Goal: Task Accomplishment & Management: Manage account settings

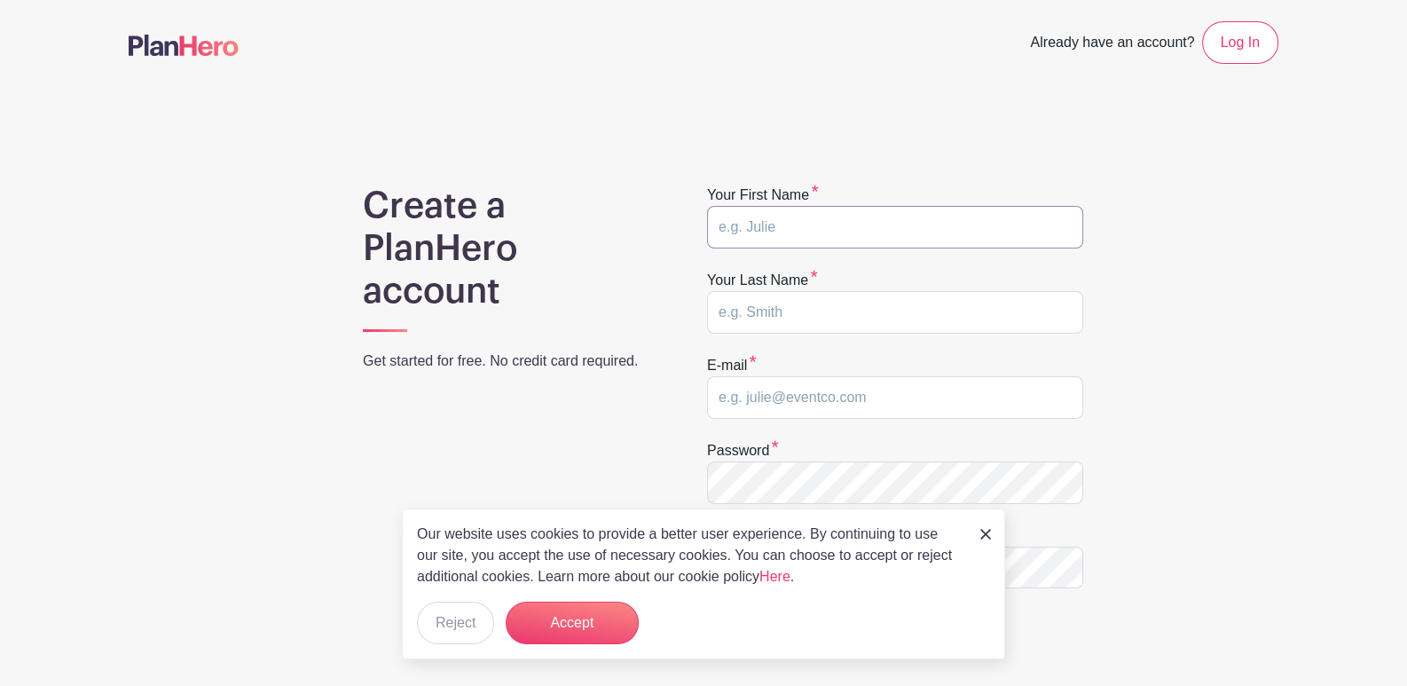
click at [956, 238] on input "text" at bounding box center [895, 227] width 376 height 43
type input "Indca"
type input "Mitchell"
drag, startPoint x: 1027, startPoint y: 392, endPoint x: 579, endPoint y: 389, distance: 448.1
click at [579, 389] on div "Create a PlanHero account Get started for free. No credit card required. Your f…" at bounding box center [704, 562] width 1150 height 755
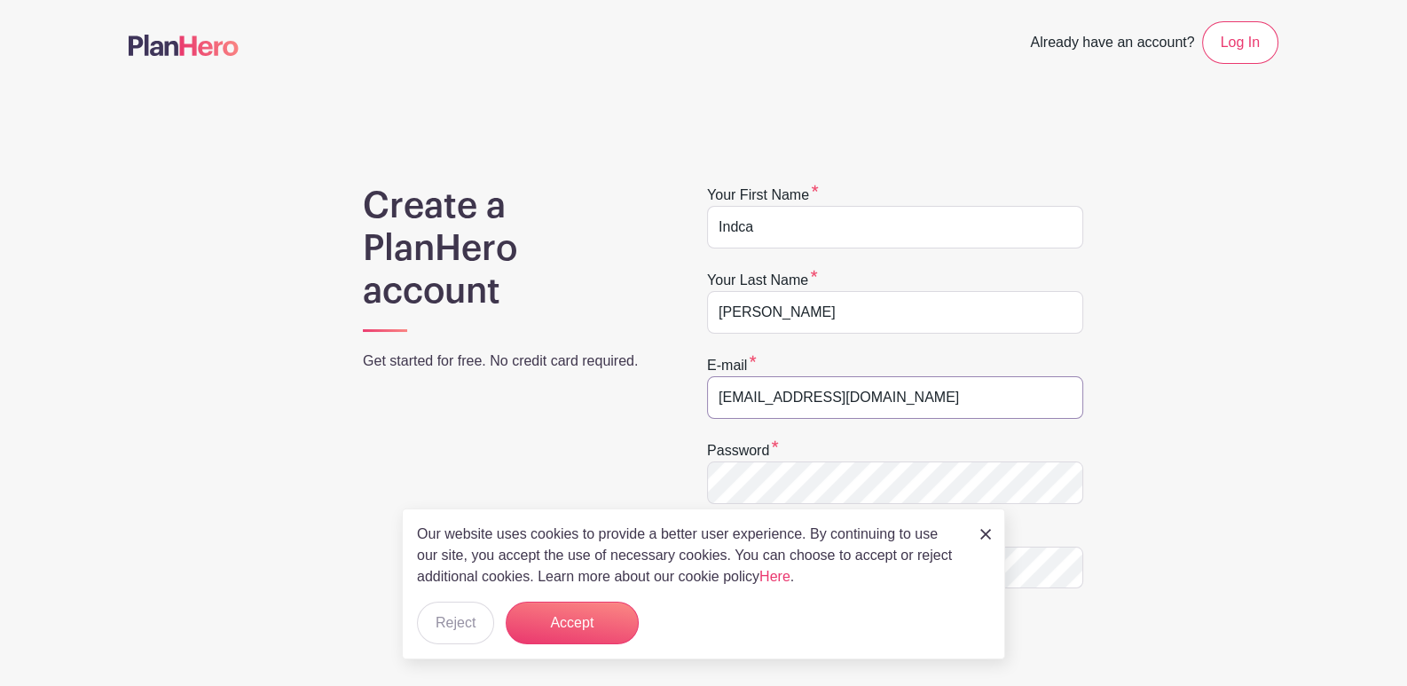
type input "Indca.m@bakersepticpumping.com"
click at [991, 527] on div "Our website uses cookies to provide a better user experience. By continuing to …" at bounding box center [703, 583] width 603 height 151
click at [988, 537] on img at bounding box center [985, 534] width 11 height 11
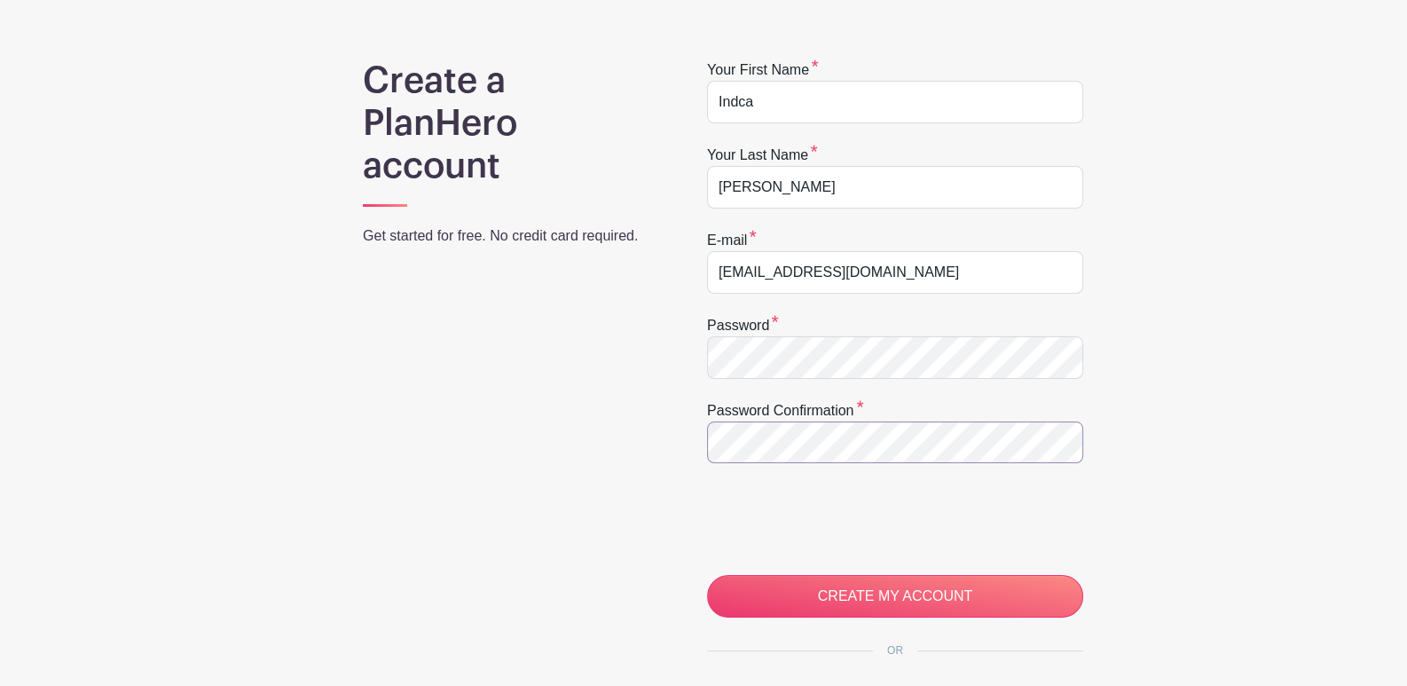
scroll to position [266, 0]
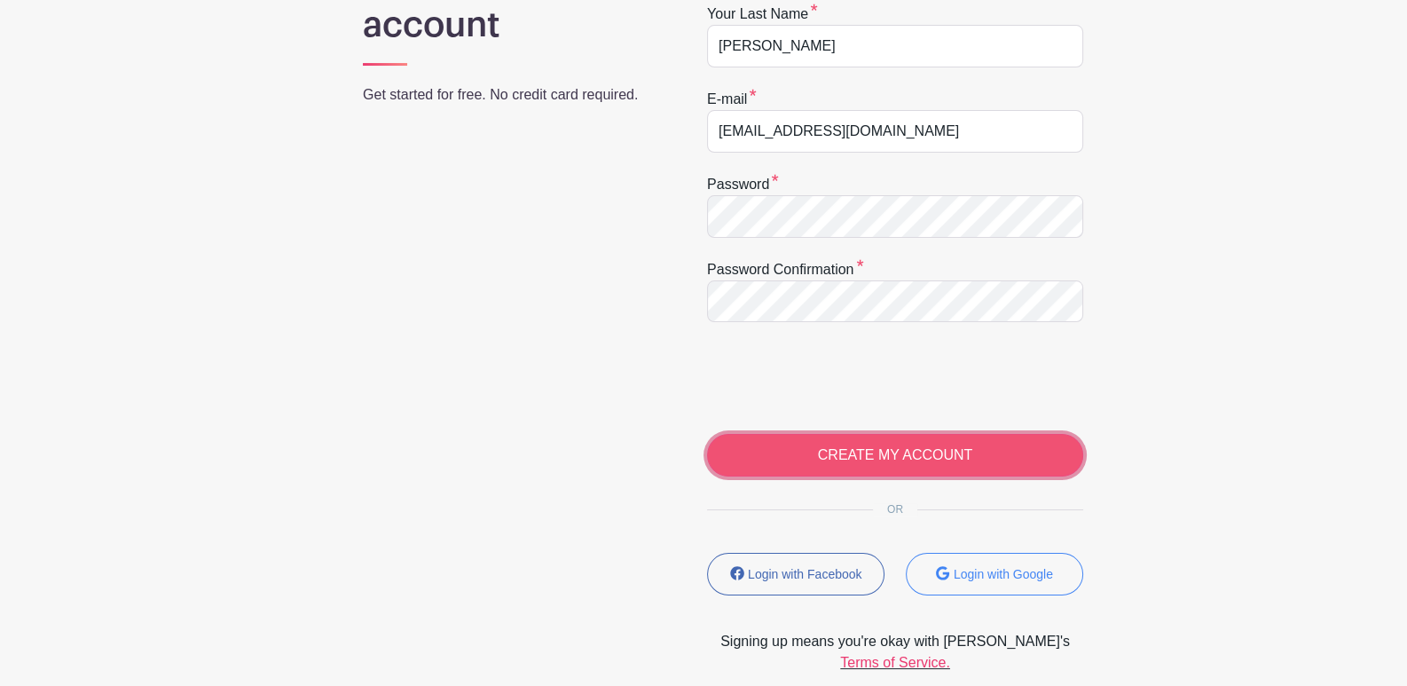
click at [908, 451] on input "CREATE MY ACCOUNT" at bounding box center [895, 455] width 376 height 43
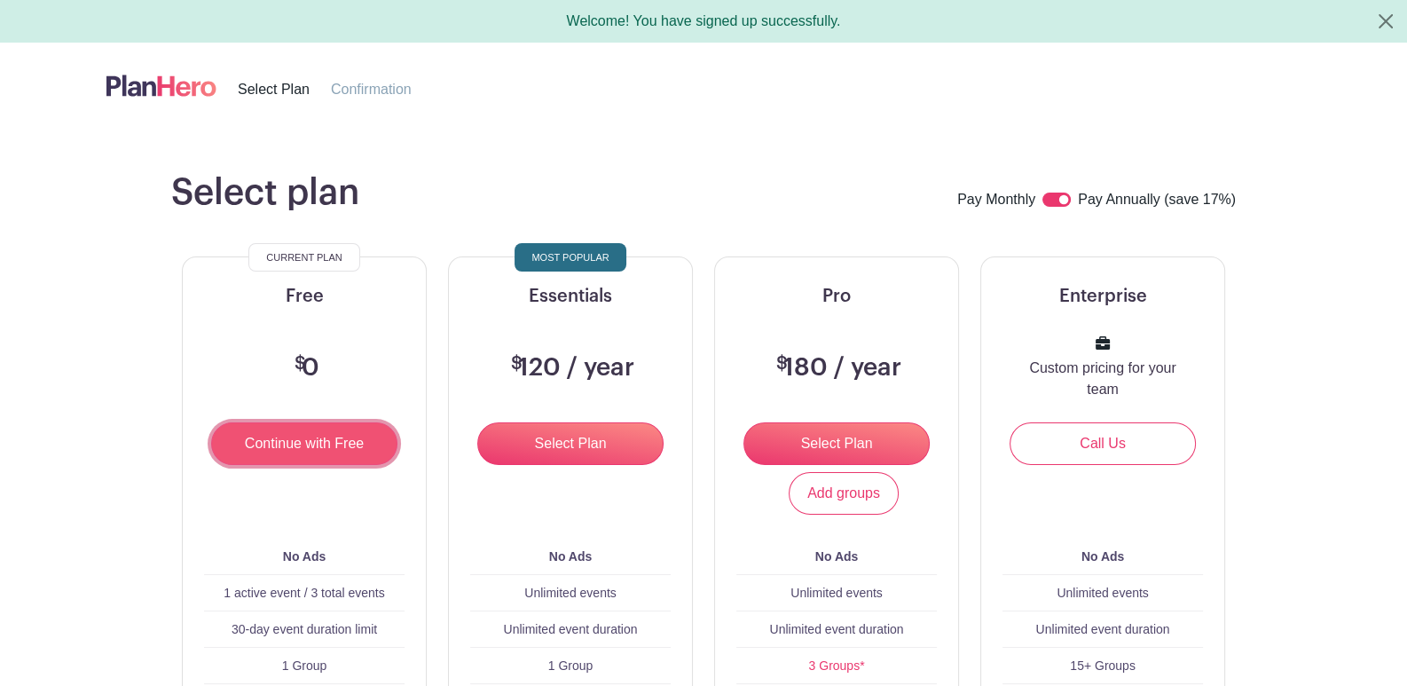
click at [264, 449] on input "Continue with Free" at bounding box center [304, 443] width 186 height 43
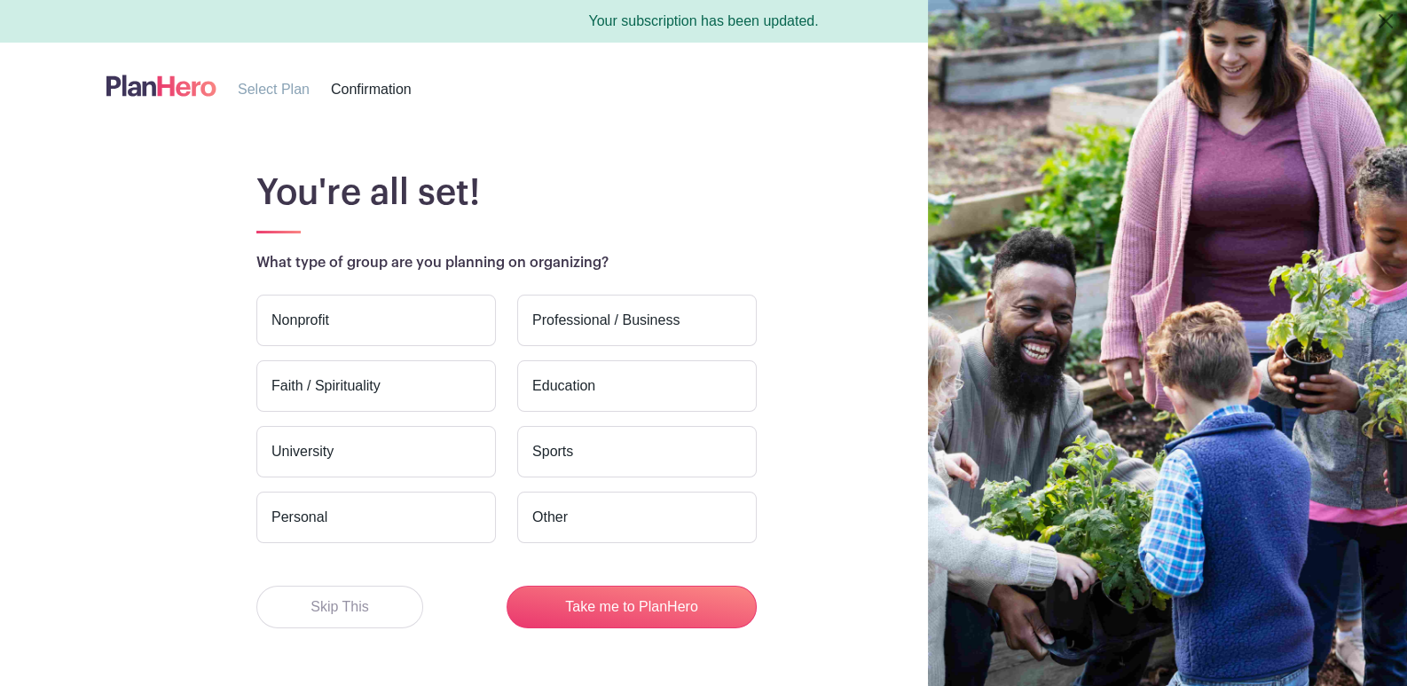
click at [683, 313] on label "Professional / Business" at bounding box center [637, 320] width 240 height 51
click at [0, 0] on input "Professional / Business" at bounding box center [0, 0] width 0 height 0
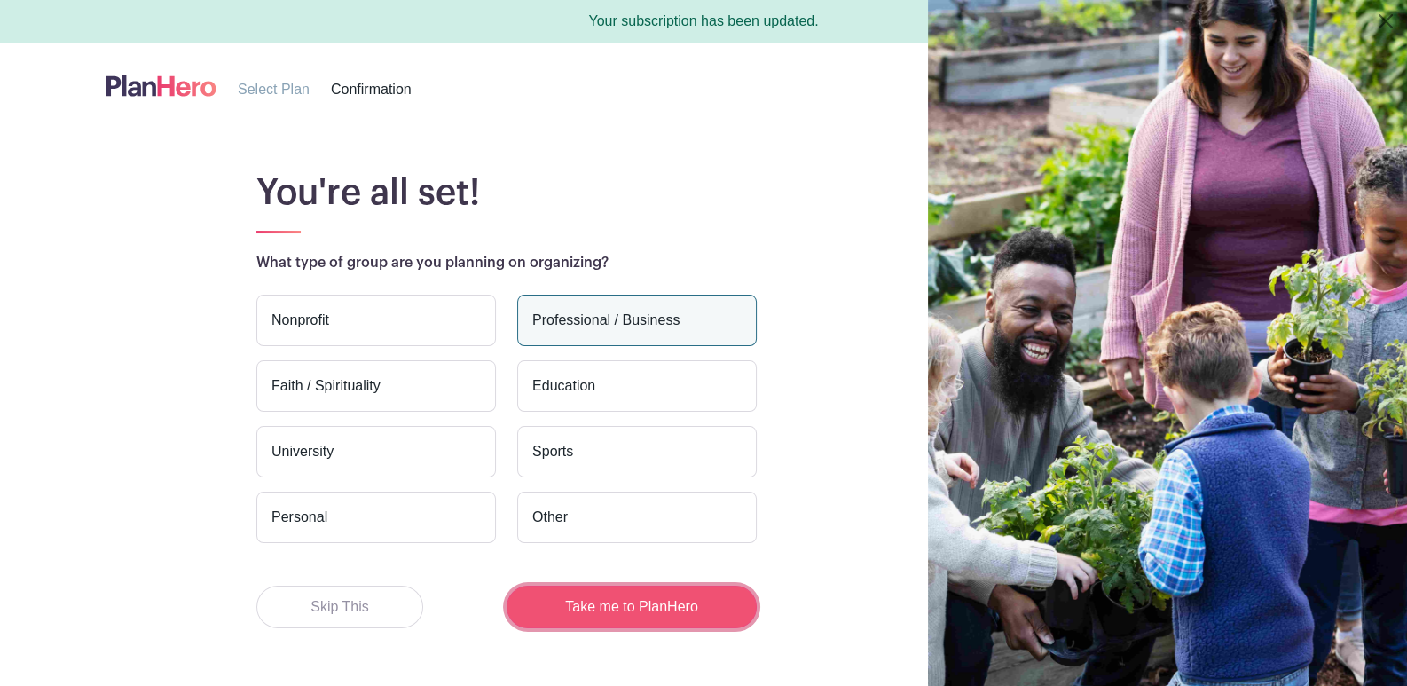
click at [559, 612] on button "Take me to PlanHero" at bounding box center [632, 607] width 250 height 43
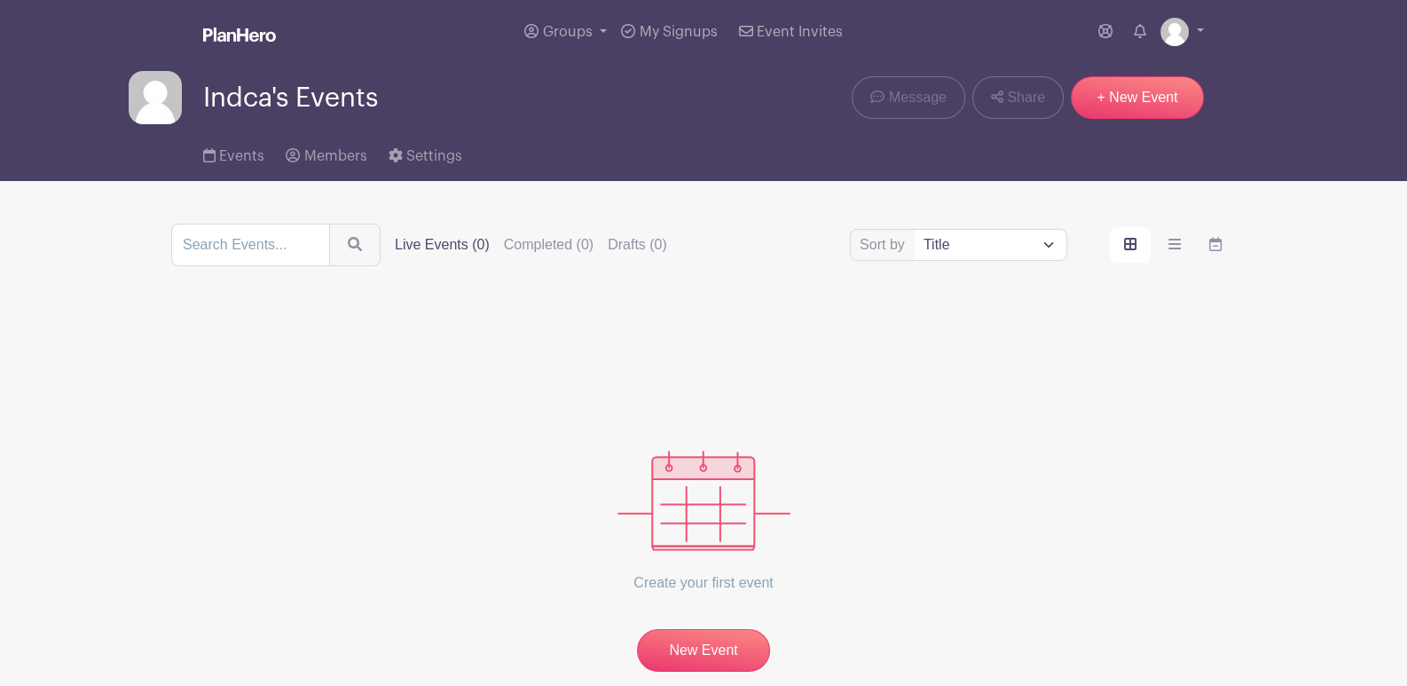
click at [295, 95] on span "Indca's Events" at bounding box center [290, 97] width 175 height 29
click at [1114, 91] on link "+ New Event" at bounding box center [1137, 97] width 133 height 43
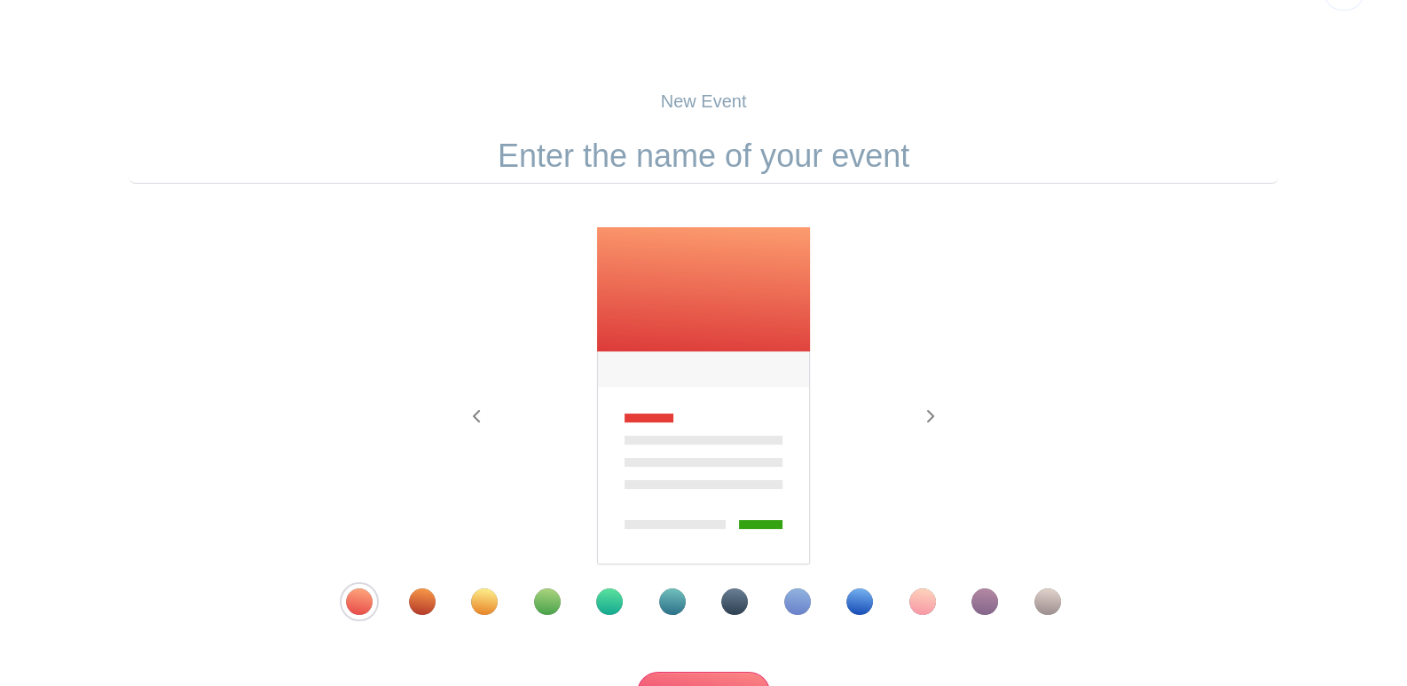
scroll to position [88, 0]
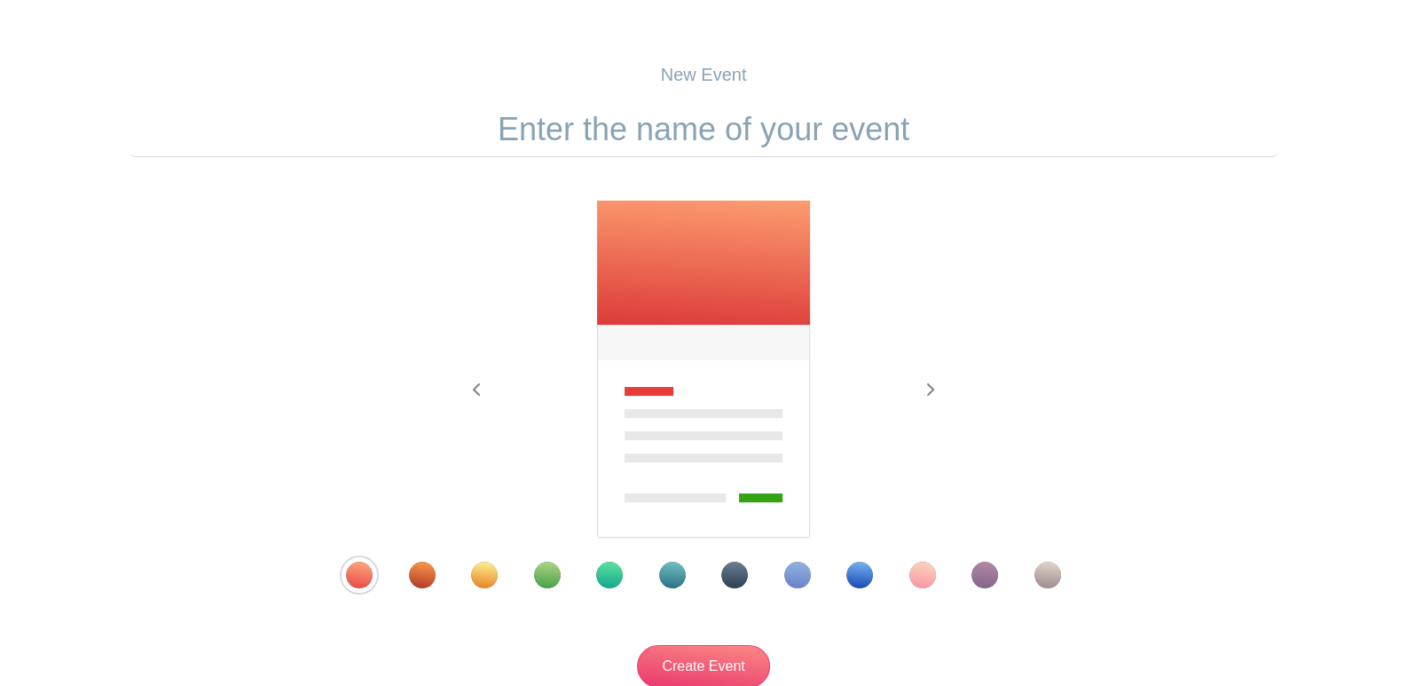
click at [757, 107] on input "text" at bounding box center [704, 129] width 1150 height 55
paste input "Summer Company BBQ"
type input "Summer Company BBQ"
click at [1319, 201] on main "New Event Summer Company BBQ Previous Next" at bounding box center [703, 430] width 1407 height 823
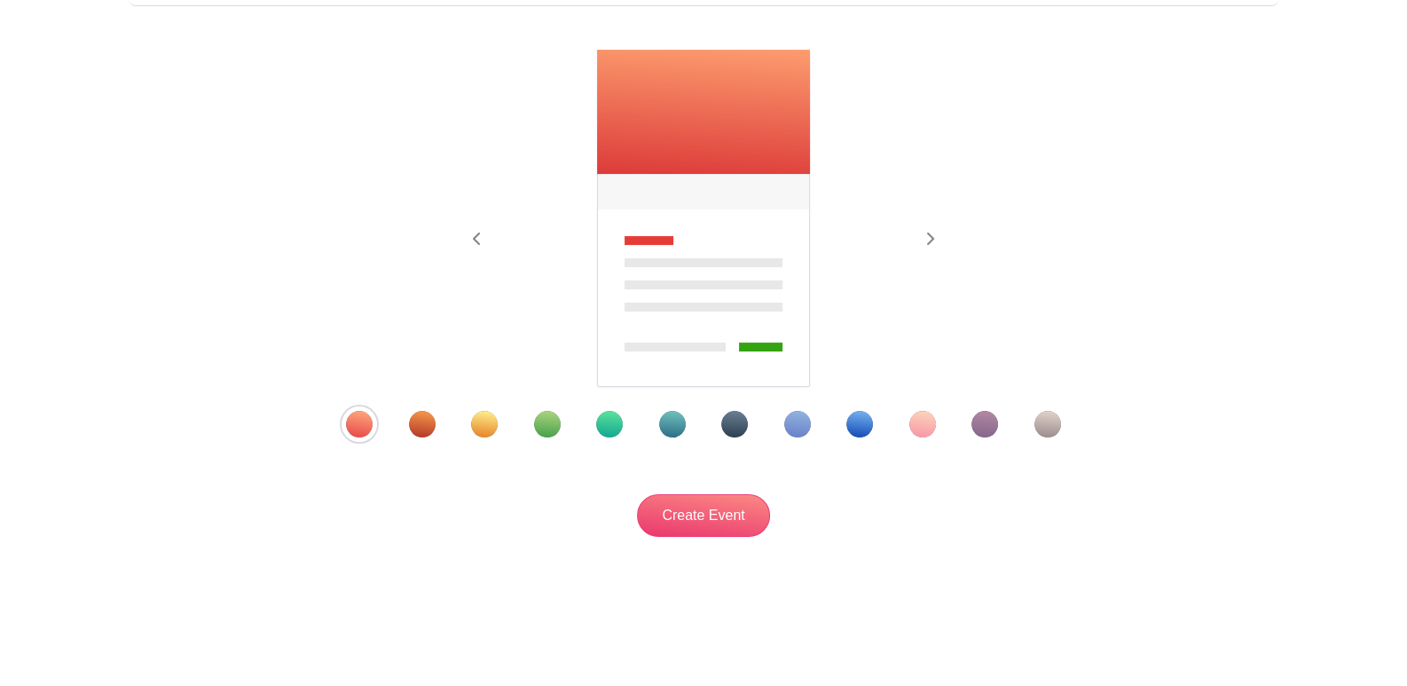
scroll to position [242, 0]
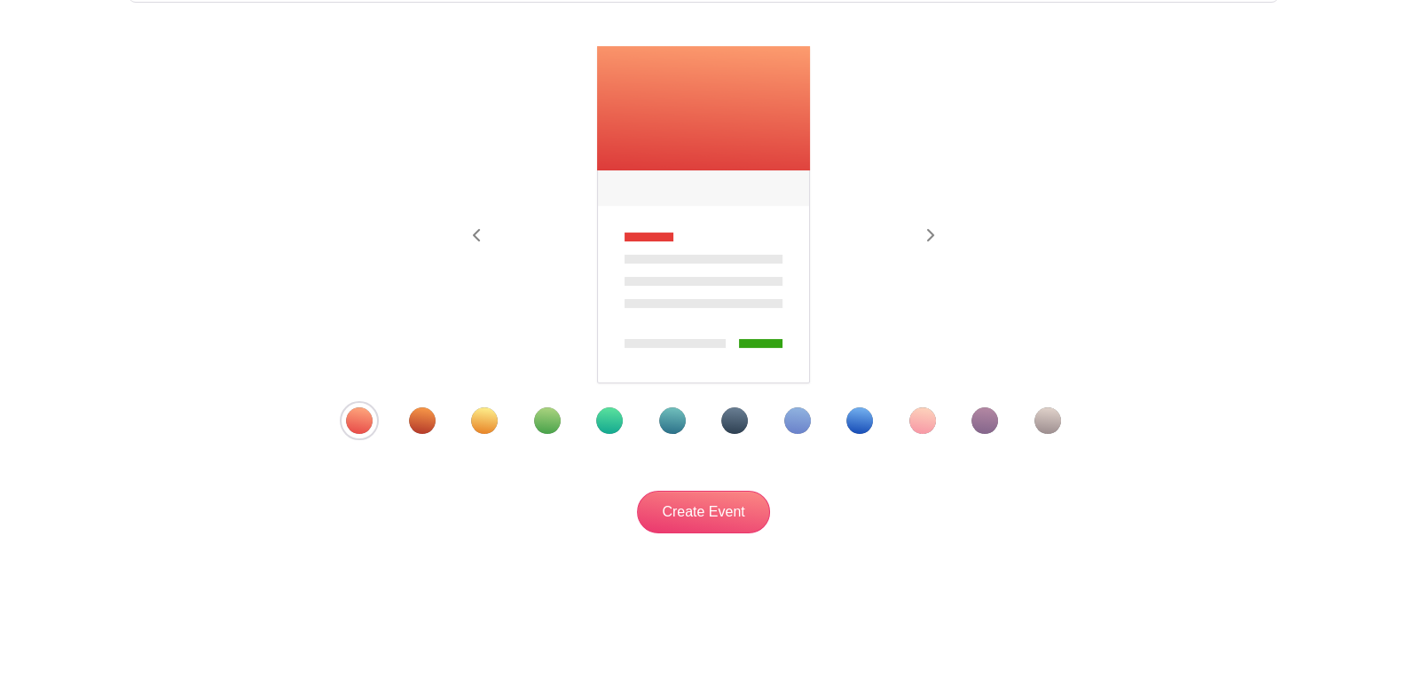
click at [862, 417] on div "Template 9" at bounding box center [859, 420] width 27 height 27
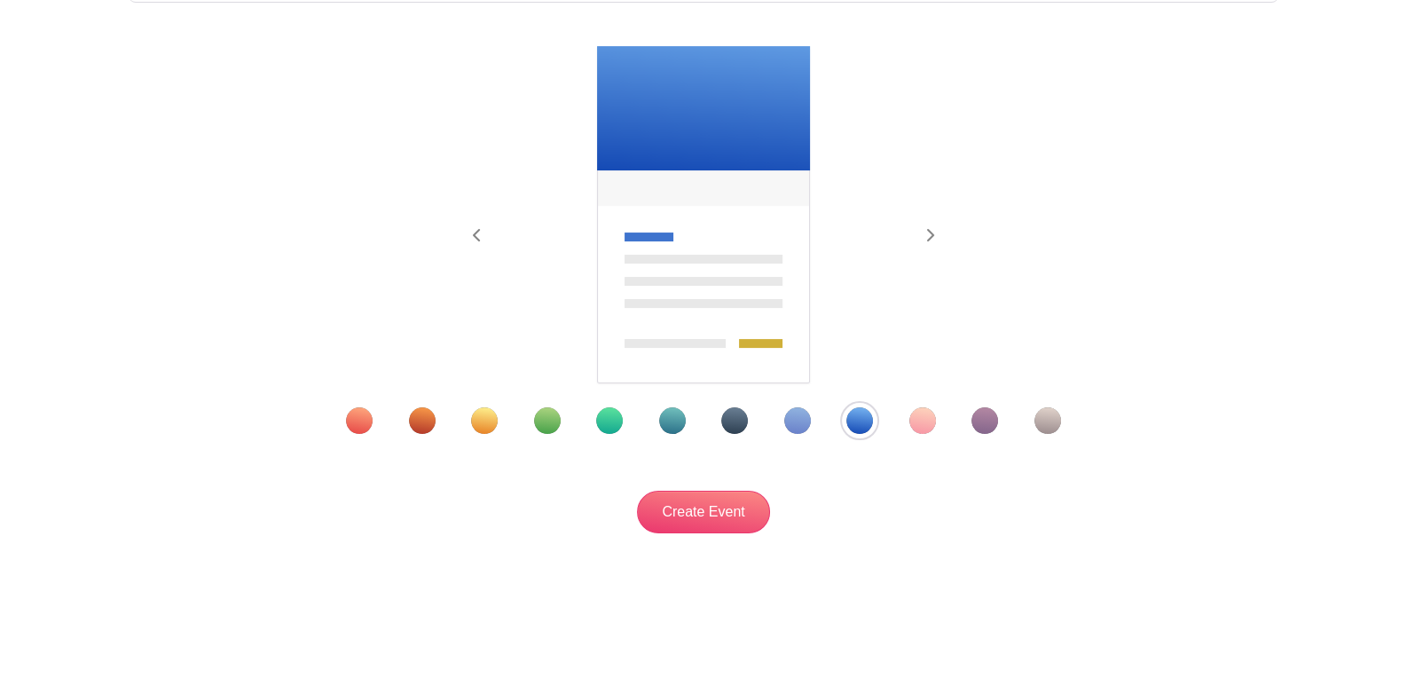
click at [430, 425] on div "Template 2" at bounding box center [422, 420] width 27 height 27
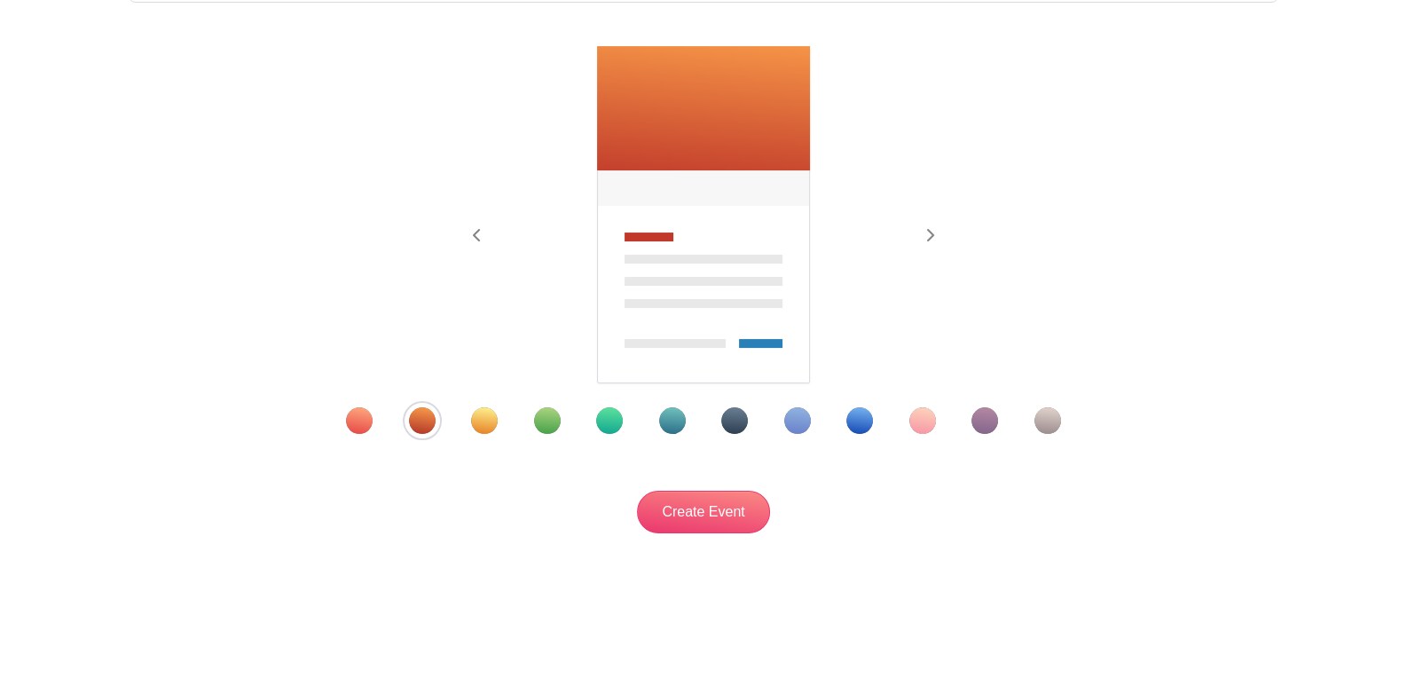
click at [363, 415] on div "Template 1" at bounding box center [359, 420] width 27 height 27
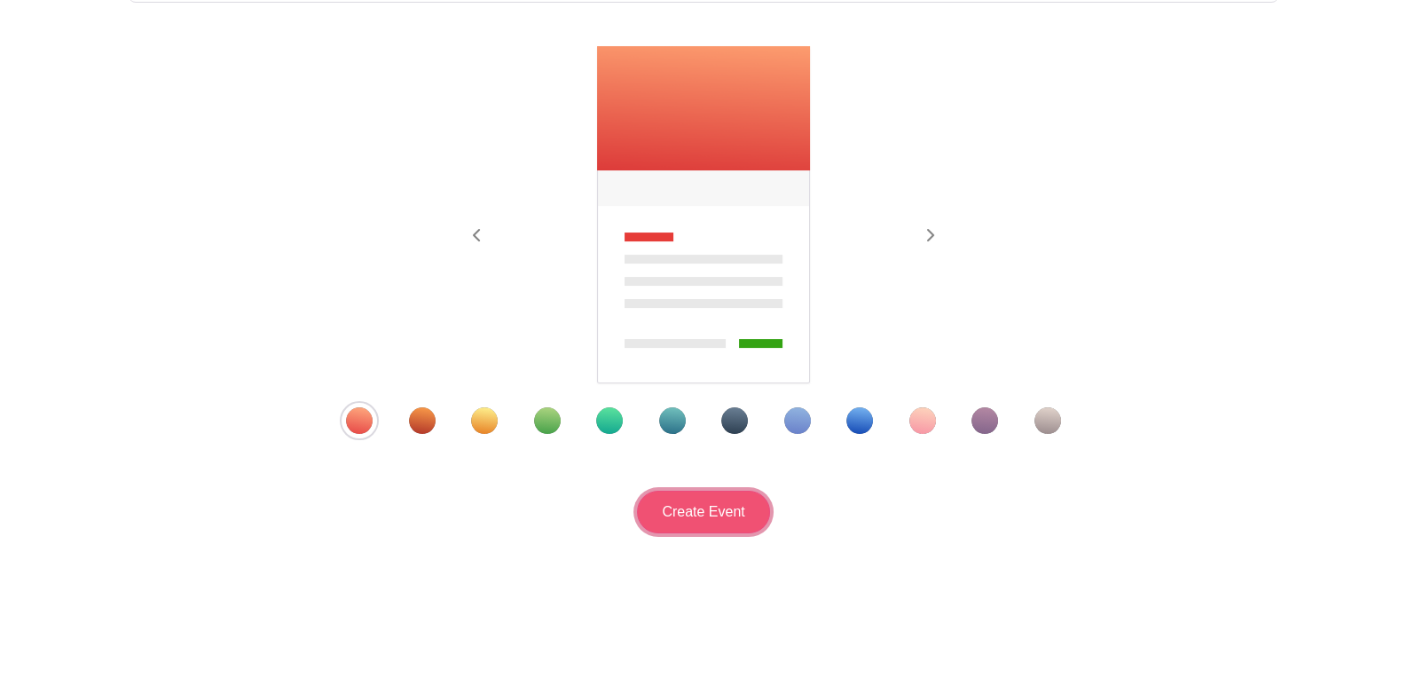
click at [748, 517] on input "Create Event" at bounding box center [703, 512] width 133 height 43
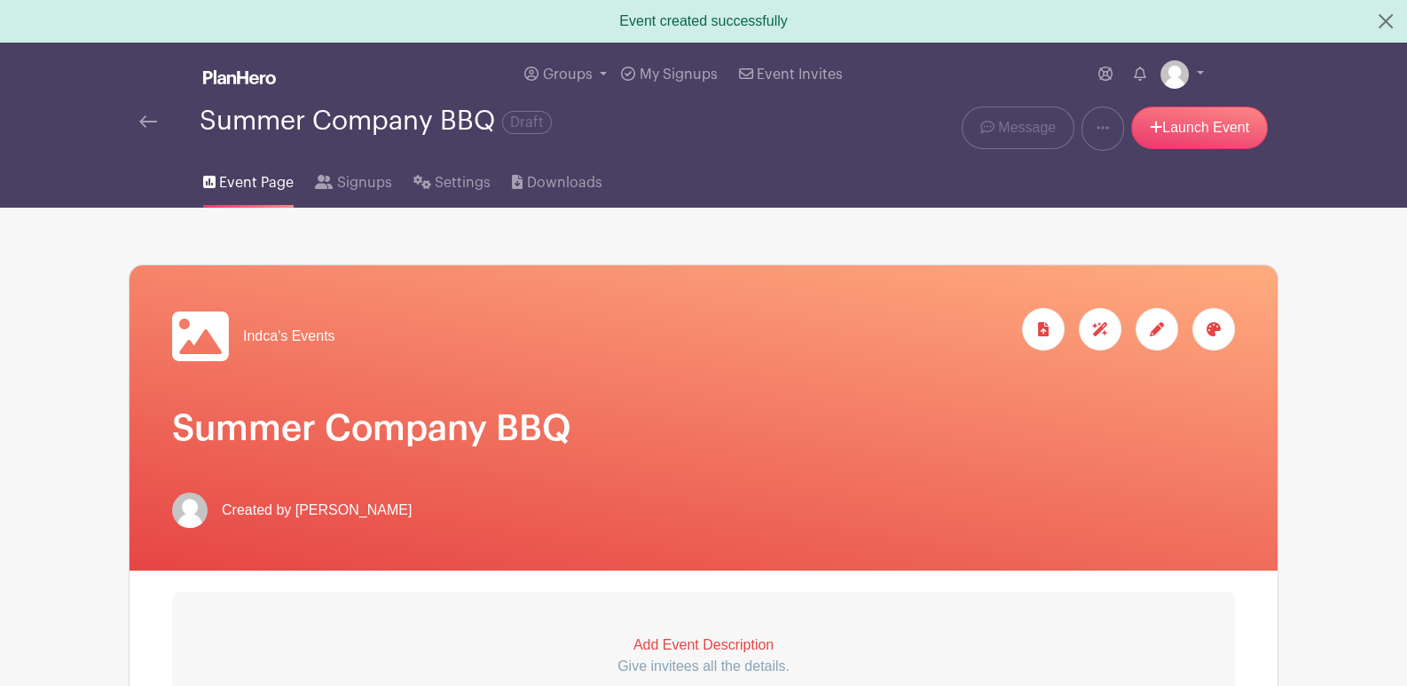
click at [319, 337] on span "Indca's Events" at bounding box center [289, 336] width 92 height 21
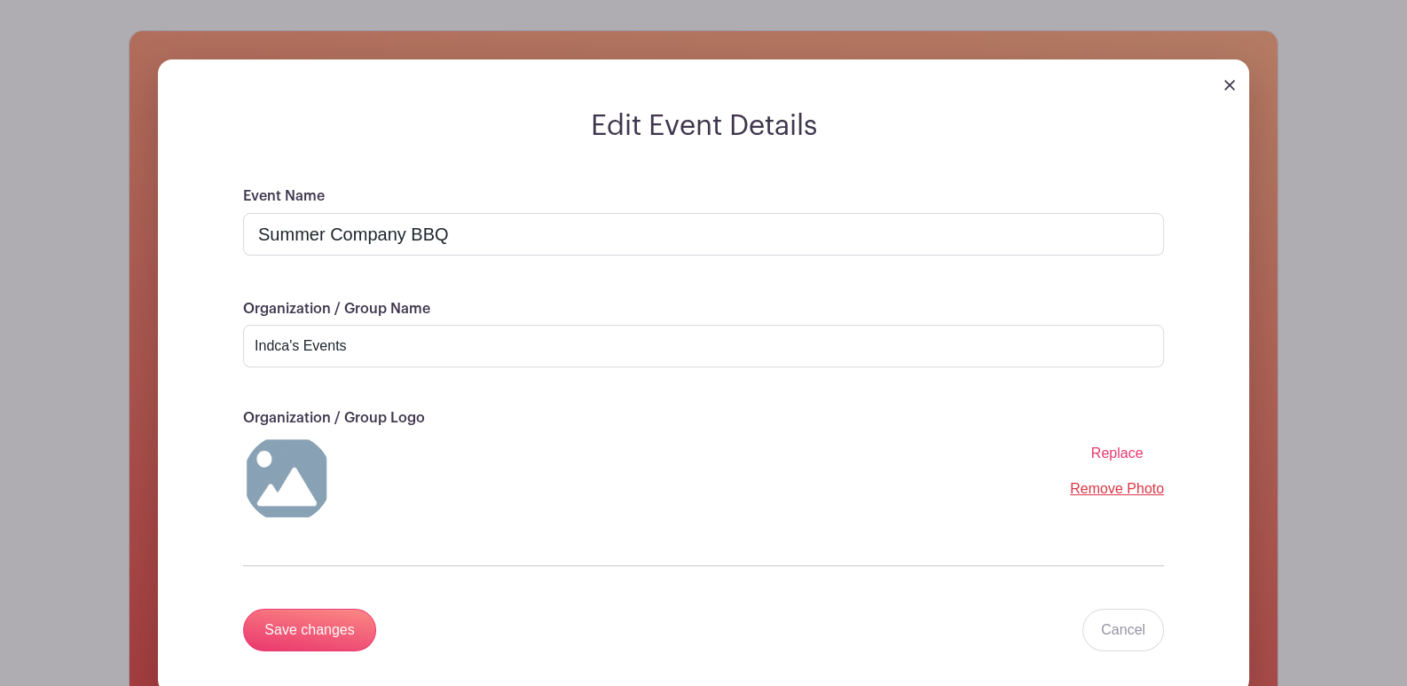
scroll to position [266, 0]
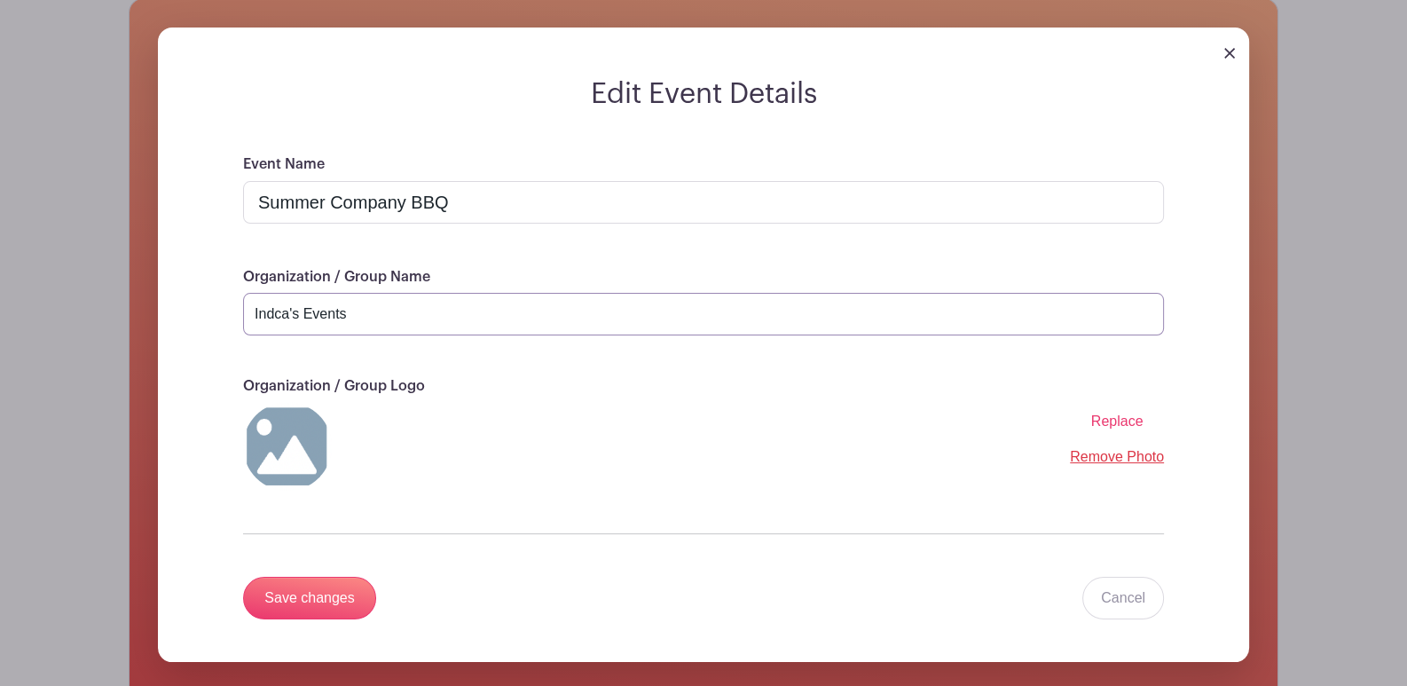
drag, startPoint x: 355, startPoint y: 303, endPoint x: 192, endPoint y: 264, distance: 167.7
click at [192, 264] on form "Edit Event Details Event Name Summer Company BBQ Organization / Group Name Indc…" at bounding box center [703, 369] width 1091 height 585
type input "[PERSON_NAME] Septic"
click at [292, 431] on img at bounding box center [287, 446] width 89 height 89
click at [283, 451] on img at bounding box center [287, 446] width 89 height 89
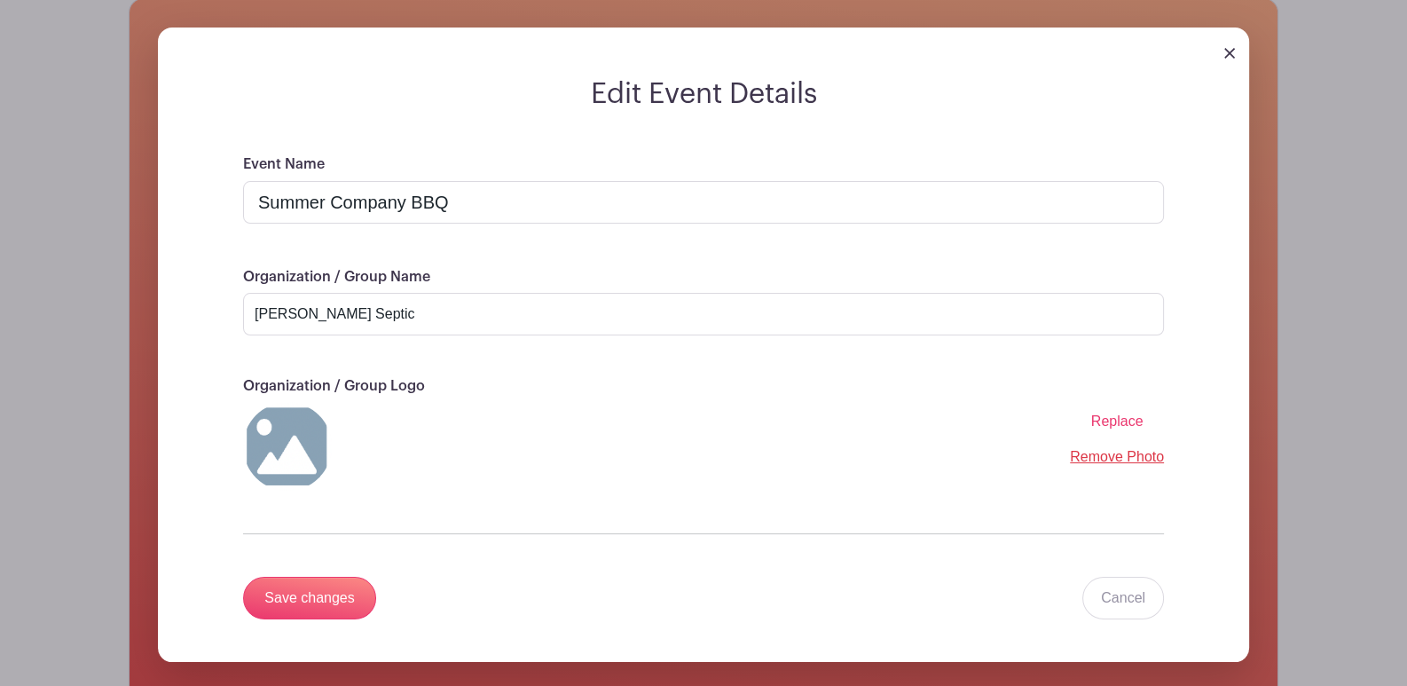
click at [283, 451] on img at bounding box center [287, 446] width 89 height 89
click at [287, 443] on img at bounding box center [287, 446] width 89 height 89
click at [333, 402] on div "Replace Remove Photo" at bounding box center [703, 446] width 921 height 89
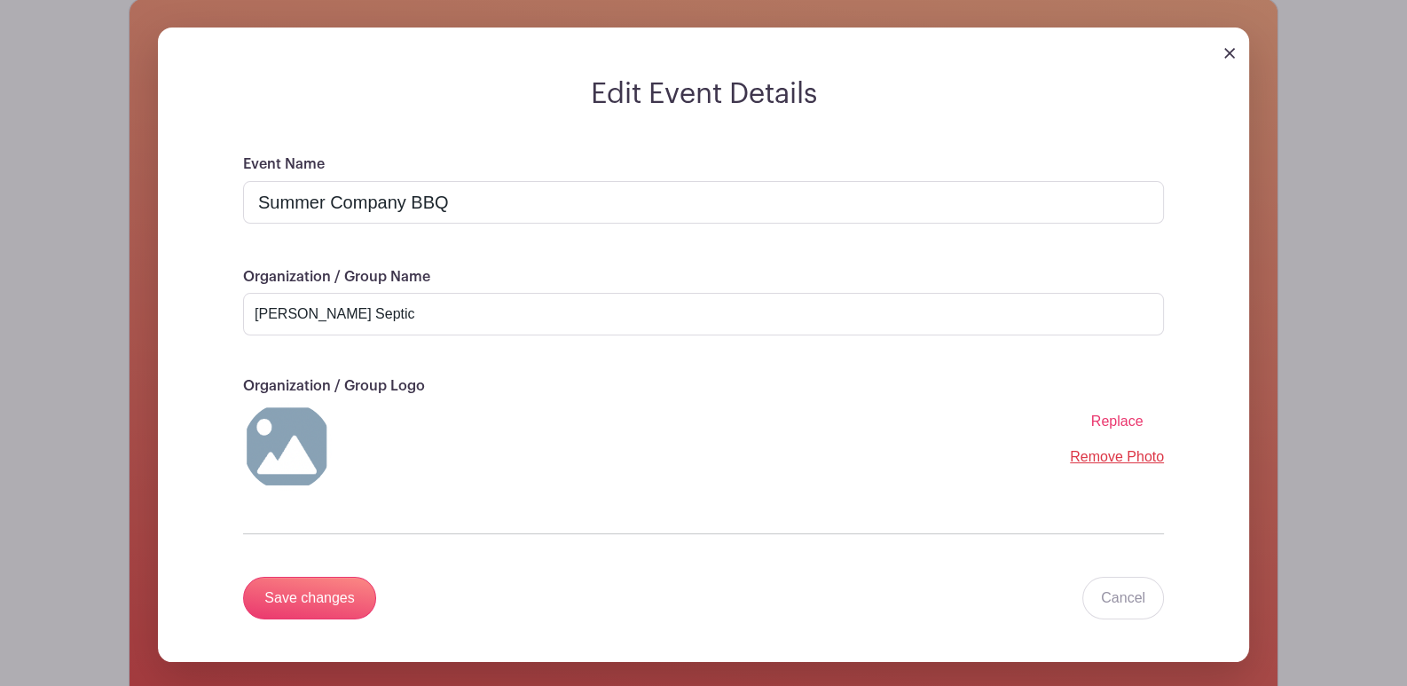
click at [399, 378] on p "Organization / Group Logo" at bounding box center [703, 386] width 921 height 17
click at [1122, 422] on span "Replace" at bounding box center [1117, 420] width 52 height 15
click at [0, 0] on input "Replace" at bounding box center [0, 0] width 0 height 0
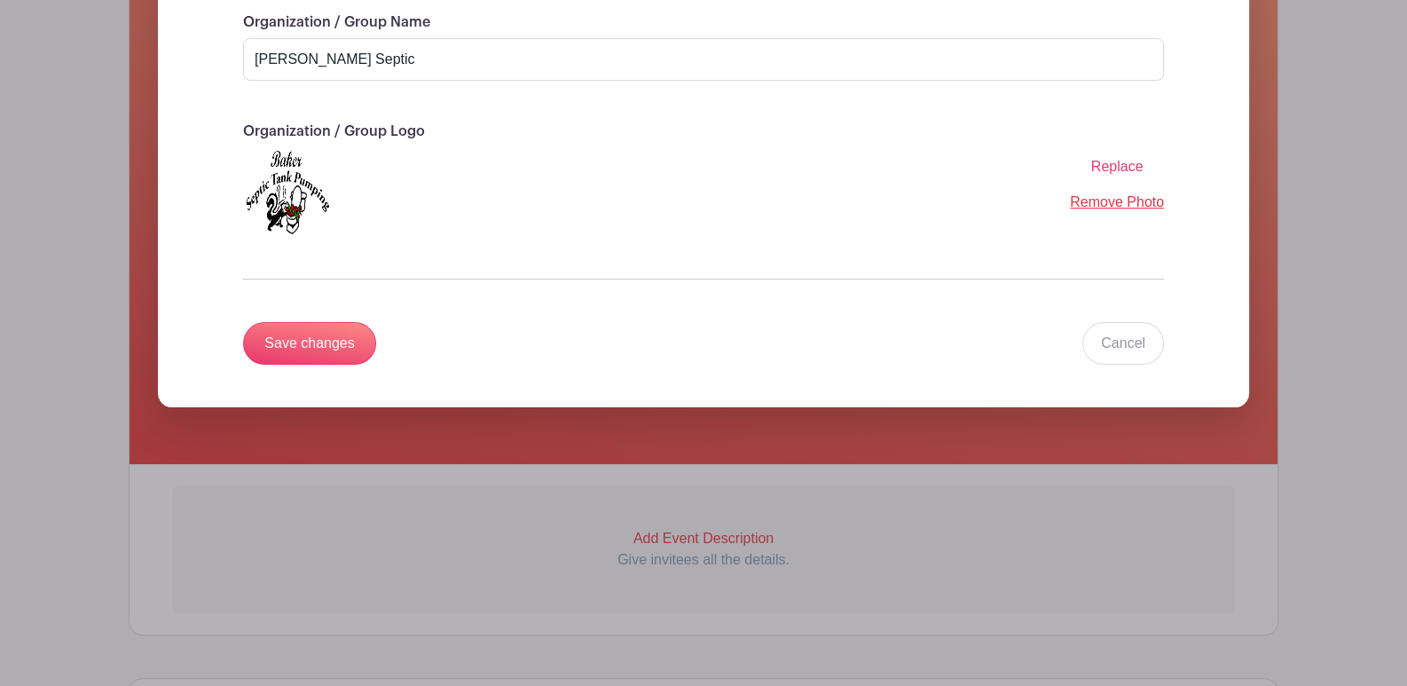
scroll to position [532, 0]
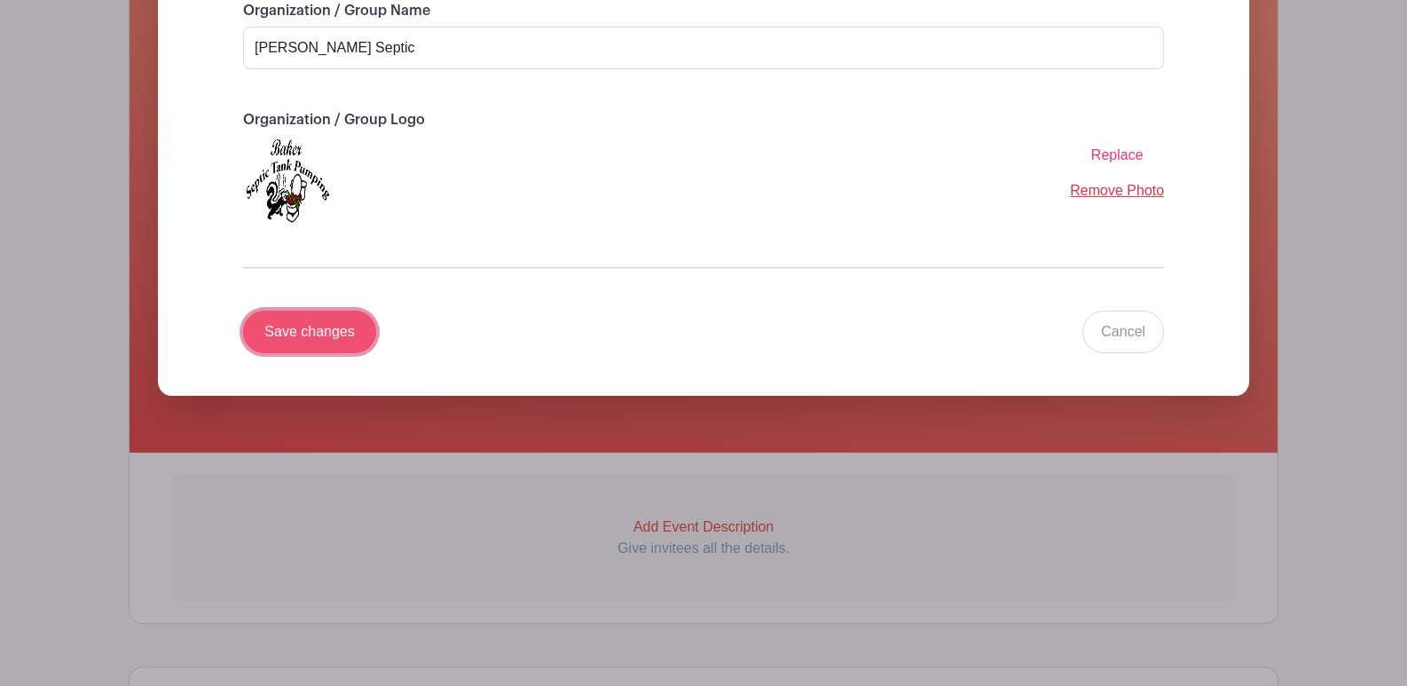
click at [309, 328] on input "Save changes" at bounding box center [309, 332] width 133 height 43
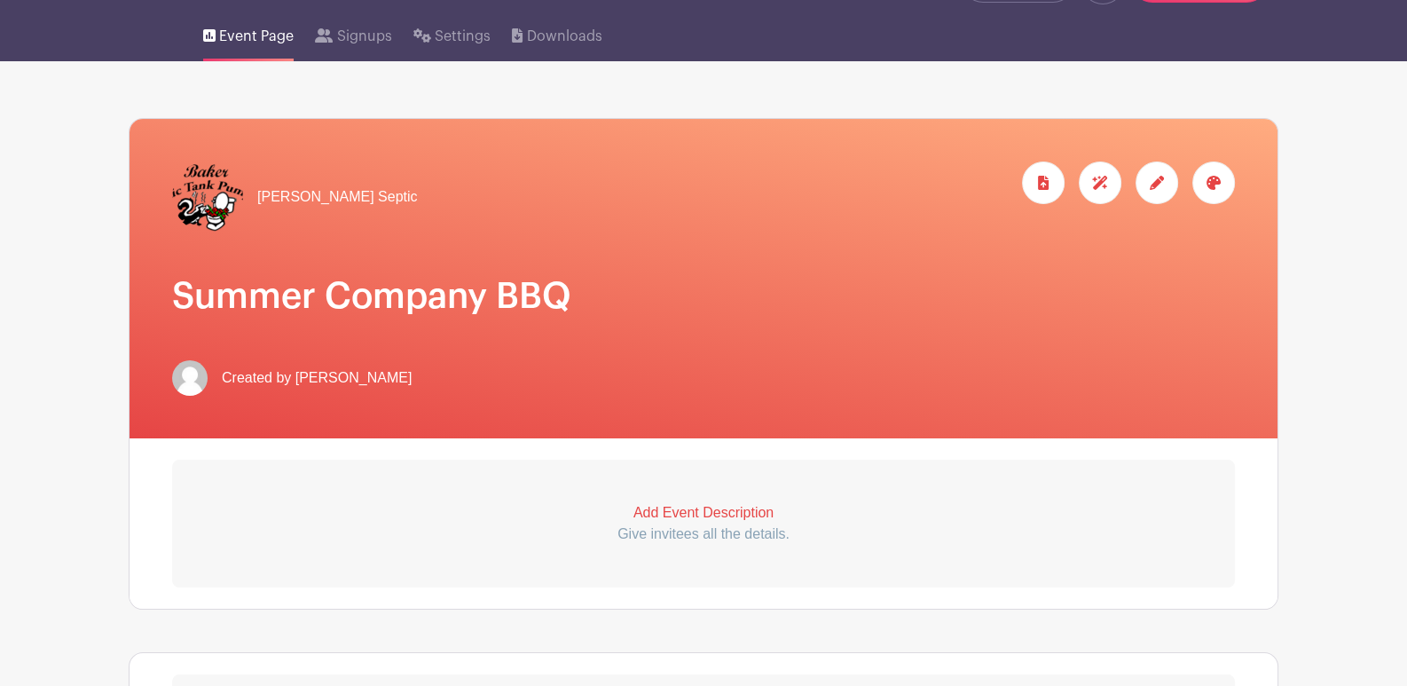
scroll to position [312, 0]
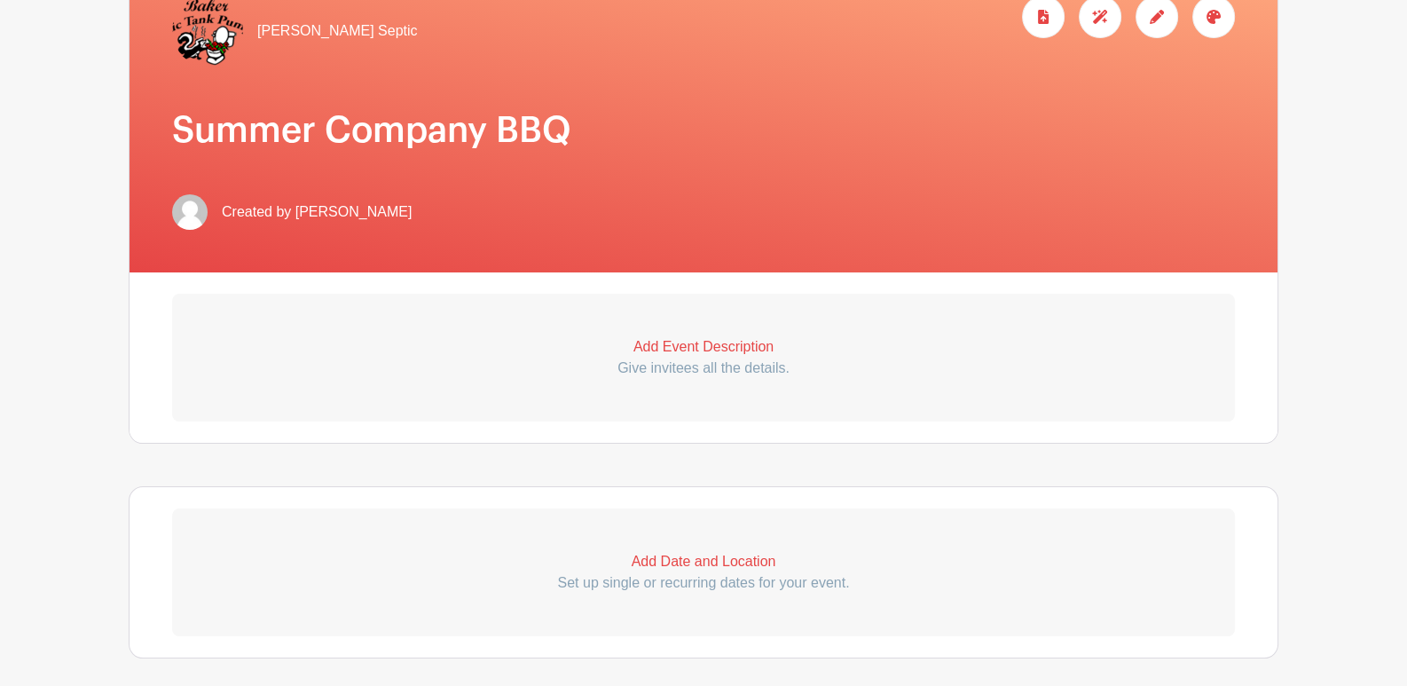
click at [732, 346] on p "Add Event Description" at bounding box center [703, 346] width 1063 height 21
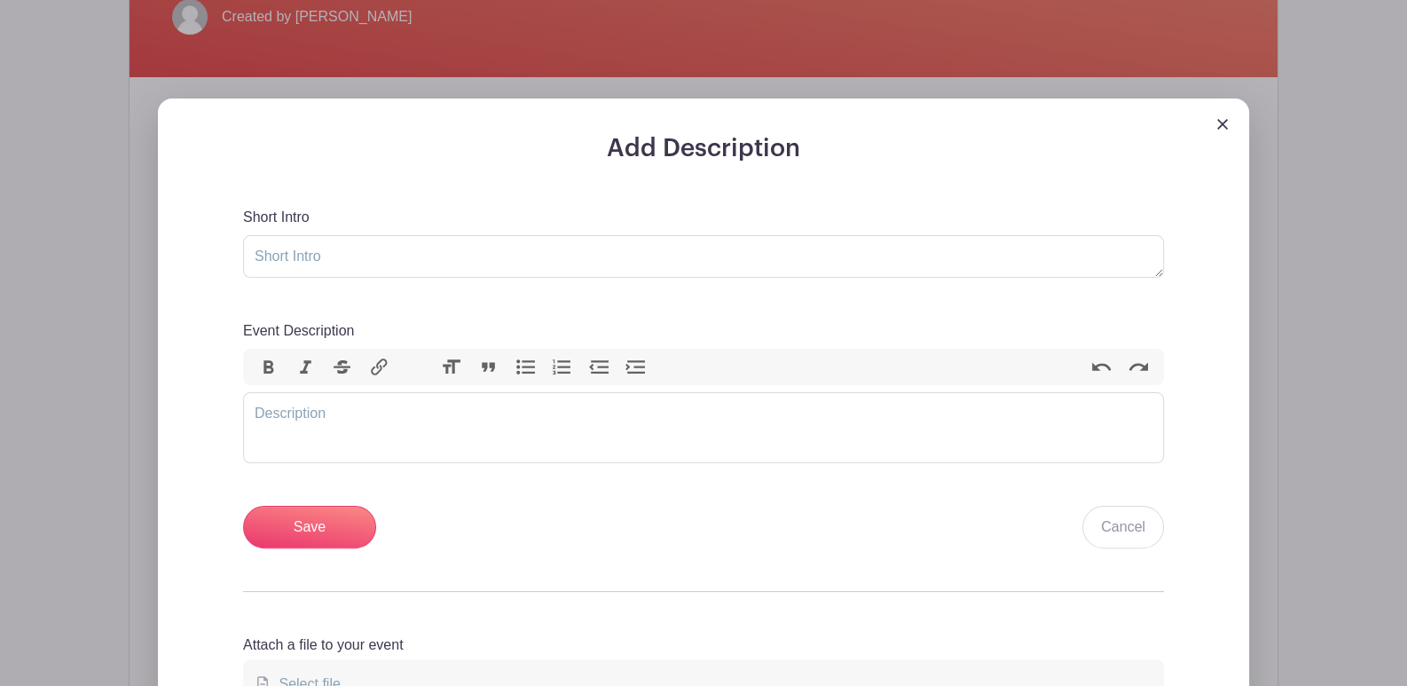
scroll to position [579, 0]
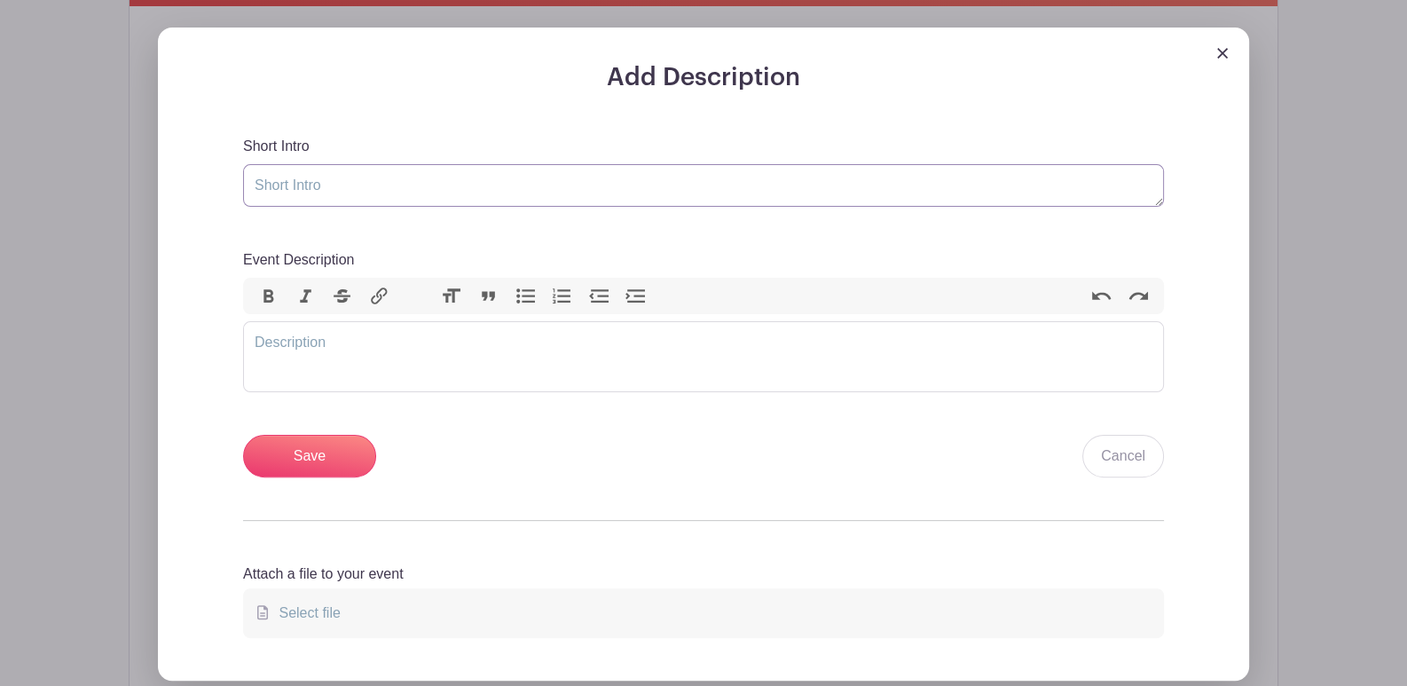
click at [611, 193] on textarea "Short Intro" at bounding box center [703, 185] width 921 height 43
paste textarea "[PERSON_NAME] Company BBQ | Come Hang Out 8/28"
type textarea "[PERSON_NAME] Company BBQ | Come Hang Out 8/28"
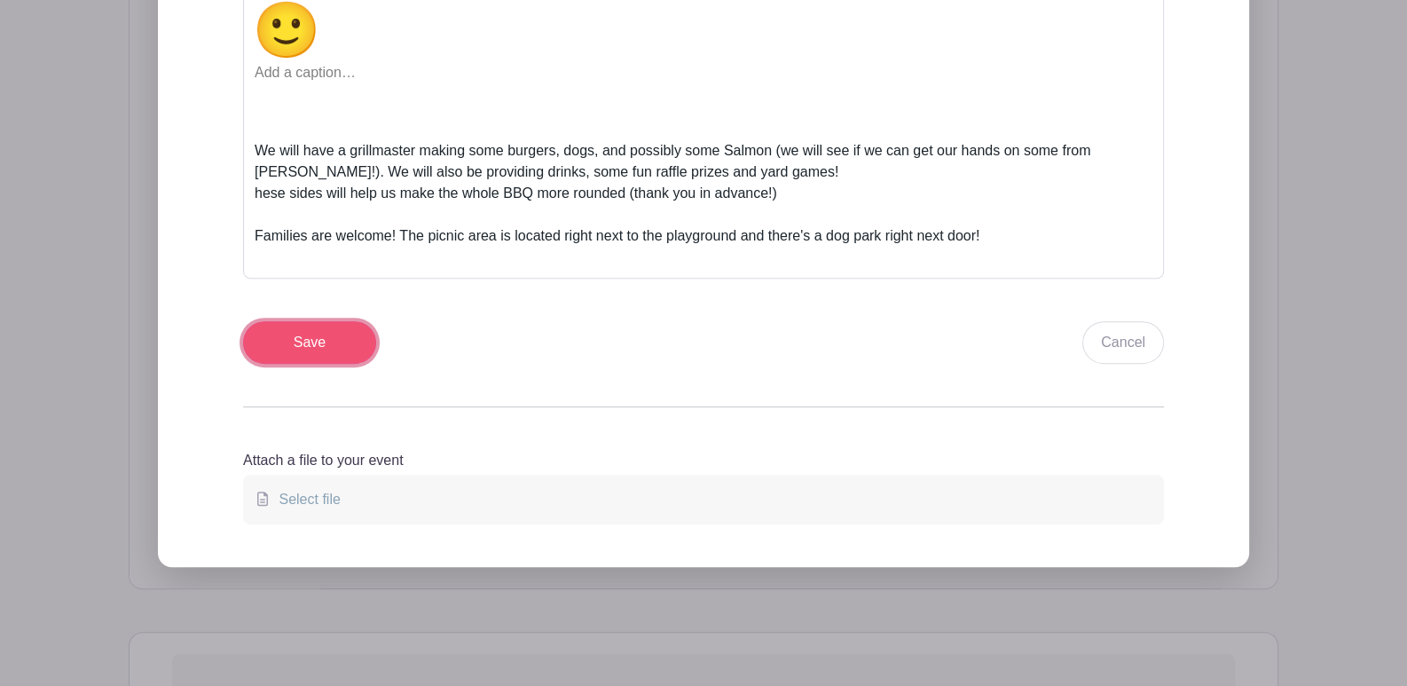
click at [312, 331] on input "Save" at bounding box center [309, 342] width 133 height 43
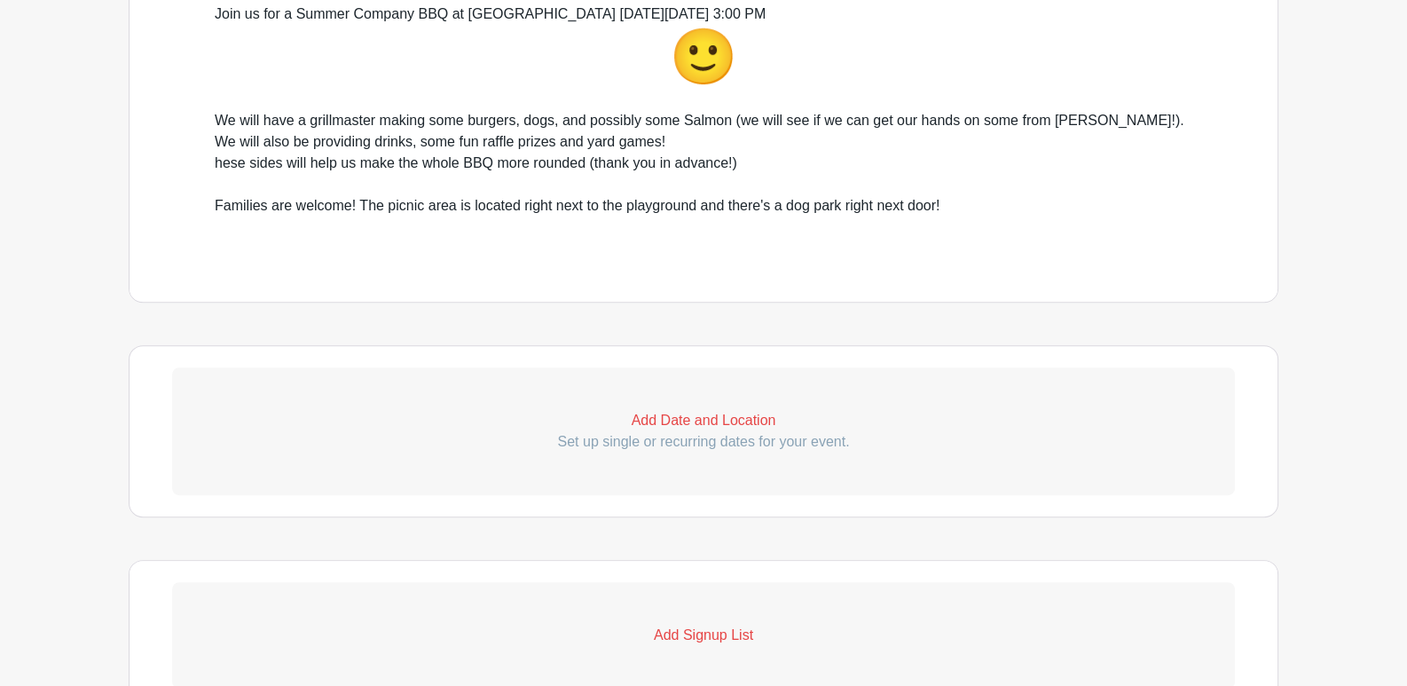
scroll to position [898, 0]
click at [705, 421] on p "Add Date and Location" at bounding box center [703, 418] width 1063 height 21
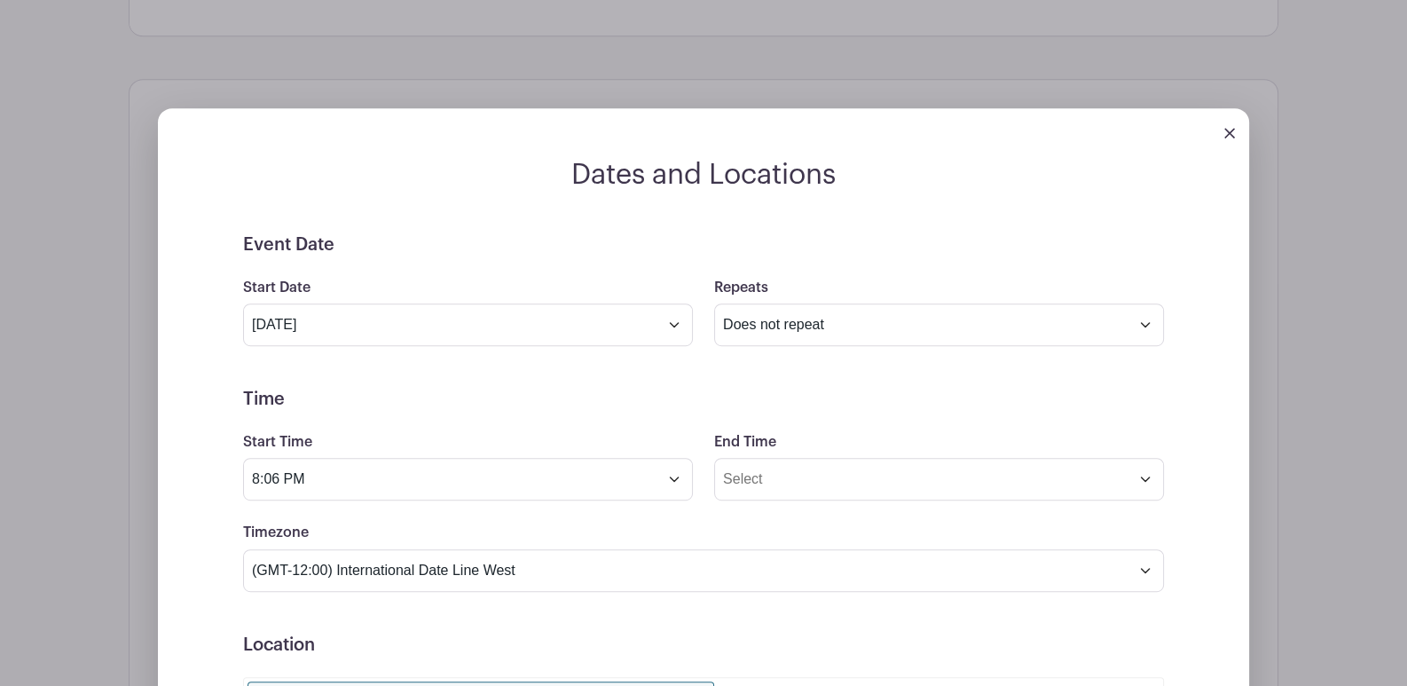
scroll to position [1164, 0]
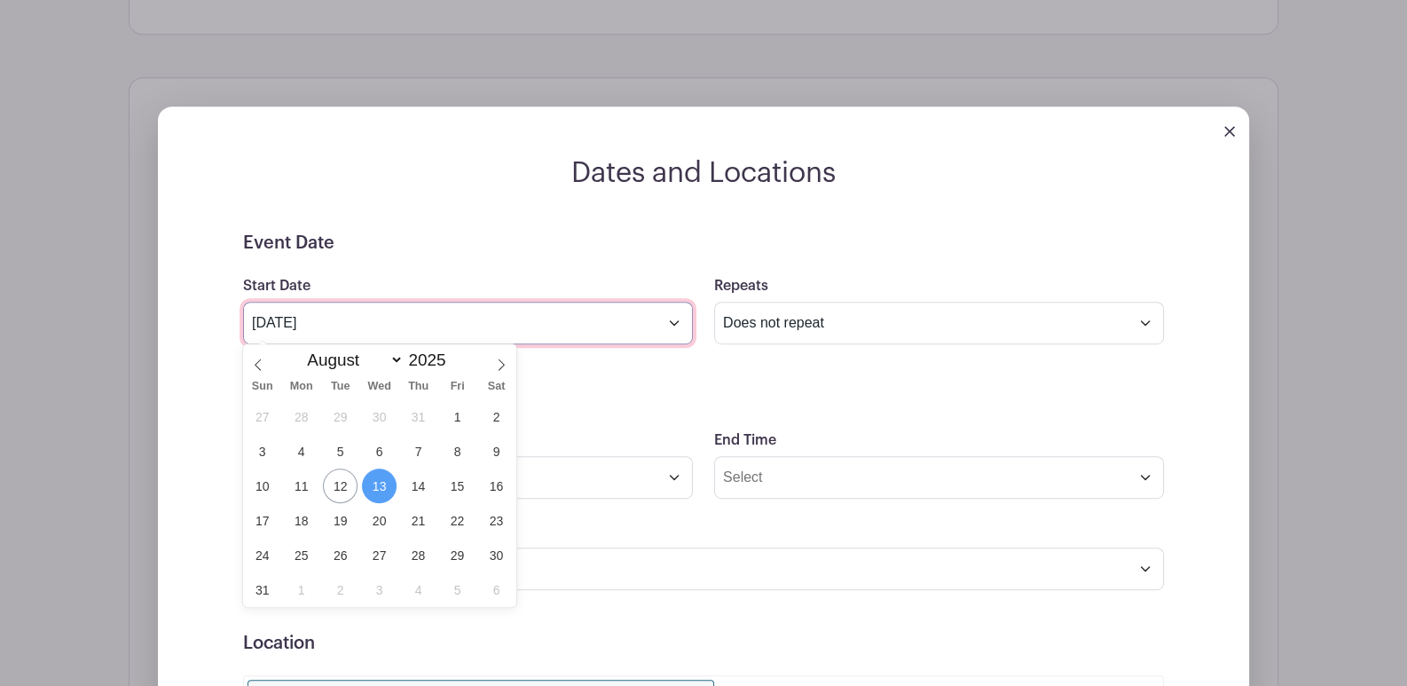
click at [474, 319] on input "Aug 13 2025" at bounding box center [468, 323] width 450 height 43
click at [414, 549] on span "28" at bounding box center [418, 555] width 35 height 35
type input "Aug 28 2025"
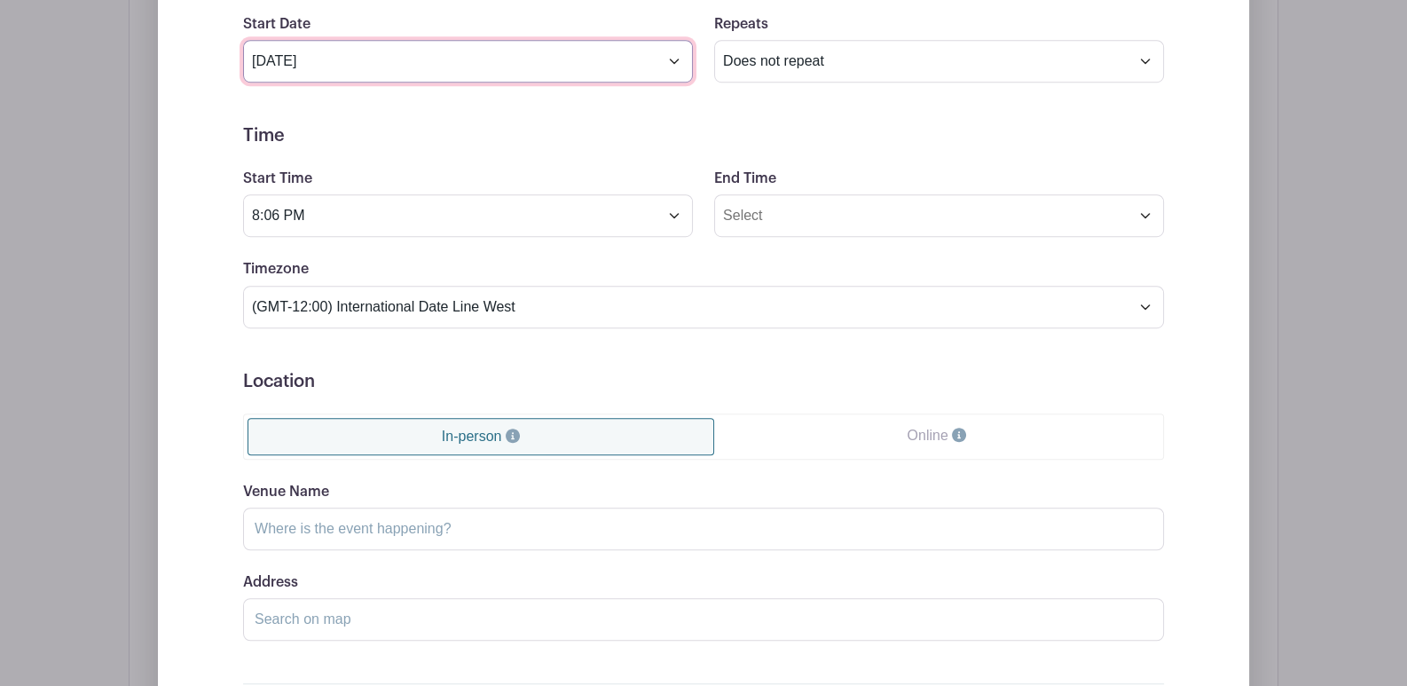
scroll to position [1430, 0]
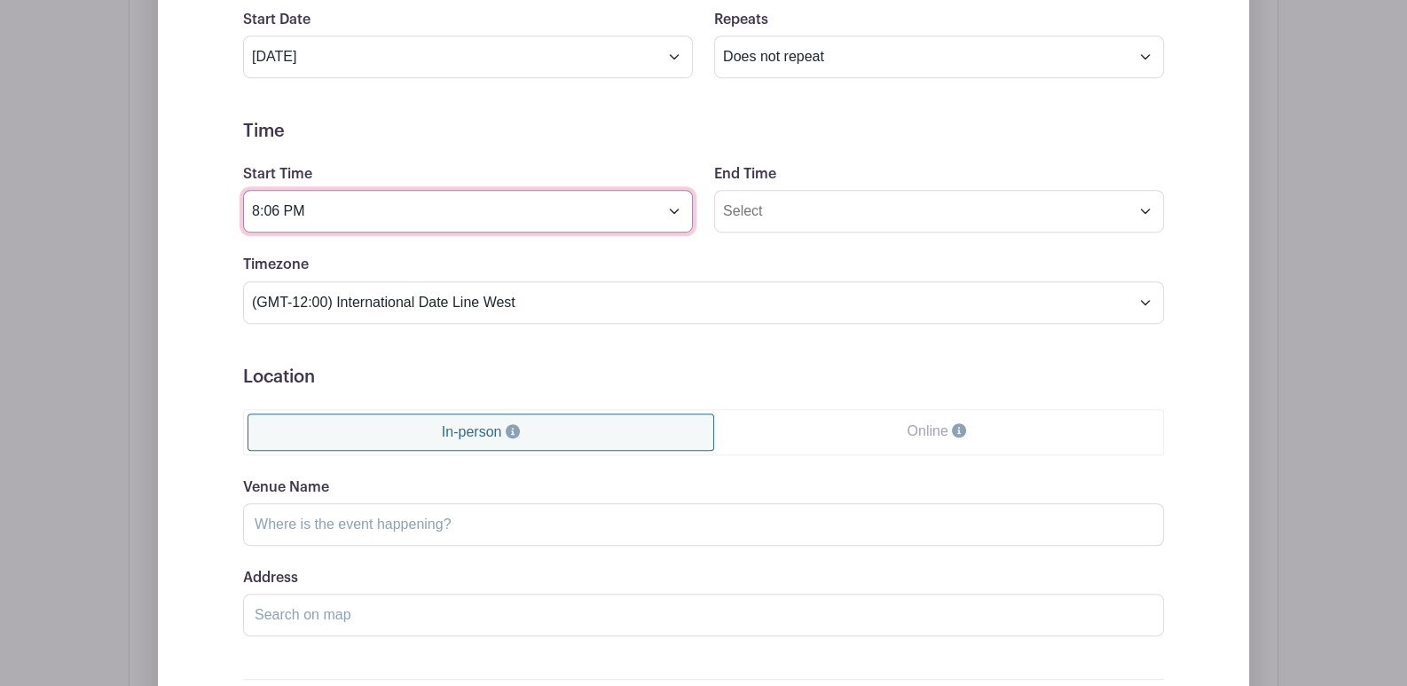
click at [390, 219] on input "8:06 PM" at bounding box center [468, 211] width 450 height 43
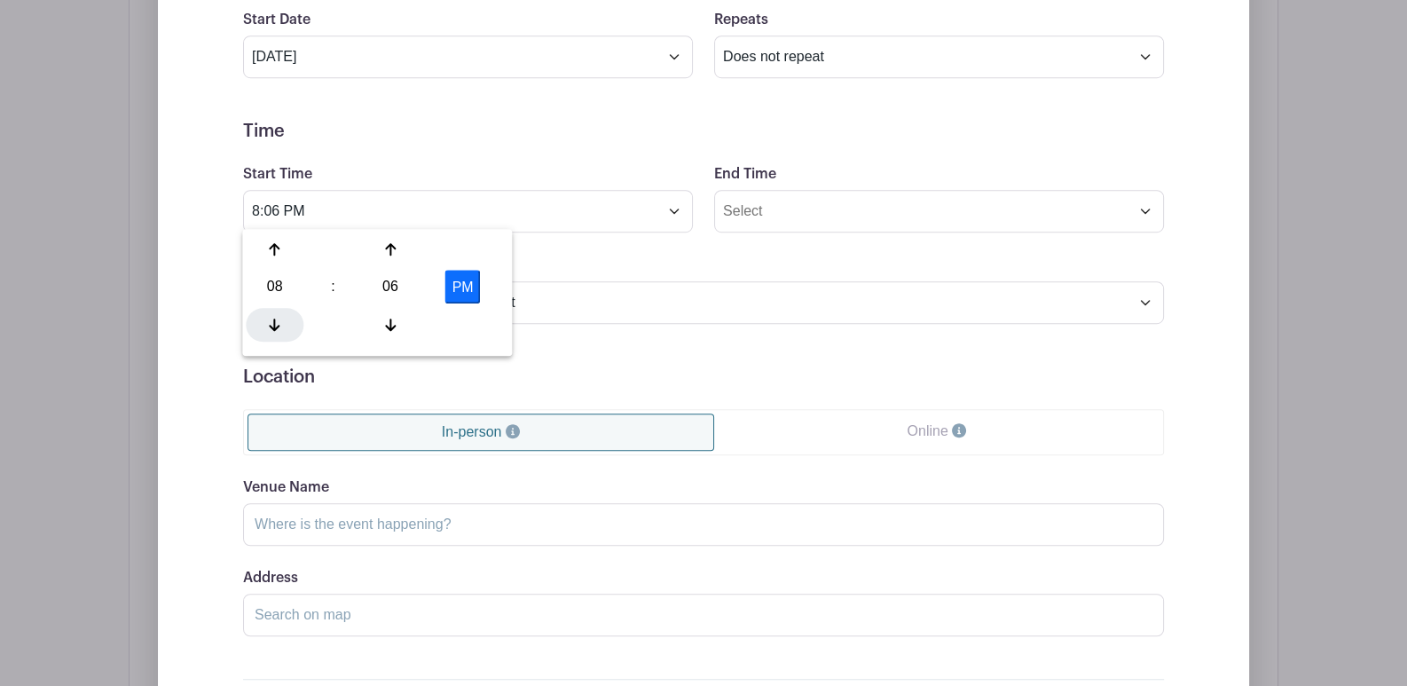
click at [274, 314] on div at bounding box center [275, 325] width 58 height 34
click at [268, 249] on div at bounding box center [275, 249] width 58 height 34
click at [265, 318] on div at bounding box center [275, 325] width 58 height 34
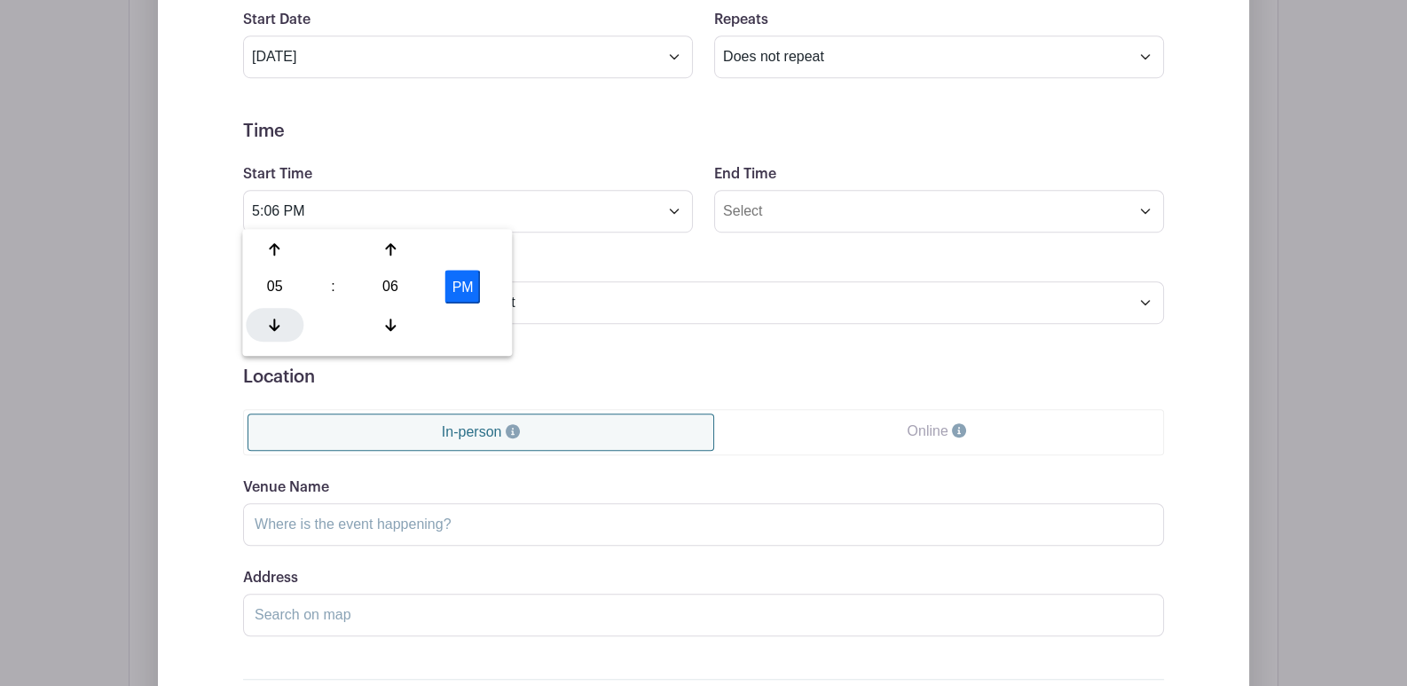
click at [266, 318] on div at bounding box center [275, 325] width 58 height 34
click at [279, 207] on input "3:06 PM" at bounding box center [468, 211] width 450 height 43
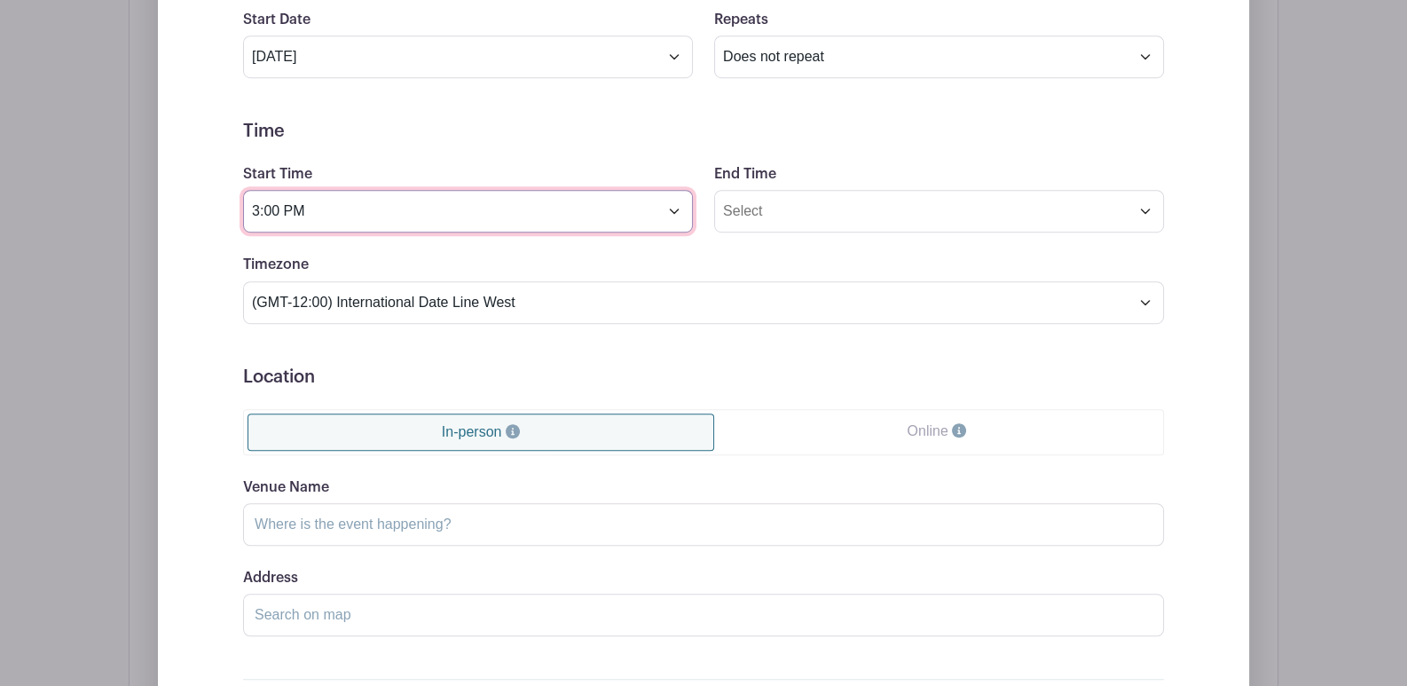
type input "3:00 PM"
click at [744, 125] on h5 "Time" at bounding box center [703, 131] width 921 height 21
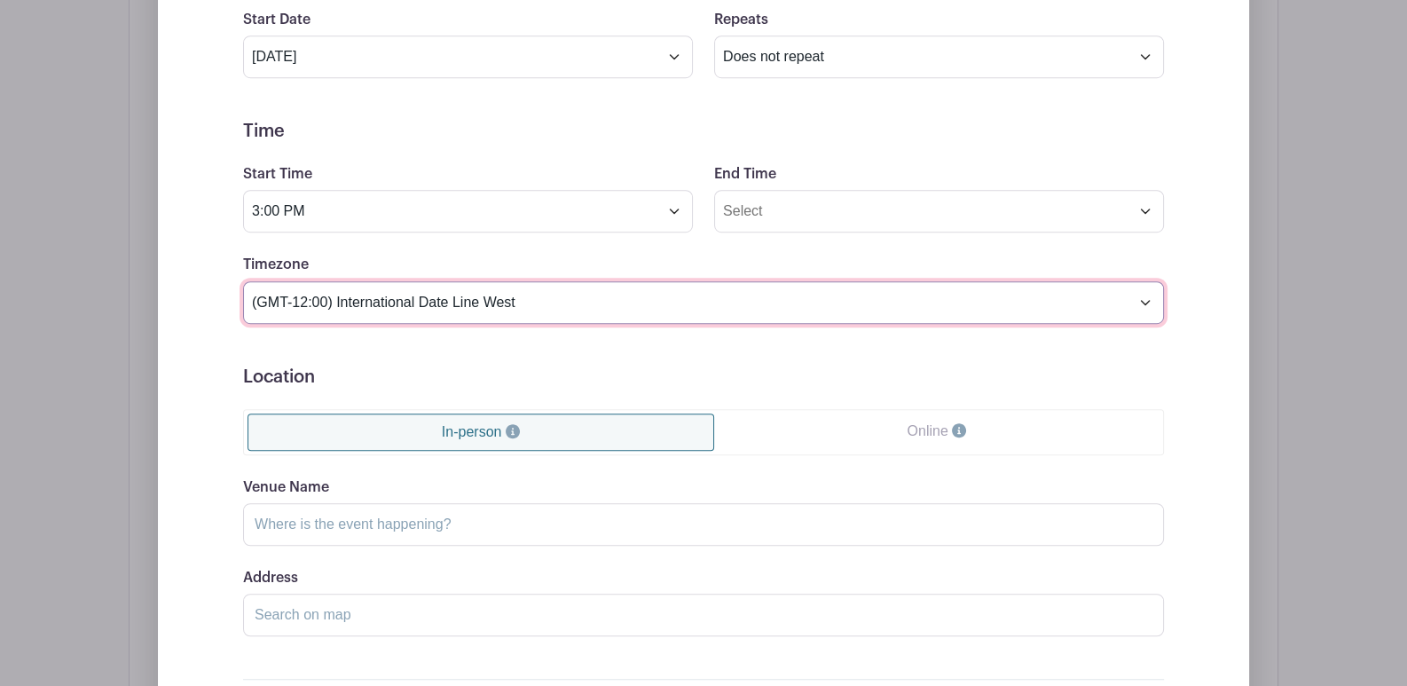
click at [606, 301] on select "(GMT-12:00) International Date Line West (GMT-11:00) American Samoa (GMT-11:00)…" at bounding box center [703, 302] width 921 height 43
select select "Pacific Time (US & Canada)"
click at [243, 281] on select "(GMT-12:00) International Date Line West (GMT-11:00) American Samoa (GMT-11:00)…" at bounding box center [703, 302] width 921 height 43
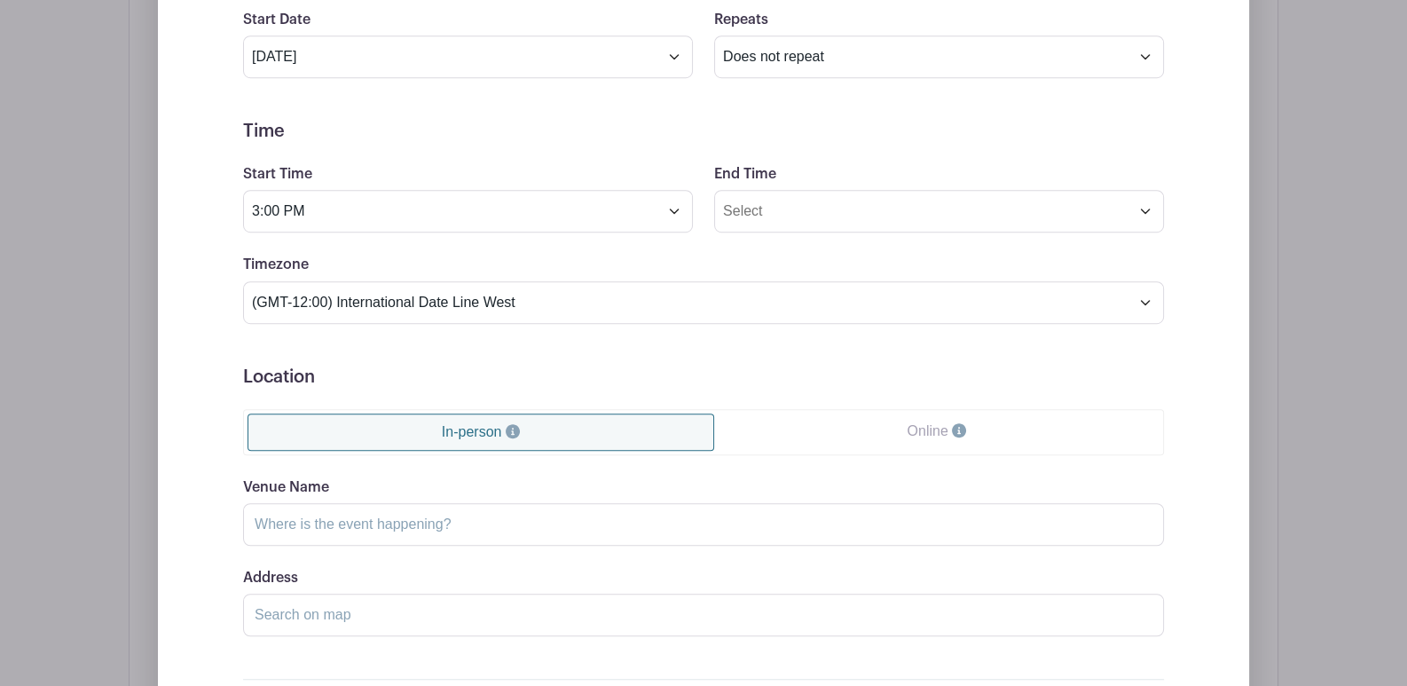
click at [1205, 362] on div "Event Date Start Date Aug 28 2025 Repeats Does not repeat Daily Weekly Monthly …" at bounding box center [704, 365] width 1006 height 799
click at [620, 414] on link "In-person" at bounding box center [481, 431] width 467 height 37
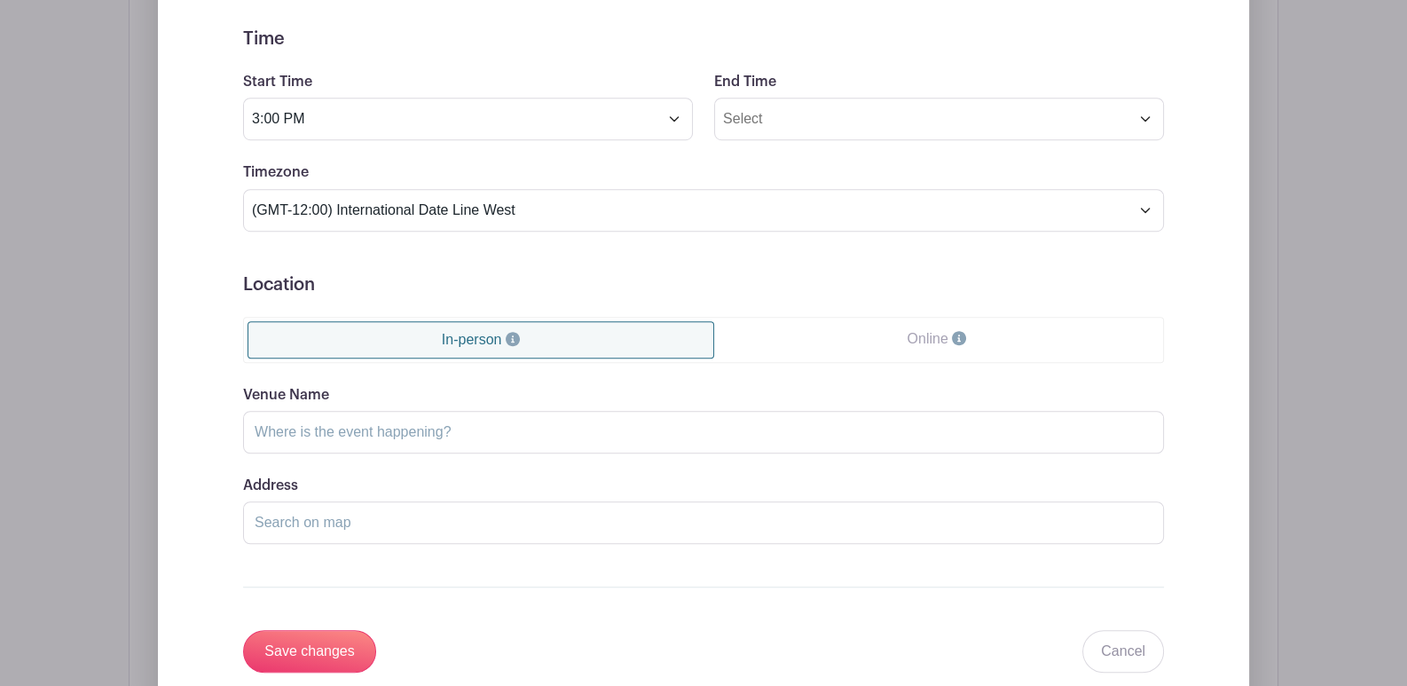
scroll to position [1696, 0]
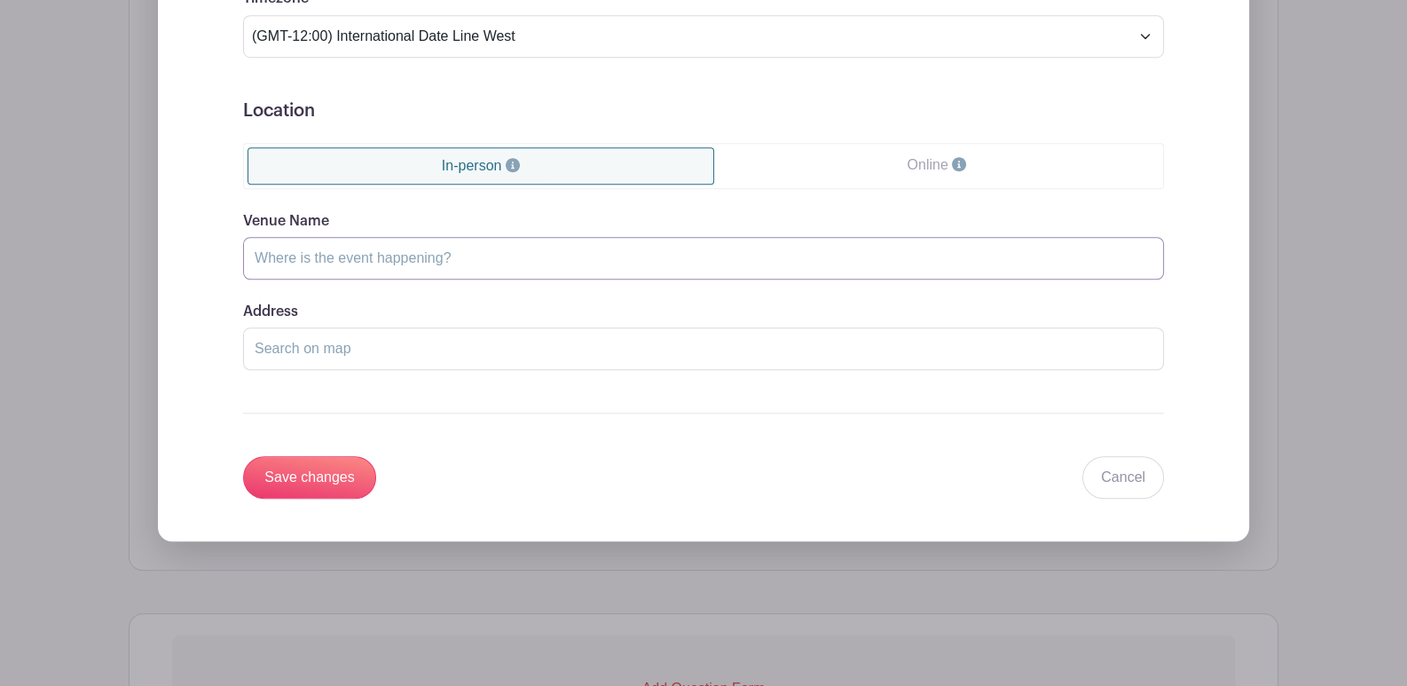
click at [600, 243] on input "Venue Name" at bounding box center [703, 258] width 921 height 43
click at [316, 241] on input "Venue Name" at bounding box center [703, 258] width 921 height 43
type input "Squalicum Creek Park"
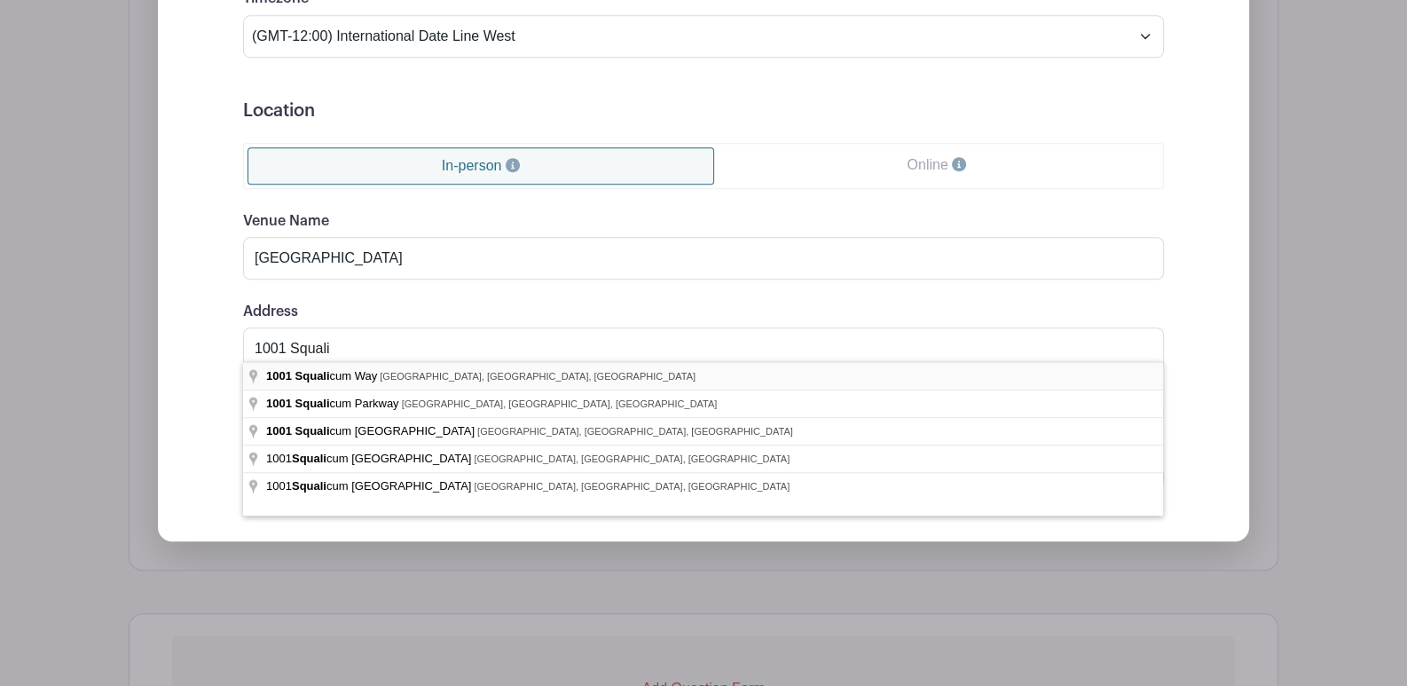
type input "1001 Squalicum Way, Bellingham, WA, USA"
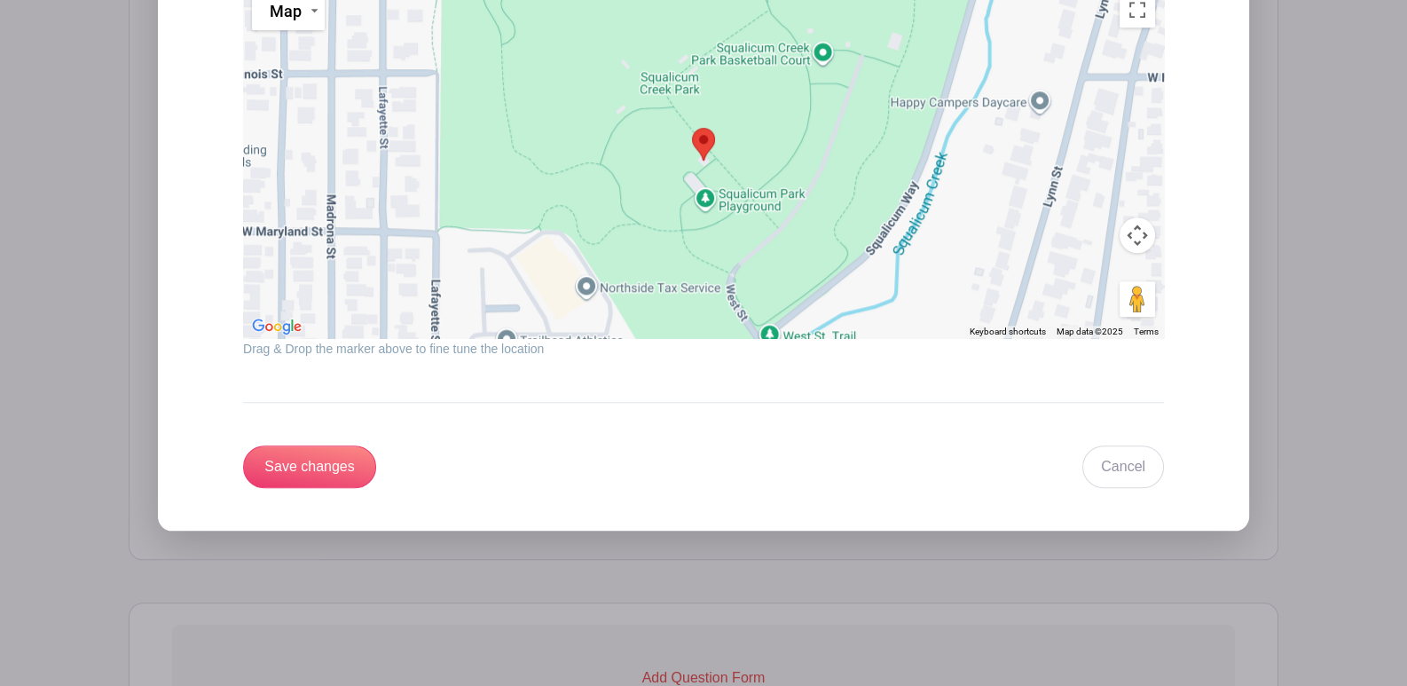
scroll to position [2294, 0]
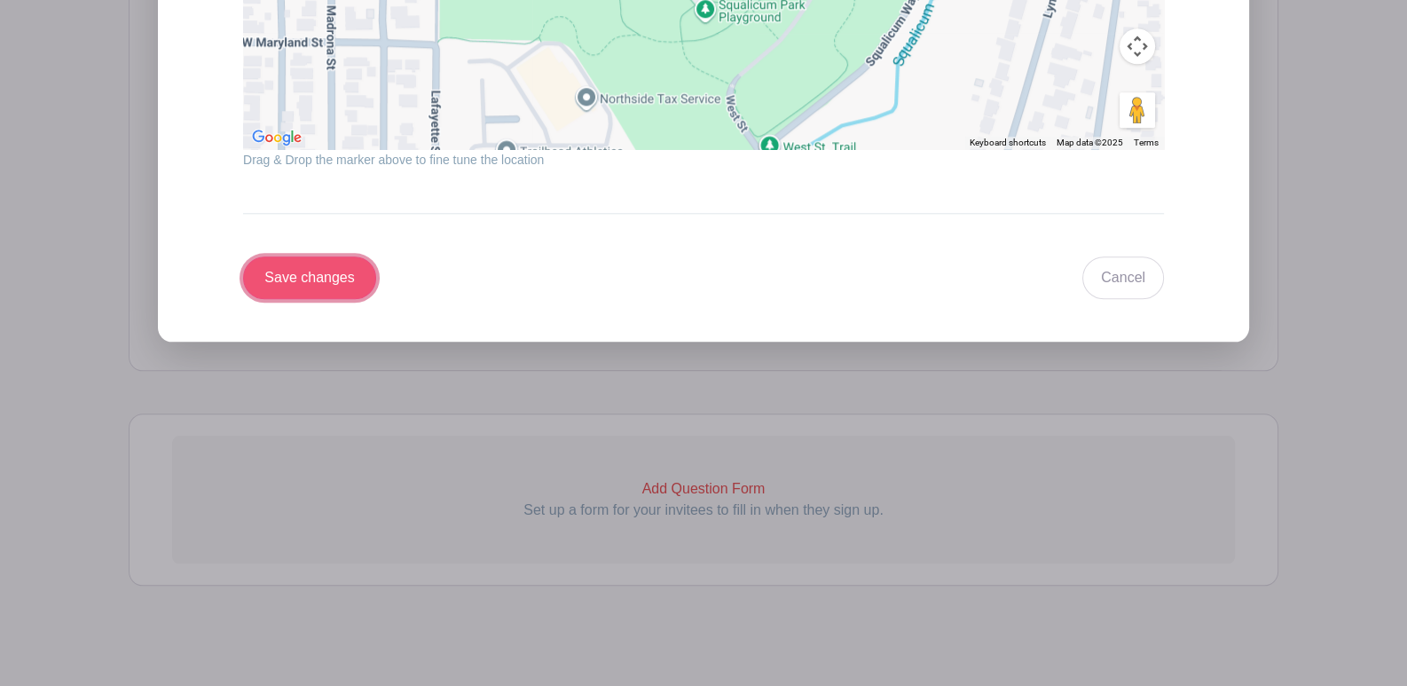
click at [328, 283] on input "Save changes" at bounding box center [309, 277] width 133 height 43
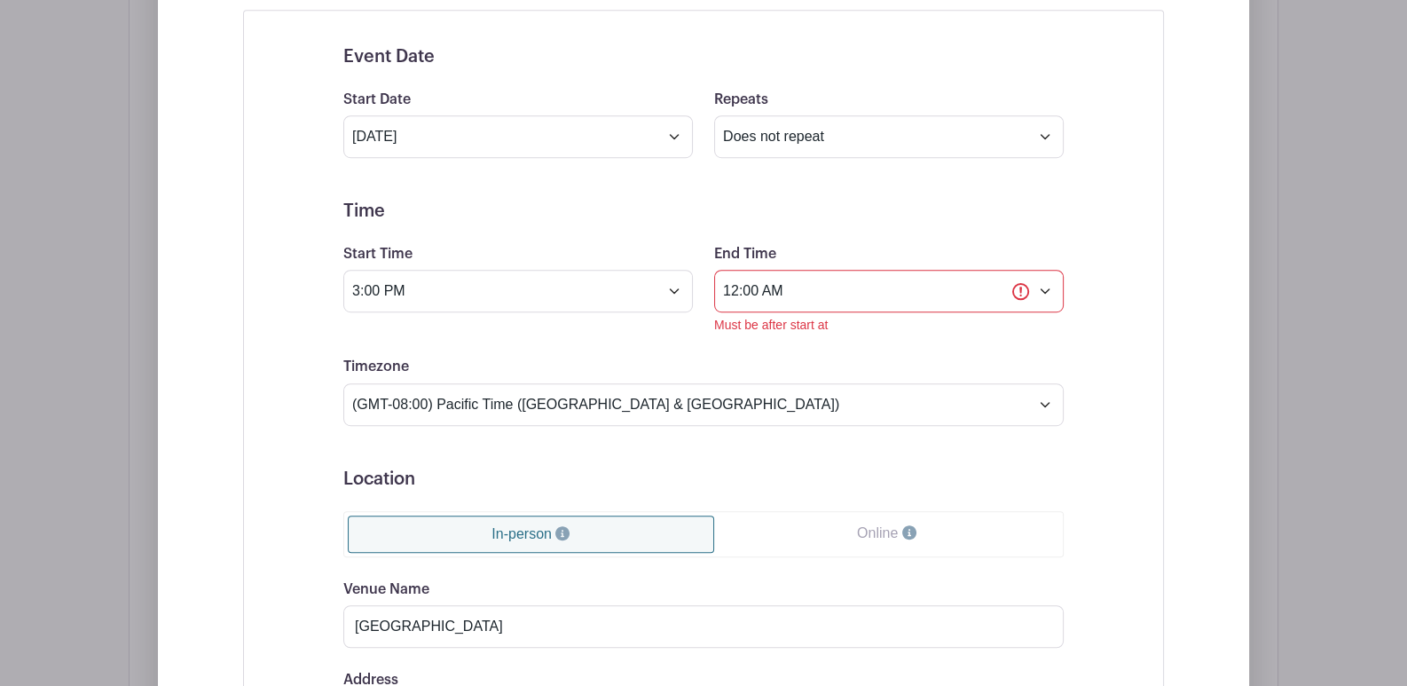
scroll to position [1386, 0]
click at [823, 276] on input "12:00 AM" at bounding box center [889, 292] width 350 height 43
click at [752, 326] on div at bounding box center [747, 330] width 58 height 34
click at [751, 408] on icon at bounding box center [746, 405] width 11 height 14
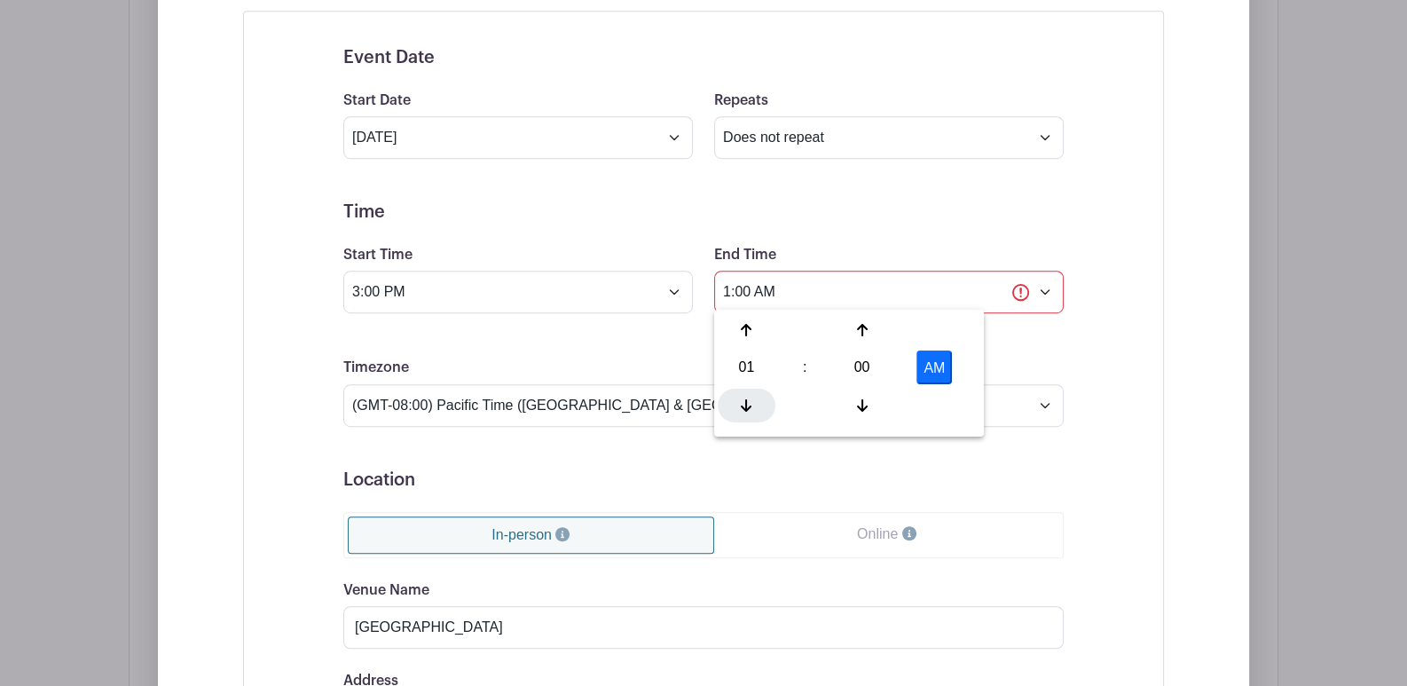
click at [750, 408] on icon at bounding box center [746, 405] width 11 height 14
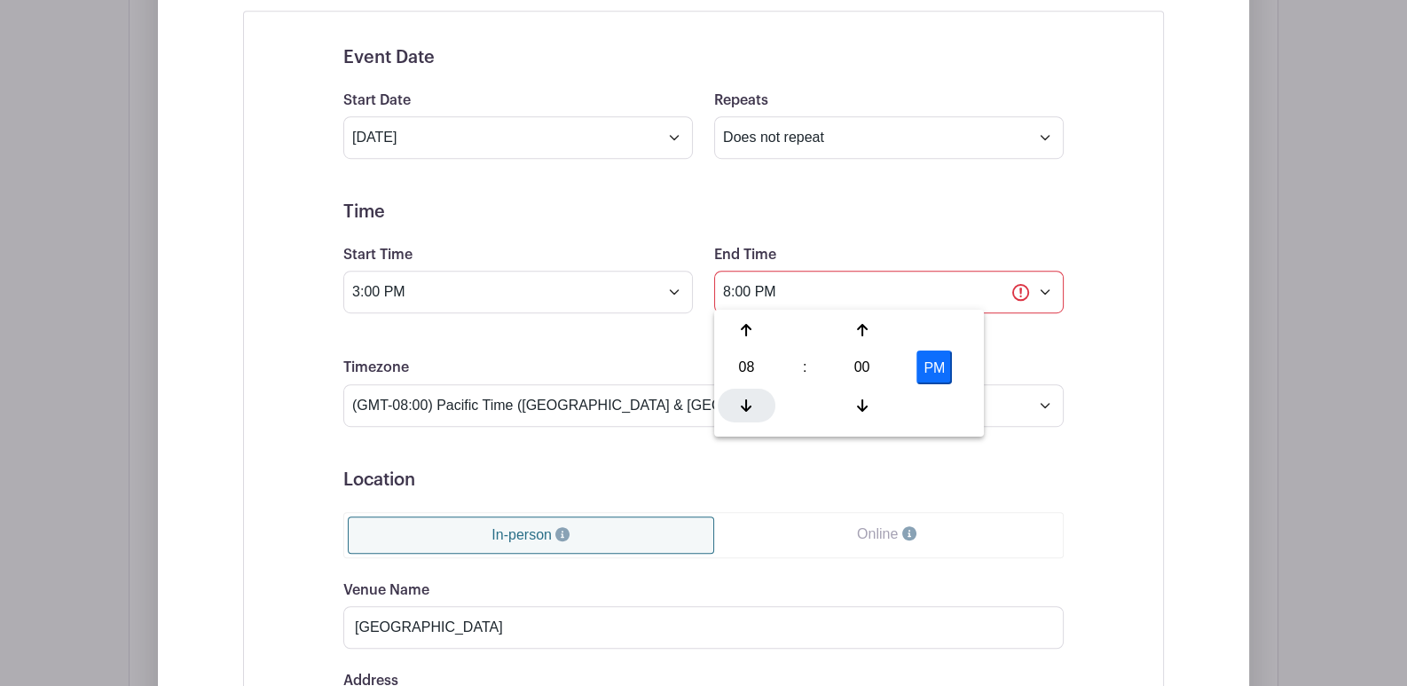
click at [750, 408] on icon at bounding box center [746, 405] width 11 height 14
type input "6:00 PM"
click at [1167, 342] on div "Event Date Start Date Aug 28 2025 Repeats Does not repeat Daily Weekly Monthly …" at bounding box center [704, 656] width 1006 height 1291
click at [1099, 329] on div "Event Date Start Date Aug 28 2025 Repeats Does not repeat Daily Weekly Monthly …" at bounding box center [704, 656] width 806 height 1261
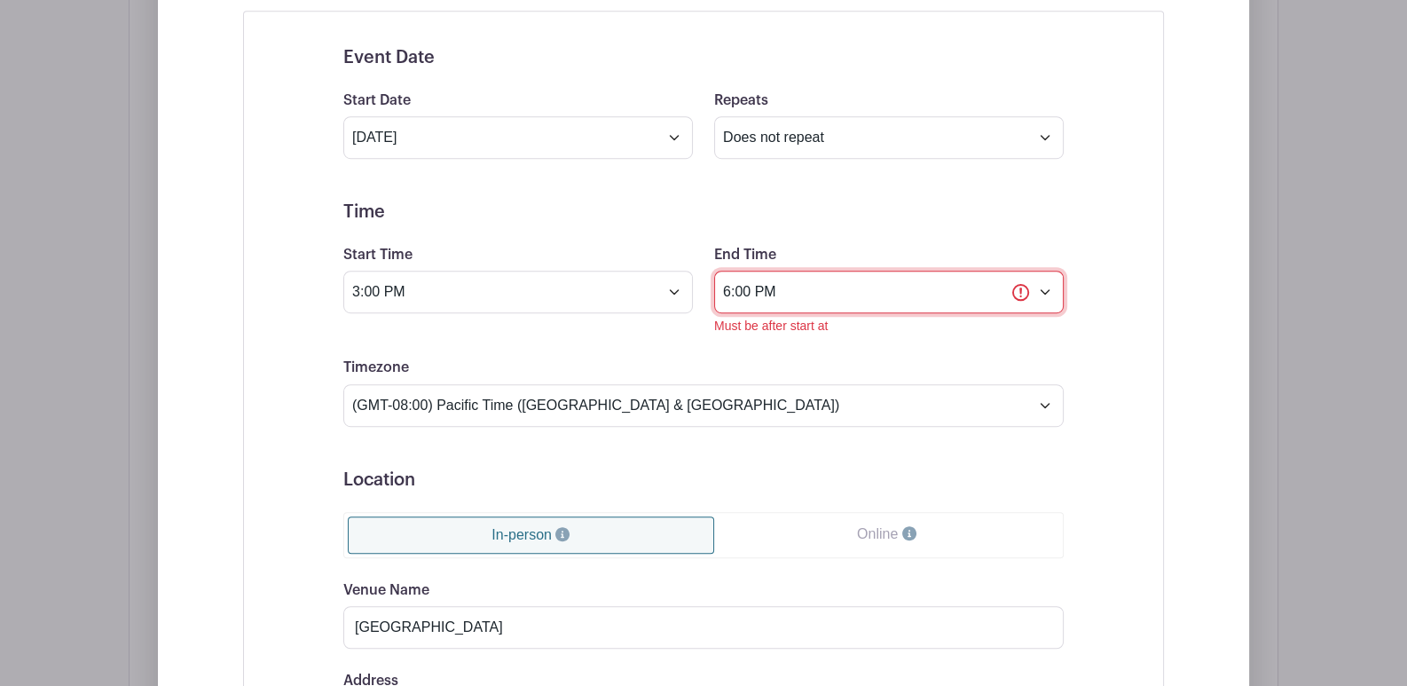
click at [878, 291] on input "6:00 PM" at bounding box center [889, 292] width 350 height 43
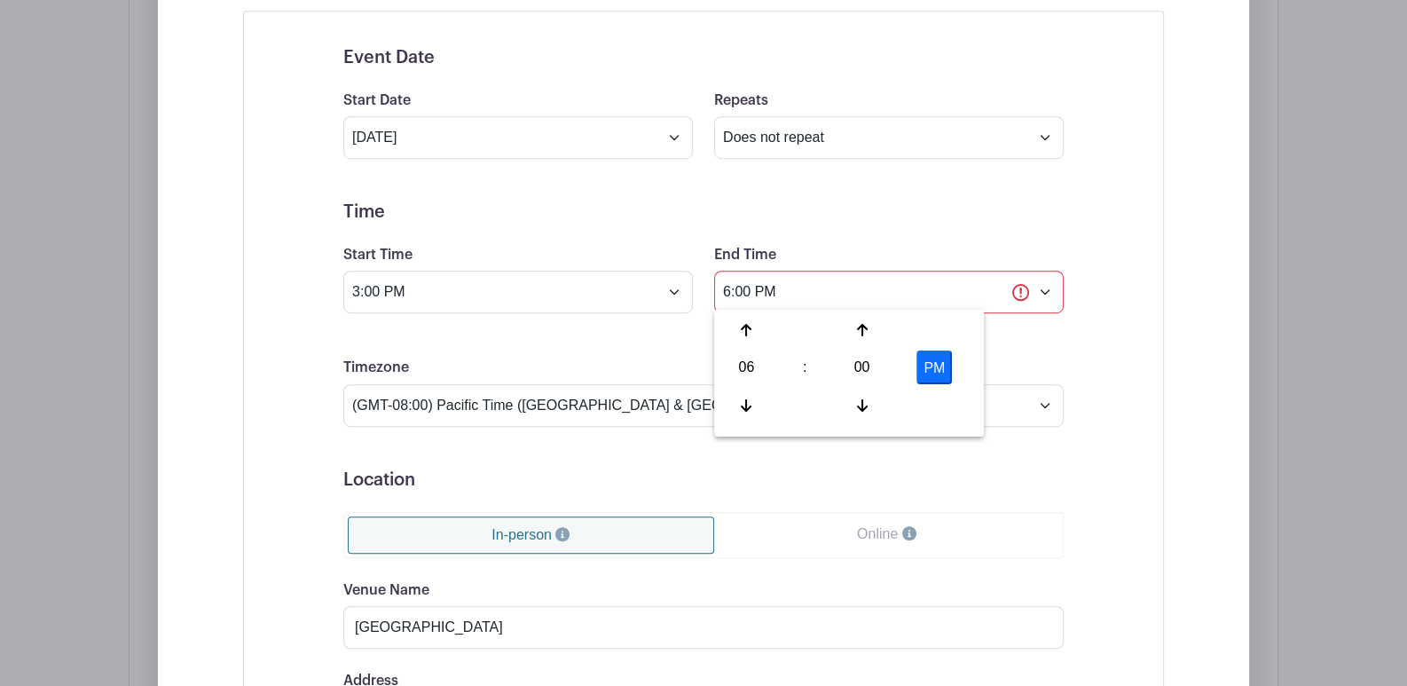
click at [1059, 225] on form "Event Date Start Date Aug 28 2025 Repeats Does not repeat Daily Weekly Monthly …" at bounding box center [703, 656] width 720 height 1218
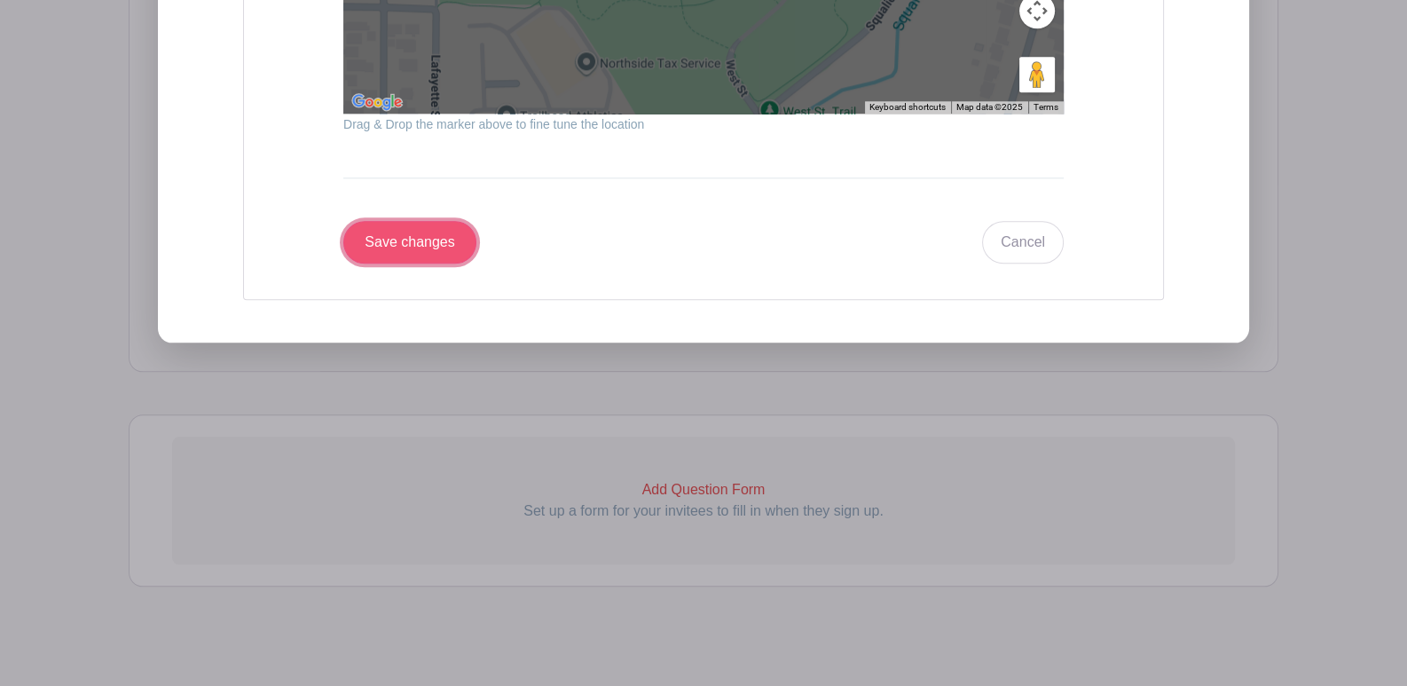
click at [402, 231] on input "Save changes" at bounding box center [409, 242] width 133 height 43
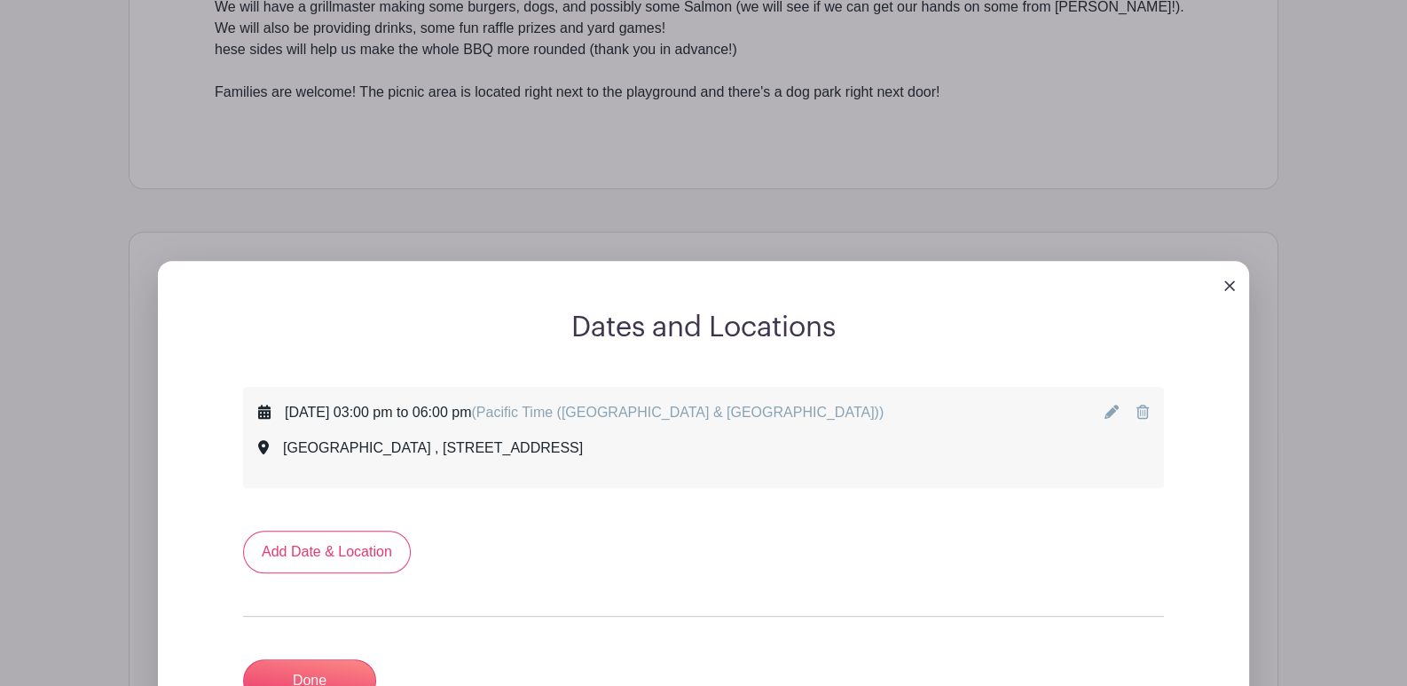
scroll to position [923, 0]
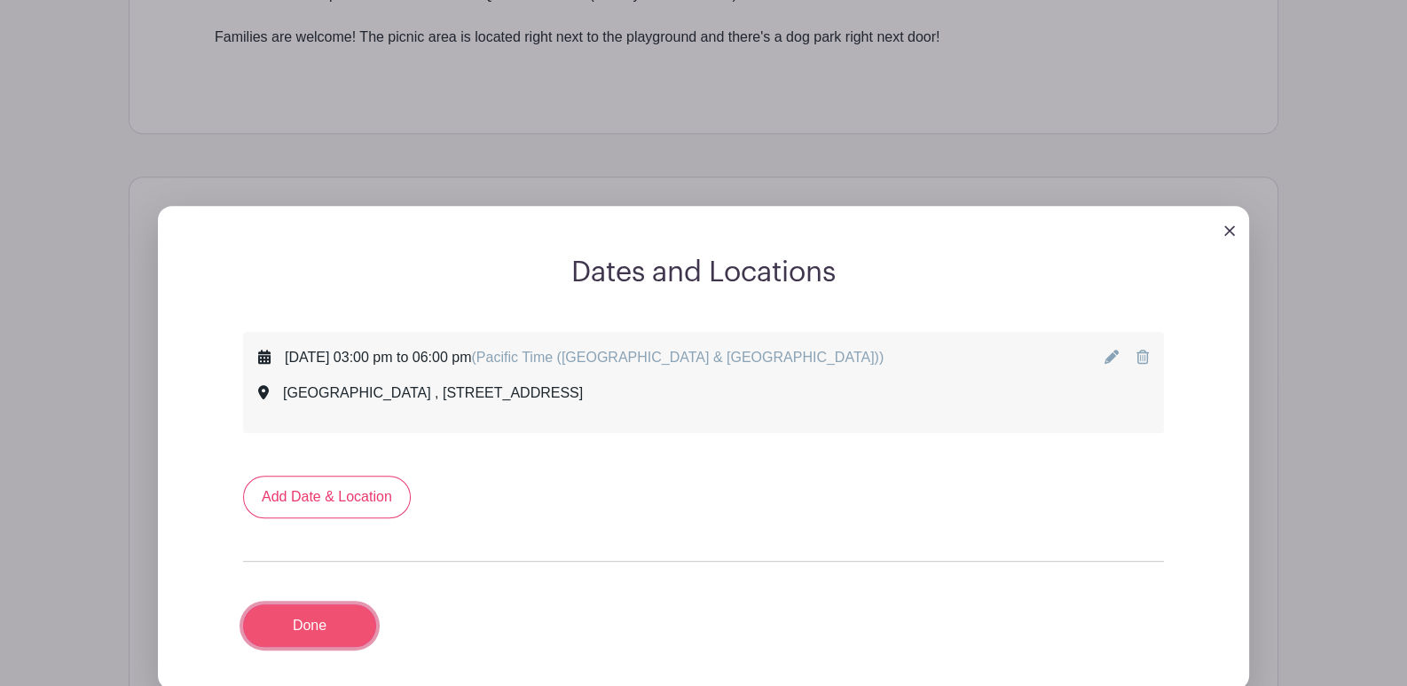
click at [307, 629] on link "Done" at bounding box center [309, 625] width 133 height 43
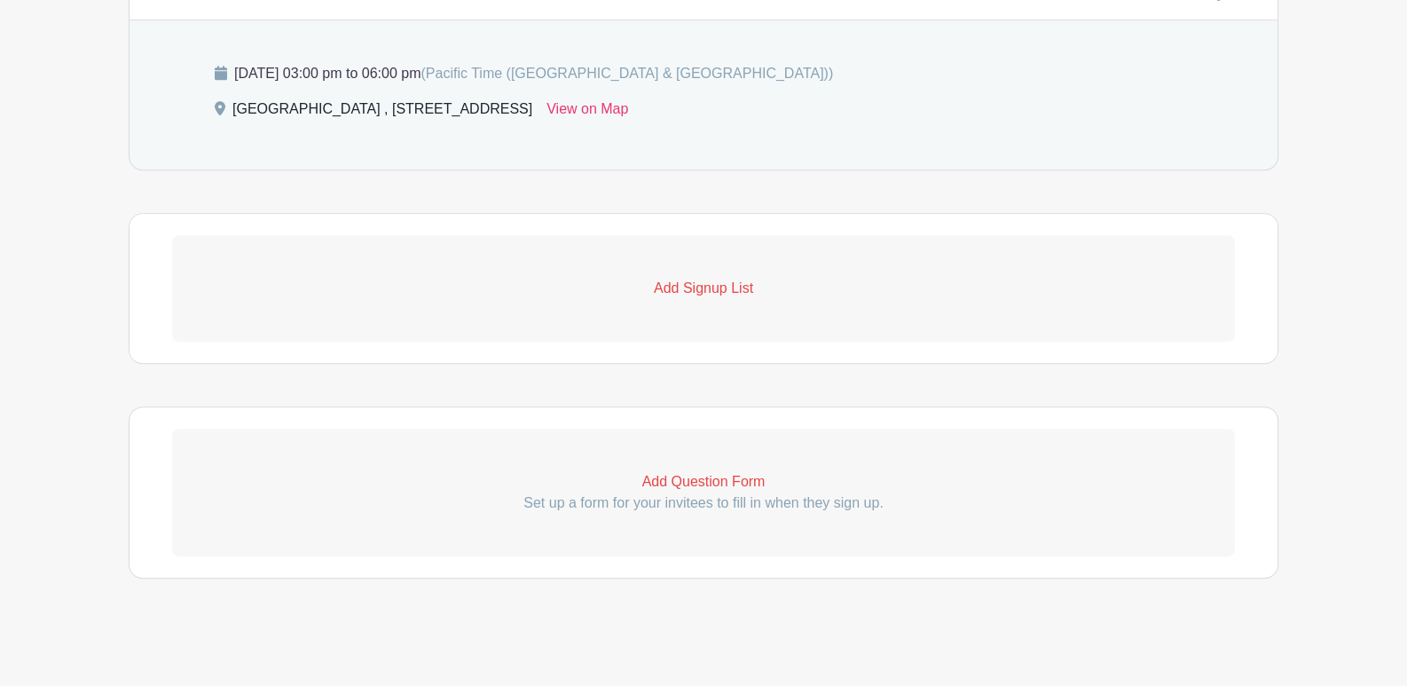
scroll to position [1131, 0]
click at [732, 290] on p "Add Signup List" at bounding box center [703, 287] width 1063 height 21
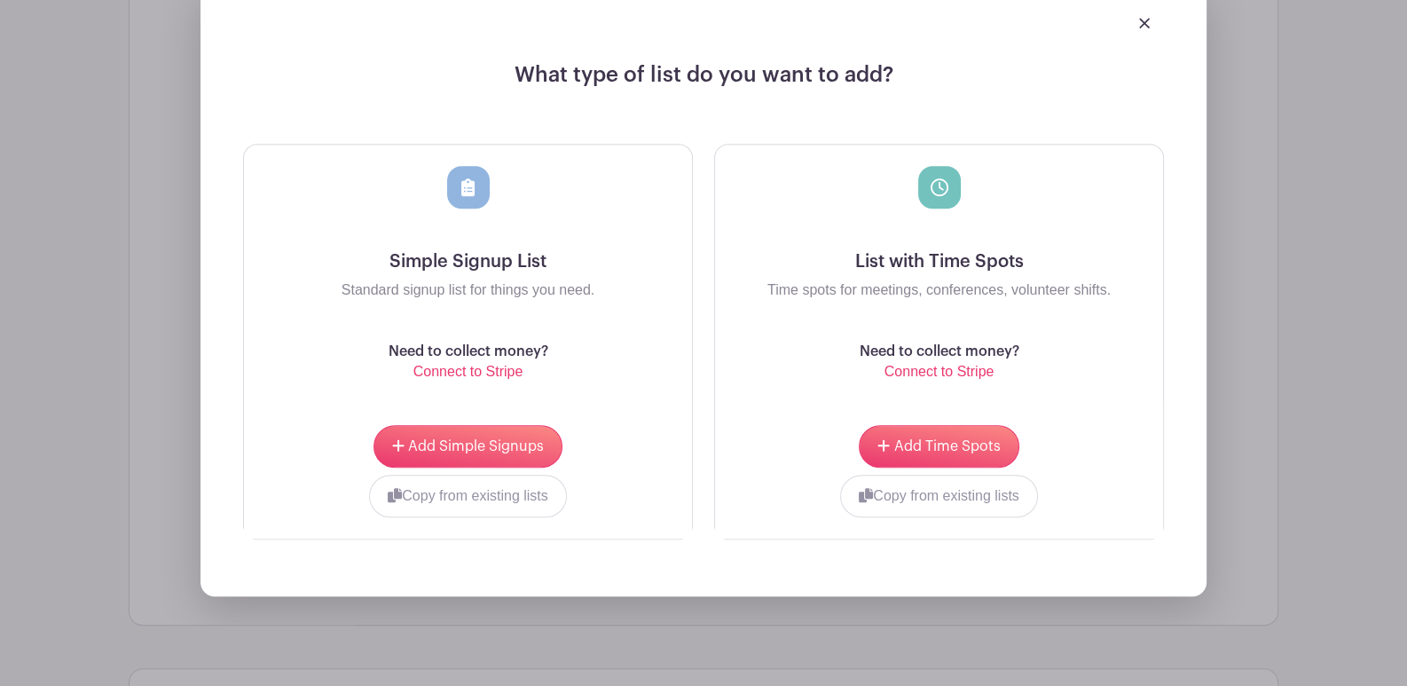
scroll to position [1485, 0]
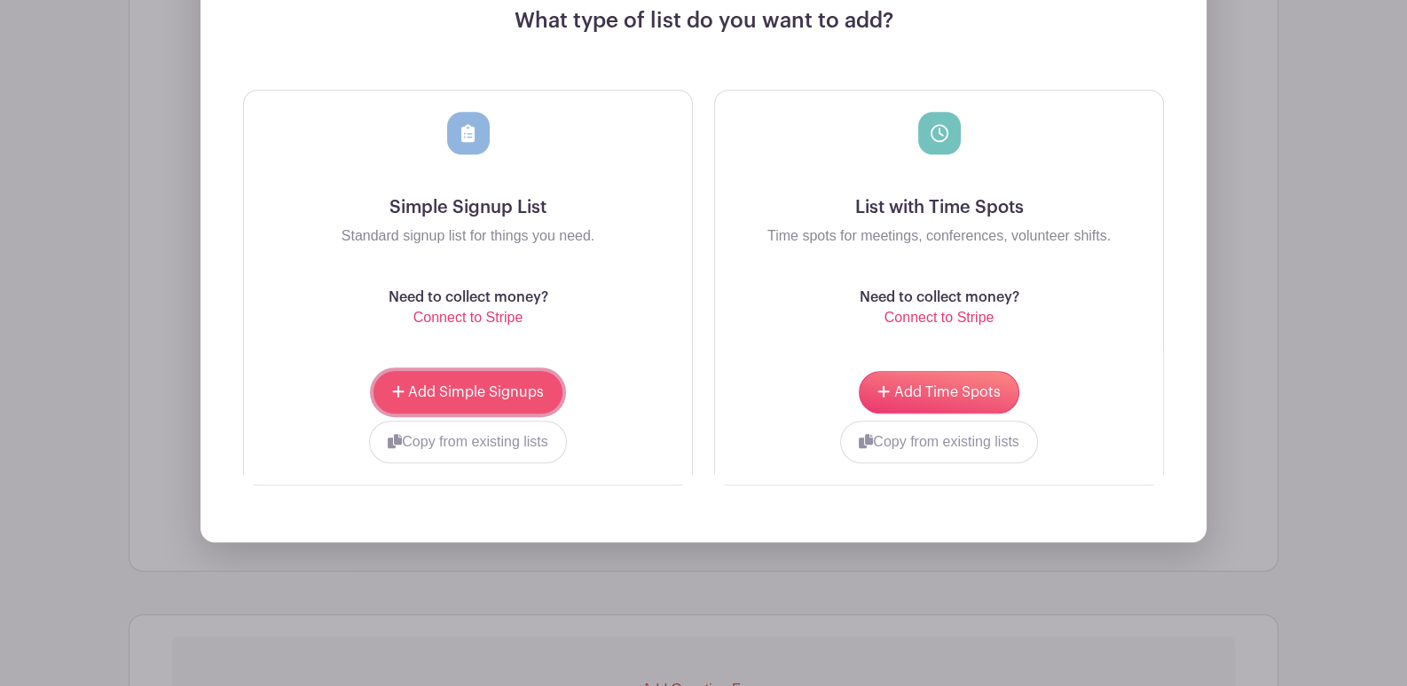
click at [470, 387] on span "Add Simple Signups" at bounding box center [476, 392] width 136 height 14
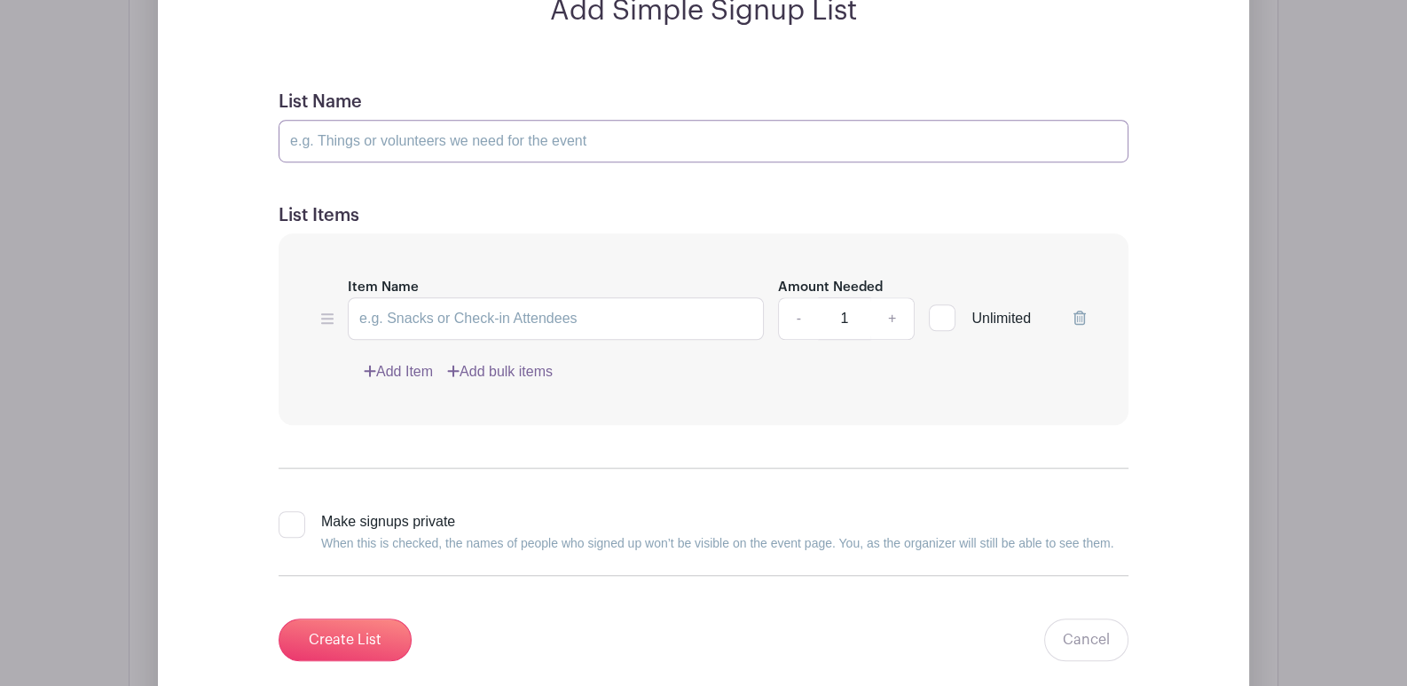
click at [324, 138] on input "List Name" at bounding box center [704, 141] width 850 height 43
type input "S"
type input "Signup List"
click at [376, 367] on link "Add Item" at bounding box center [398, 371] width 69 height 21
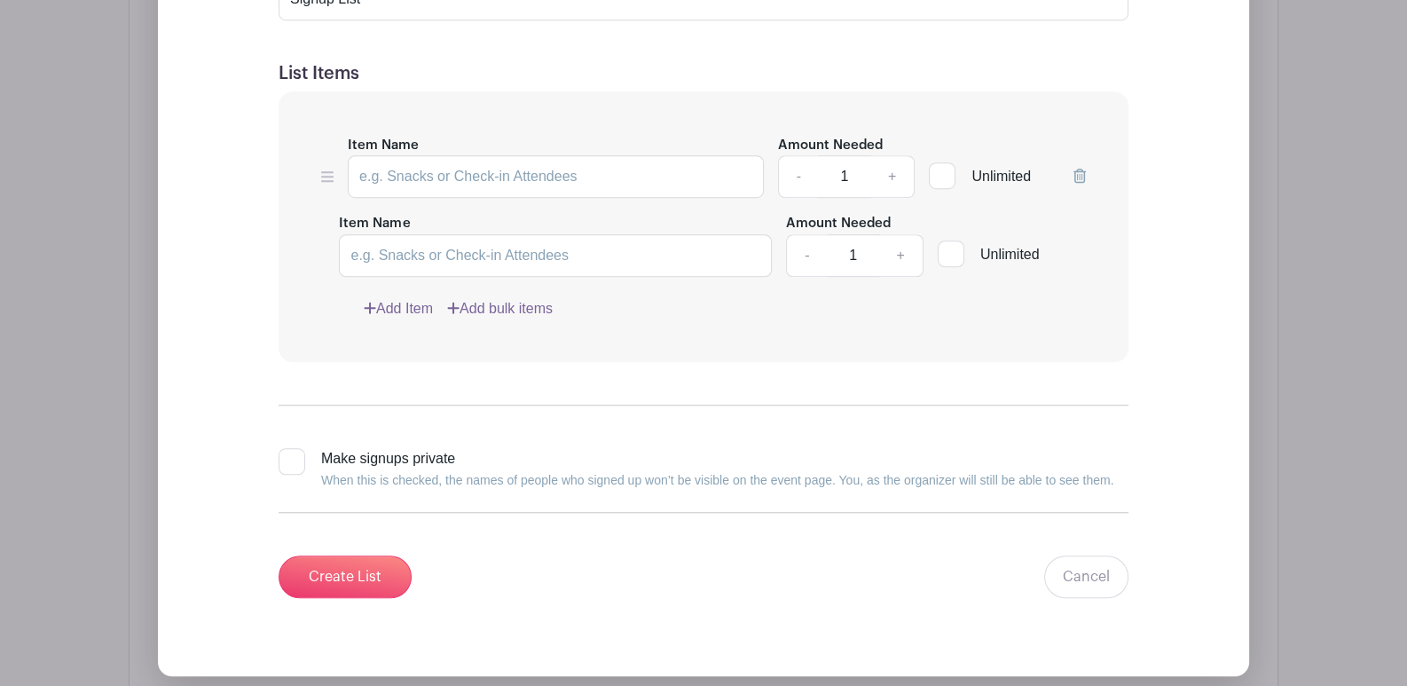
scroll to position [1485, 0]
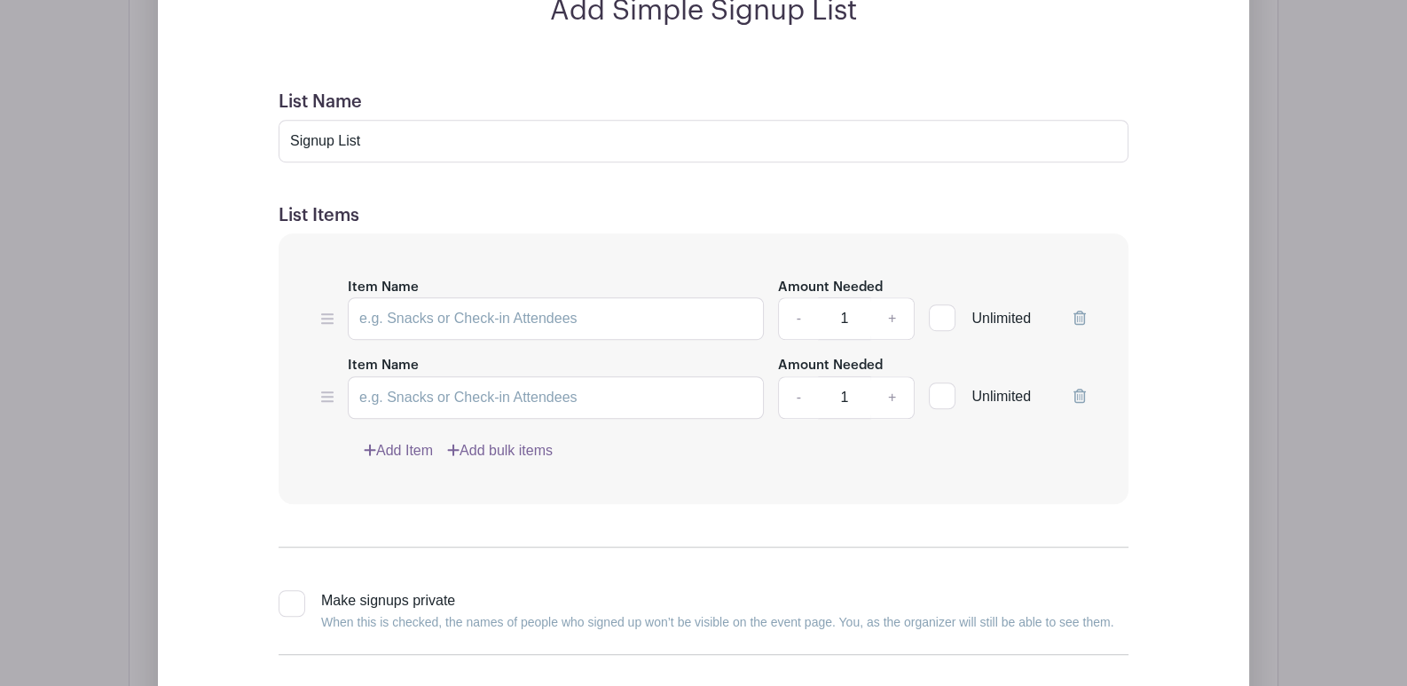
click at [417, 445] on link "Add Item" at bounding box center [398, 450] width 69 height 21
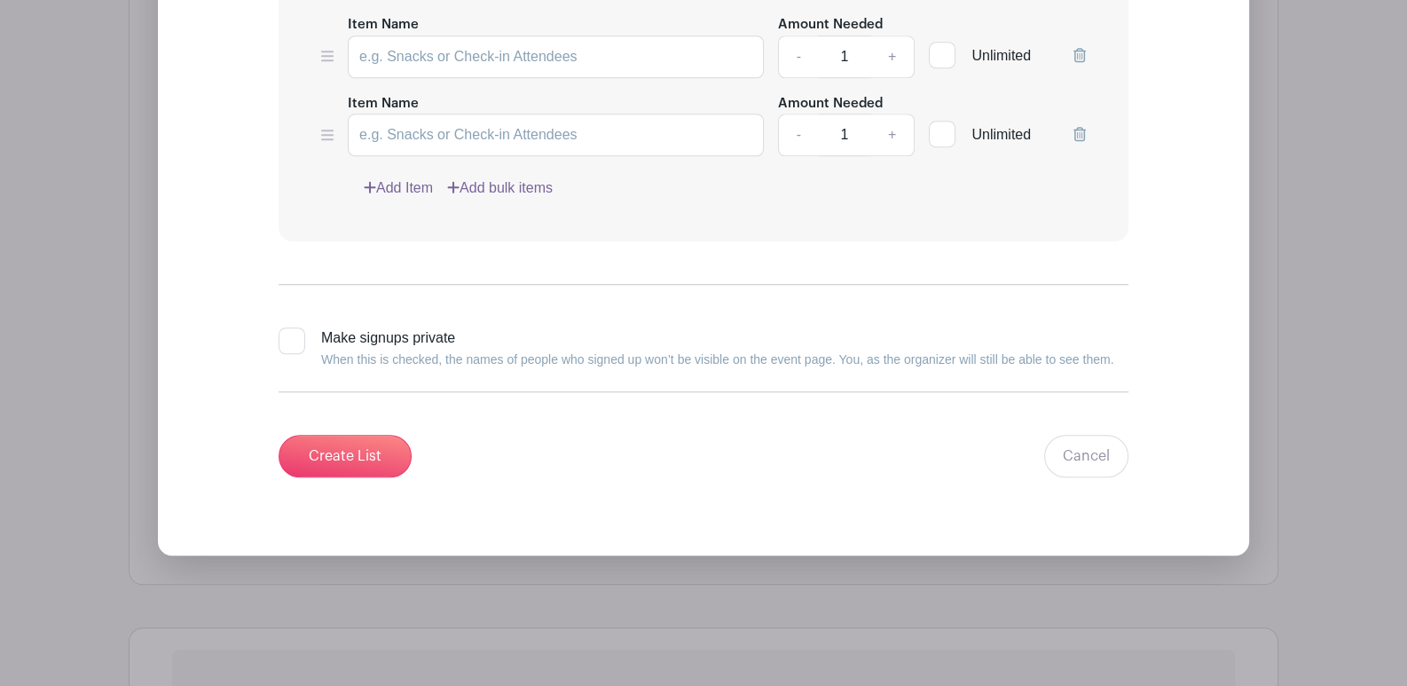
scroll to position [1841, 0]
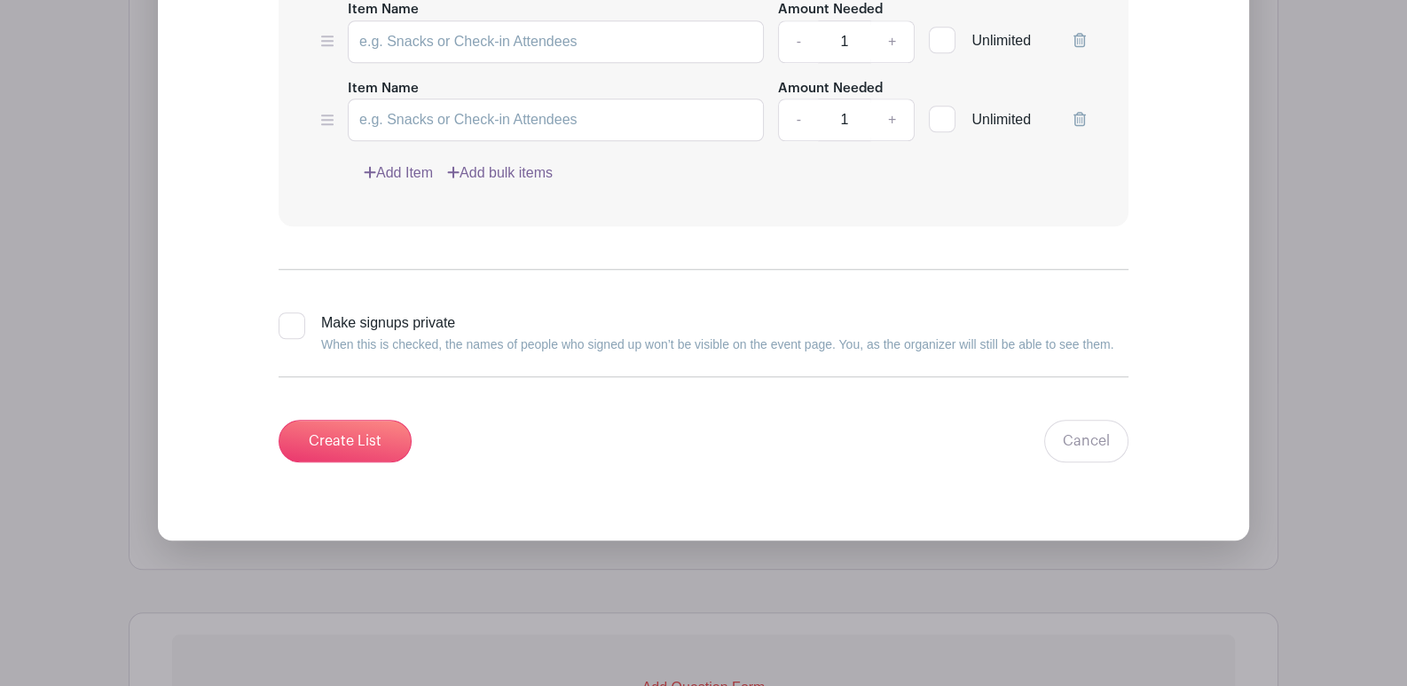
click at [403, 168] on link "Add Item" at bounding box center [398, 172] width 69 height 21
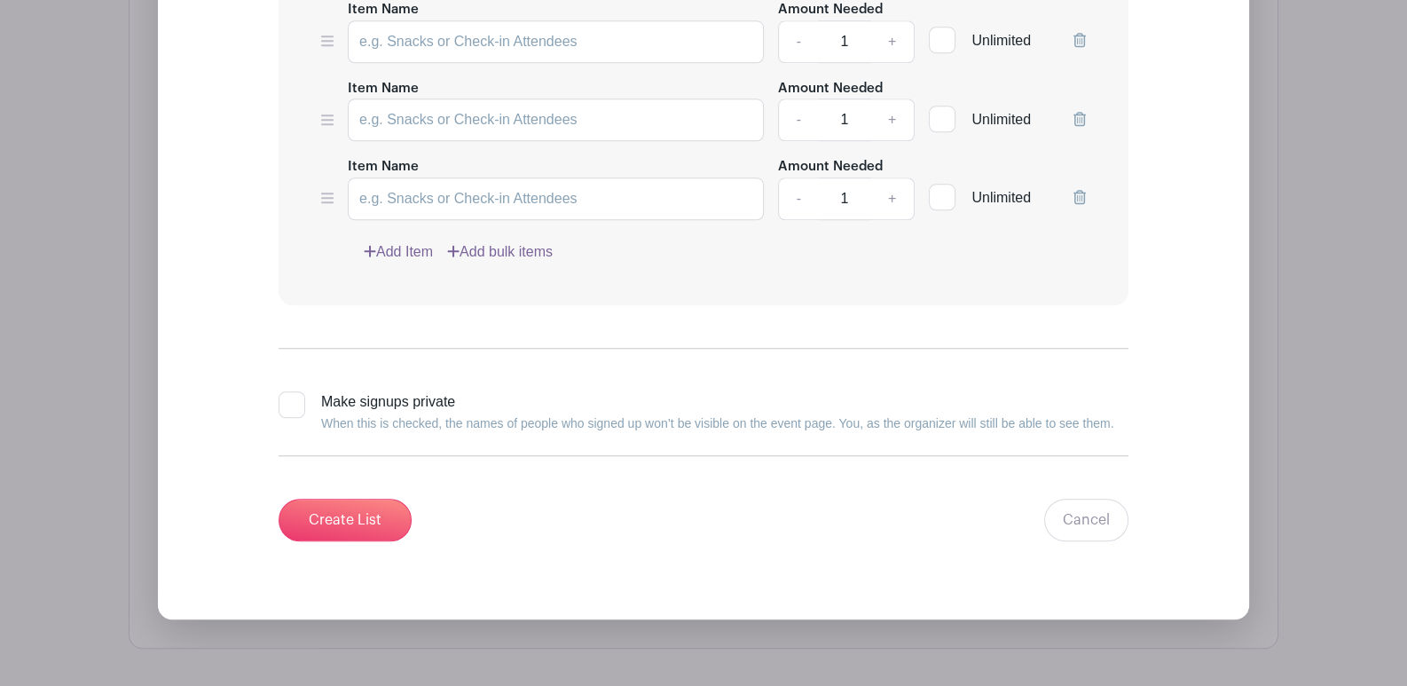
click at [390, 243] on link "Add Item" at bounding box center [398, 251] width 69 height 21
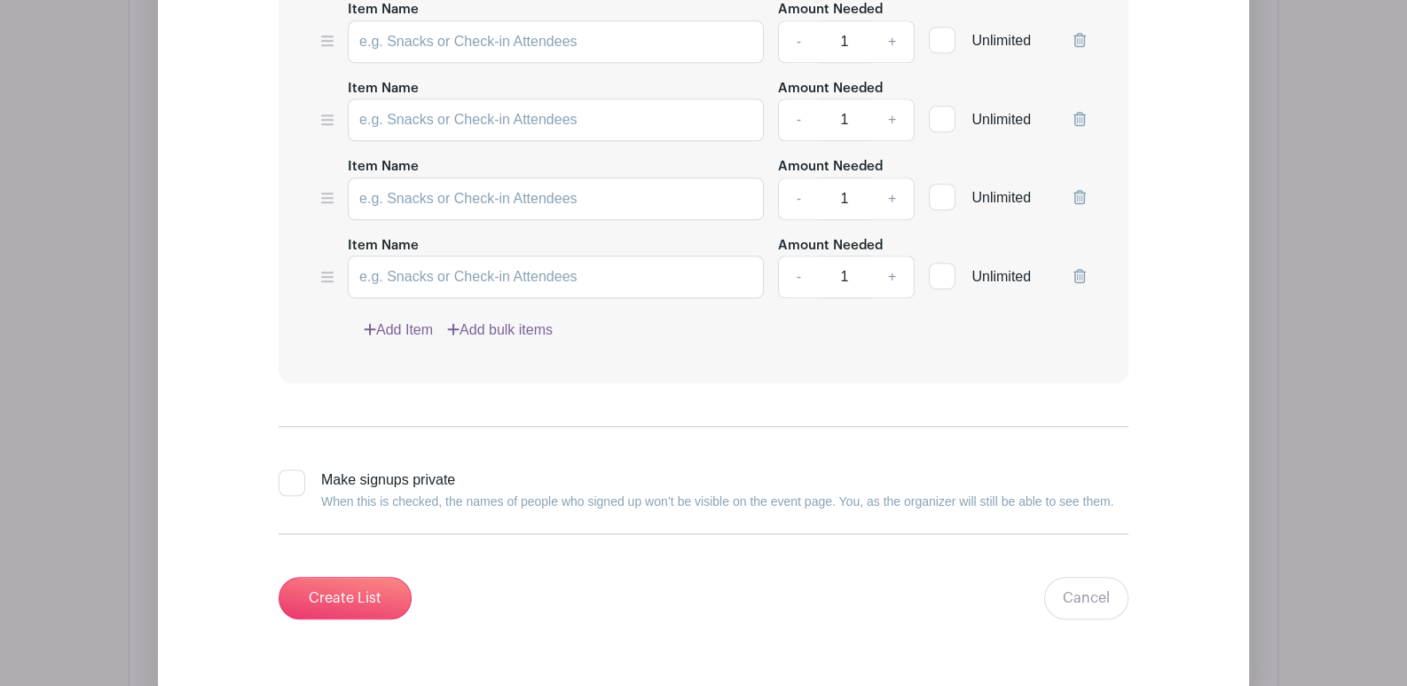
click at [408, 327] on link "Add Item" at bounding box center [398, 329] width 69 height 21
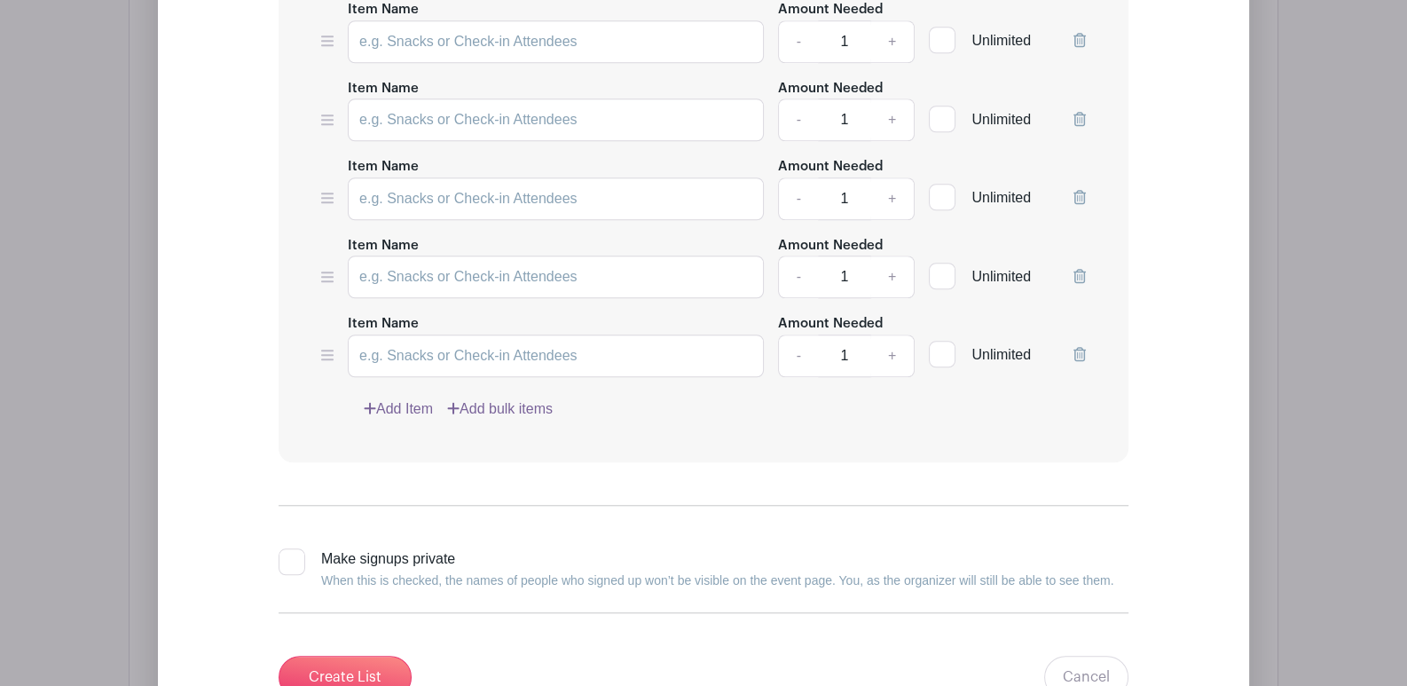
click at [383, 413] on div "Item Name Amount Needed - 1 + Unlimited Item Name Amount Needed - 1 + Unlimited" at bounding box center [704, 170] width 850 height 585
click at [395, 398] on link "Add Item" at bounding box center [398, 408] width 69 height 21
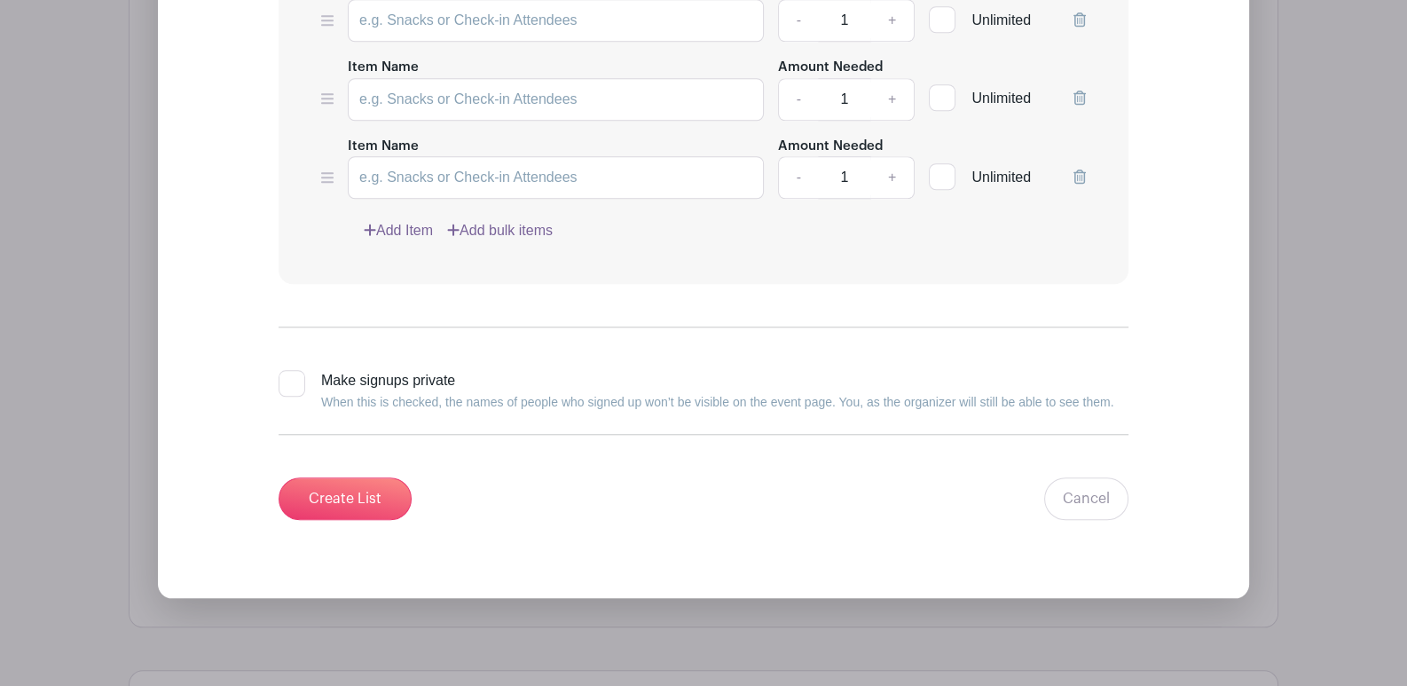
scroll to position [2107, 0]
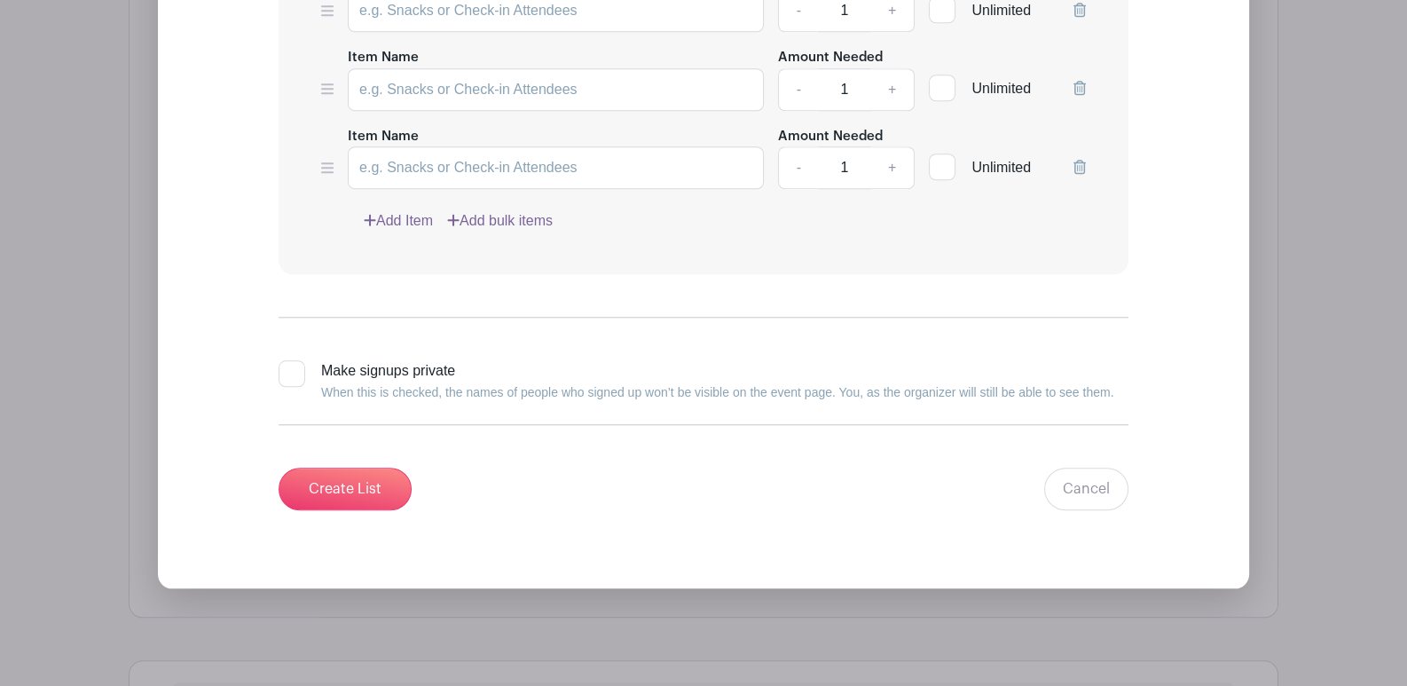
click at [405, 216] on link "Add Item" at bounding box center [398, 220] width 69 height 21
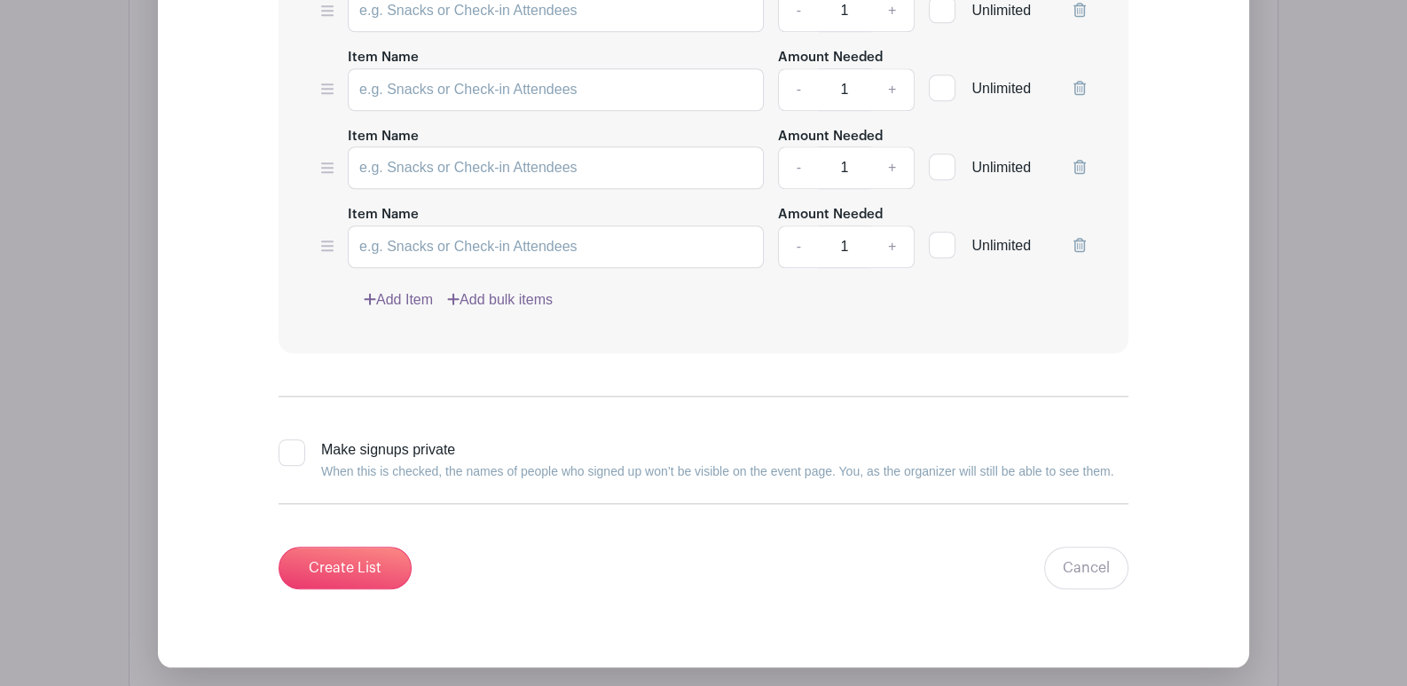
click at [406, 291] on link "Add Item" at bounding box center [398, 299] width 69 height 21
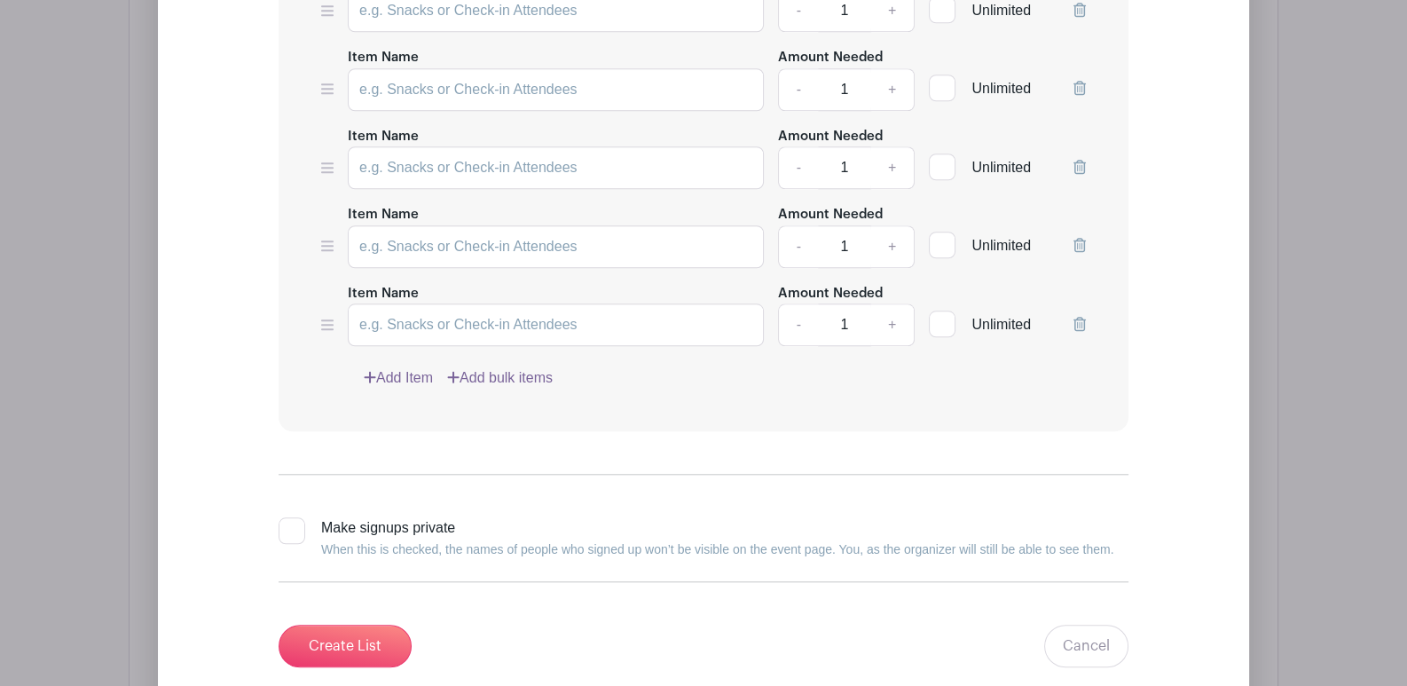
click at [395, 371] on link "Add Item" at bounding box center [398, 377] width 69 height 21
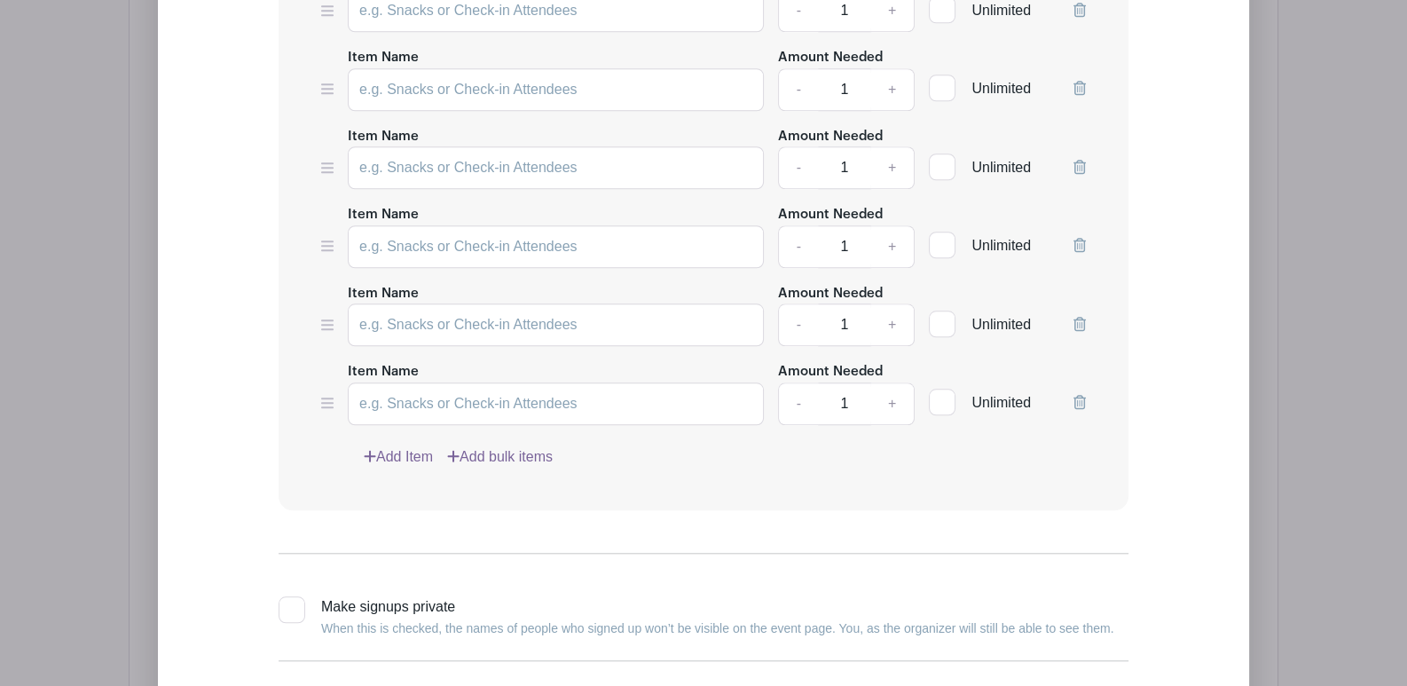
click at [400, 459] on div "Item Name Amount Needed - 1 + Unlimited Item Name Amount Needed - 1 + Unlimited" at bounding box center [704, 60] width 850 height 899
click at [404, 449] on link "Add Item" at bounding box center [398, 456] width 69 height 21
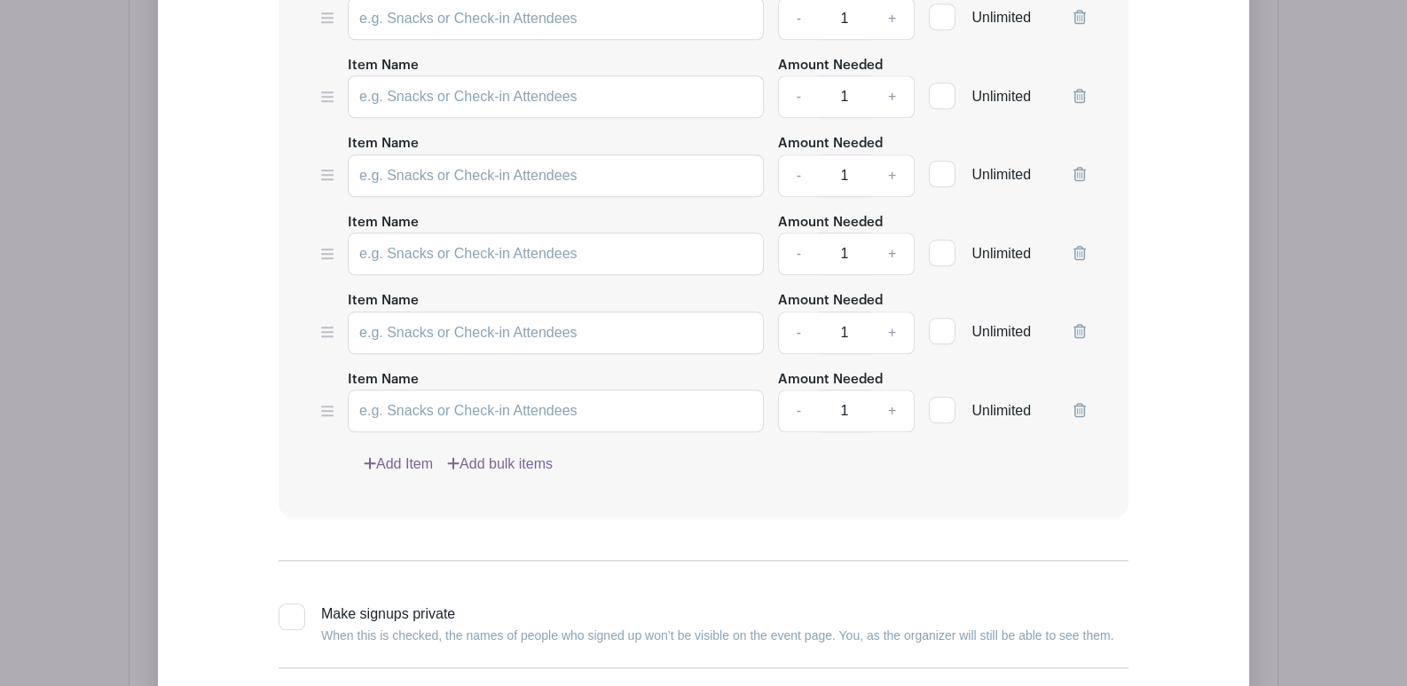
scroll to position [2373, 0]
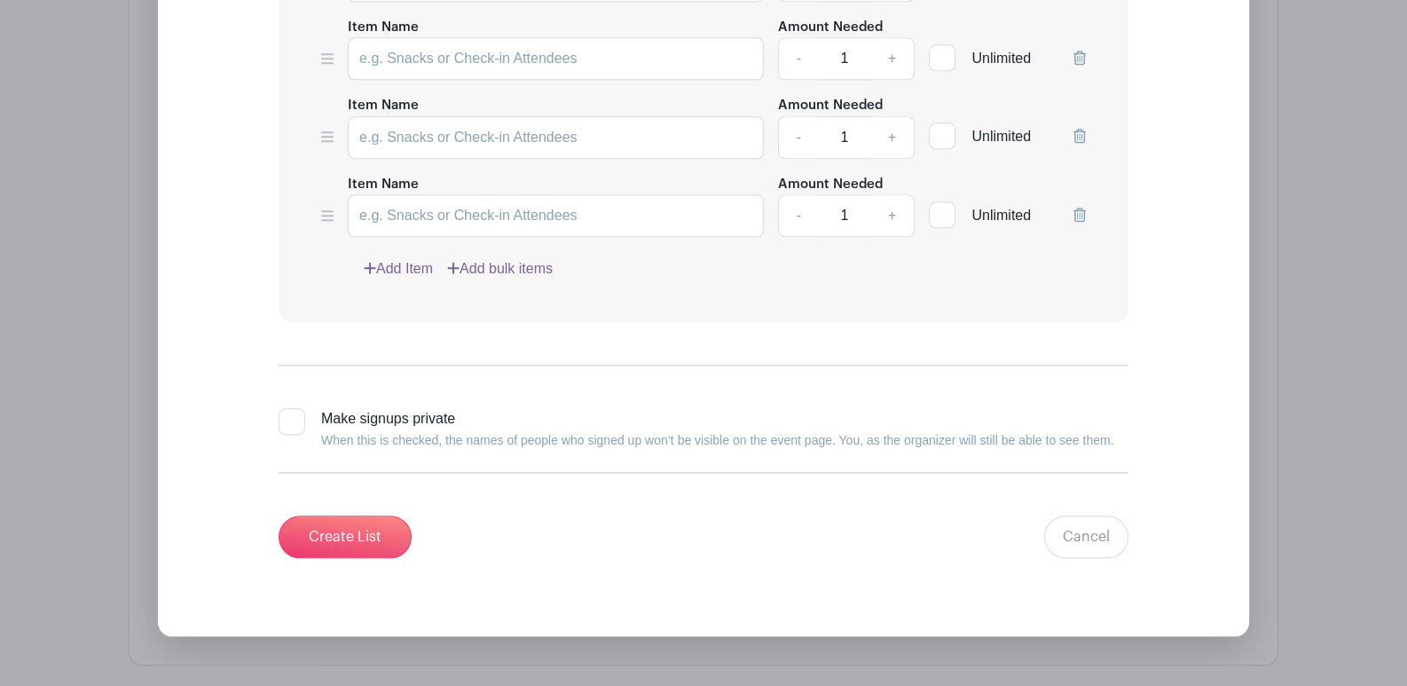
click at [408, 262] on link "Add Item" at bounding box center [398, 268] width 69 height 21
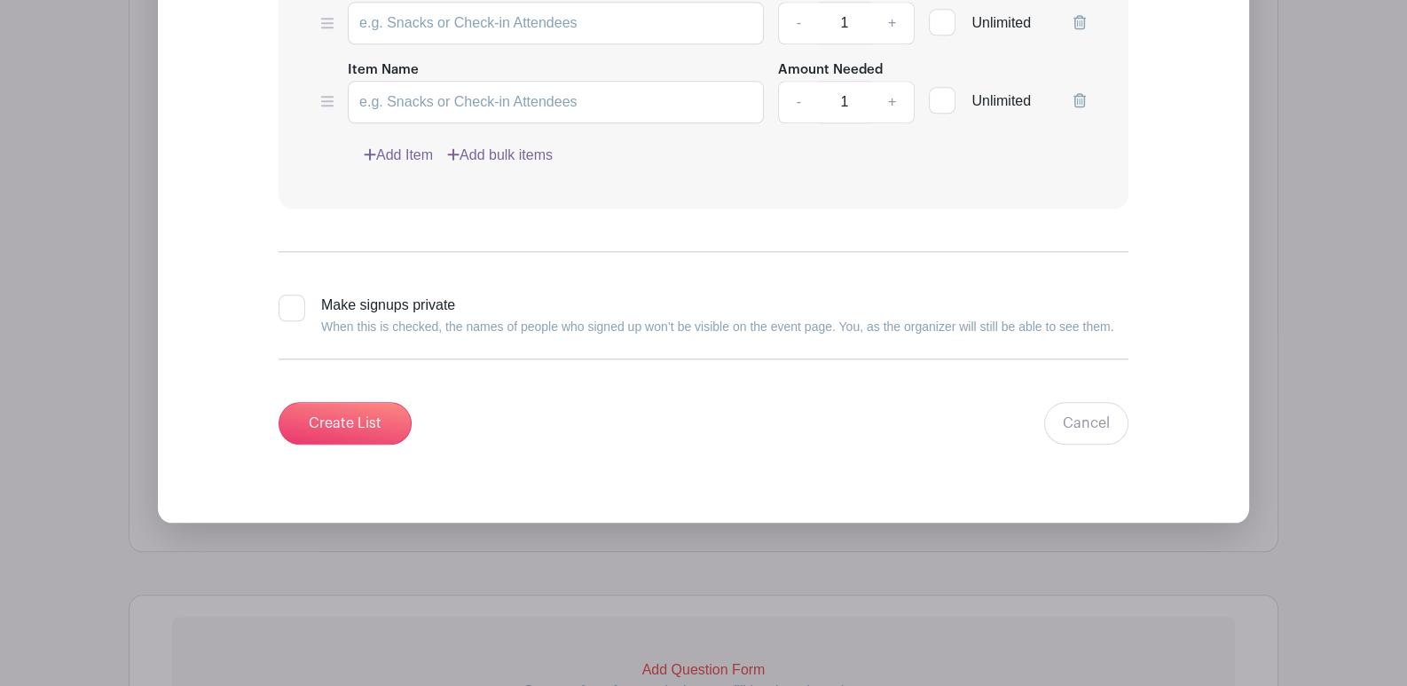
scroll to position [2551, 0]
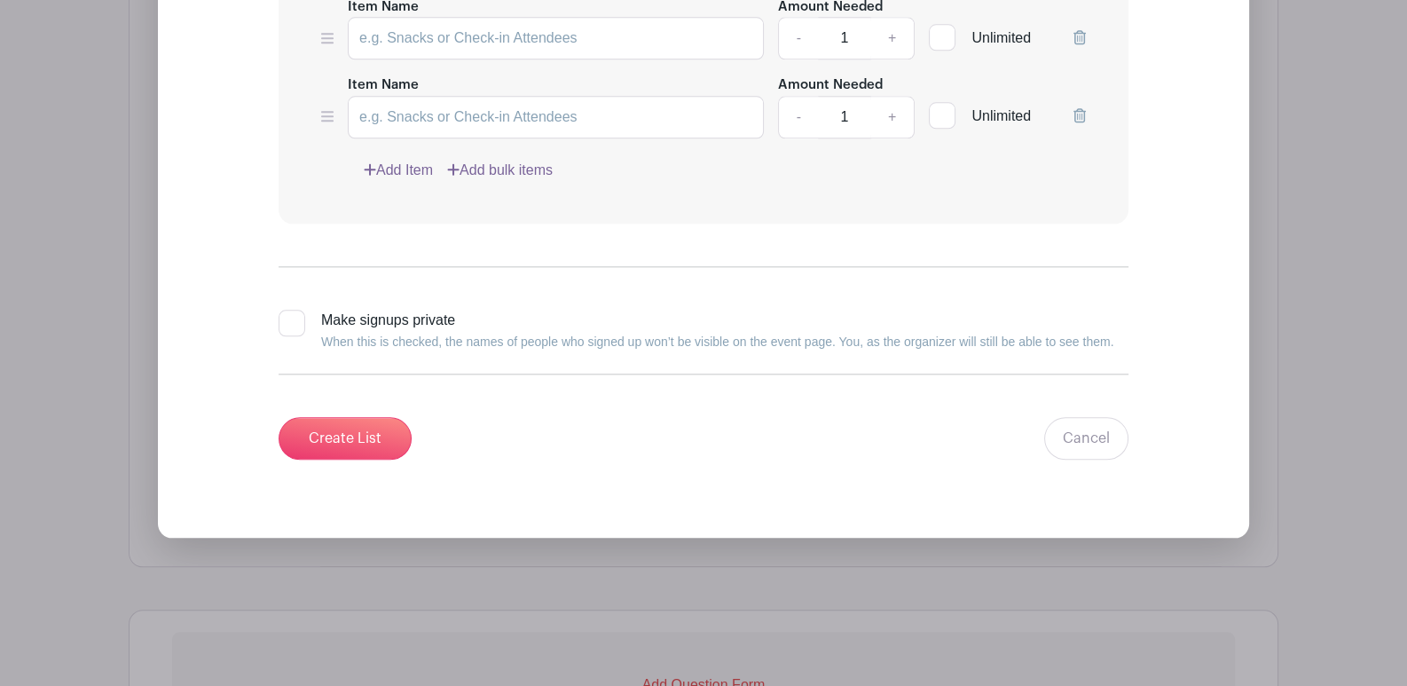
click at [397, 160] on link "Add Item" at bounding box center [398, 170] width 69 height 21
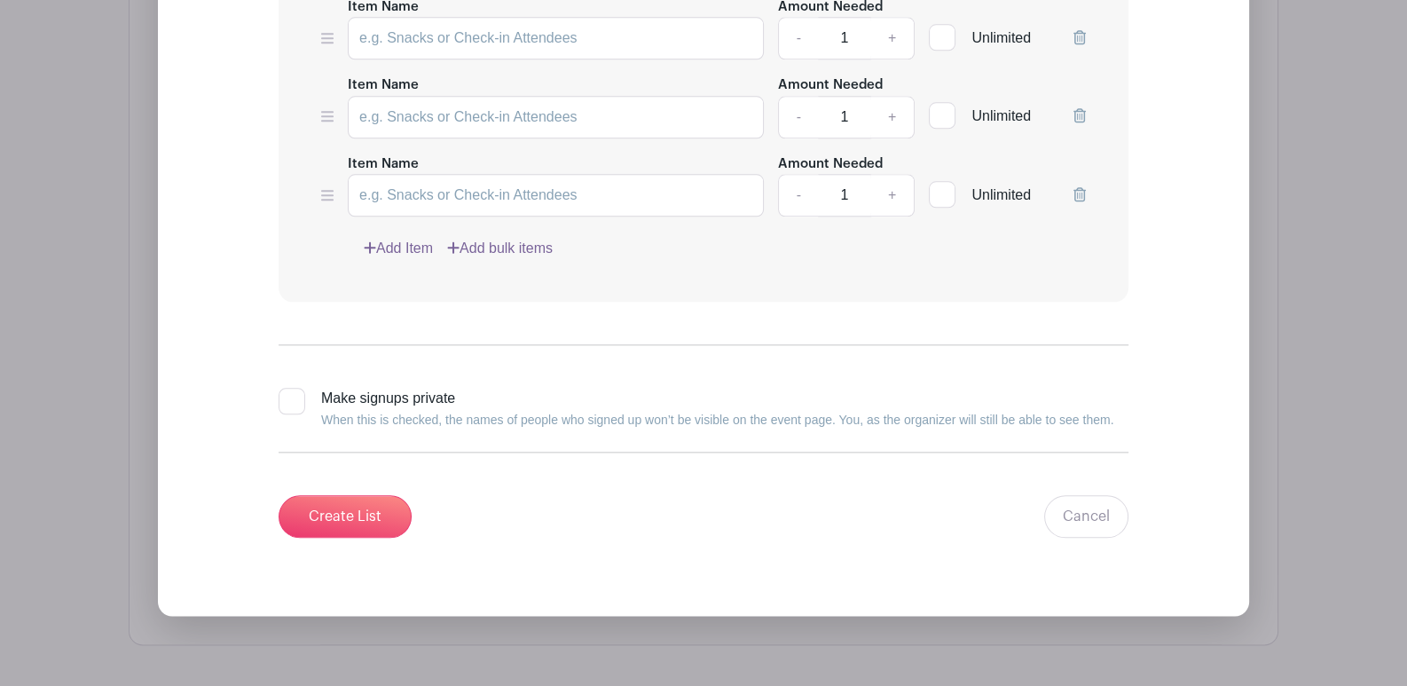
click at [404, 238] on link "Add Item" at bounding box center [398, 248] width 69 height 21
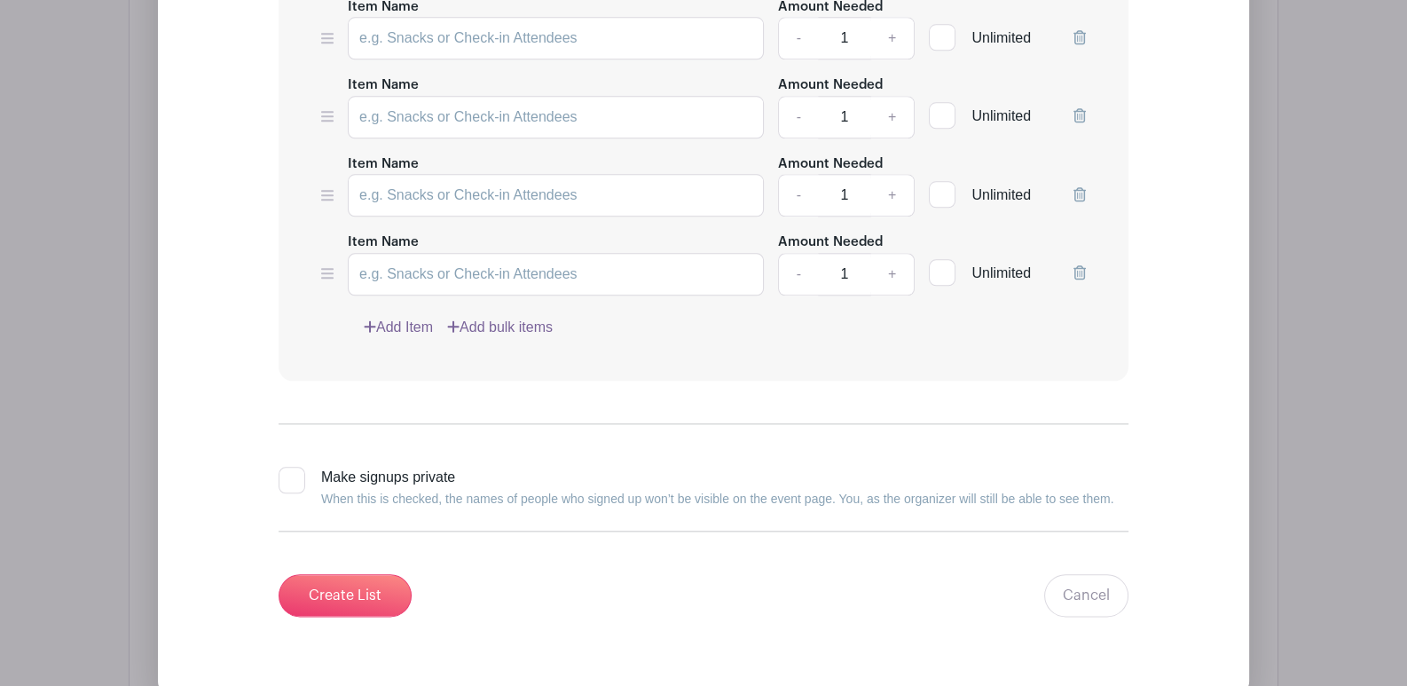
click at [413, 317] on link "Add Item" at bounding box center [398, 327] width 69 height 21
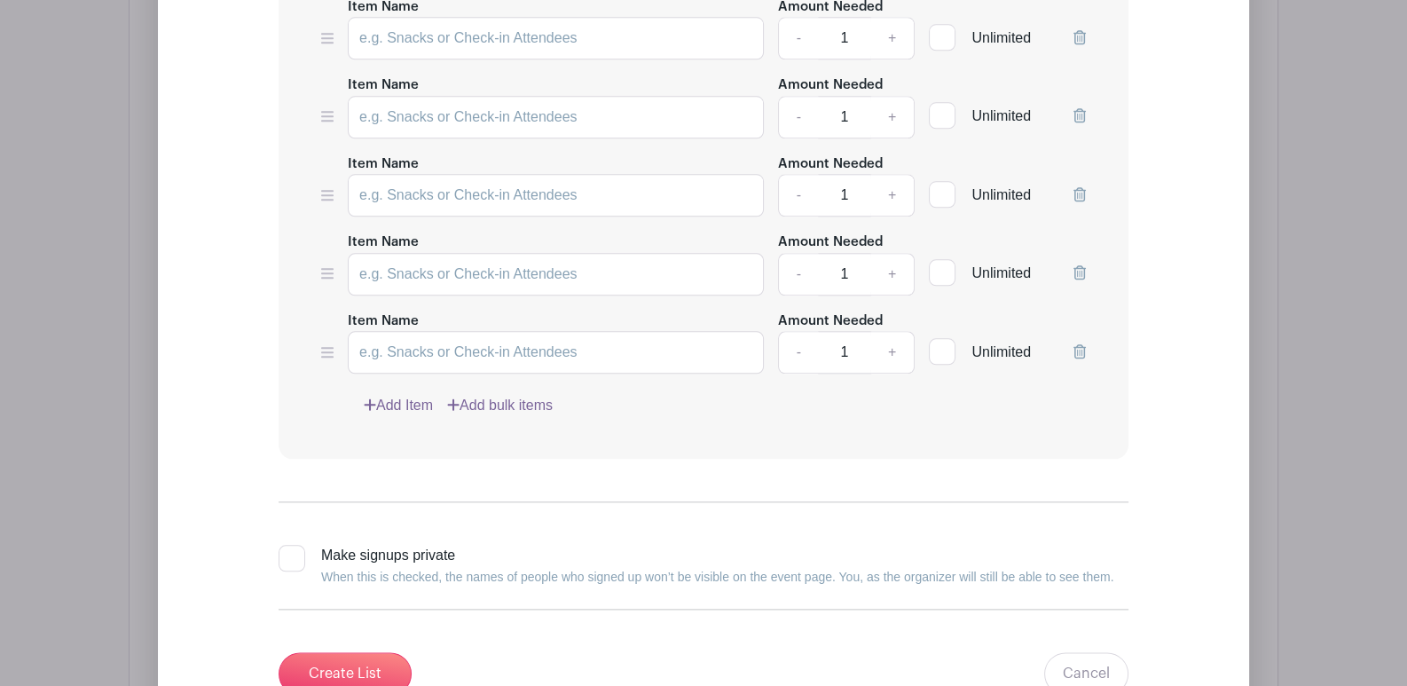
click at [408, 395] on link "Add Item" at bounding box center [398, 405] width 69 height 21
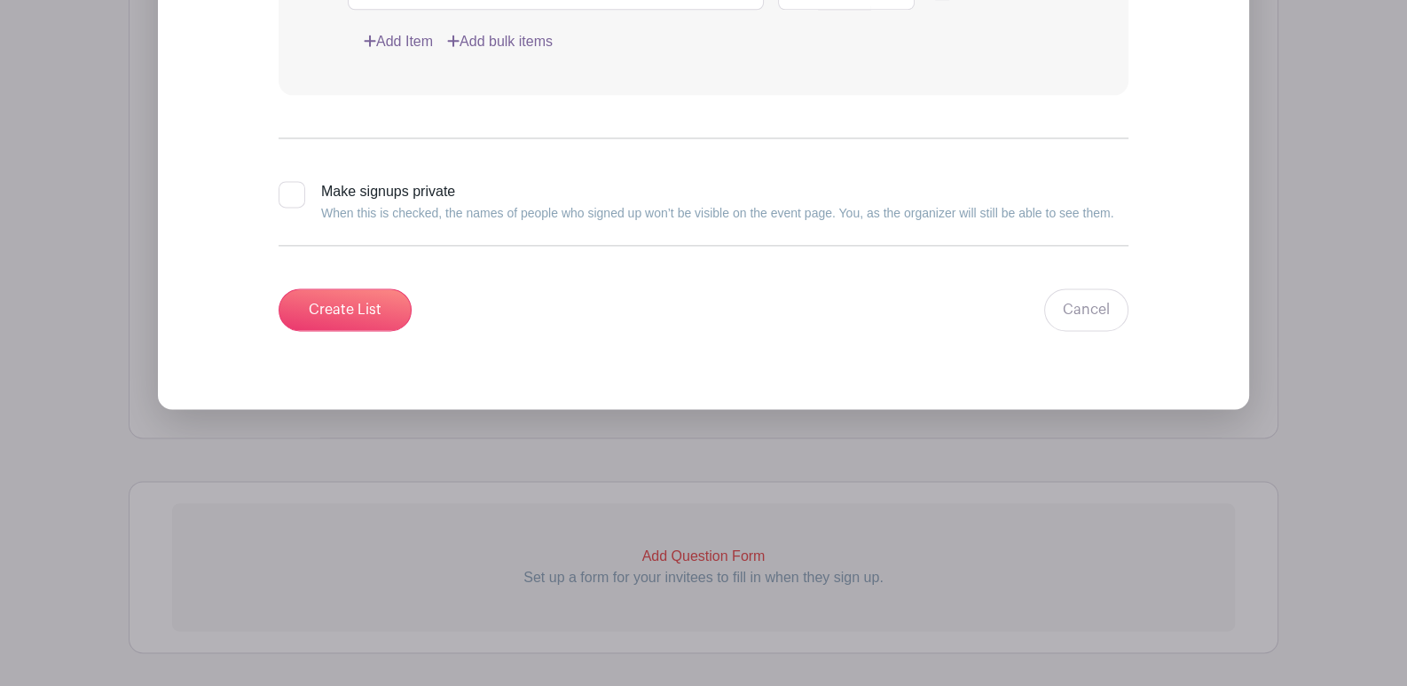
click at [422, 33] on link "Add Item" at bounding box center [398, 41] width 69 height 21
click at [422, 30] on link "Add Item" at bounding box center [398, 40] width 69 height 21
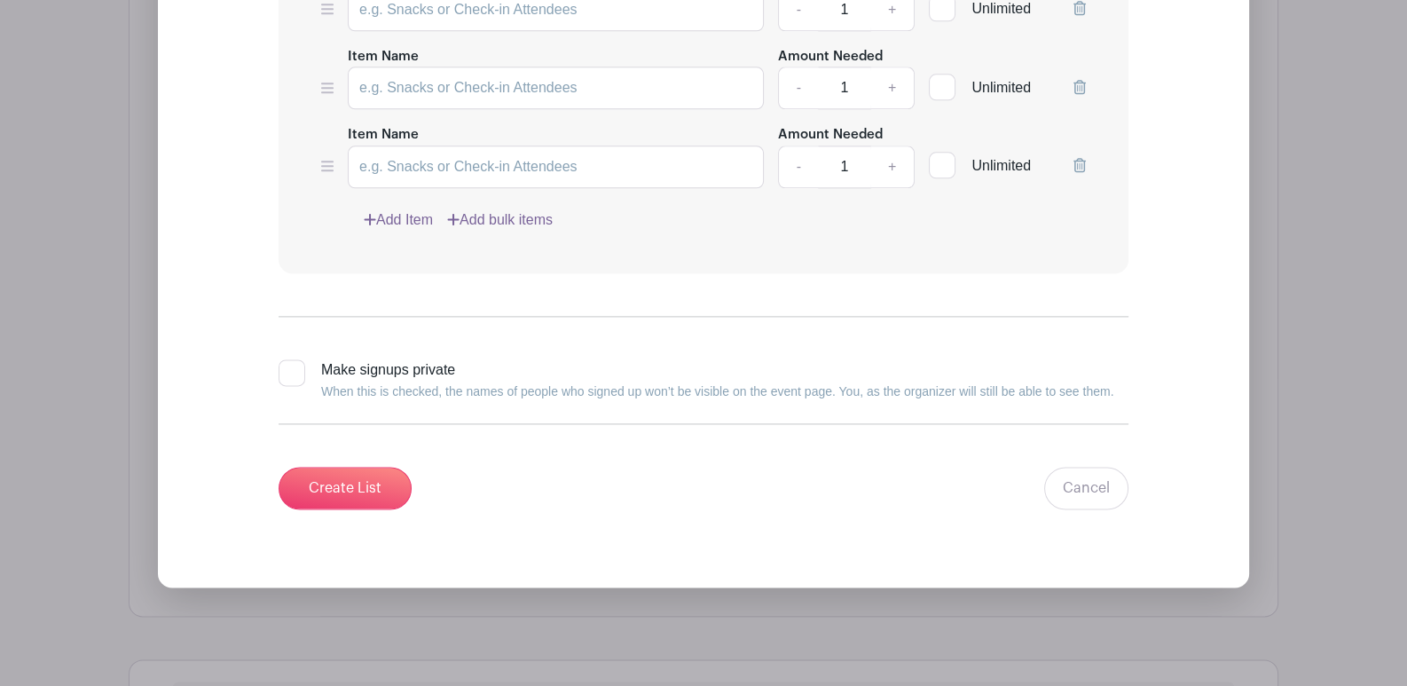
click at [404, 209] on link "Add Item" at bounding box center [398, 219] width 69 height 21
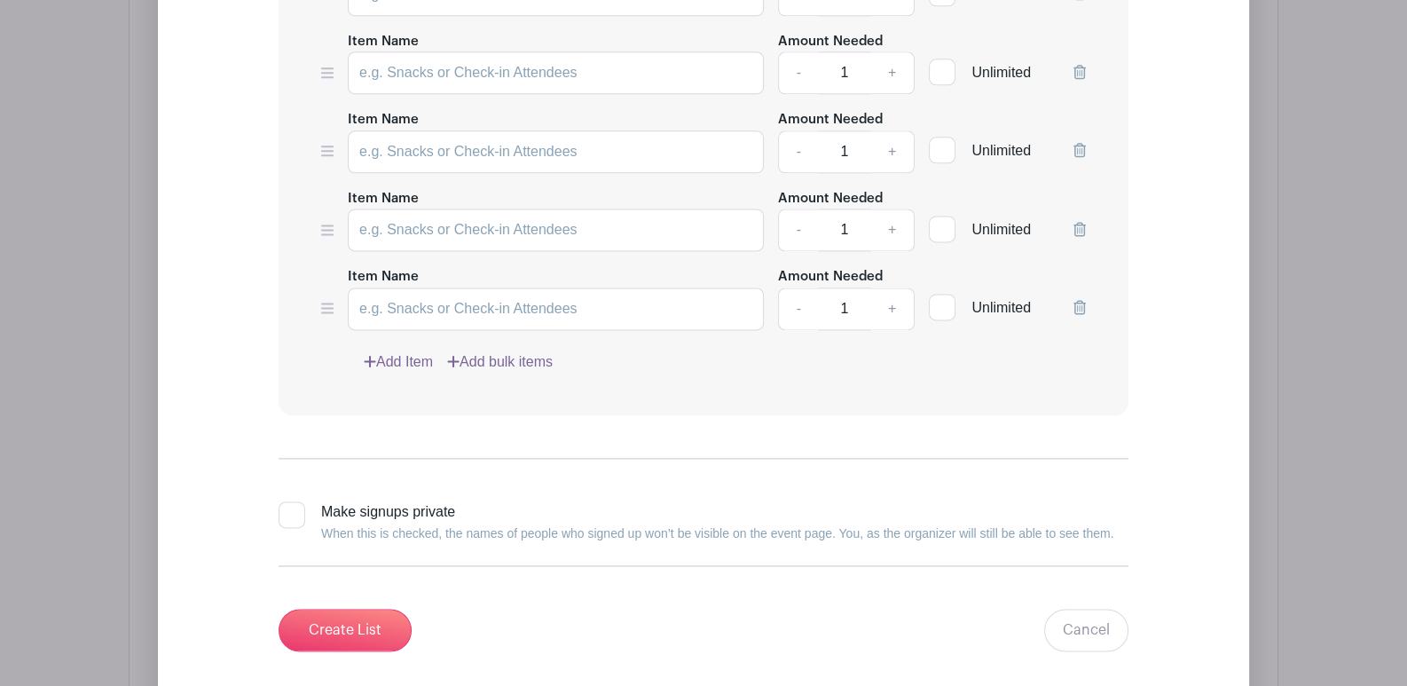
scroll to position [2972, 0]
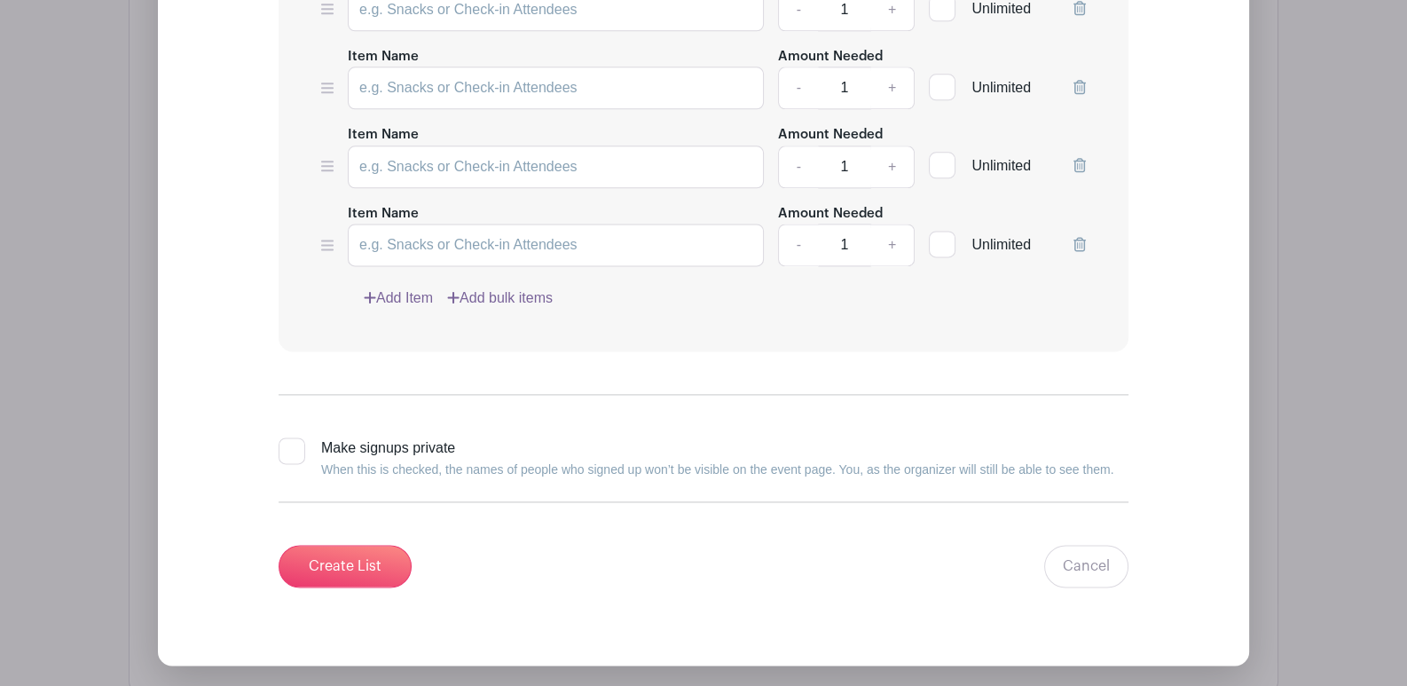
click at [409, 287] on link "Add Item" at bounding box center [398, 297] width 69 height 21
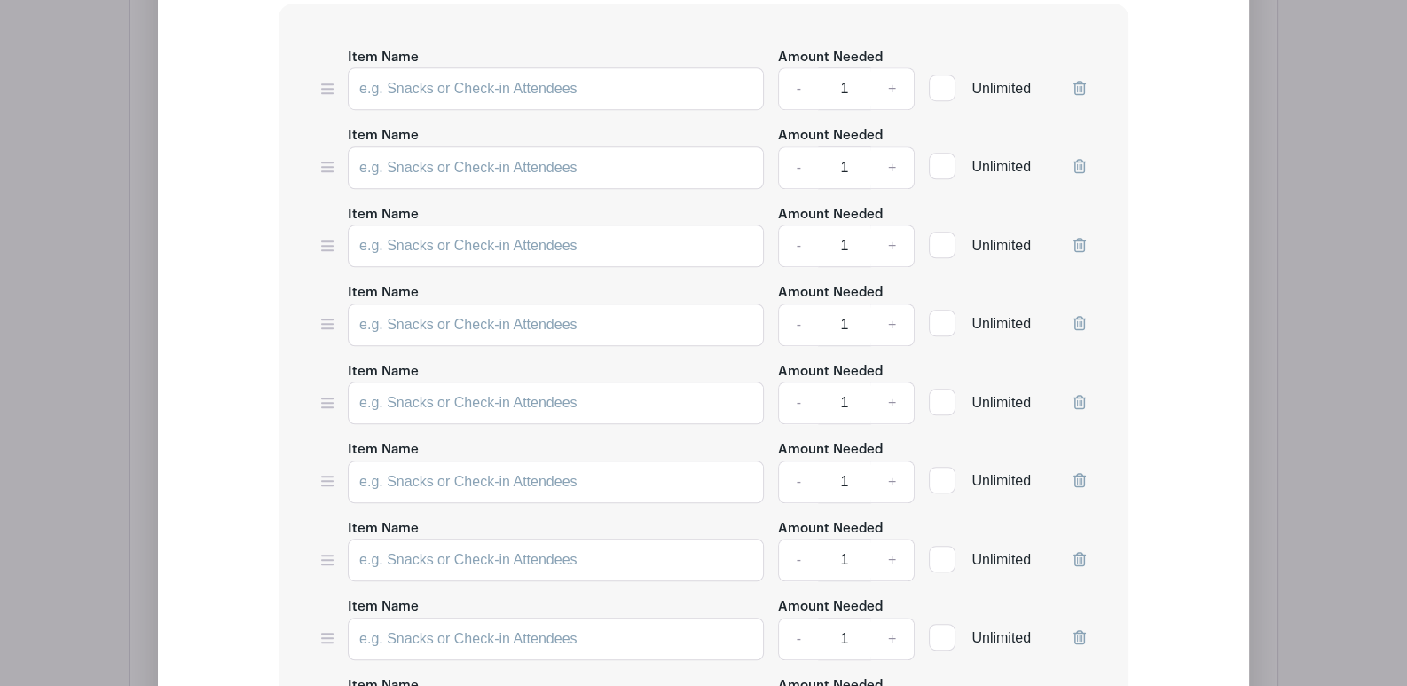
scroll to position [1730, 0]
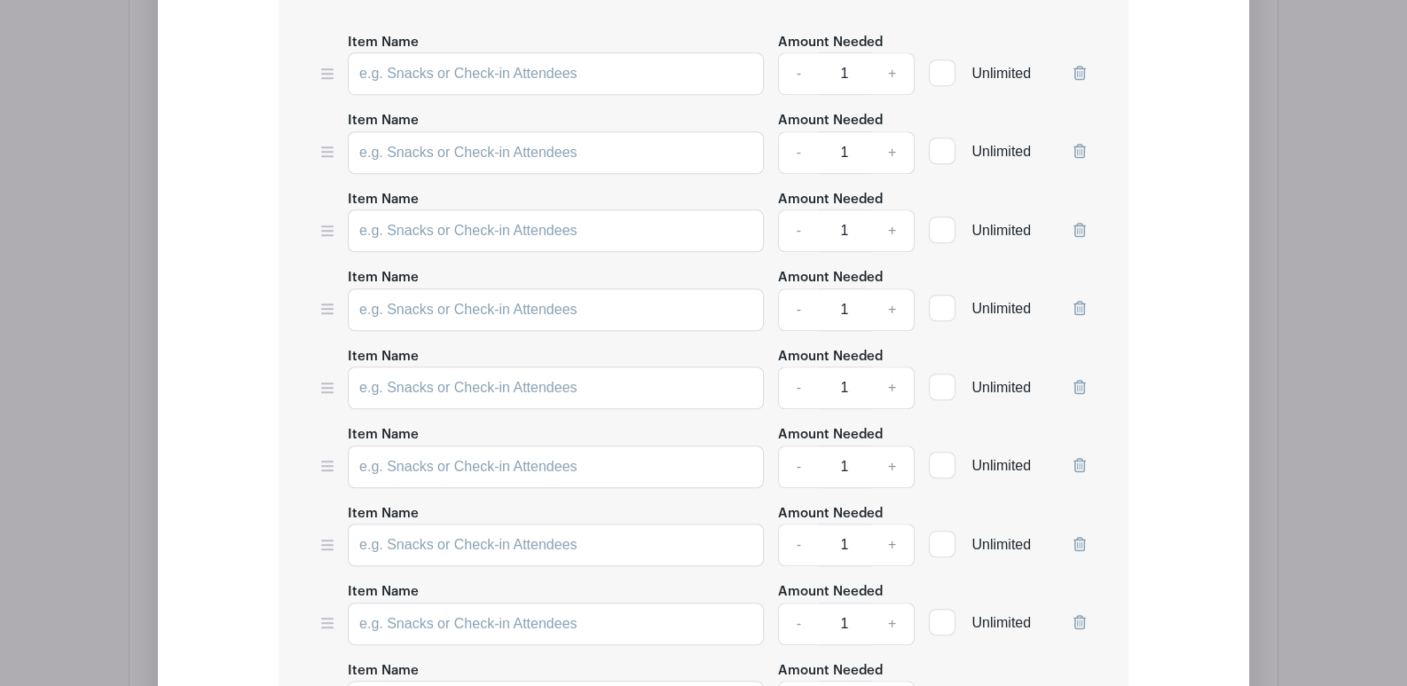
click at [938, 69] on input "Unlimited" at bounding box center [935, 69] width 12 height 12
checkbox input "true"
click at [949, 153] on div at bounding box center [942, 151] width 27 height 27
click at [941, 153] on input "Unlimited" at bounding box center [935, 147] width 12 height 12
checkbox input "true"
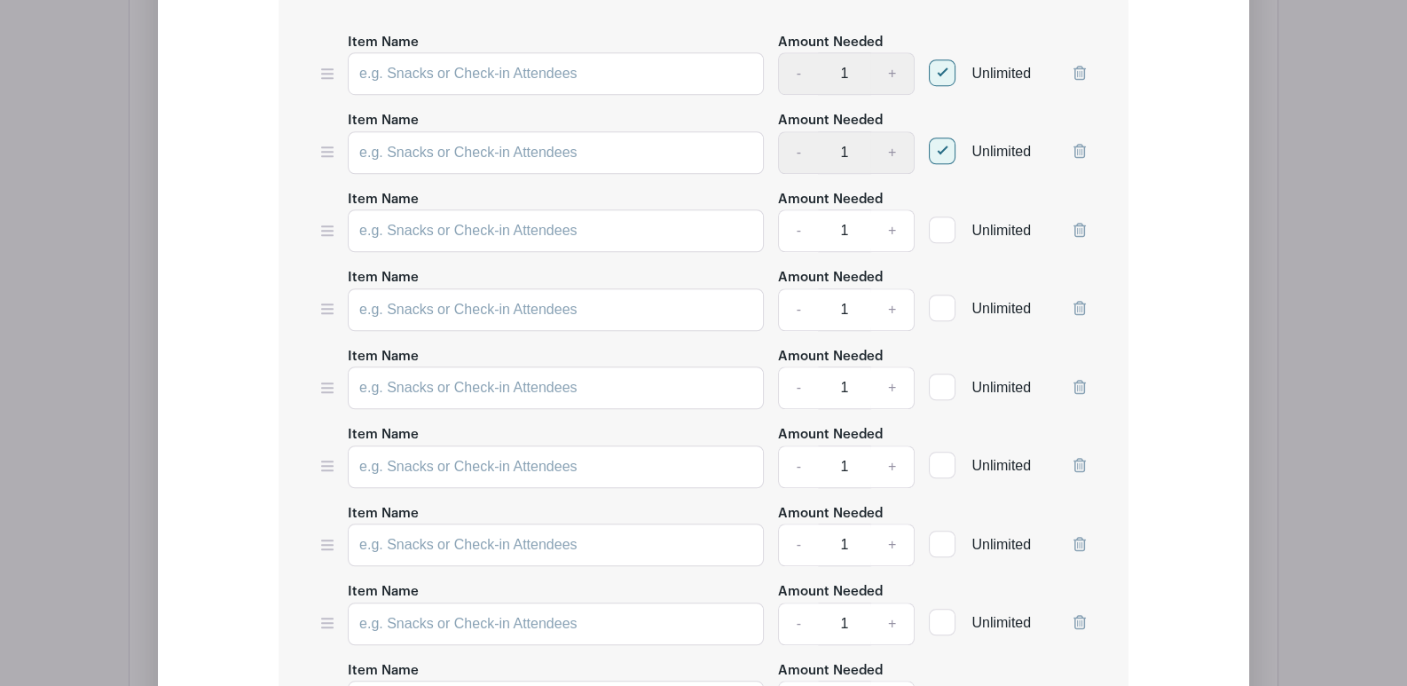
click at [943, 229] on div at bounding box center [942, 229] width 27 height 27
click at [941, 229] on input "Unlimited" at bounding box center [935, 226] width 12 height 12
checkbox input "true"
click at [941, 295] on div at bounding box center [942, 308] width 27 height 27
click at [941, 298] on input "Unlimited" at bounding box center [935, 304] width 12 height 12
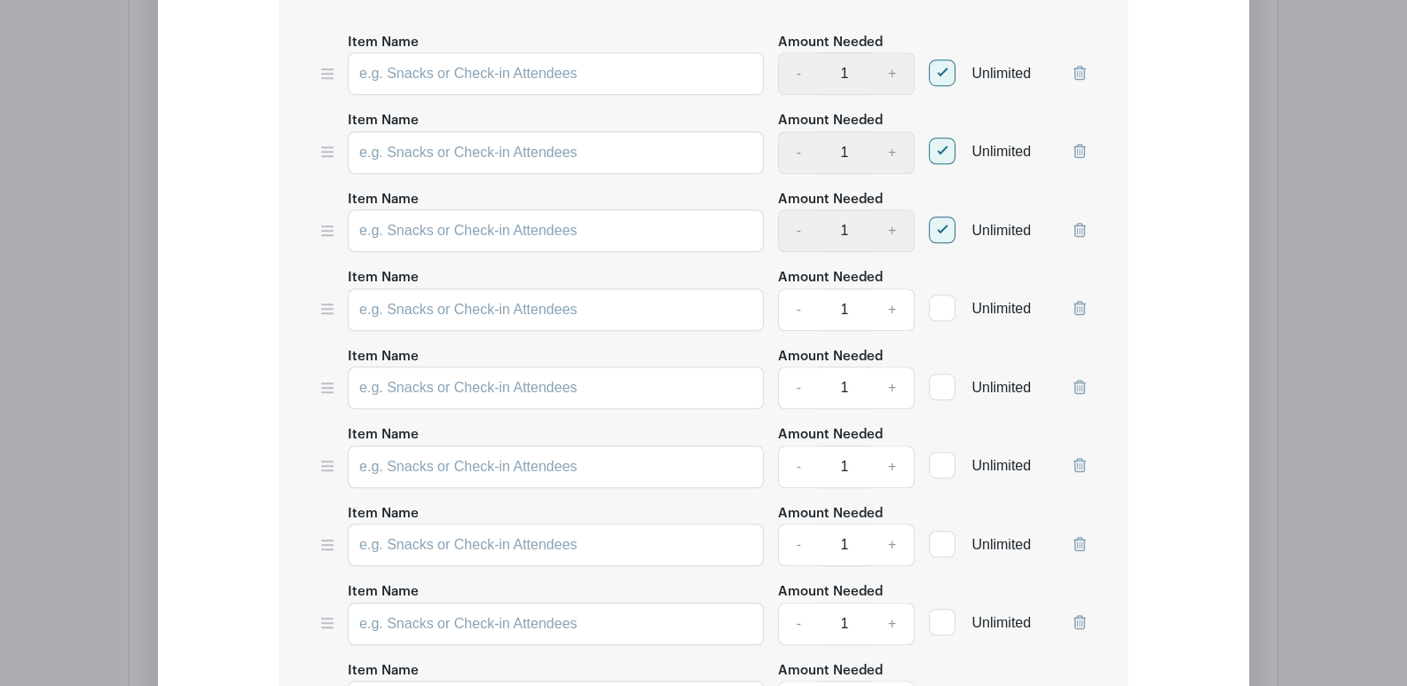
checkbox input "true"
click at [938, 377] on input "Unlimited" at bounding box center [935, 383] width 12 height 12
checkbox input "true"
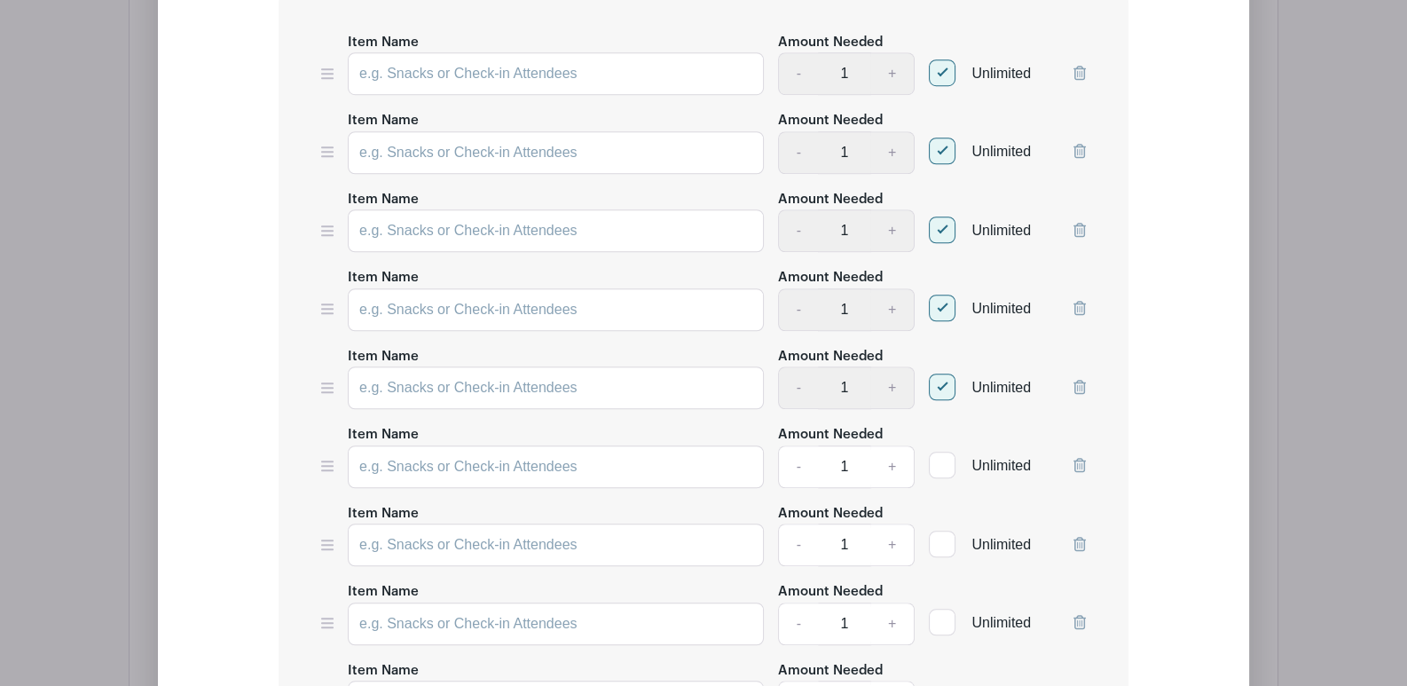
click at [945, 458] on div at bounding box center [942, 465] width 27 height 27
click at [941, 458] on input "Unlimited" at bounding box center [935, 461] width 12 height 12
checkbox input "true"
click at [945, 539] on div at bounding box center [942, 544] width 27 height 27
click at [941, 539] on input "Unlimited" at bounding box center [935, 540] width 12 height 12
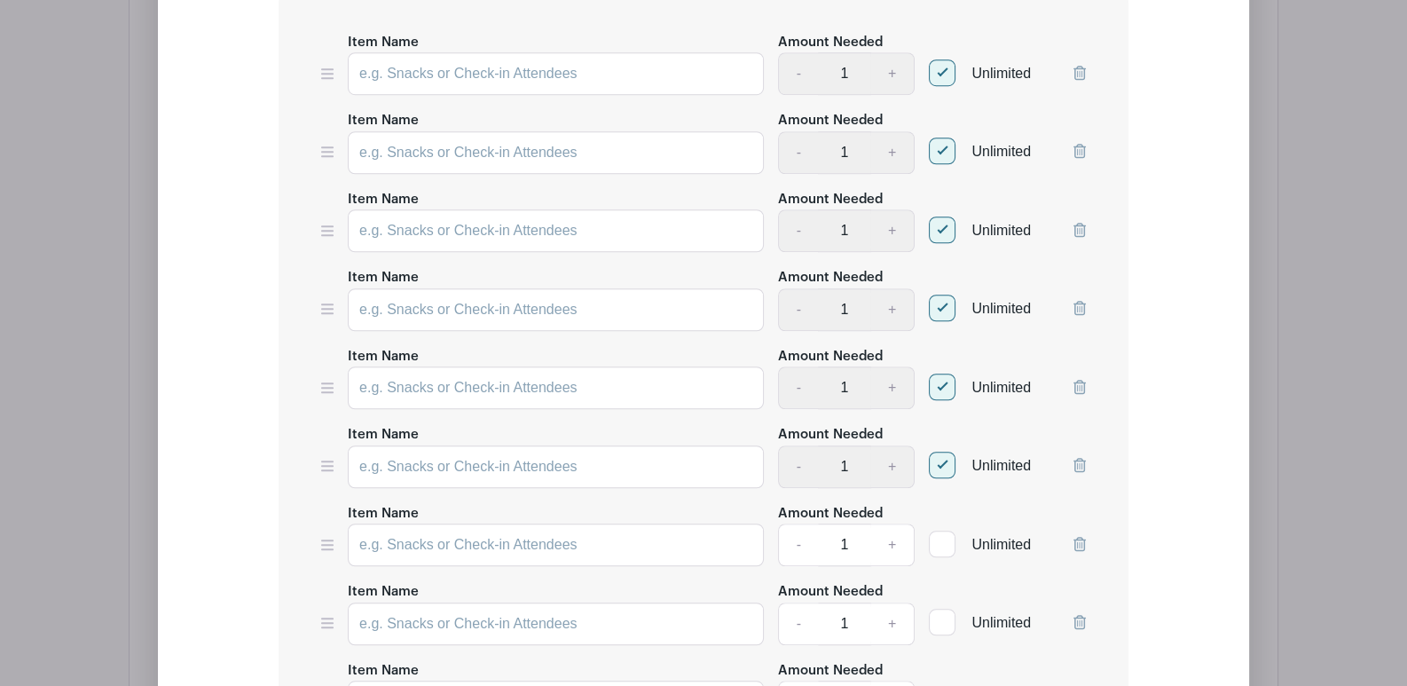
checkbox input "true"
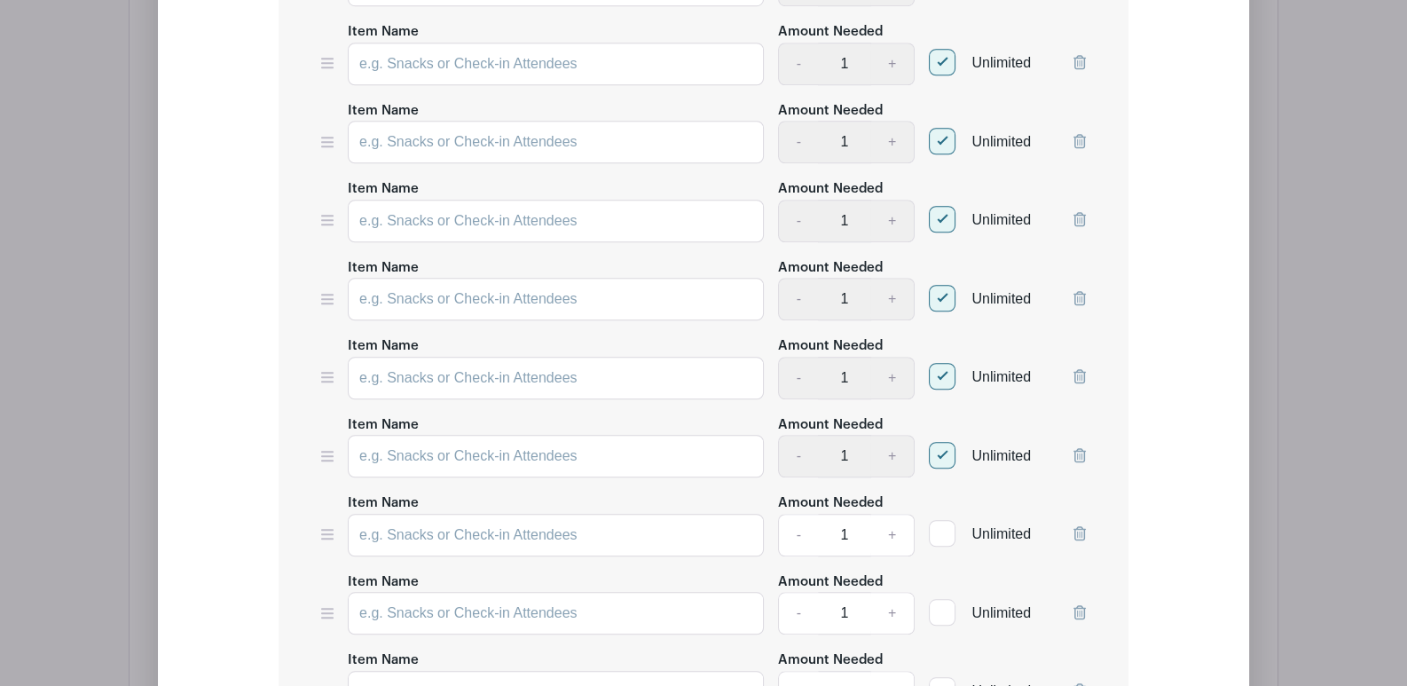
scroll to position [1996, 0]
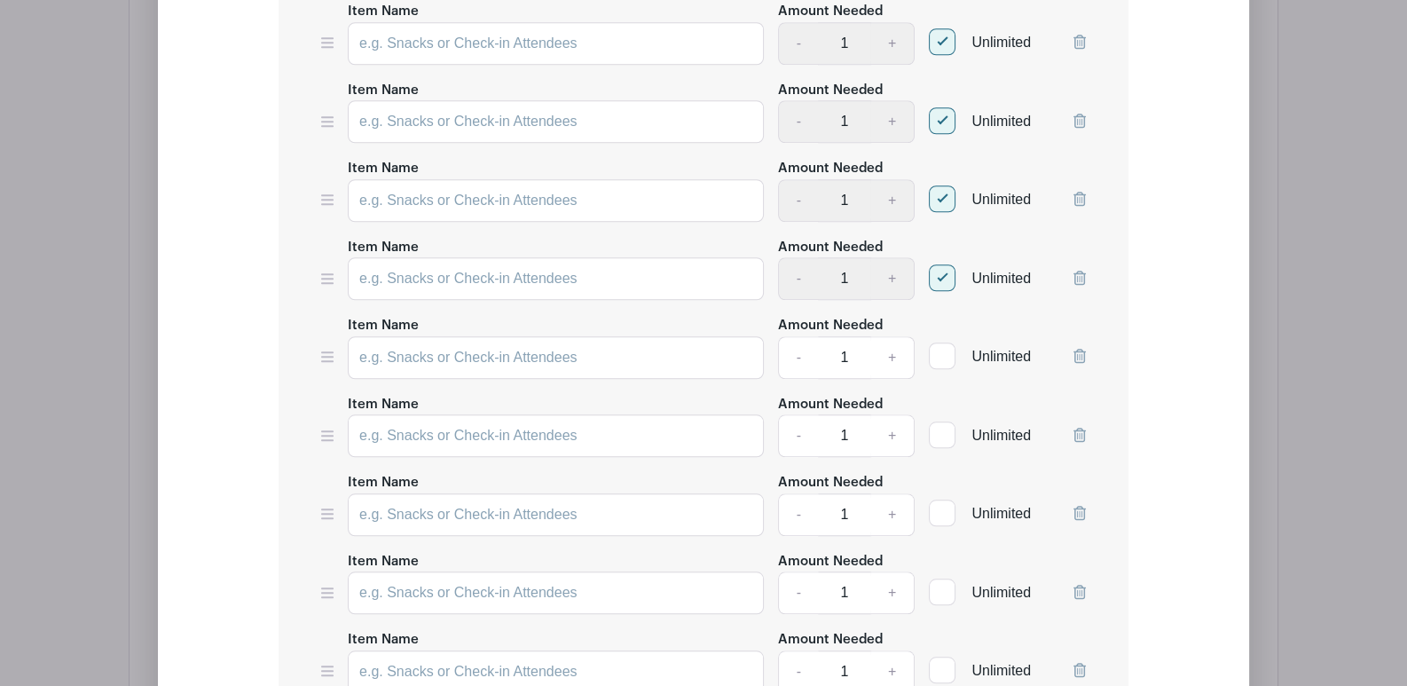
click at [943, 350] on div at bounding box center [942, 355] width 27 height 27
click at [941, 350] on input "Unlimited" at bounding box center [935, 352] width 12 height 12
checkbox input "true"
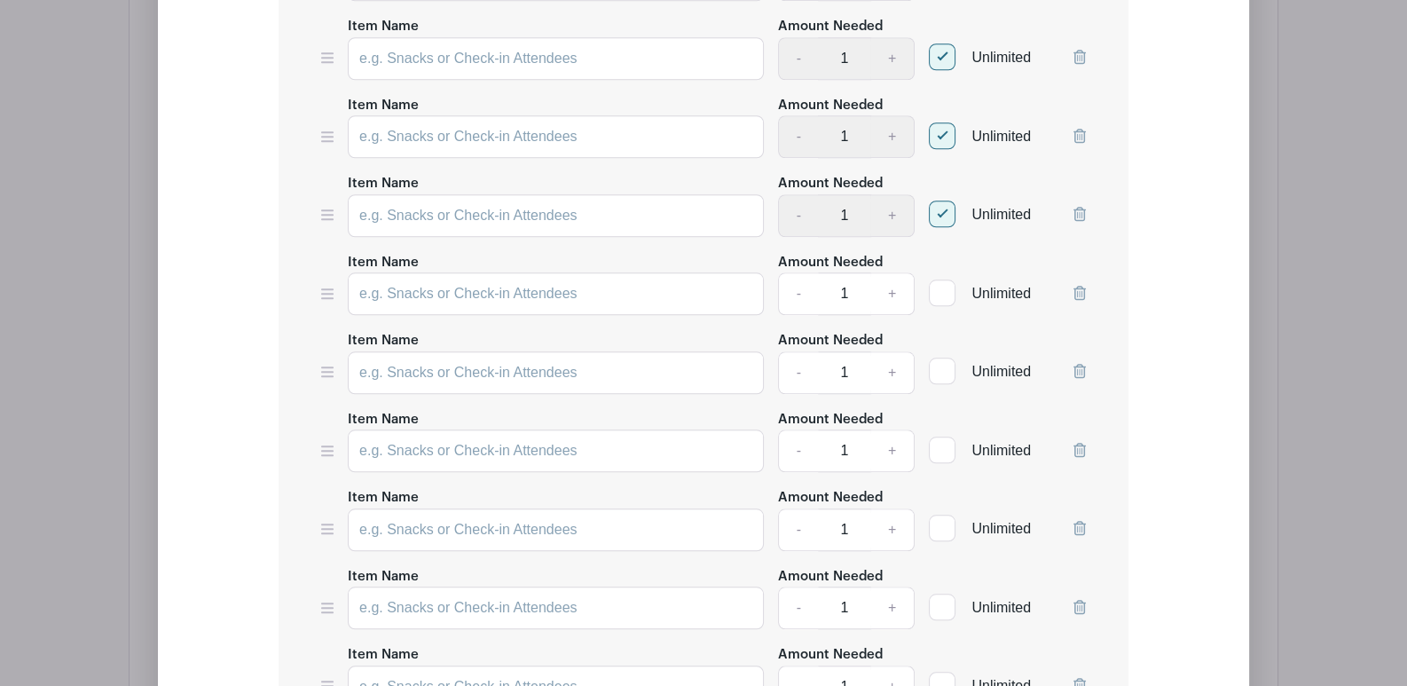
scroll to position [2174, 0]
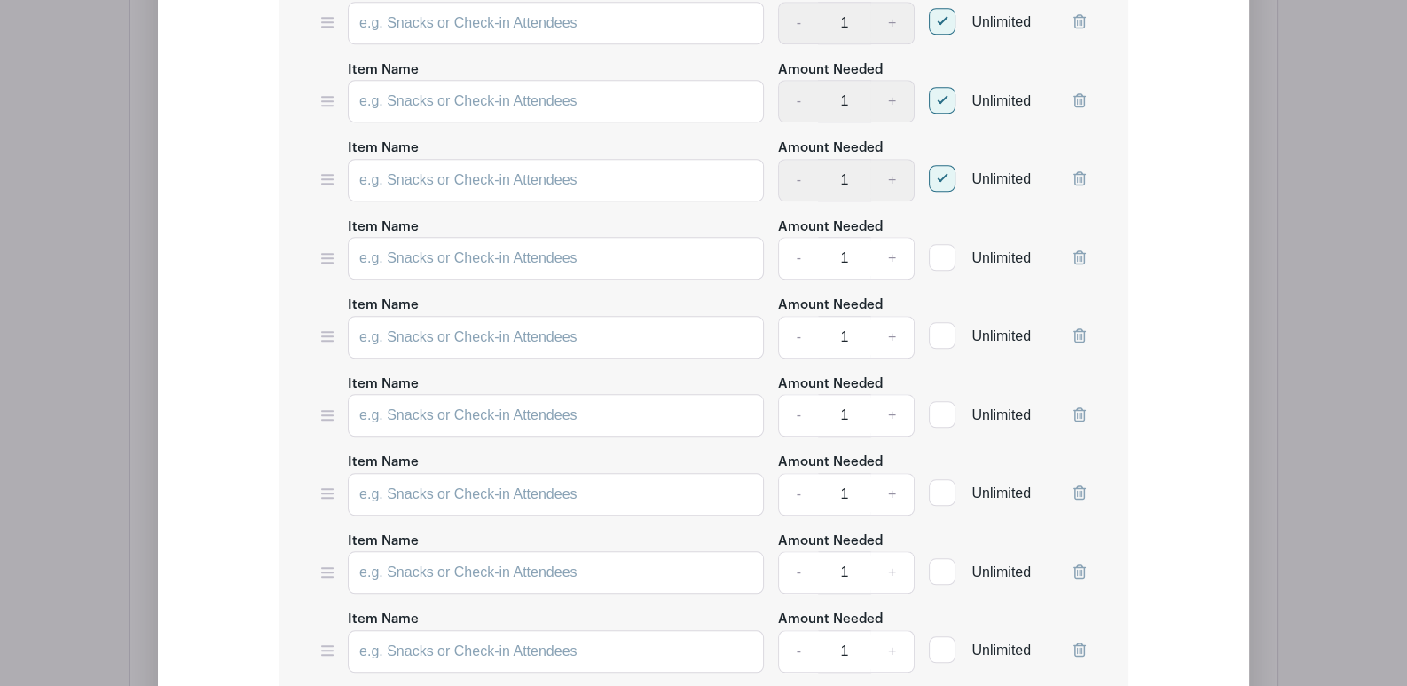
click at [954, 247] on div at bounding box center [942, 257] width 27 height 27
click at [941, 248] on input "Unlimited" at bounding box center [935, 254] width 12 height 12
checkbox input "true"
click at [941, 329] on div at bounding box center [942, 335] width 27 height 27
click at [941, 329] on input "Unlimited" at bounding box center [935, 332] width 12 height 12
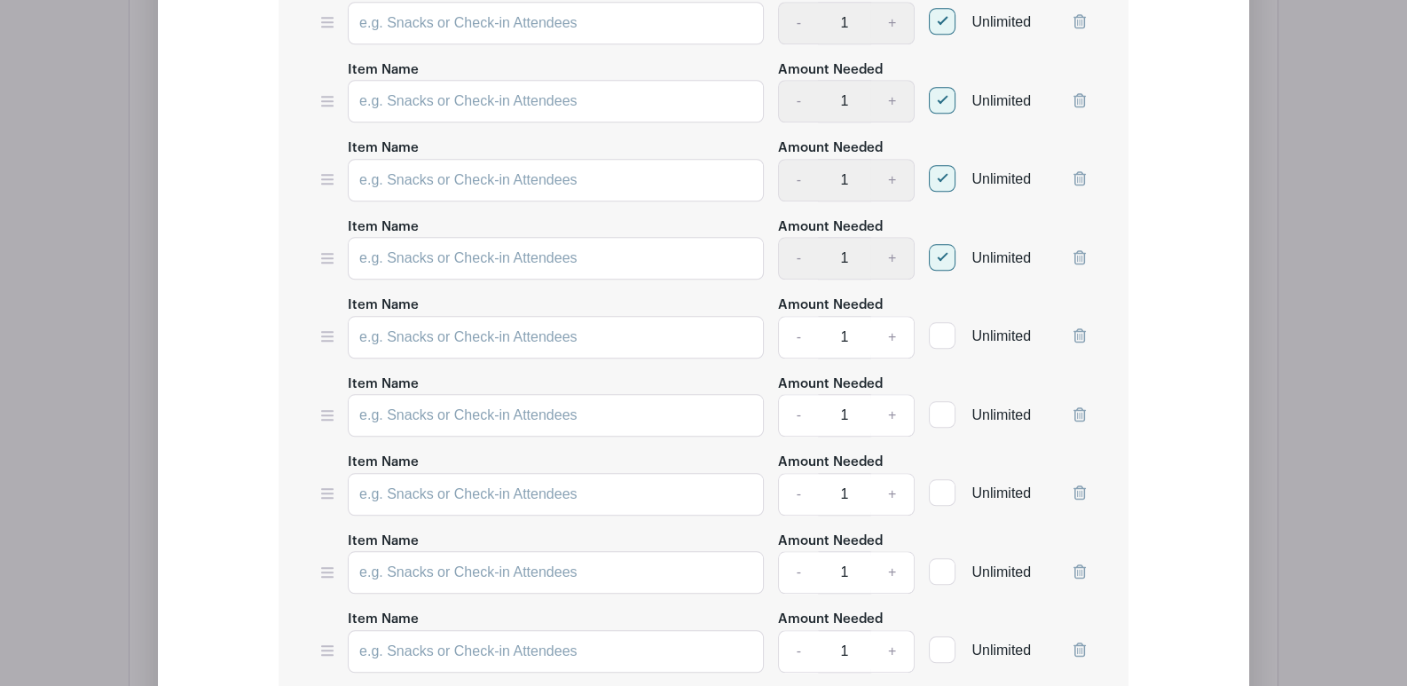
checkbox input "true"
click at [946, 407] on div at bounding box center [942, 414] width 27 height 27
click at [941, 407] on input "Unlimited" at bounding box center [935, 411] width 12 height 12
checkbox input "true"
click at [942, 491] on div at bounding box center [942, 492] width 27 height 27
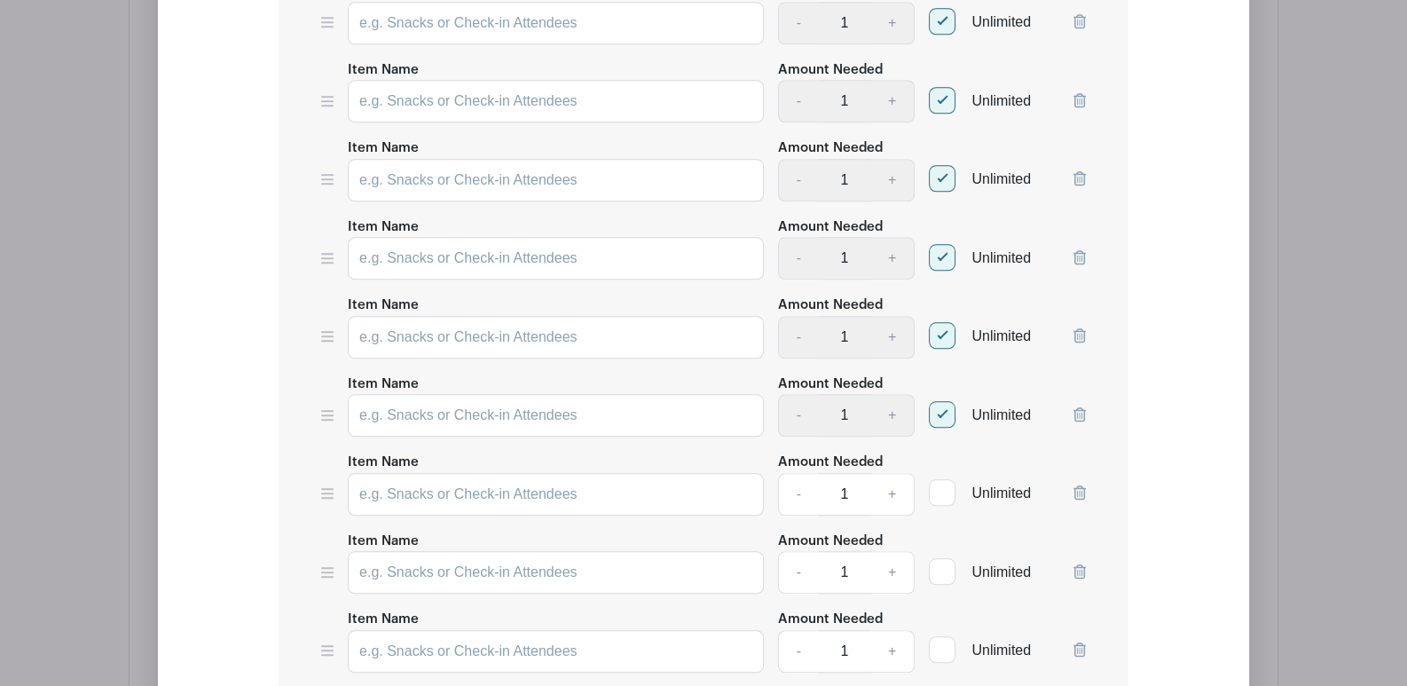
click at [941, 491] on input "Unlimited" at bounding box center [935, 489] width 12 height 12
checkbox input "true"
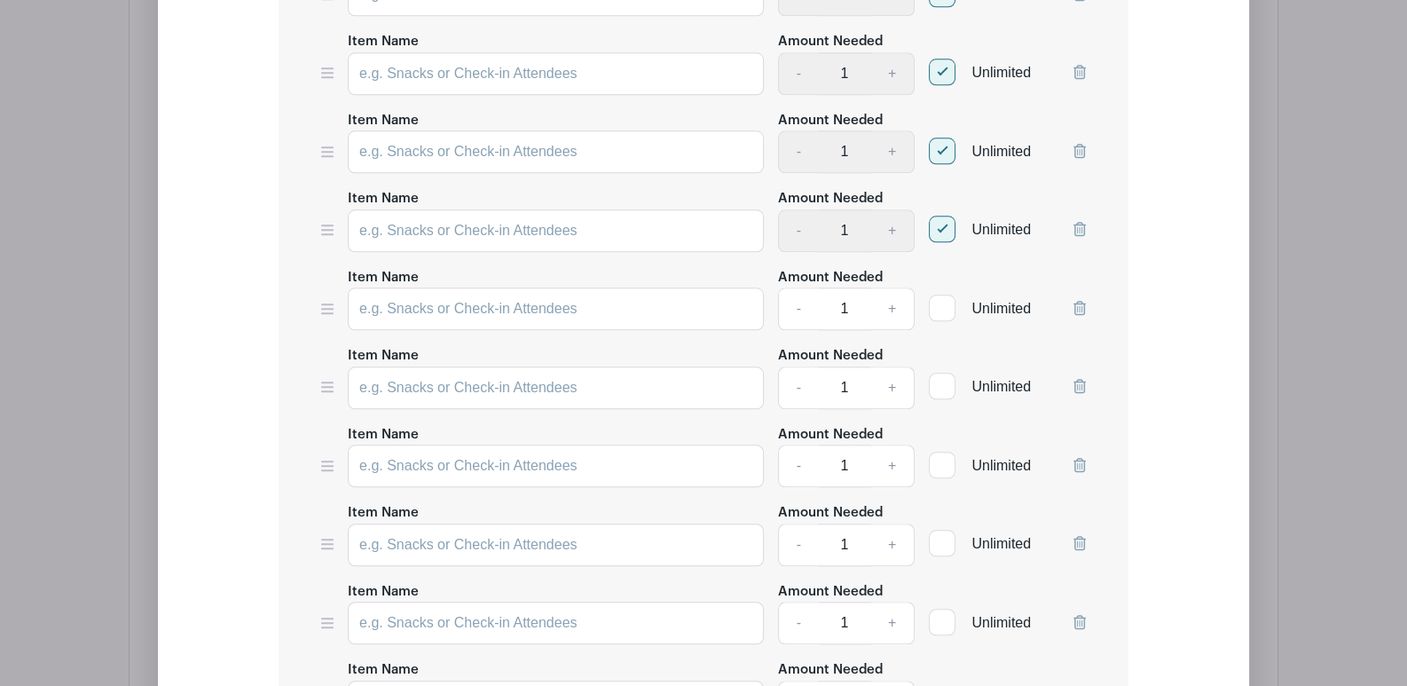
scroll to position [2440, 0]
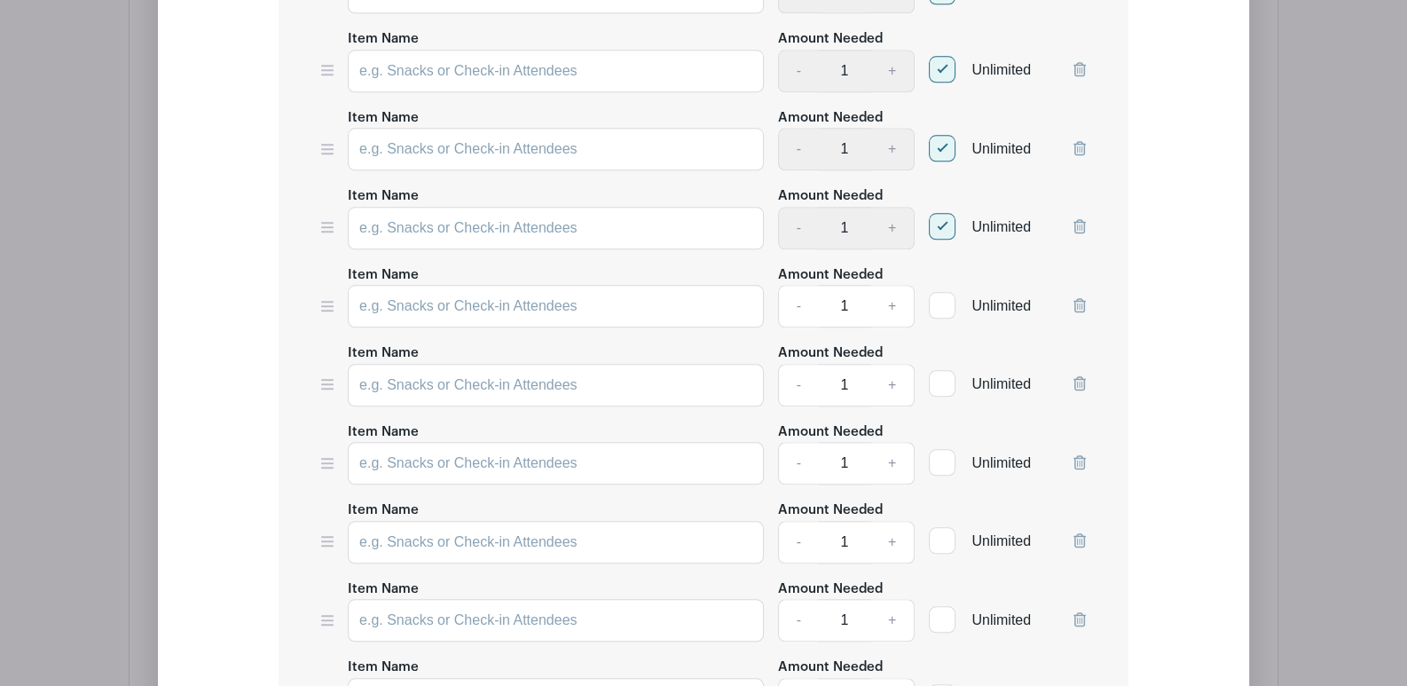
click at [941, 293] on div at bounding box center [942, 305] width 27 height 27
click at [941, 295] on input "Unlimited" at bounding box center [935, 301] width 12 height 12
checkbox input "true"
click at [943, 370] on div at bounding box center [942, 383] width 27 height 27
click at [941, 374] on input "Unlimited" at bounding box center [935, 380] width 12 height 12
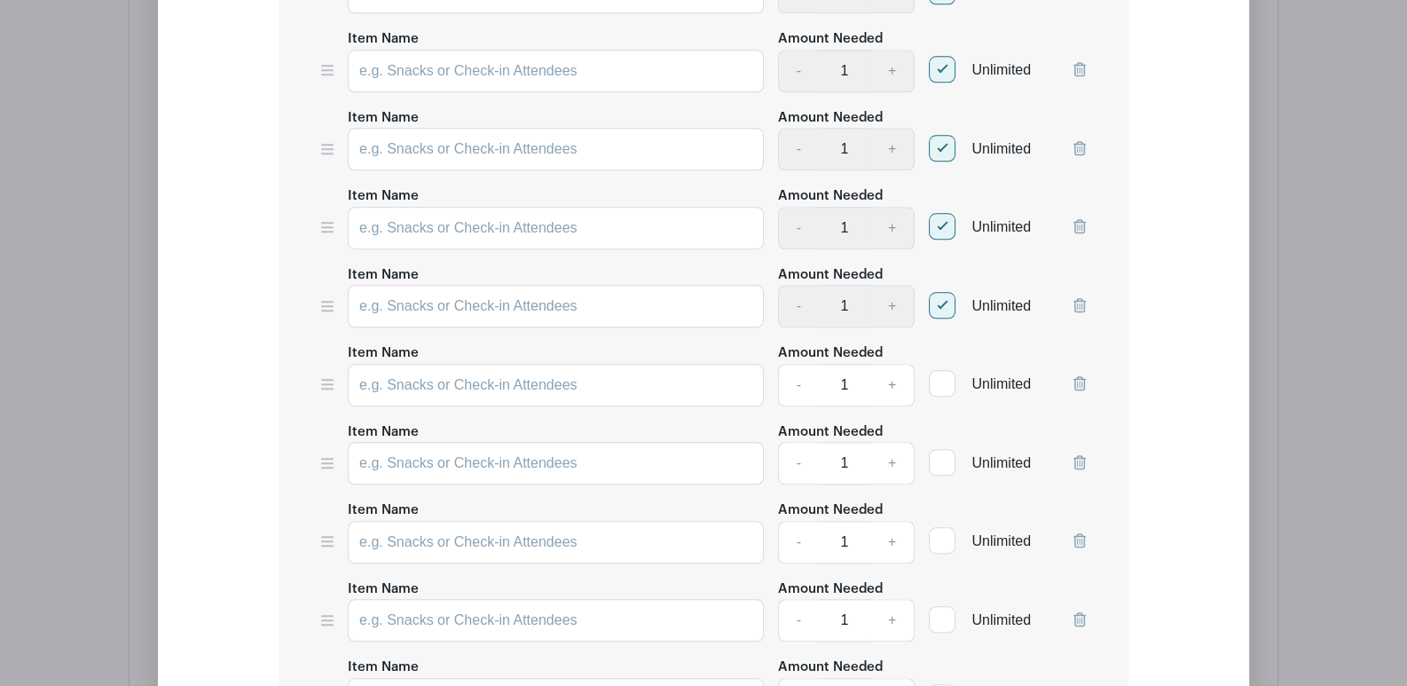
checkbox input "true"
click at [941, 453] on div at bounding box center [942, 462] width 27 height 27
click at [941, 453] on input "Unlimited" at bounding box center [935, 459] width 12 height 12
checkbox input "true"
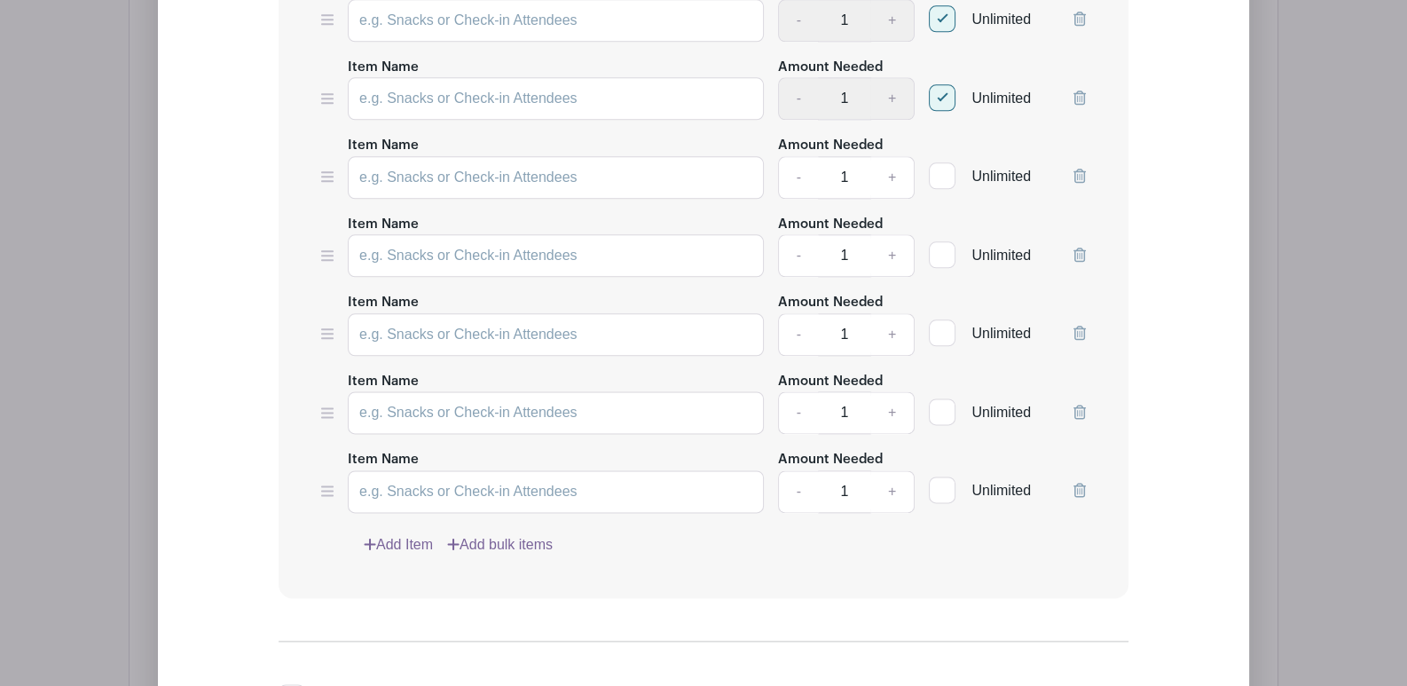
scroll to position [2884, 0]
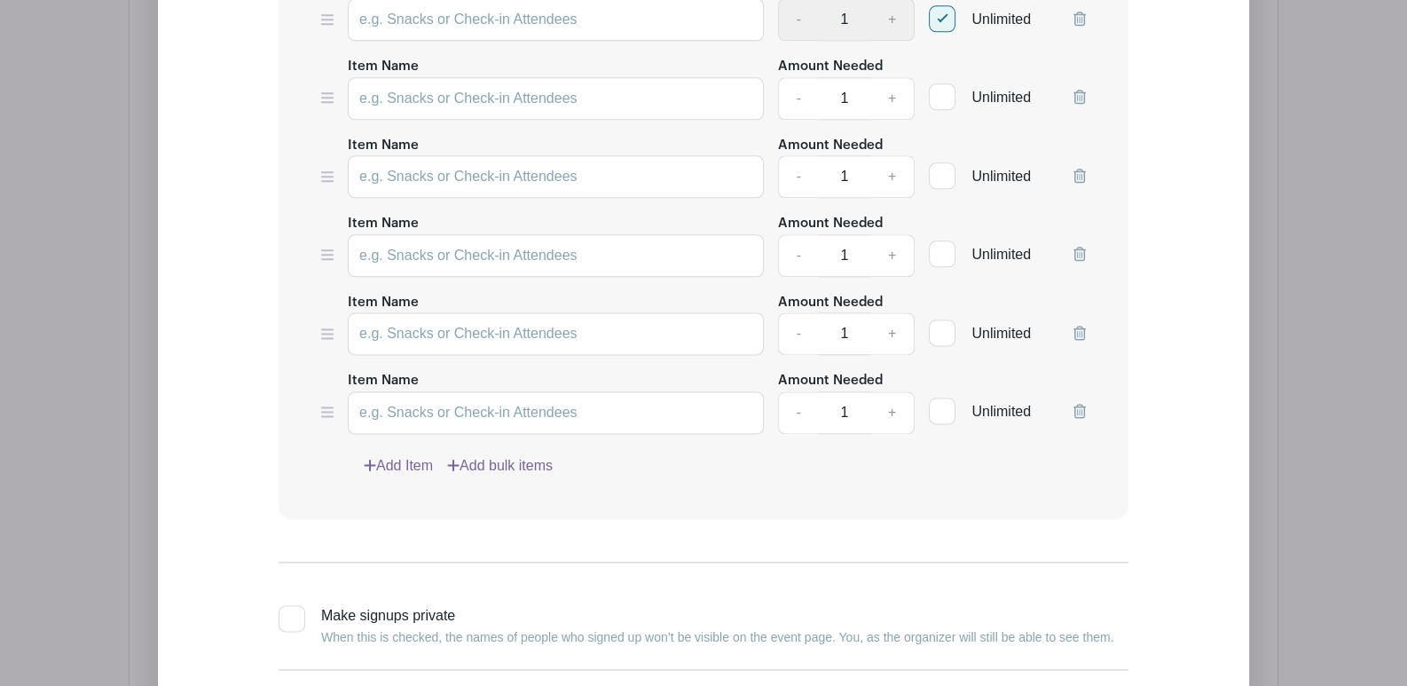
click at [932, 87] on div at bounding box center [942, 96] width 27 height 27
click at [932, 87] on input "Unlimited" at bounding box center [935, 93] width 12 height 12
checkbox input "true"
click at [947, 162] on div at bounding box center [942, 175] width 27 height 27
click at [941, 166] on input "Unlimited" at bounding box center [935, 172] width 12 height 12
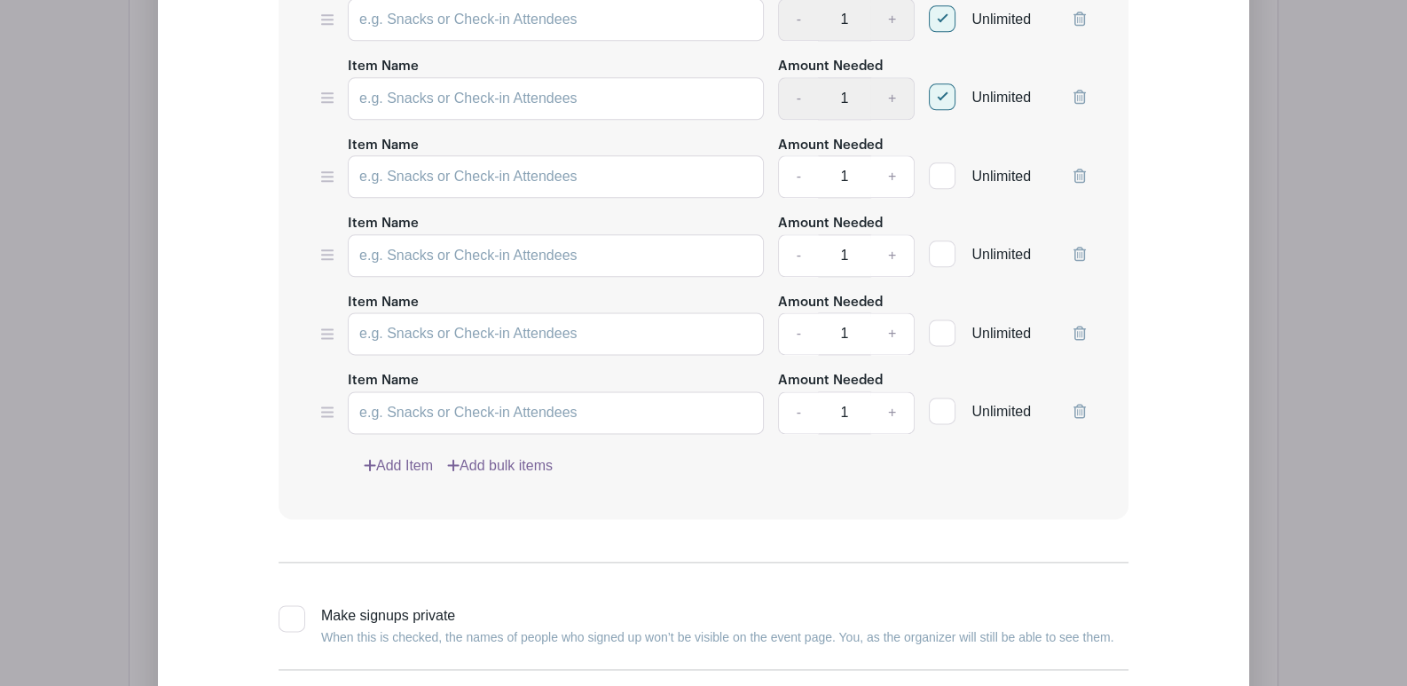
checkbox input "true"
click at [933, 244] on input "Unlimited" at bounding box center [935, 250] width 12 height 12
checkbox input "true"
click at [935, 320] on div at bounding box center [942, 332] width 27 height 27
click at [935, 323] on input "Unlimited" at bounding box center [935, 329] width 12 height 12
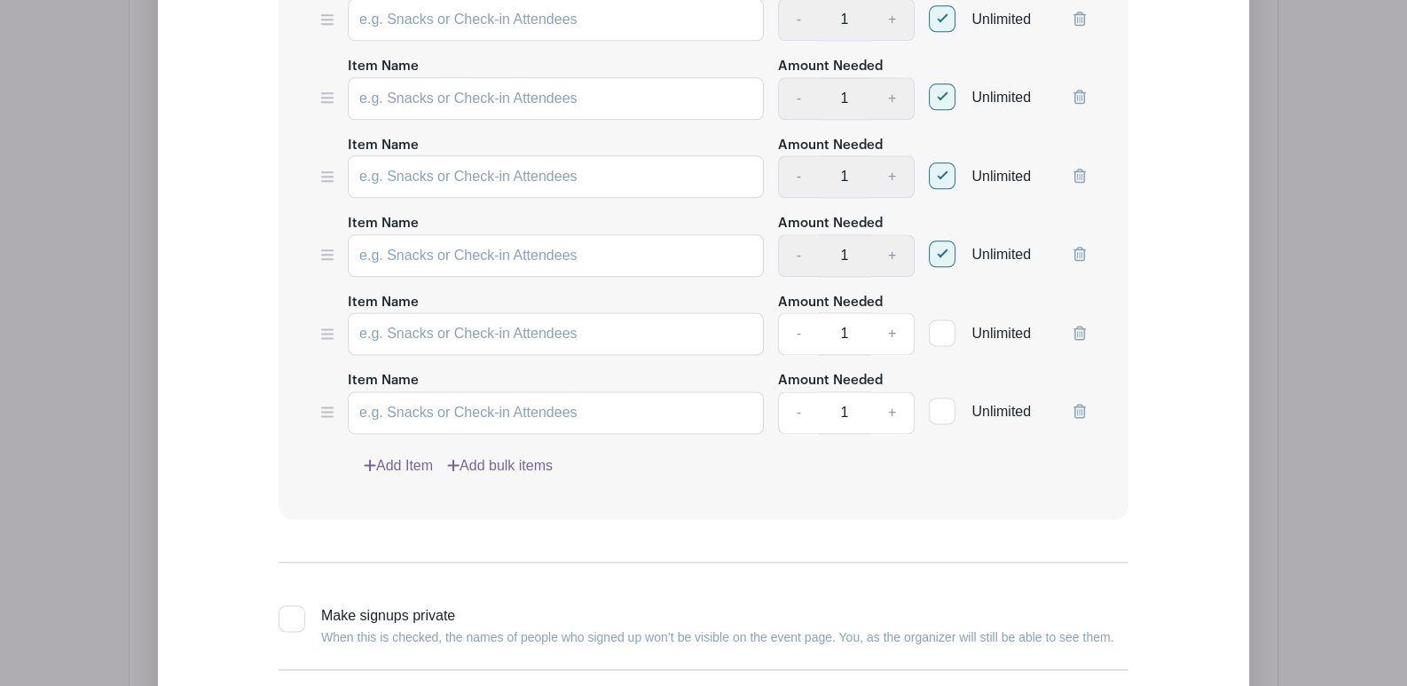
checkbox input "true"
click at [941, 398] on div at bounding box center [942, 411] width 27 height 27
click at [941, 401] on input "Unlimited" at bounding box center [935, 407] width 12 height 12
checkbox input "true"
click at [396, 455] on link "Add Item" at bounding box center [398, 465] width 69 height 21
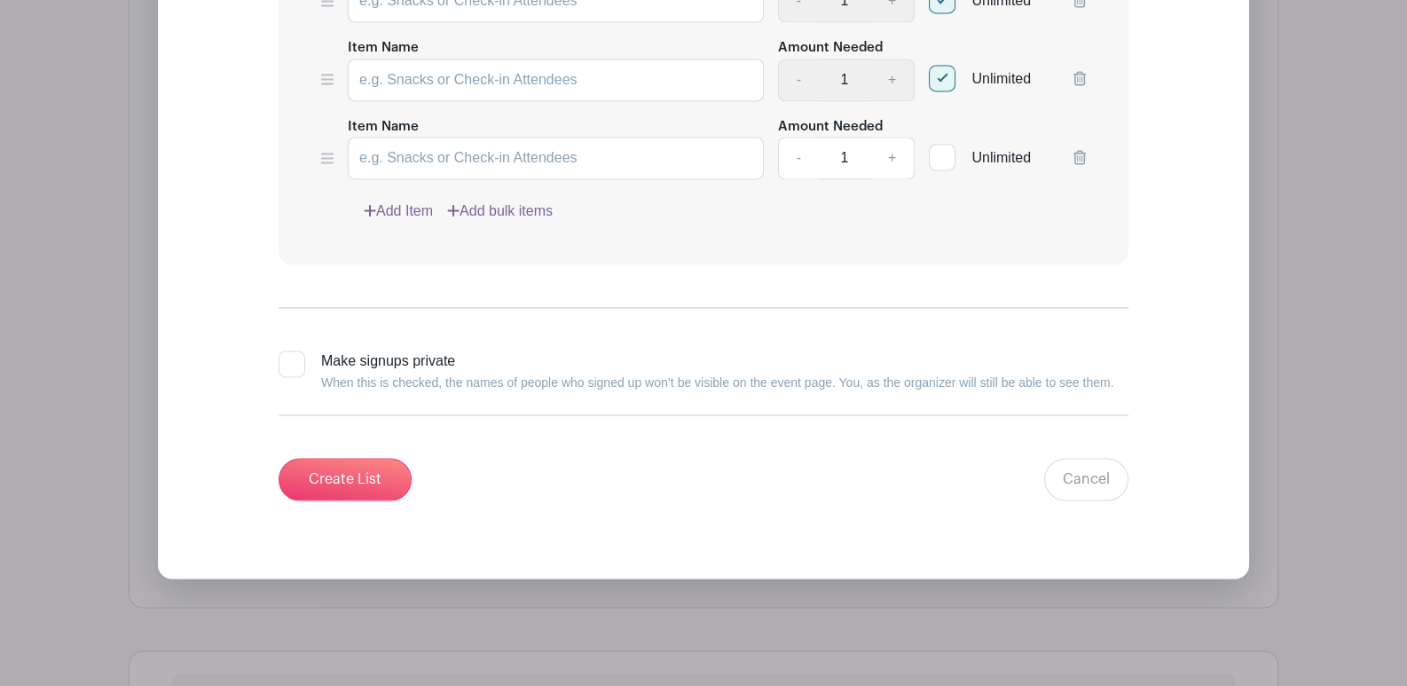
scroll to position [3239, 0]
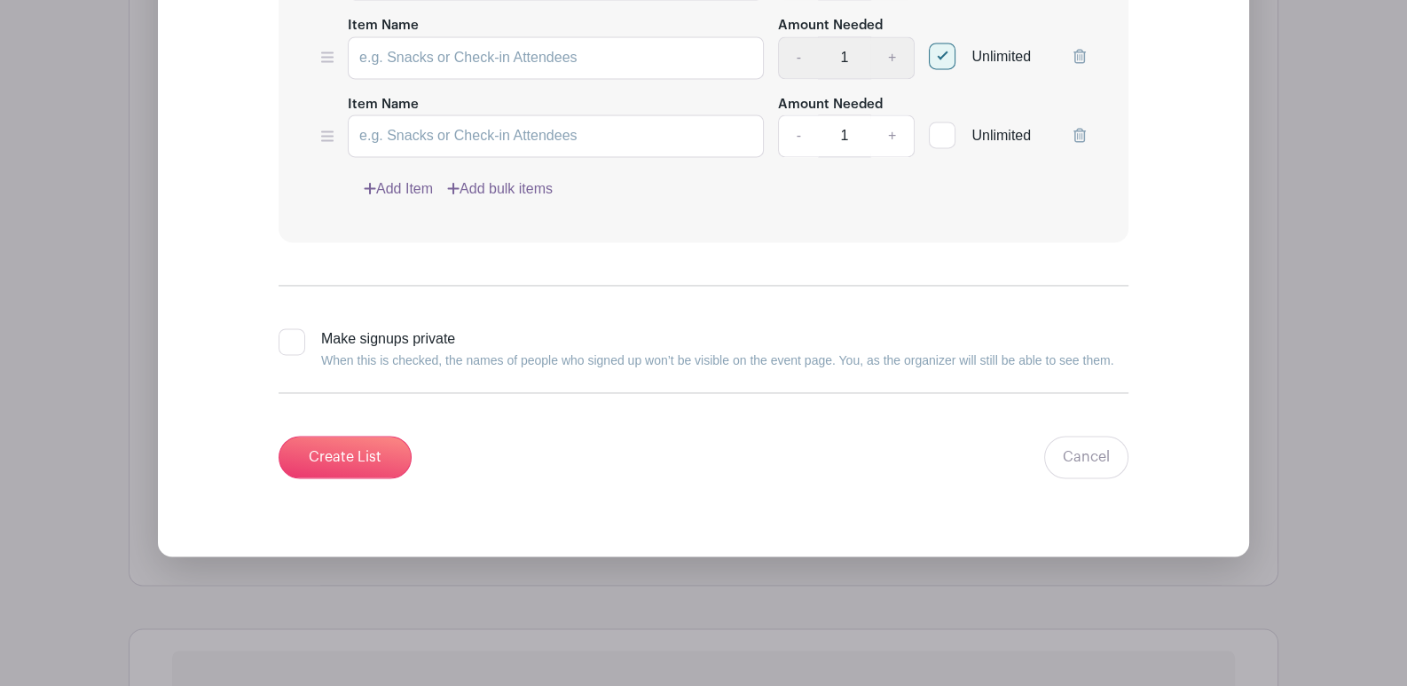
click at [389, 178] on link "Add Item" at bounding box center [398, 188] width 69 height 21
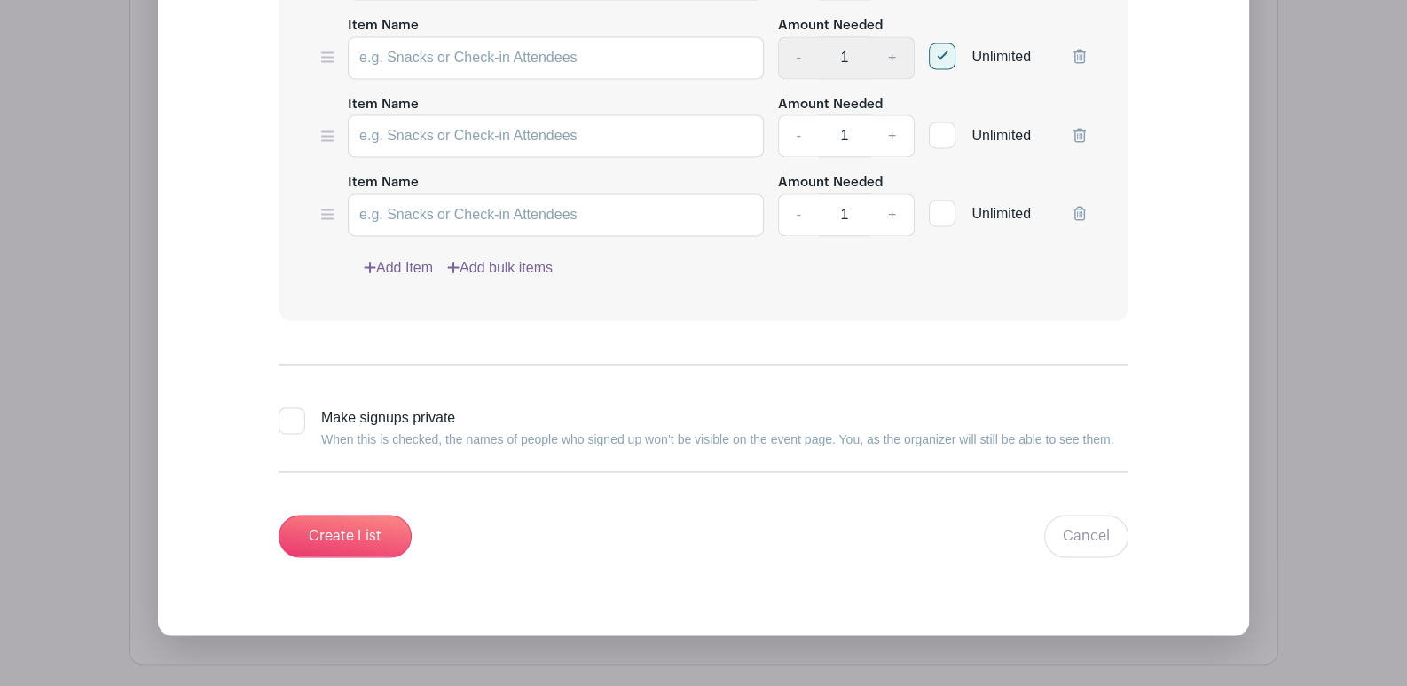
click at [427, 257] on link "Add Item" at bounding box center [398, 267] width 69 height 21
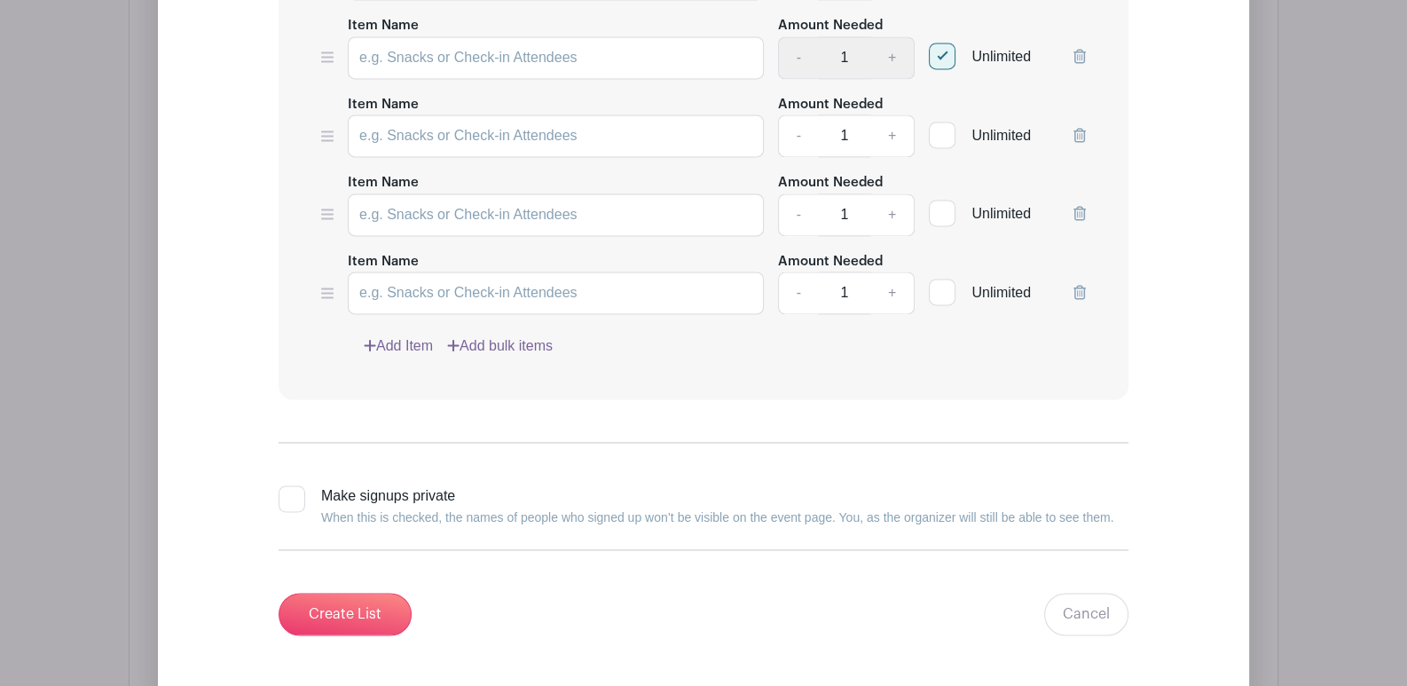
click at [426, 335] on link "Add Item" at bounding box center [398, 345] width 69 height 21
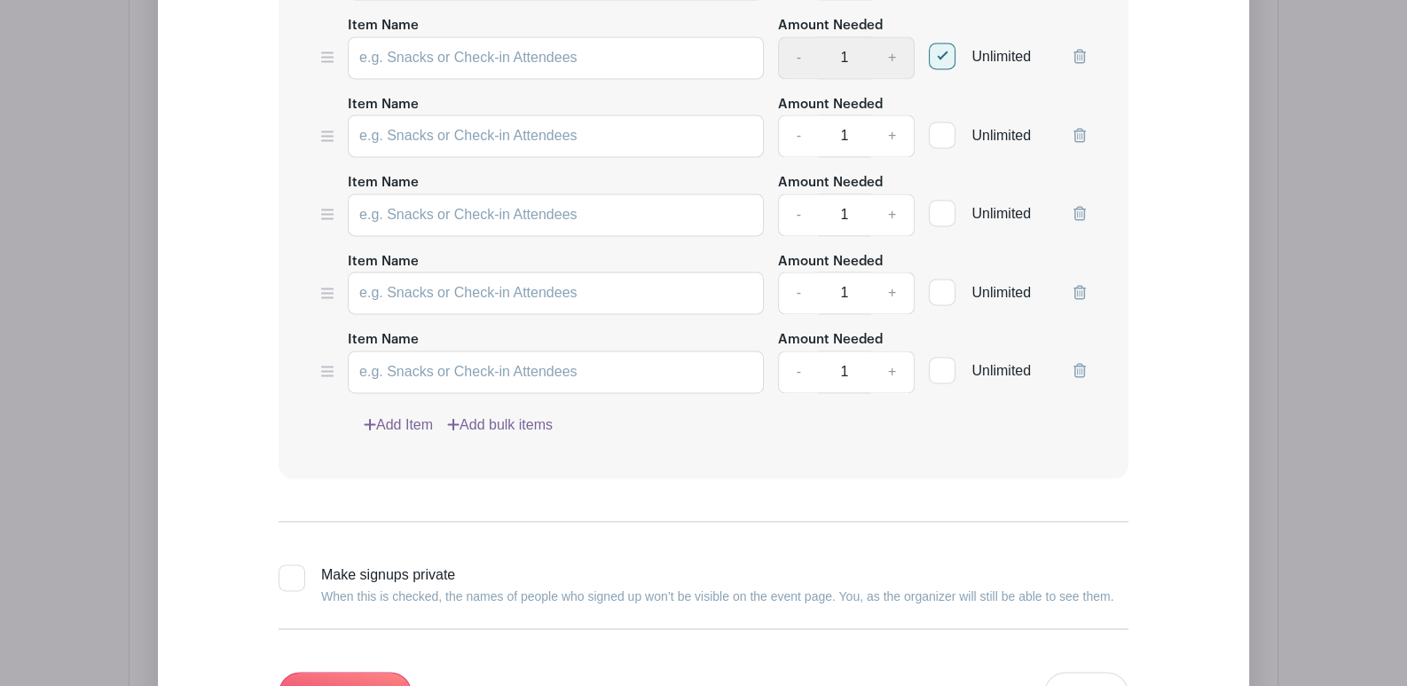
click at [413, 414] on link "Add Item" at bounding box center [398, 424] width 69 height 21
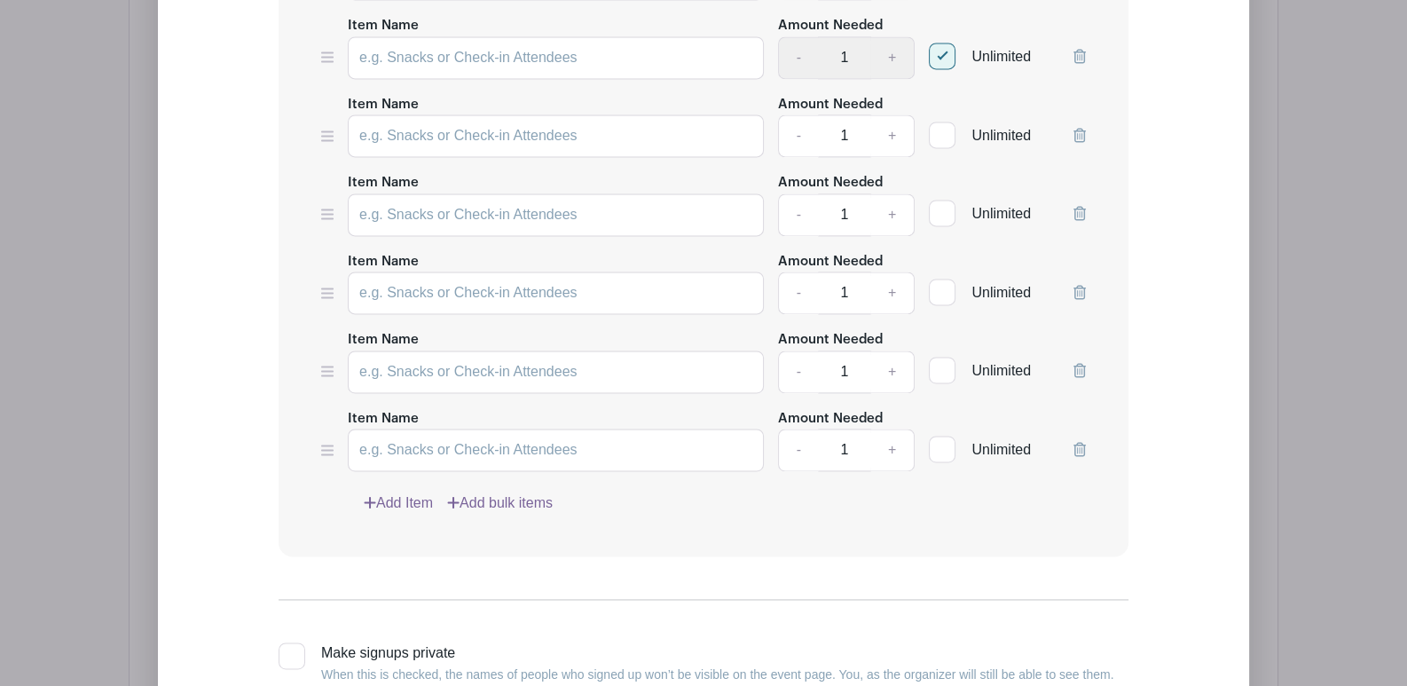
click at [947, 122] on div at bounding box center [942, 135] width 27 height 27
click at [941, 125] on input "Unlimited" at bounding box center [935, 131] width 12 height 12
checkbox input "true"
click at [949, 200] on div at bounding box center [942, 213] width 27 height 27
click at [941, 203] on input "Unlimited" at bounding box center [935, 209] width 12 height 12
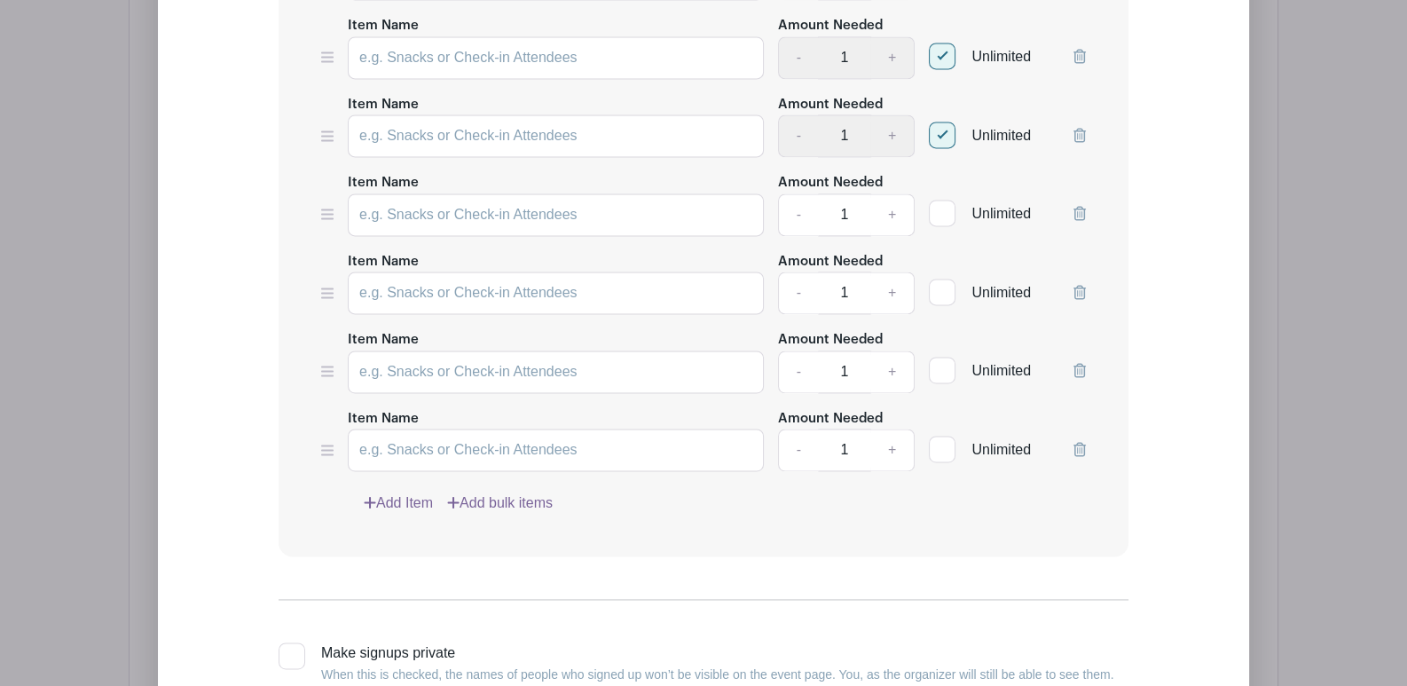
checkbox input "true"
click at [938, 282] on input "Unlimited" at bounding box center [935, 288] width 12 height 12
checkbox input "true"
click at [943, 357] on div at bounding box center [942, 370] width 27 height 27
click at [941, 360] on input "Unlimited" at bounding box center [935, 366] width 12 height 12
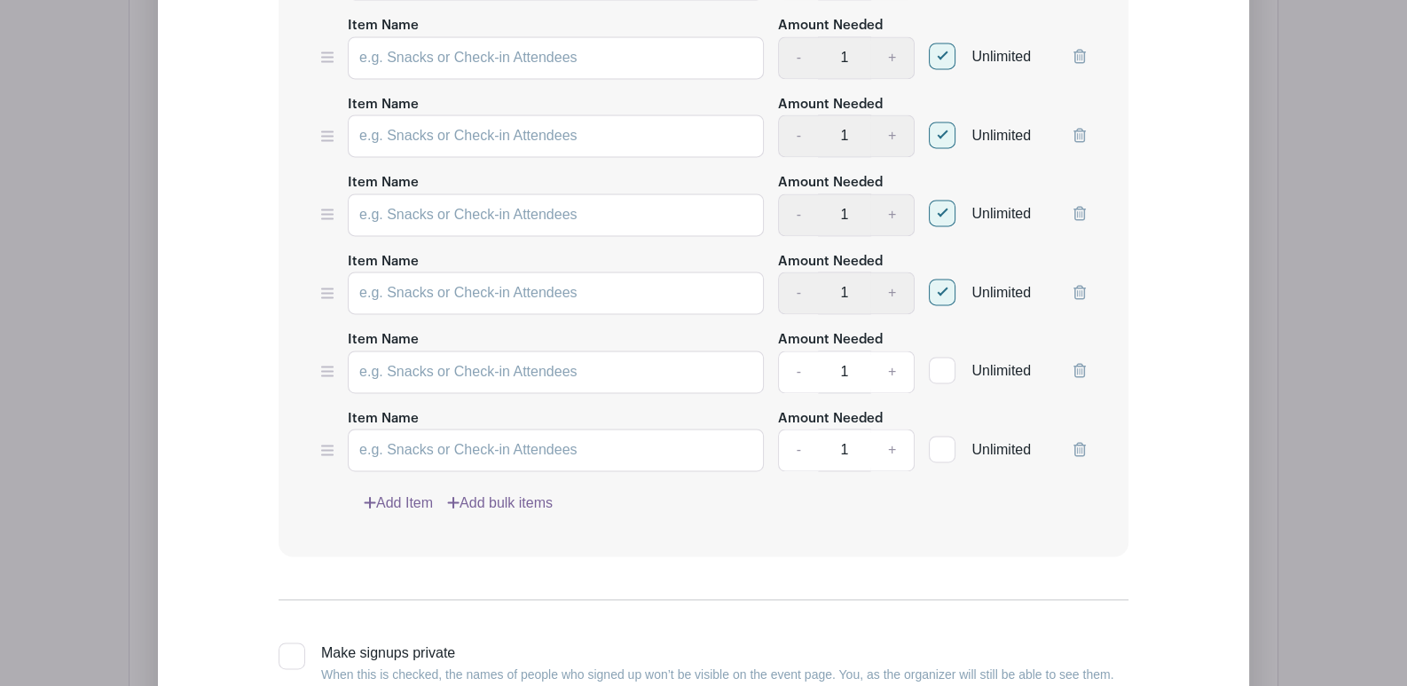
checkbox input "true"
click at [949, 436] on div at bounding box center [942, 449] width 27 height 27
click at [941, 439] on input "Unlimited" at bounding box center [935, 445] width 12 height 12
checkbox input "true"
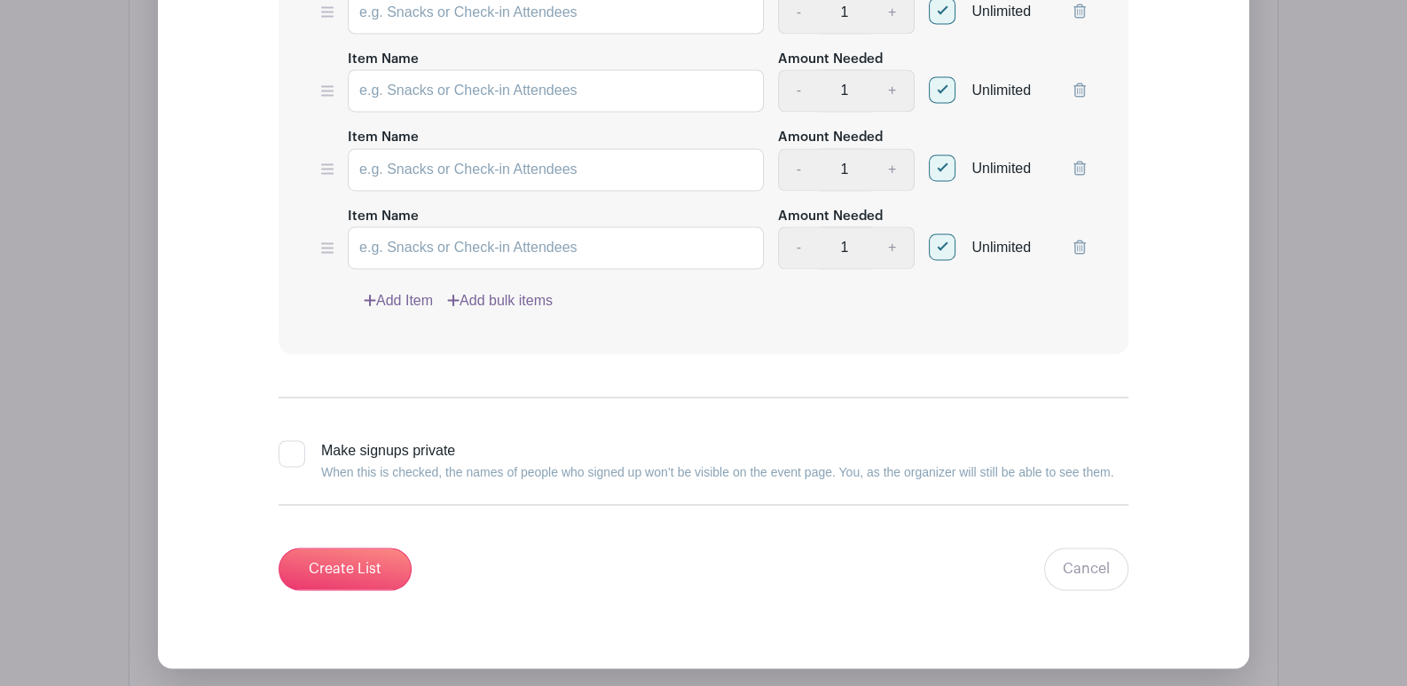
scroll to position [3594, 0]
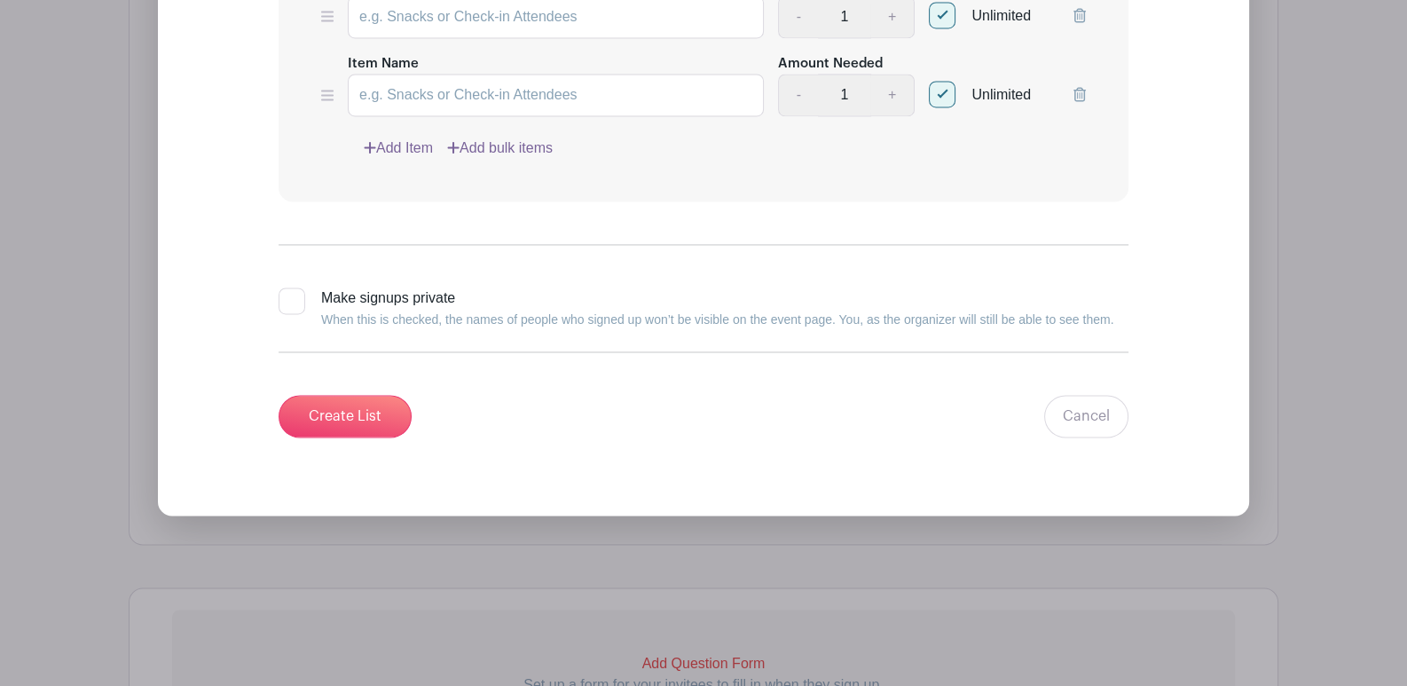
click at [394, 138] on link "Add Item" at bounding box center [398, 148] width 69 height 21
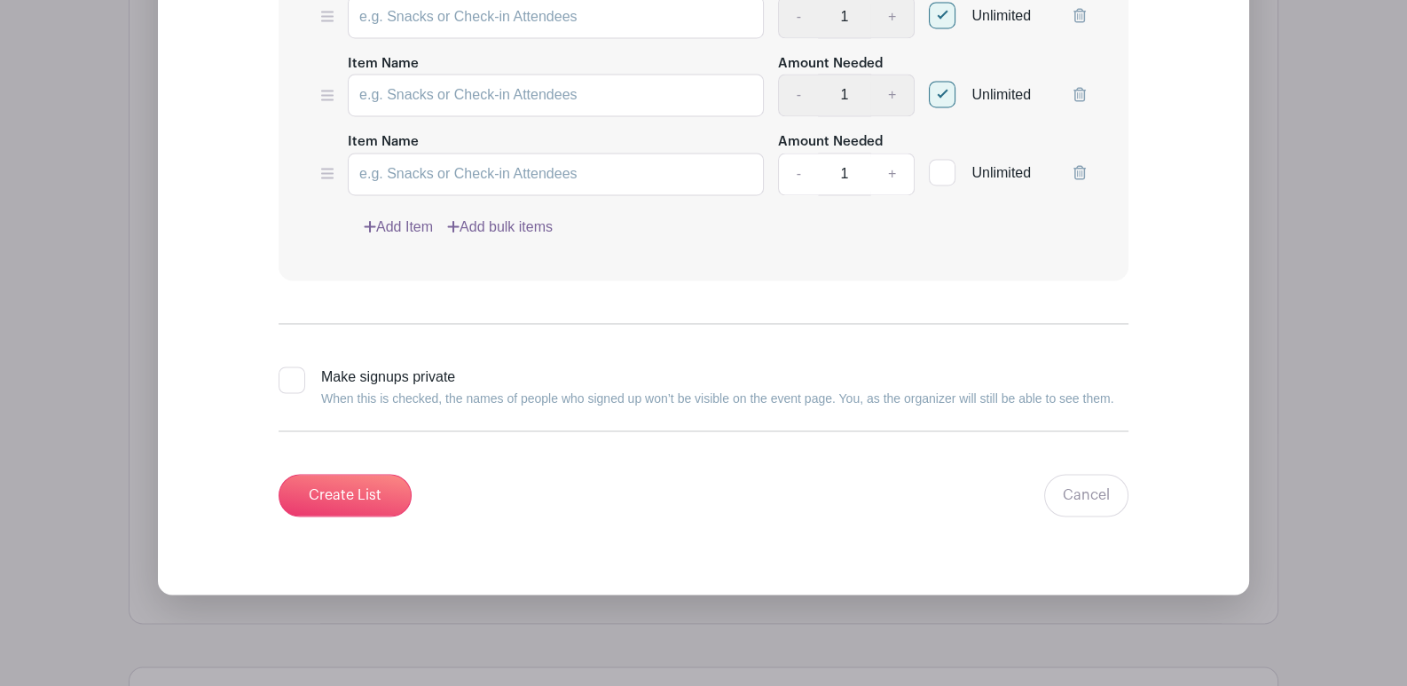
click at [400, 216] on link "Add Item" at bounding box center [398, 226] width 69 height 21
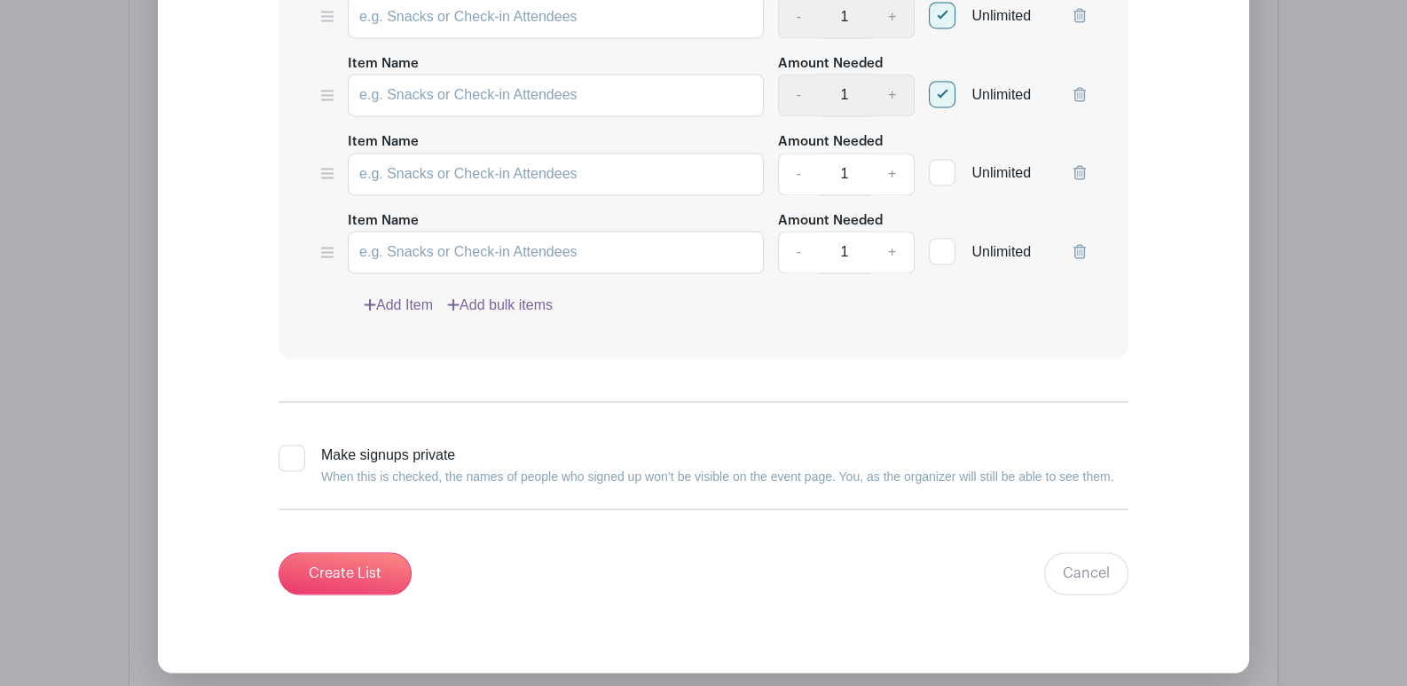
click at [404, 295] on link "Add Item" at bounding box center [398, 305] width 69 height 21
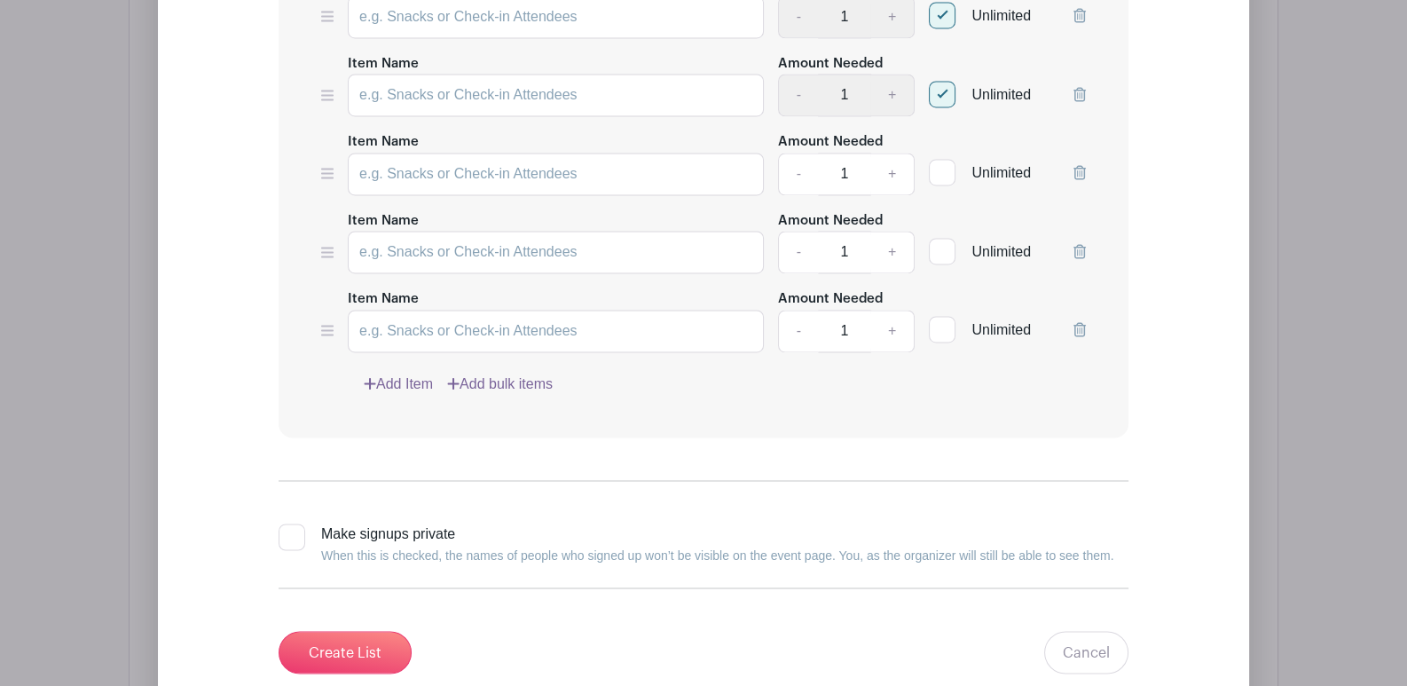
click at [390, 374] on link "Add Item" at bounding box center [398, 384] width 69 height 21
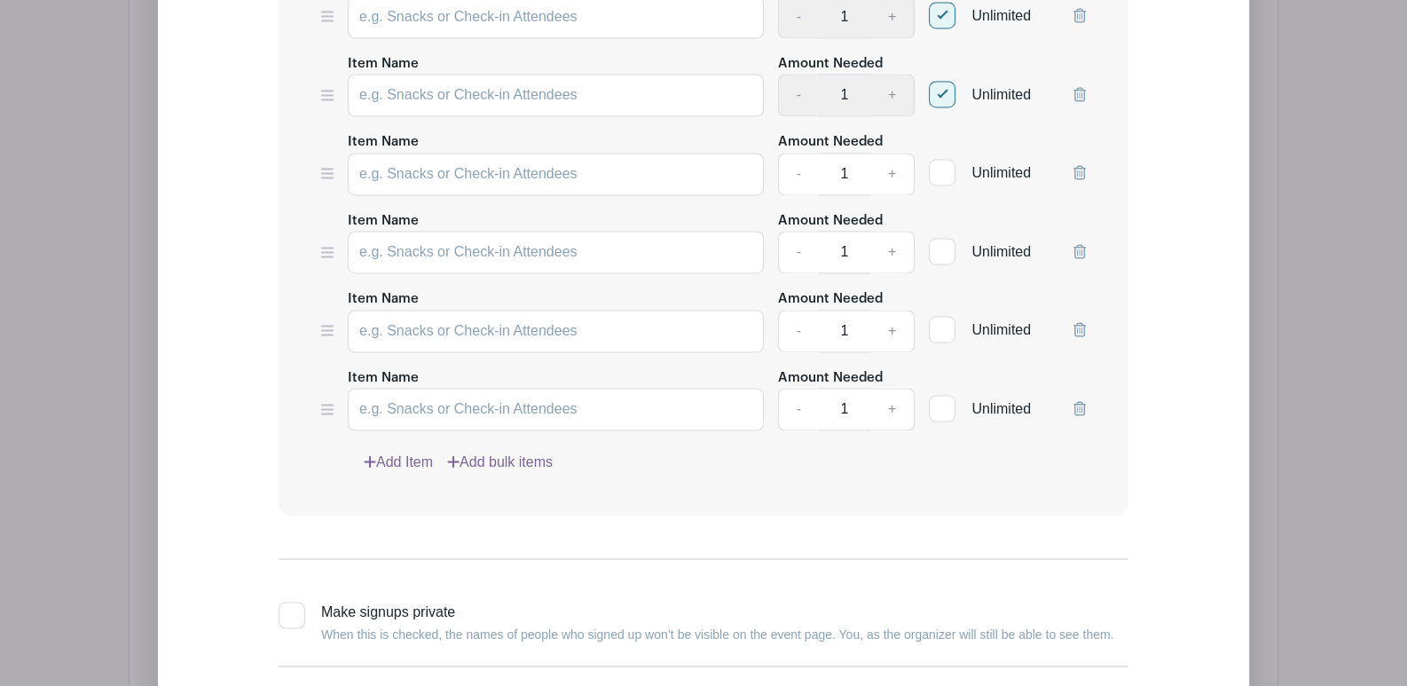
click at [390, 452] on link "Add Item" at bounding box center [398, 462] width 69 height 21
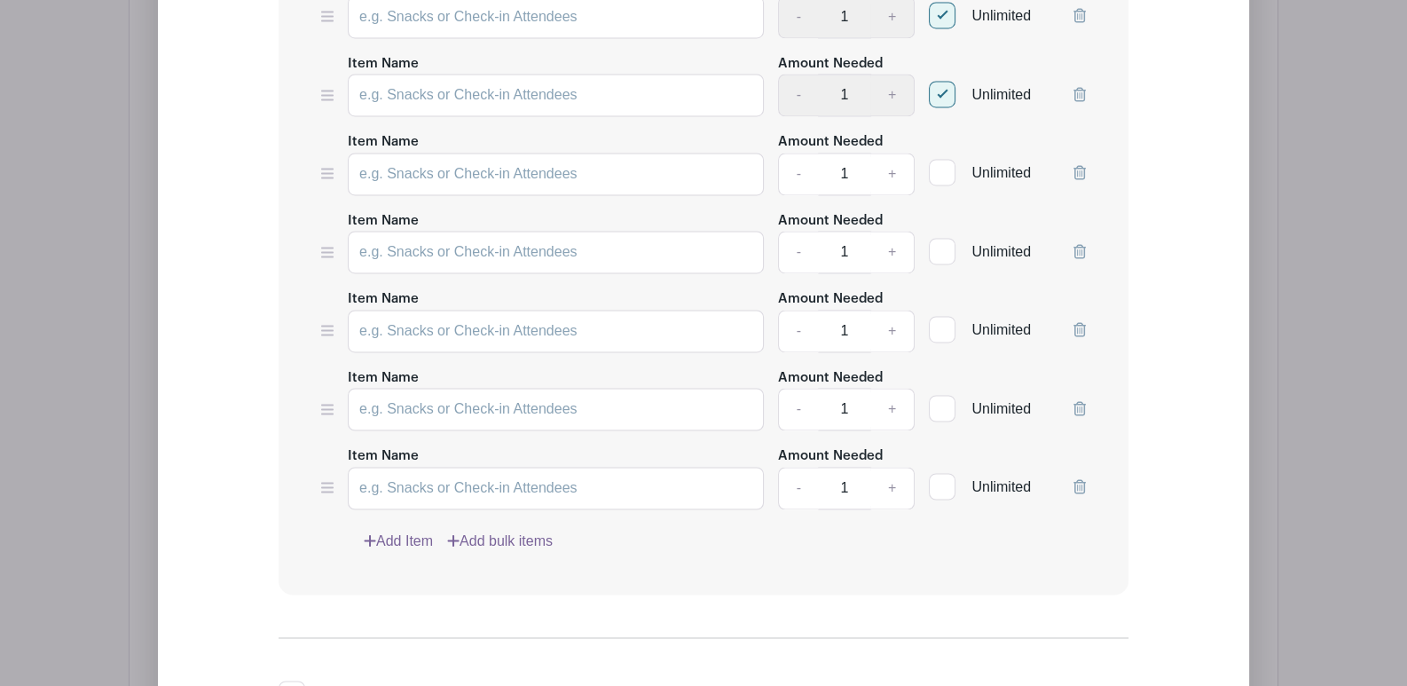
click at [948, 159] on div at bounding box center [942, 172] width 27 height 27
click at [941, 162] on input "Unlimited" at bounding box center [935, 168] width 12 height 12
checkbox input "true"
click at [945, 238] on div at bounding box center [942, 251] width 27 height 27
click at [941, 241] on input "Unlimited" at bounding box center [935, 247] width 12 height 12
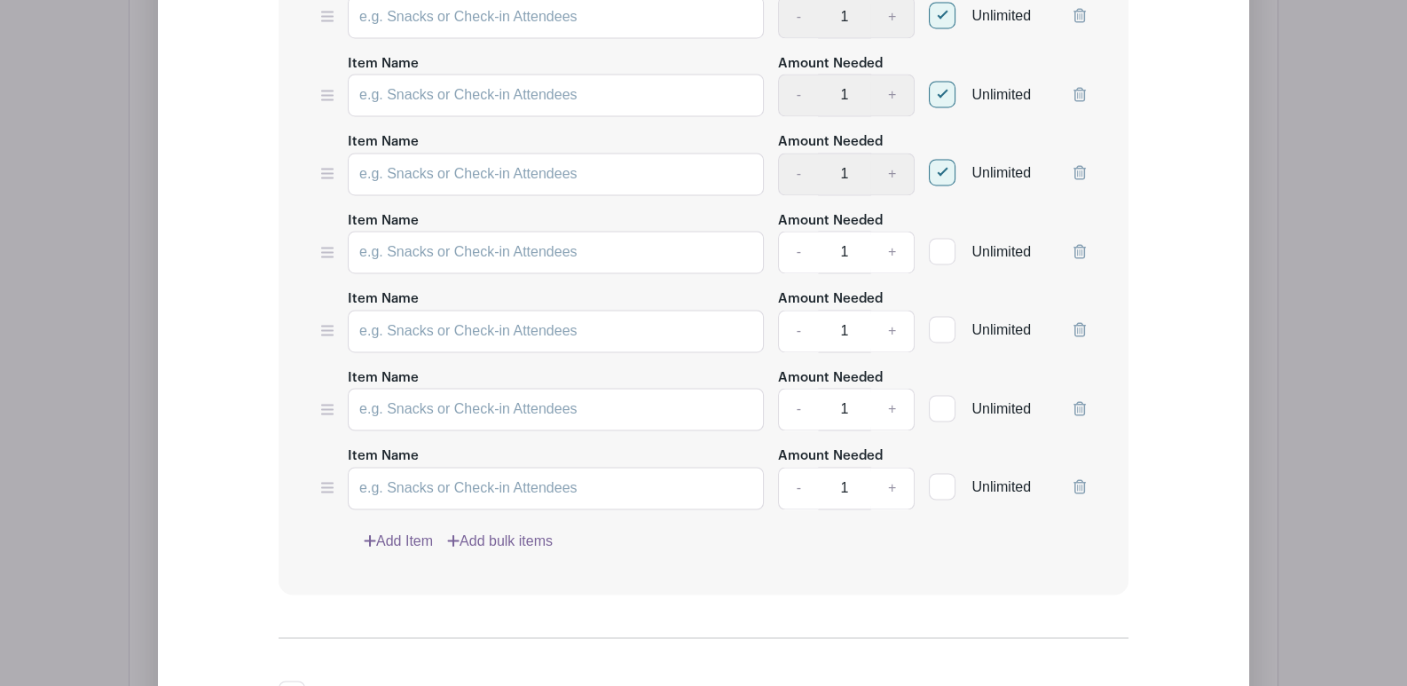
checkbox input "true"
click at [941, 316] on div at bounding box center [942, 329] width 27 height 27
click at [941, 319] on input "Unlimited" at bounding box center [935, 325] width 12 height 12
checkbox input "true"
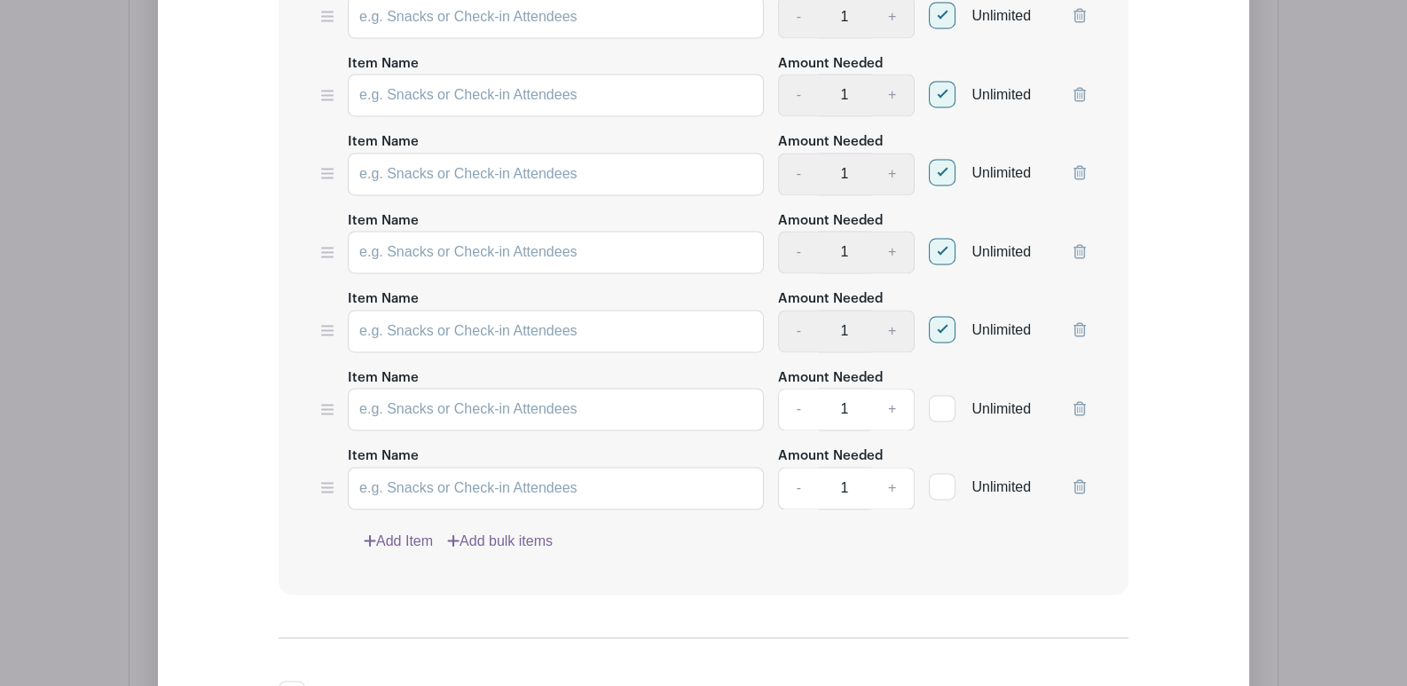
click at [943, 395] on div at bounding box center [942, 408] width 27 height 27
click at [941, 398] on input "Unlimited" at bounding box center [935, 404] width 12 height 12
checkbox input "true"
click at [944, 476] on div "Unlimited" at bounding box center [980, 477] width 102 height 65
click at [949, 473] on div at bounding box center [942, 486] width 27 height 27
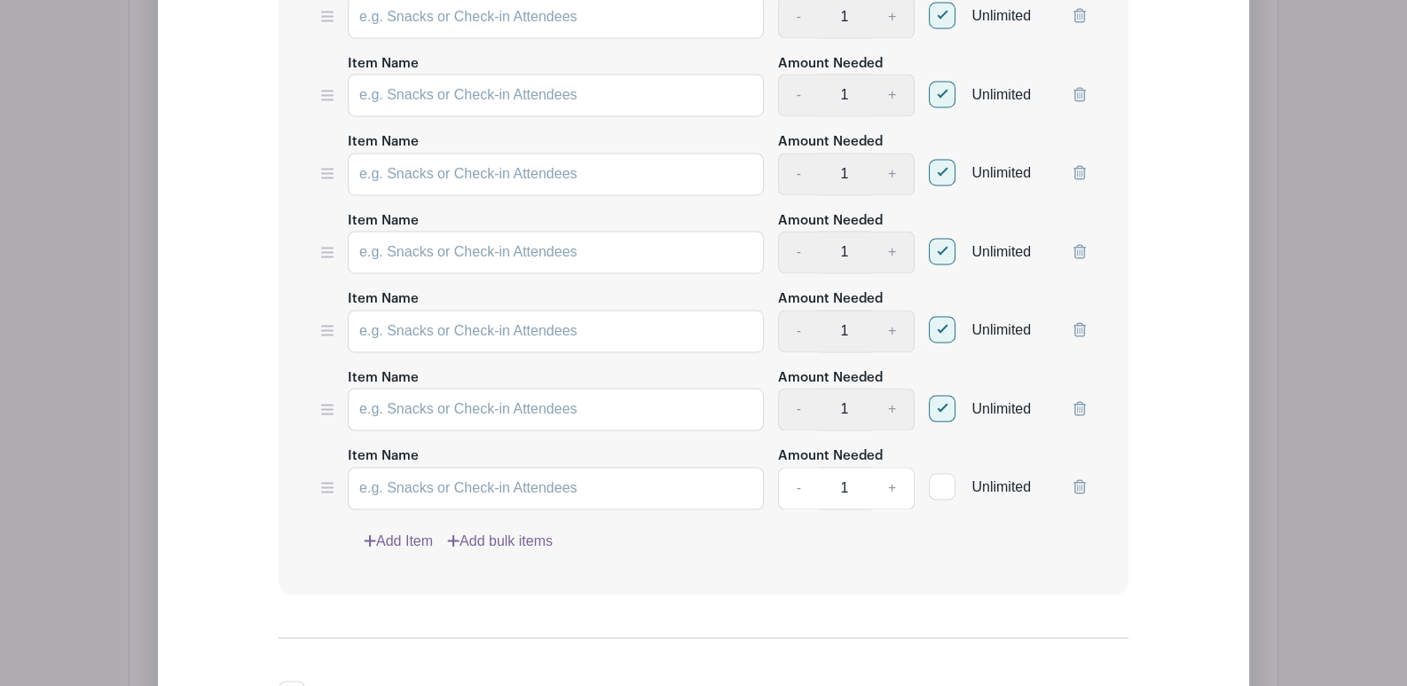
click at [941, 476] on input "Unlimited" at bounding box center [935, 482] width 12 height 12
checkbox input "true"
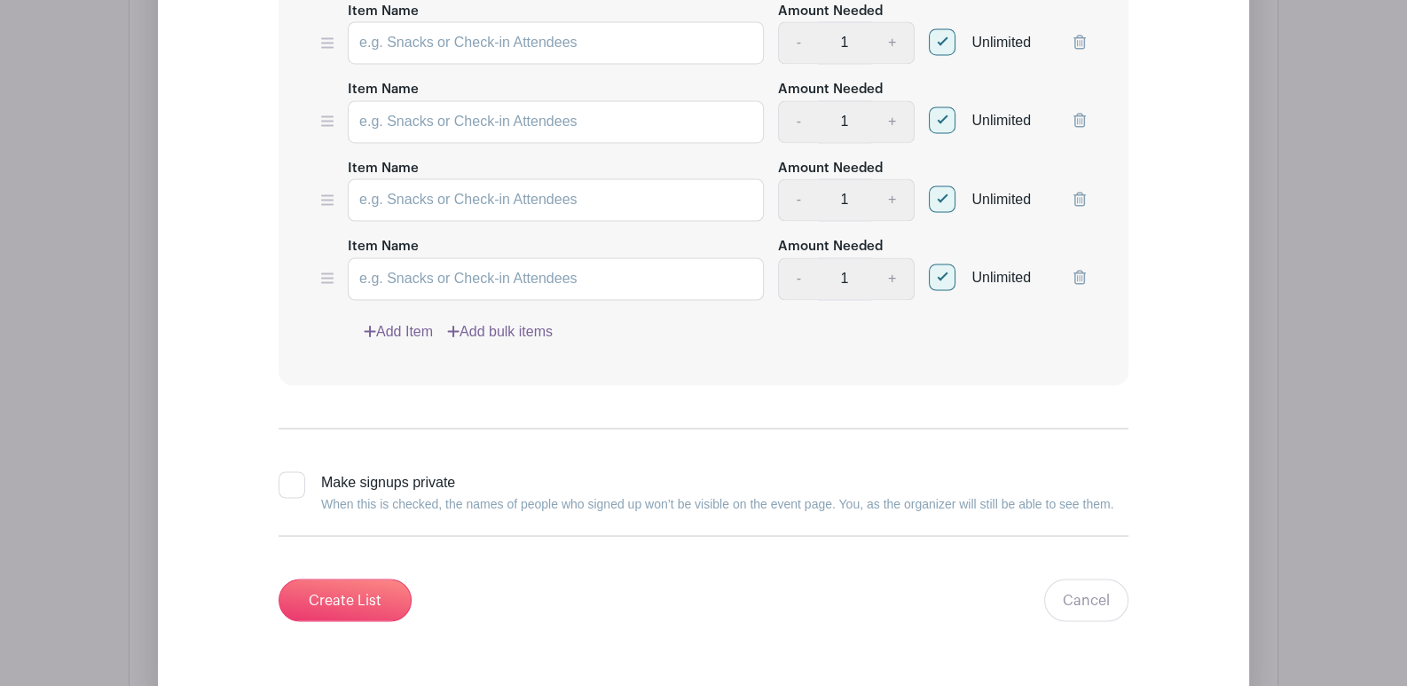
scroll to position [4126, 0]
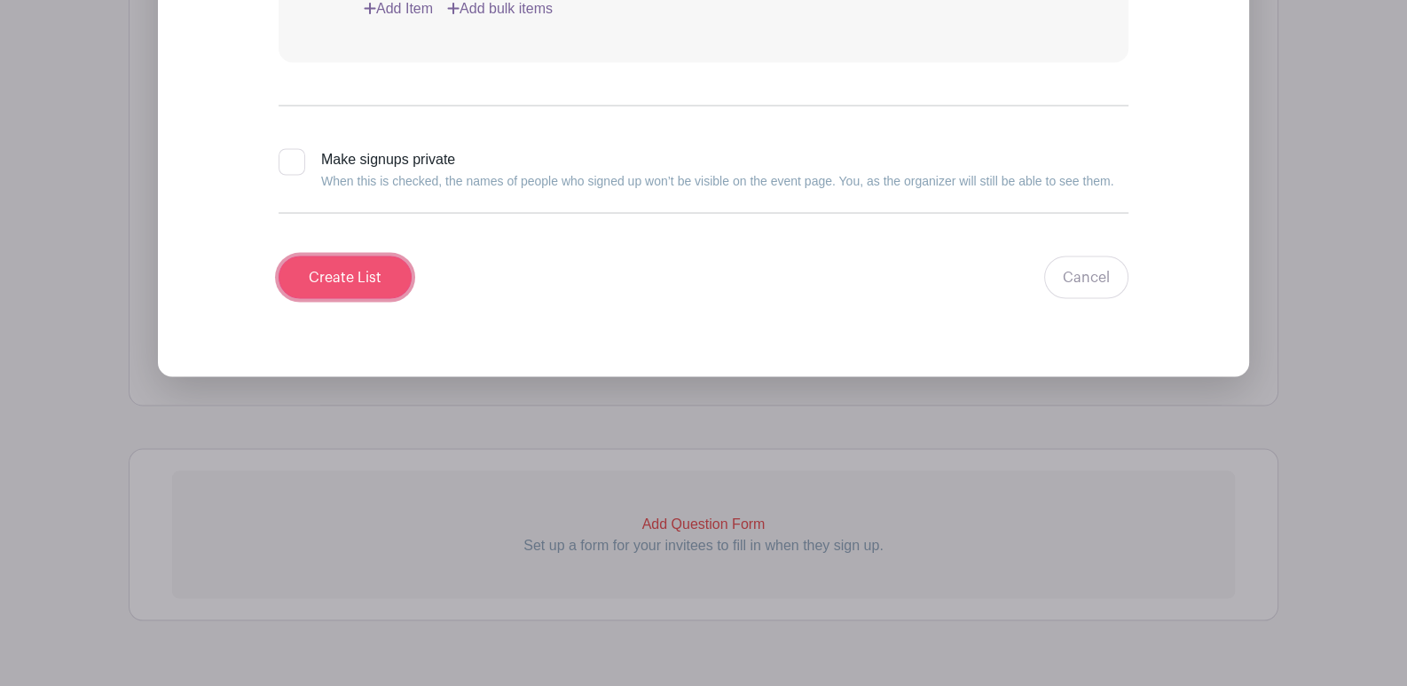
click at [346, 256] on input "Create List" at bounding box center [345, 277] width 133 height 43
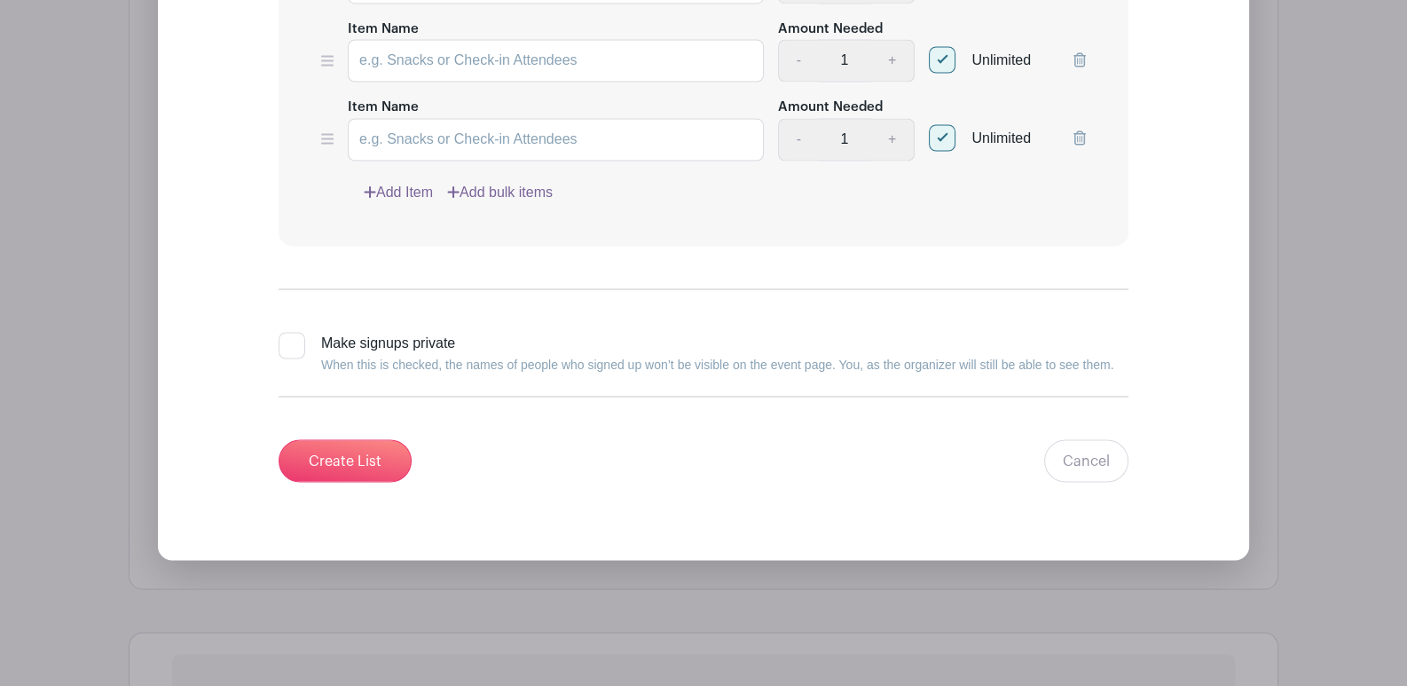
scroll to position [4145, 0]
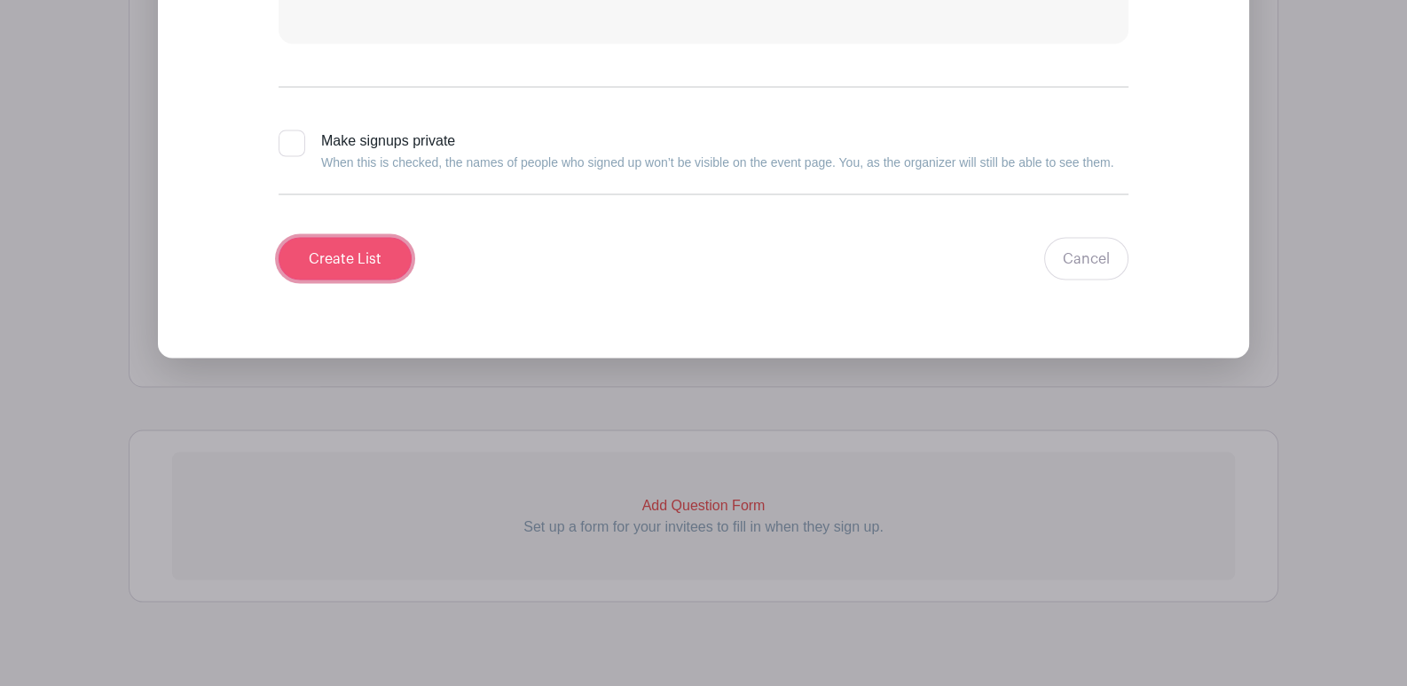
click at [358, 237] on input "Create List" at bounding box center [345, 258] width 133 height 43
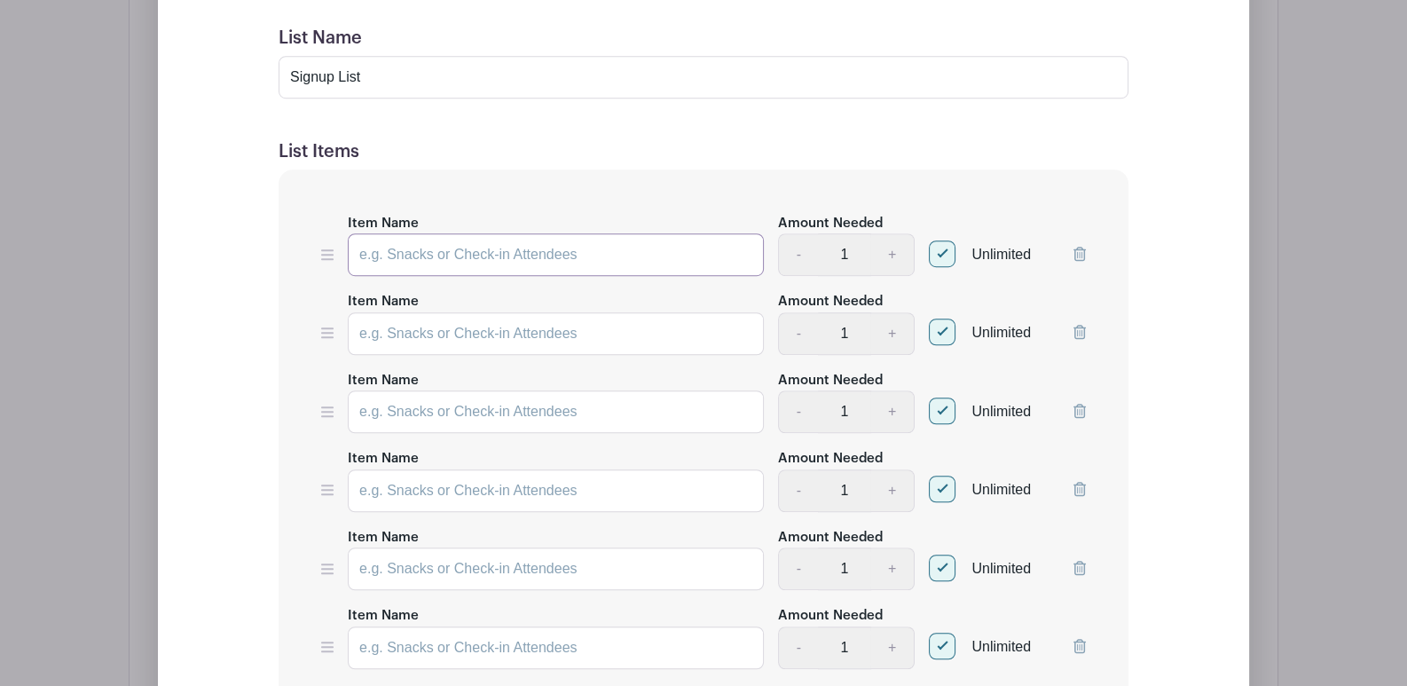
scroll to position [1725, 0]
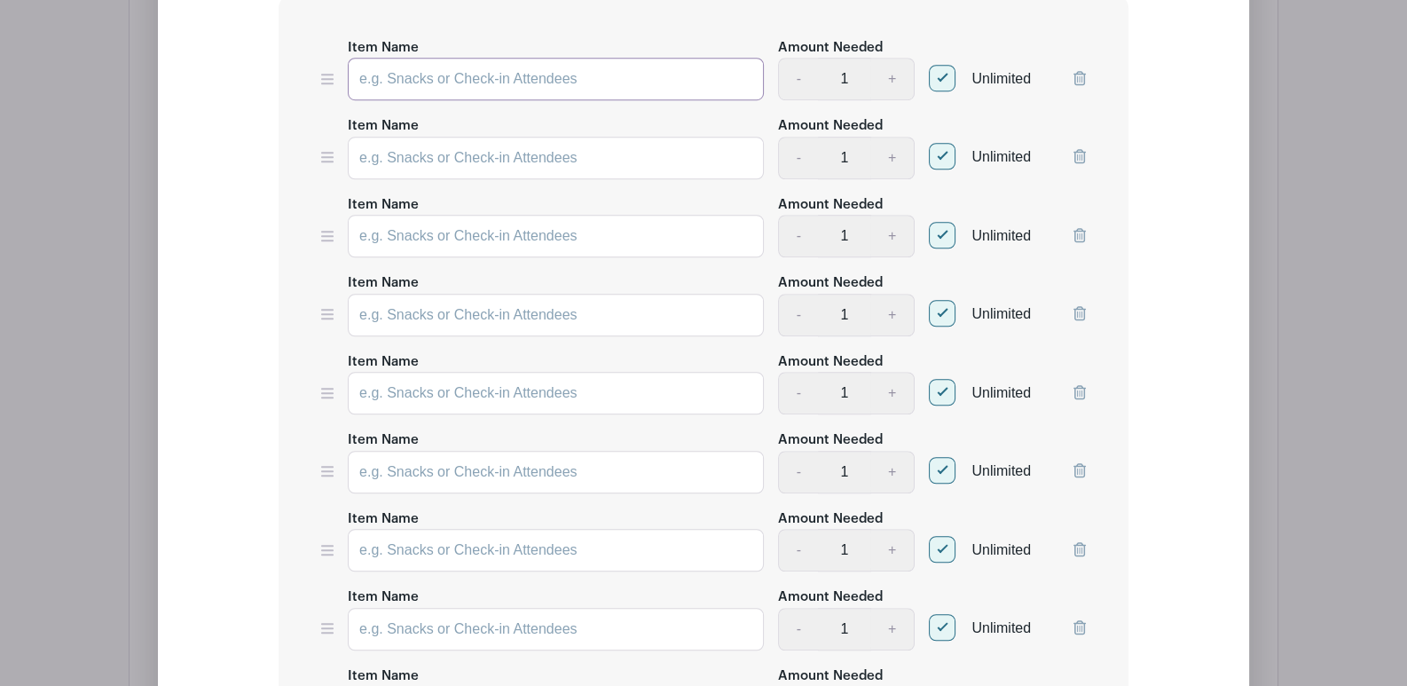
click at [546, 70] on input "Item Name" at bounding box center [556, 79] width 416 height 43
drag, startPoint x: 480, startPoint y: 72, endPoint x: 337, endPoint y: 69, distance: 142.9
click at [337, 69] on div "Item Name Appetizers Amount Needed - 1 + Unlimited" at bounding box center [703, 68] width 765 height 65
type input "Appetizers"
paste input "Appetizers"
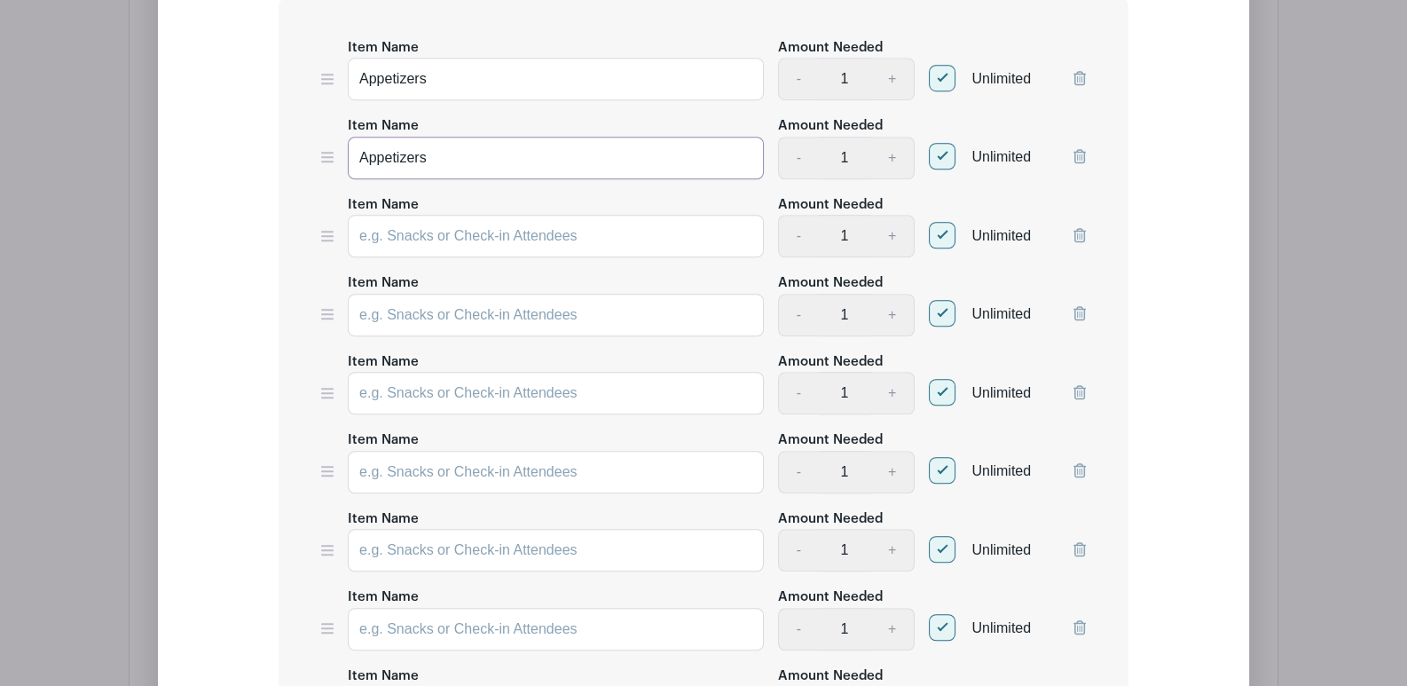
type input "Appetizers"
click at [468, 236] on input "Item Name" at bounding box center [556, 236] width 416 height 43
paste input "Appetizers"
type input "Appetizers"
click at [452, 318] on input "Item Name" at bounding box center [556, 315] width 416 height 43
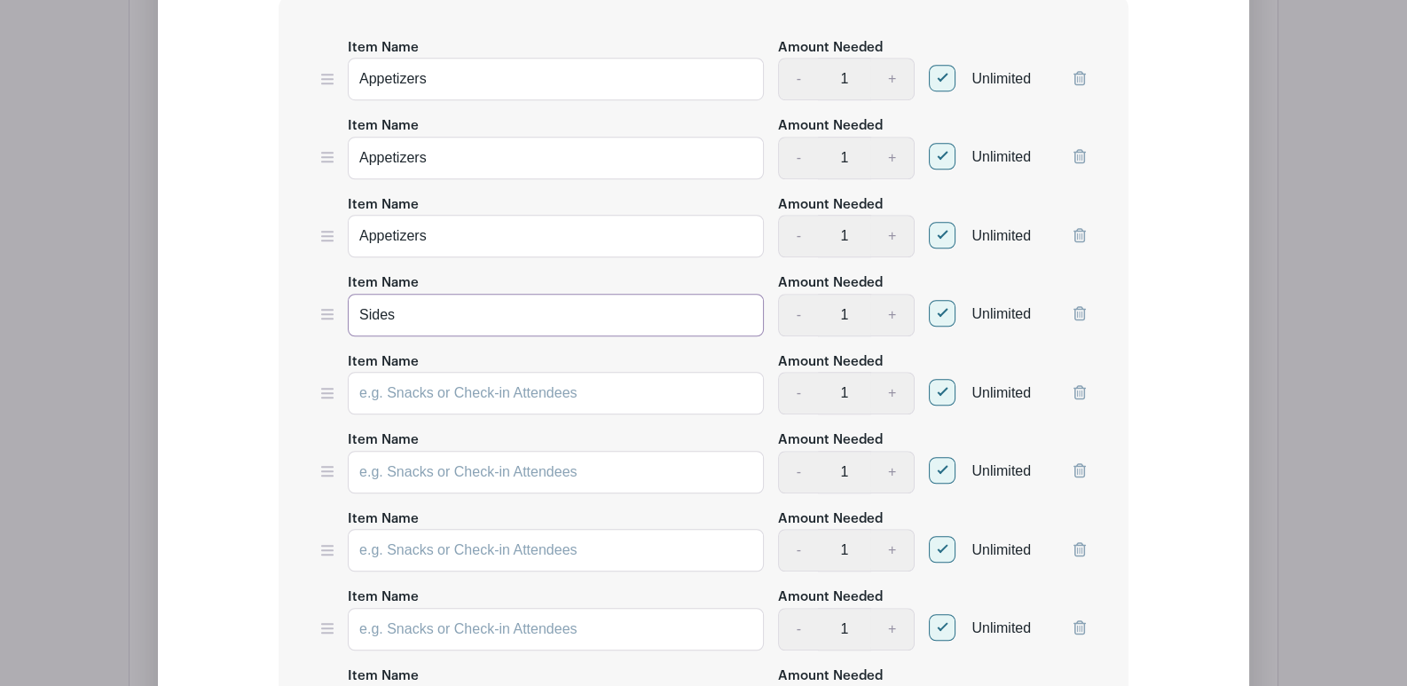
drag, startPoint x: 444, startPoint y: 318, endPoint x: 323, endPoint y: 302, distance: 121.7
click at [323, 302] on div "Item Name Sides Amount Needed - 1 + Unlimited" at bounding box center [703, 304] width 765 height 65
type input "Sides"
paste input "Sides"
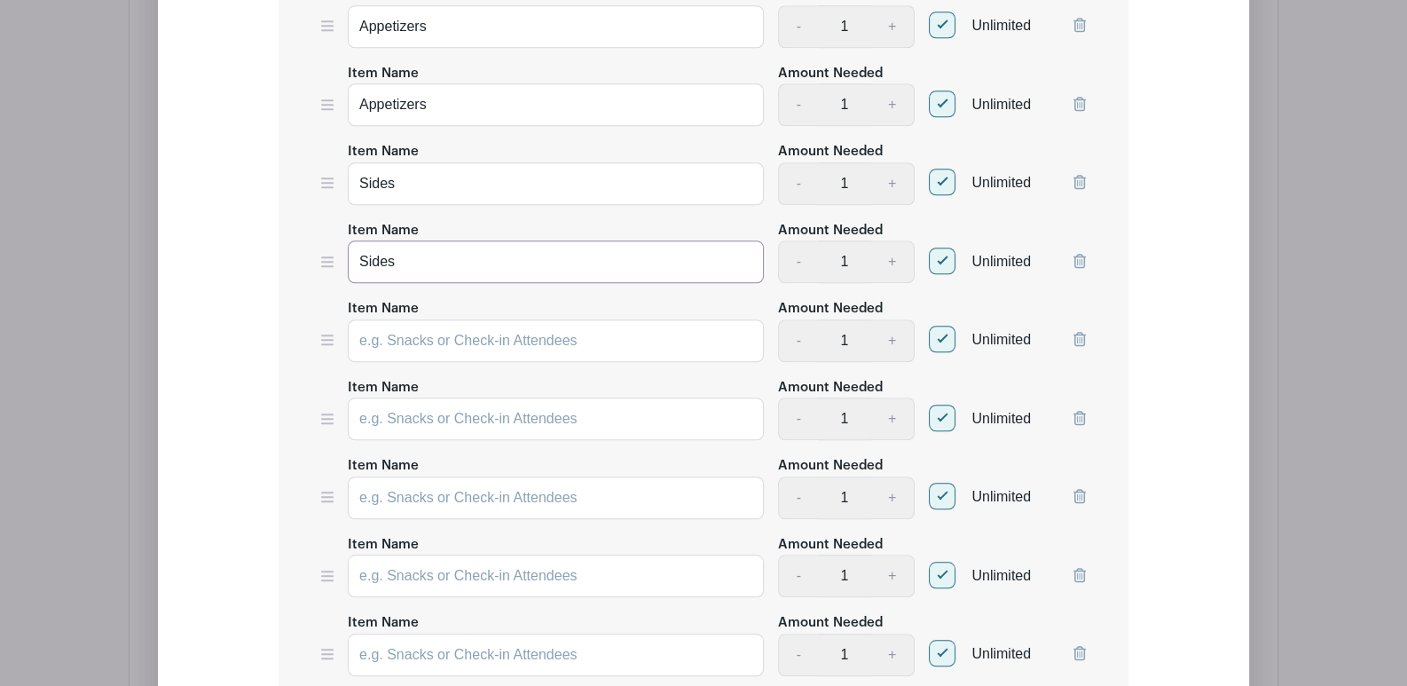
scroll to position [1902, 0]
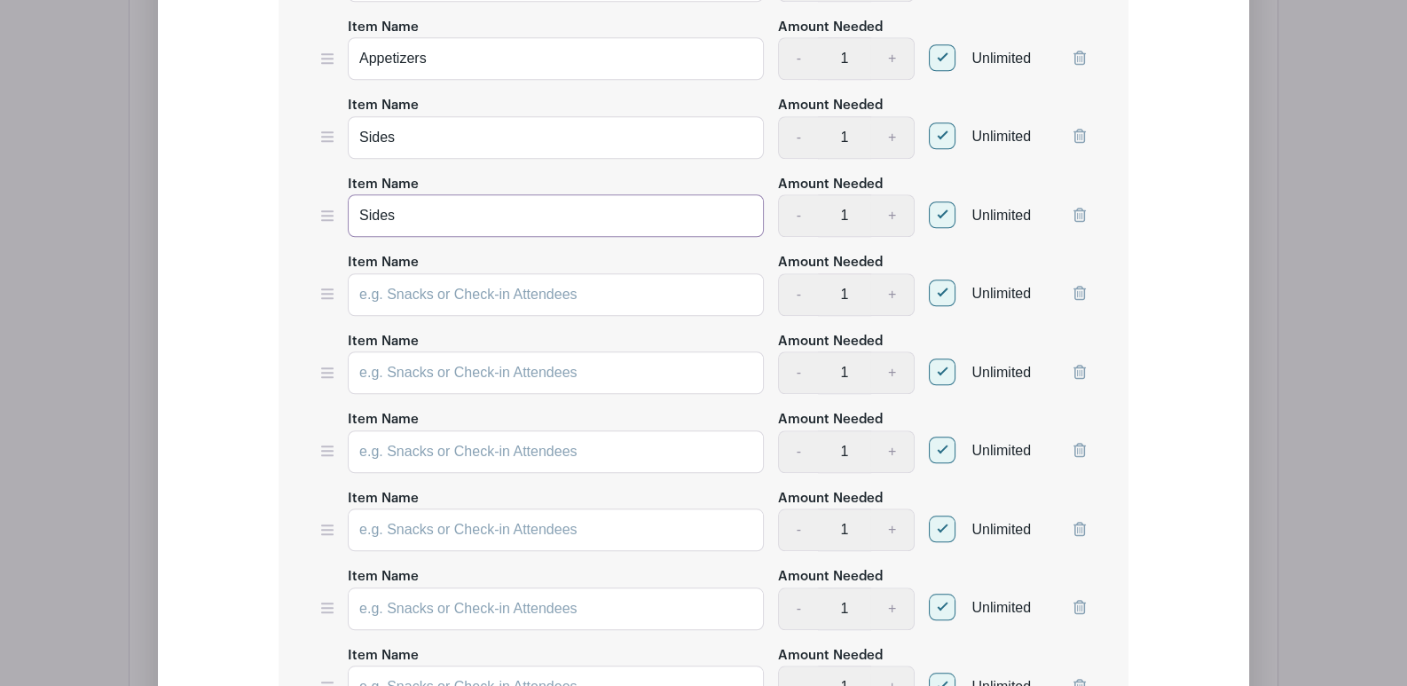
type input "Sides"
paste input "Sides"
type input "Sides"
click at [454, 372] on input "Item Name" at bounding box center [556, 372] width 416 height 43
paste input "Sides"
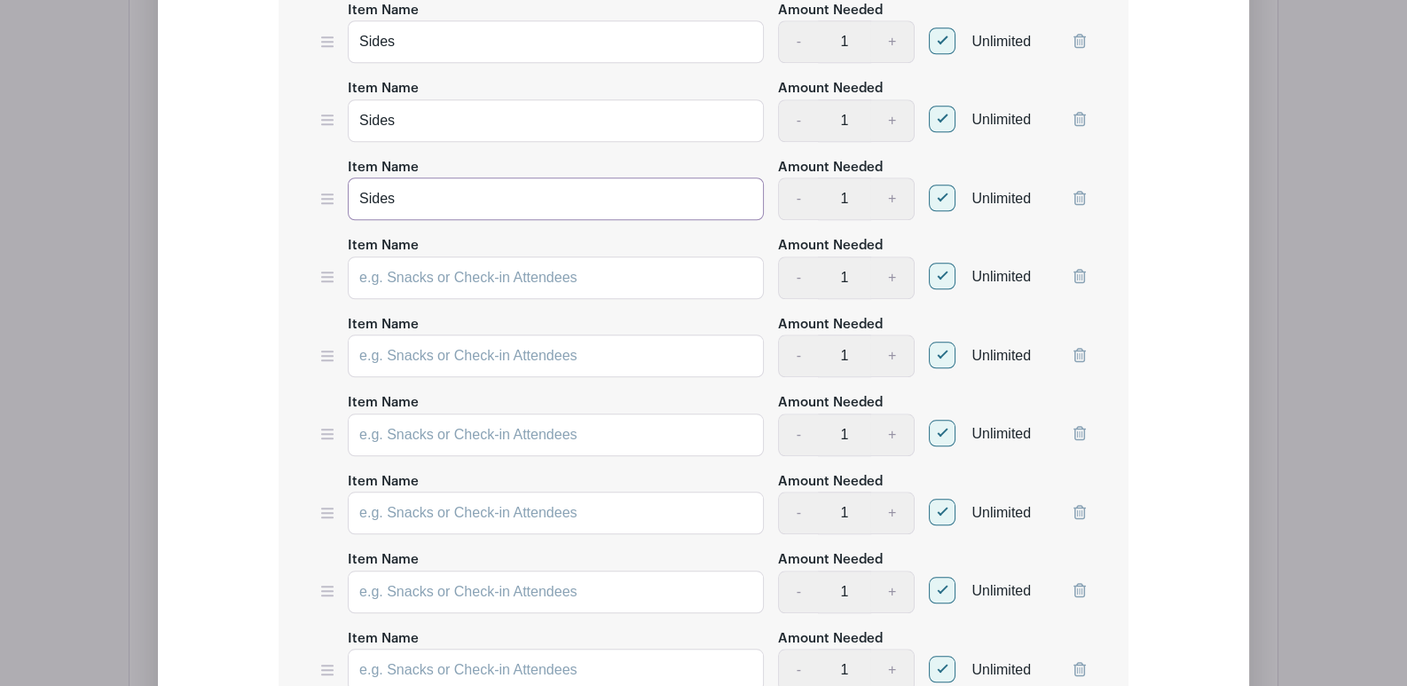
scroll to position [2080, 0]
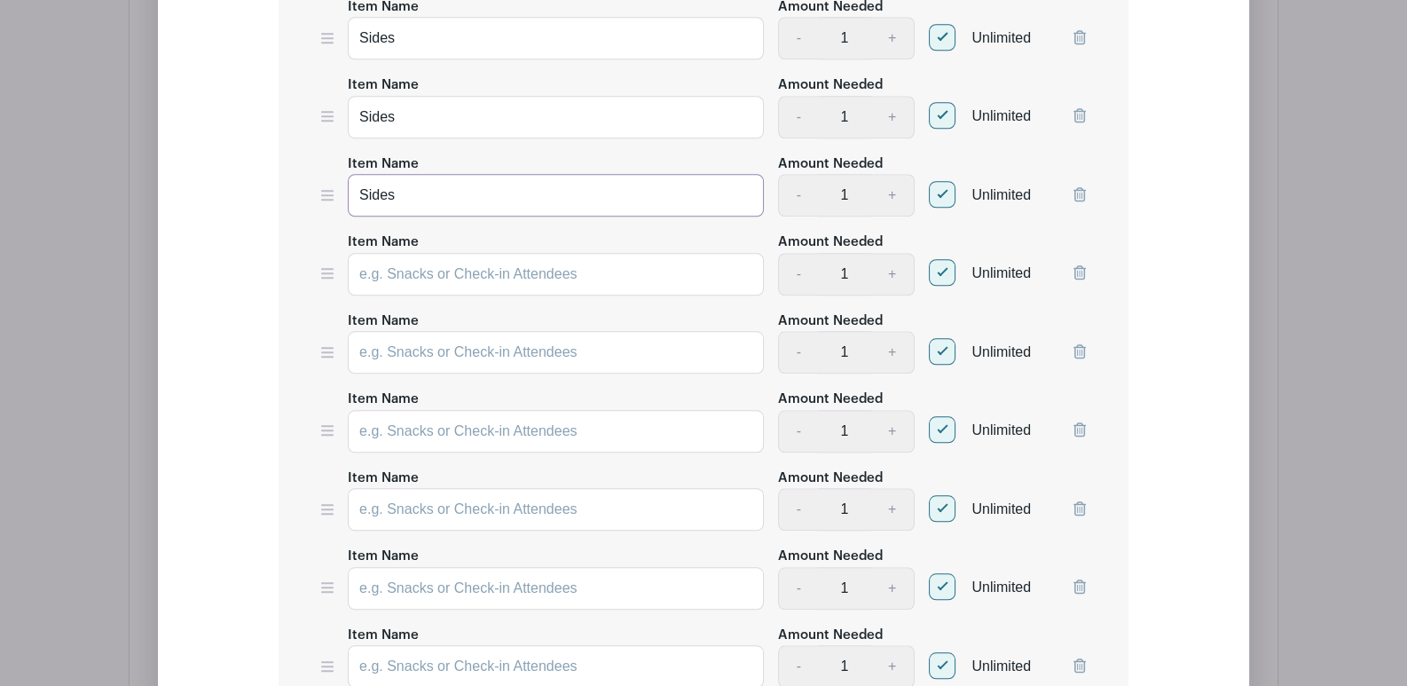
type input "Sides"
paste input "Sides"
type input "Sides"
click at [437, 359] on input "Item Name" at bounding box center [556, 352] width 416 height 43
paste input "Sides"
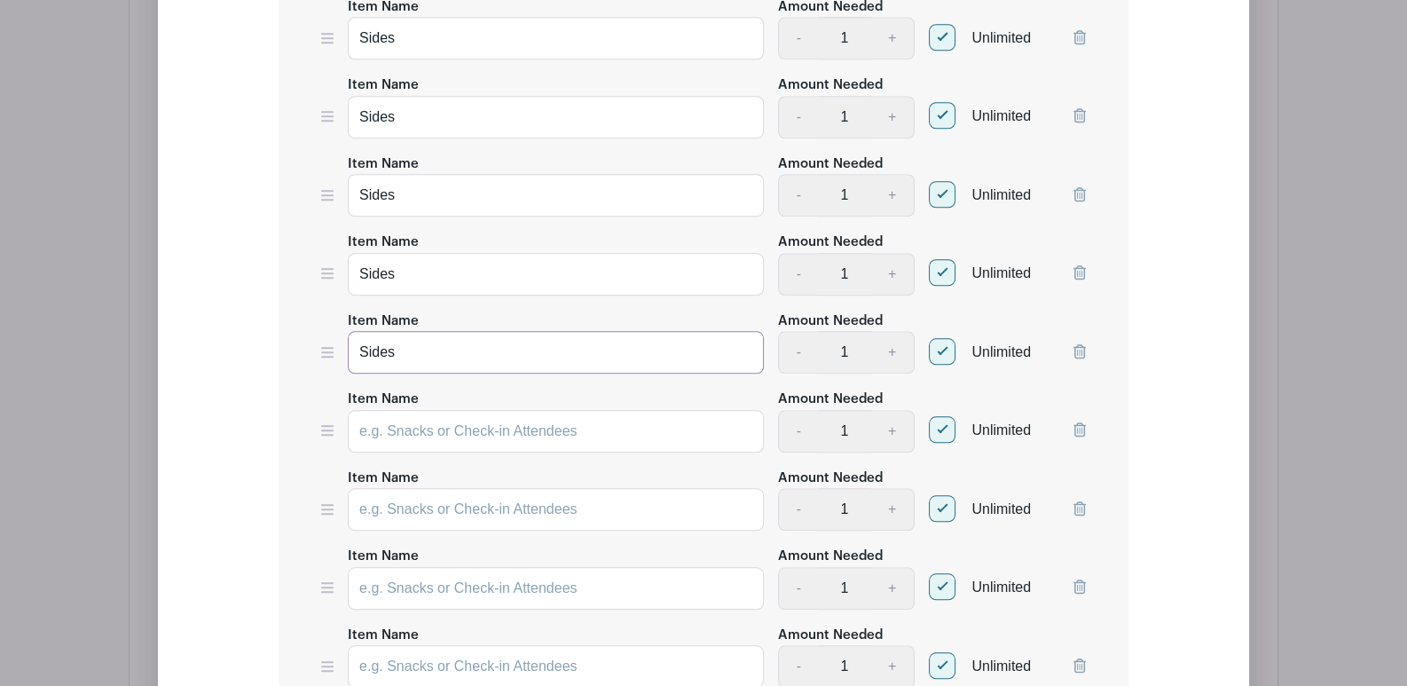
type input "Sides"
click at [495, 425] on input "Item Name" at bounding box center [556, 431] width 416 height 43
paste input "Sides"
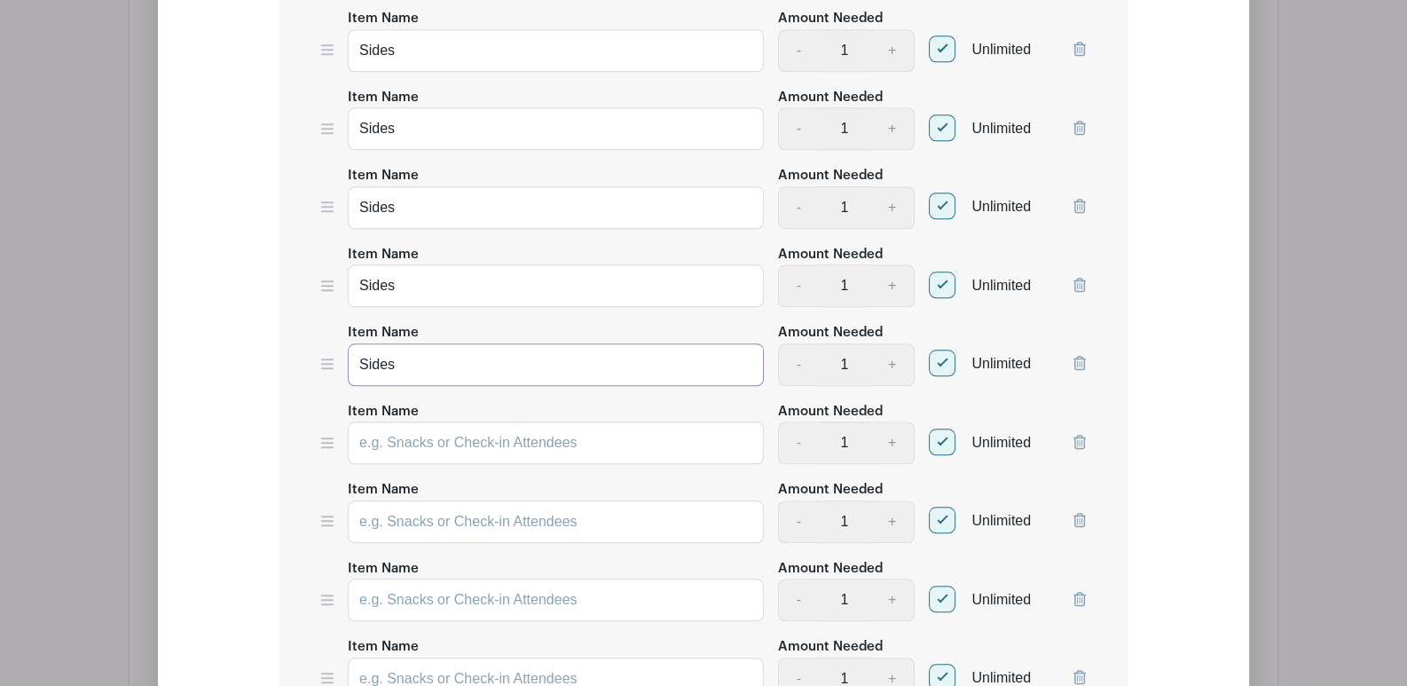
scroll to position [2257, 0]
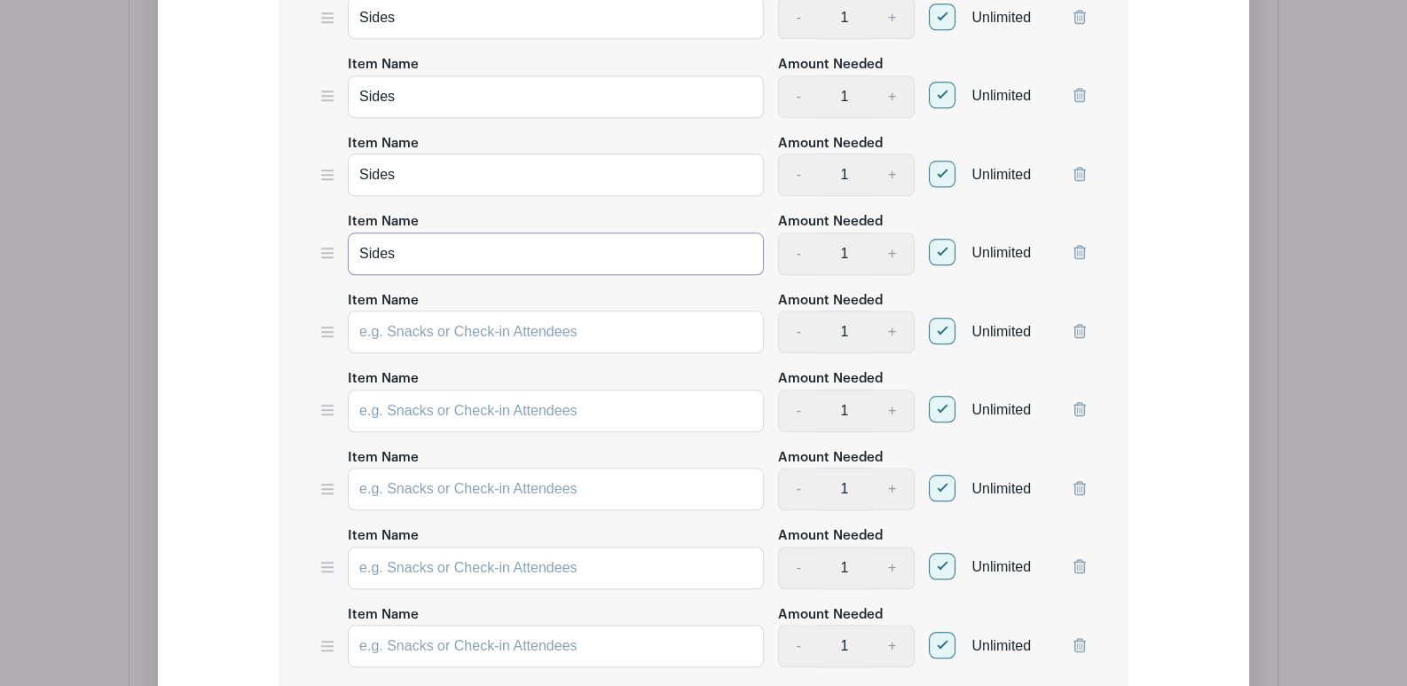
type input "Sides"
click at [436, 325] on input "Item Name" at bounding box center [556, 332] width 416 height 43
drag, startPoint x: 436, startPoint y: 325, endPoint x: 350, endPoint y: 316, distance: 85.6
click at [350, 316] on input "Desserts" at bounding box center [556, 332] width 416 height 43
type input "Desserts"
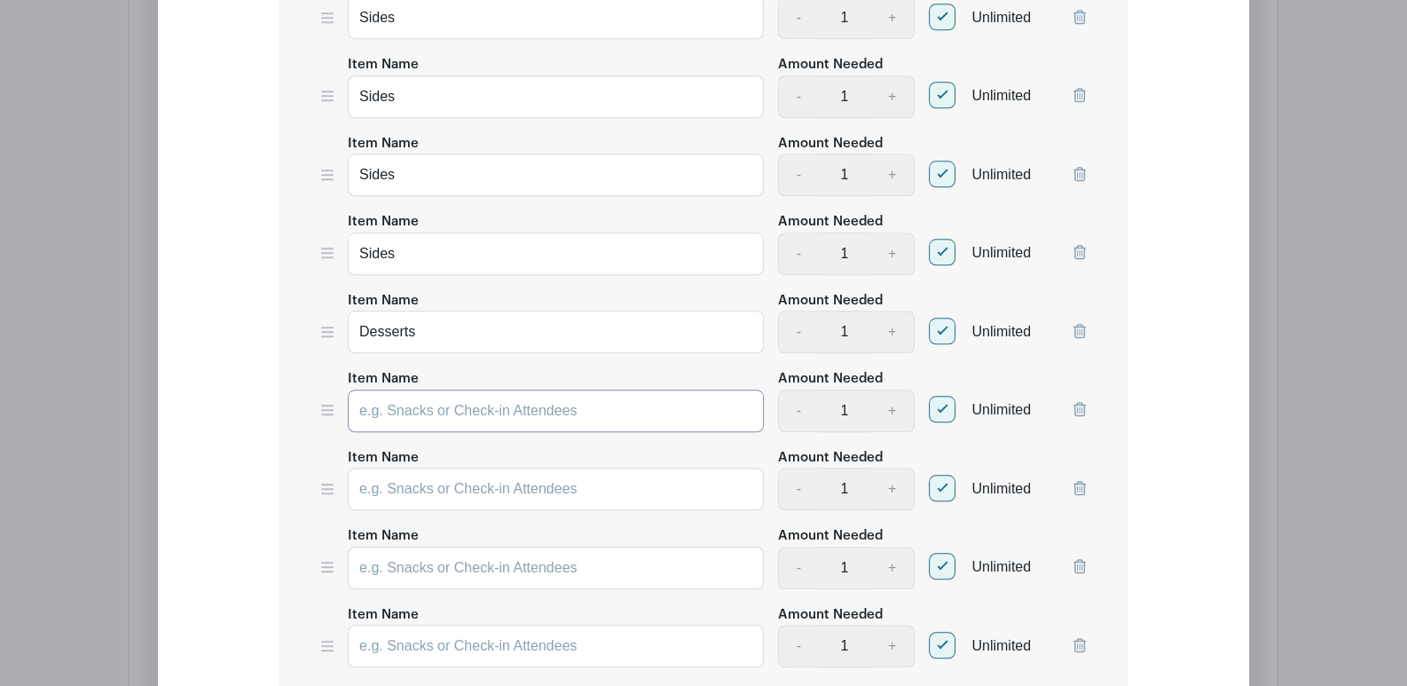
paste input "Desserts"
type input "Desserts"
paste input "Desserts"
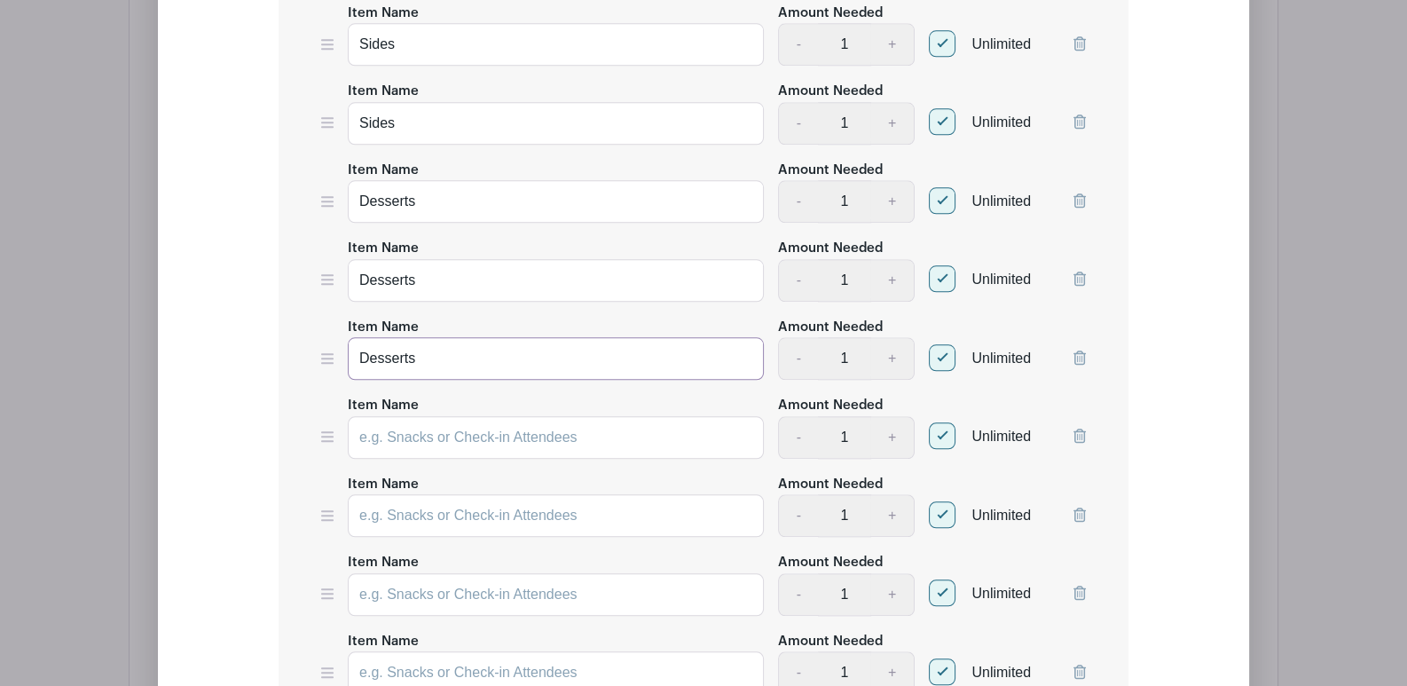
scroll to position [2612, 0]
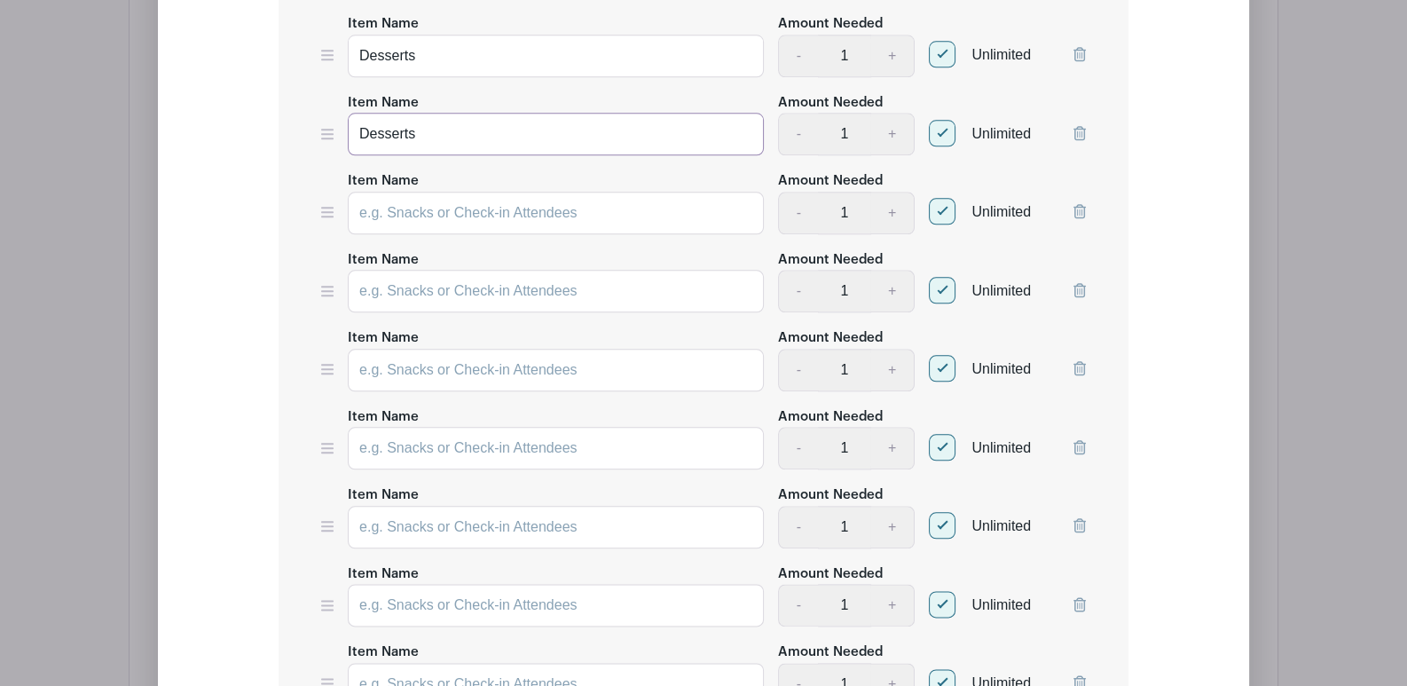
type input "Desserts"
paste input "Desserts"
type input "Desserts"
click at [452, 270] on input "Item Name" at bounding box center [556, 291] width 416 height 43
paste input "Desserts"
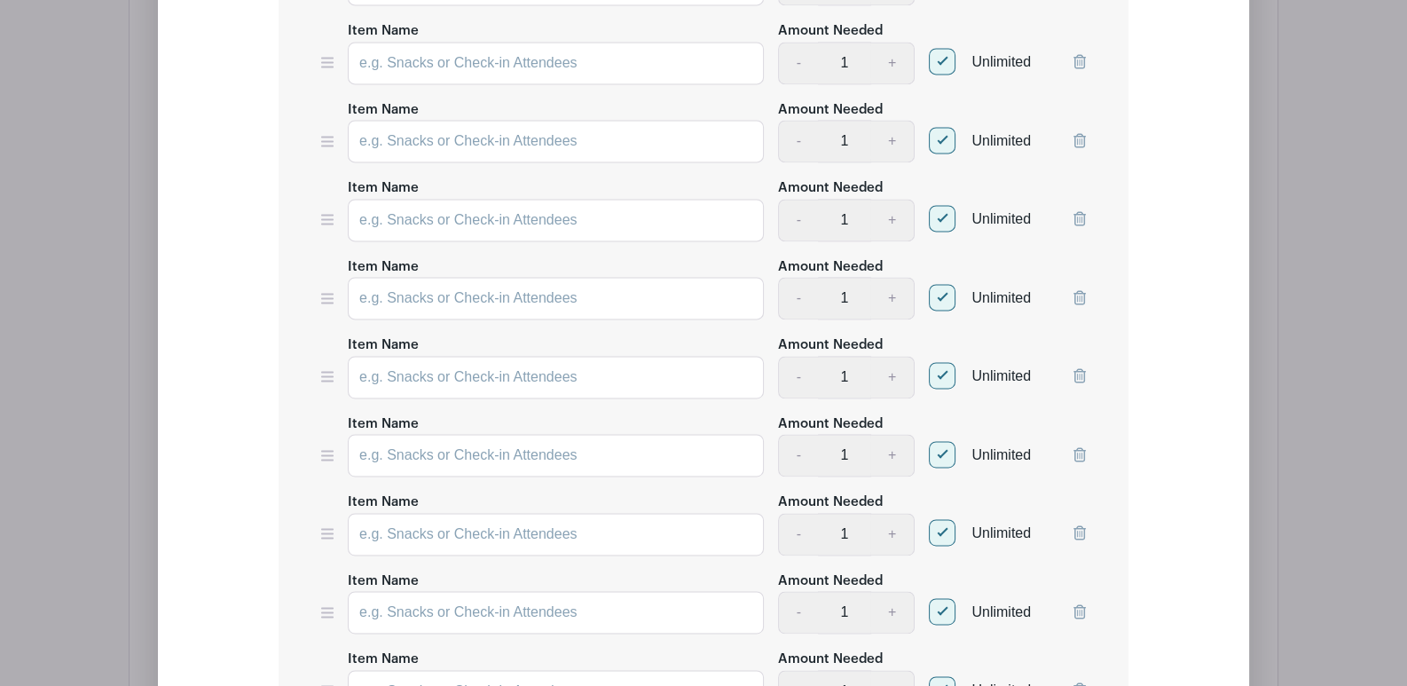
scroll to position [3677, 0]
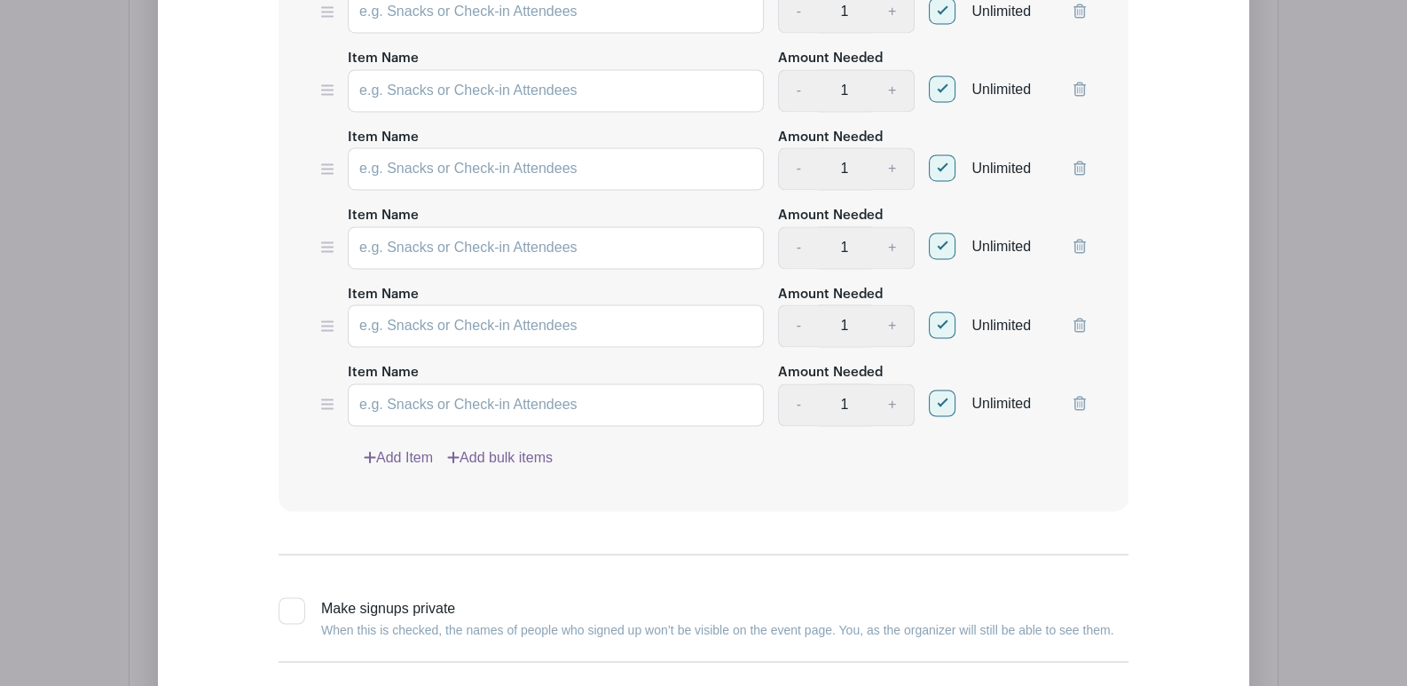
type input "Desserts"
paste input "Desserts"
type input "Desserts"
paste input "Desserts"
type input "Desserts"
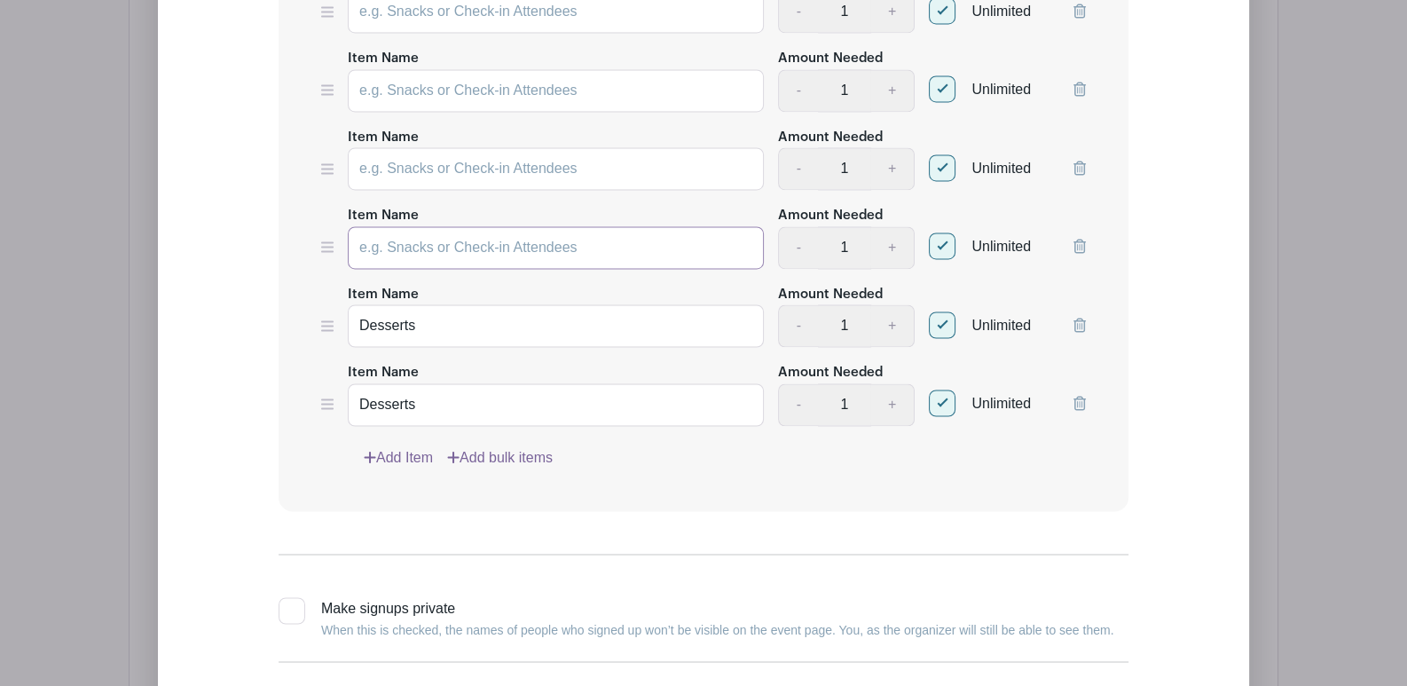
click at [434, 226] on input "Item Name" at bounding box center [556, 247] width 416 height 43
paste input "Desserts"
type input "Desserts"
paste input "Desserts"
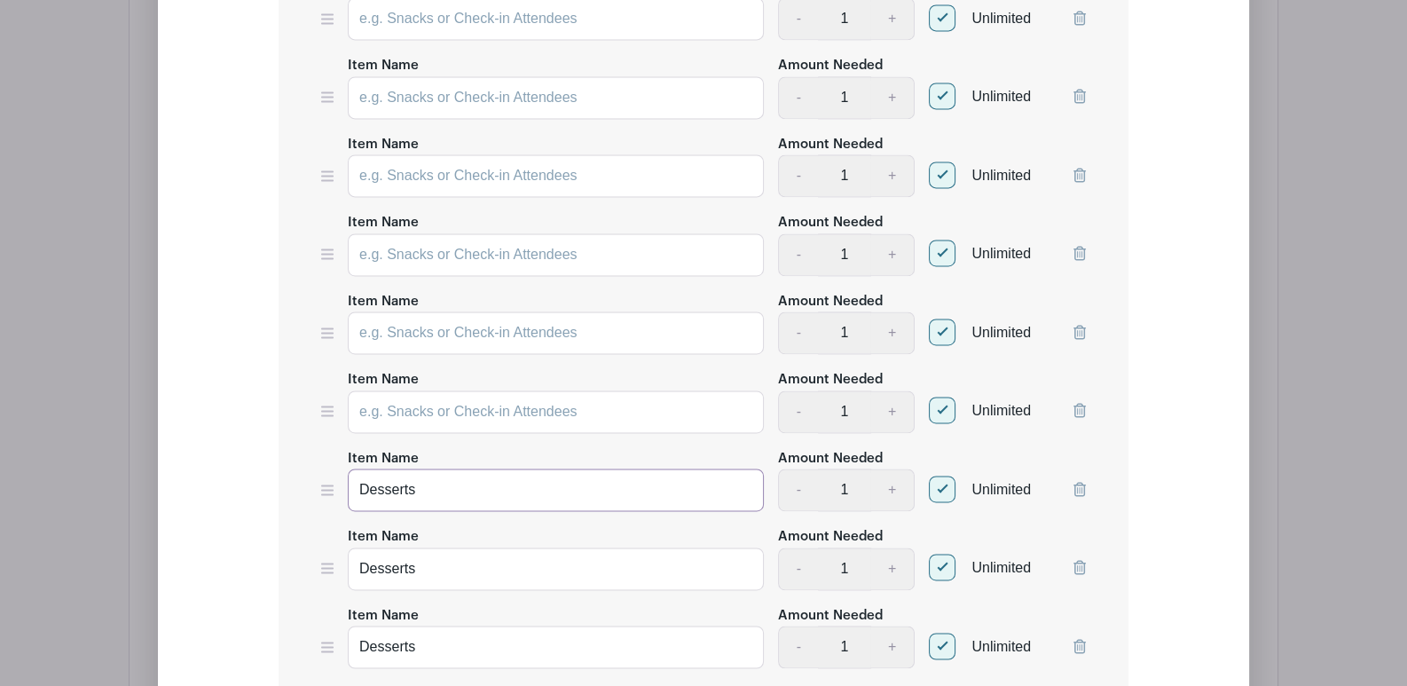
scroll to position [3322, 0]
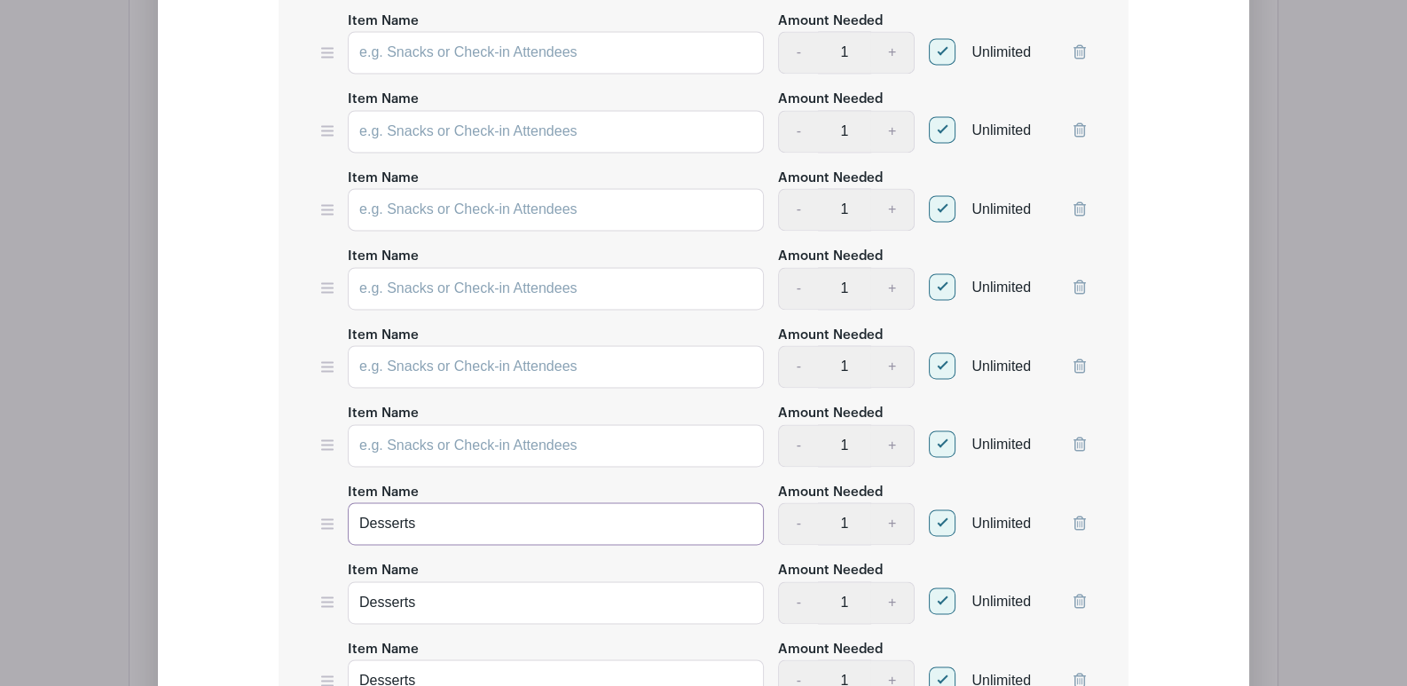
type input "Desserts"
click at [451, 424] on input "Item Name" at bounding box center [556, 445] width 416 height 43
paste input "Desserts"
type input "Desserts"
click at [1074, 358] on icon at bounding box center [1080, 365] width 12 height 14
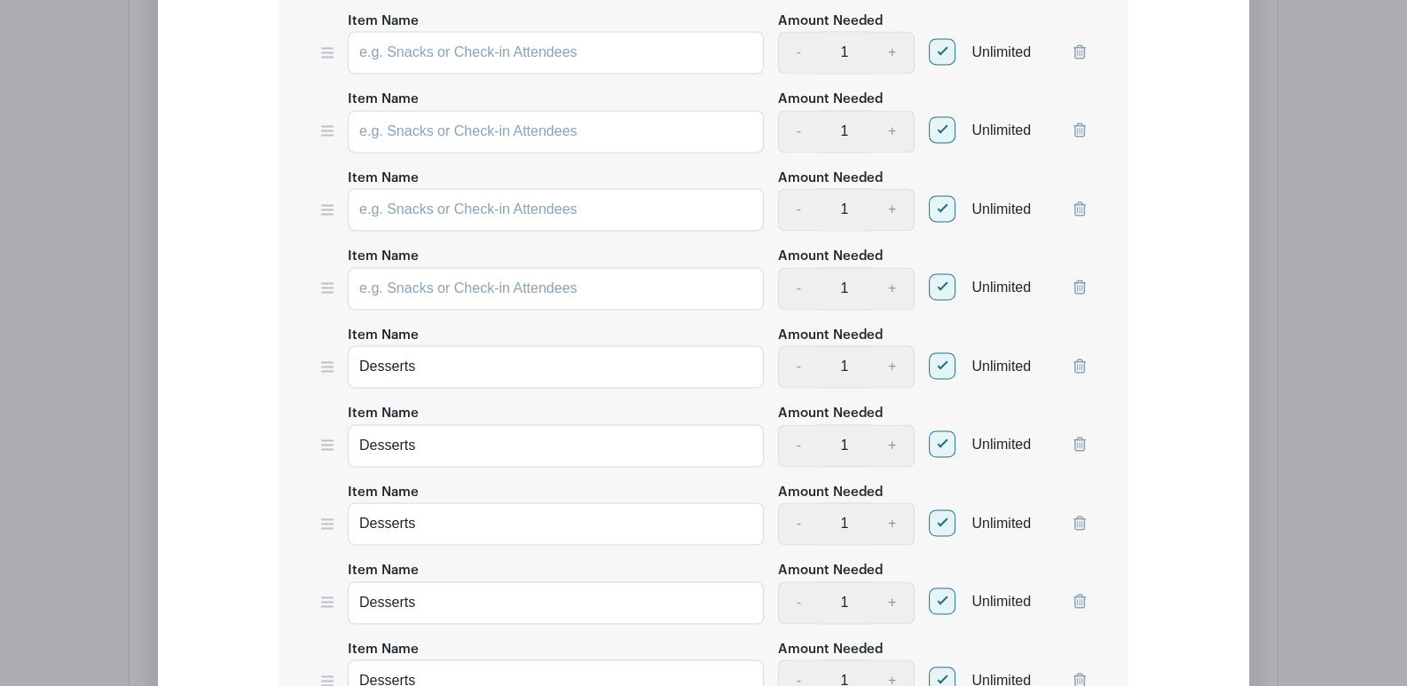
click at [1084, 276] on div at bounding box center [1080, 281] width 12 height 58
click at [1076, 279] on icon at bounding box center [1080, 286] width 12 height 14
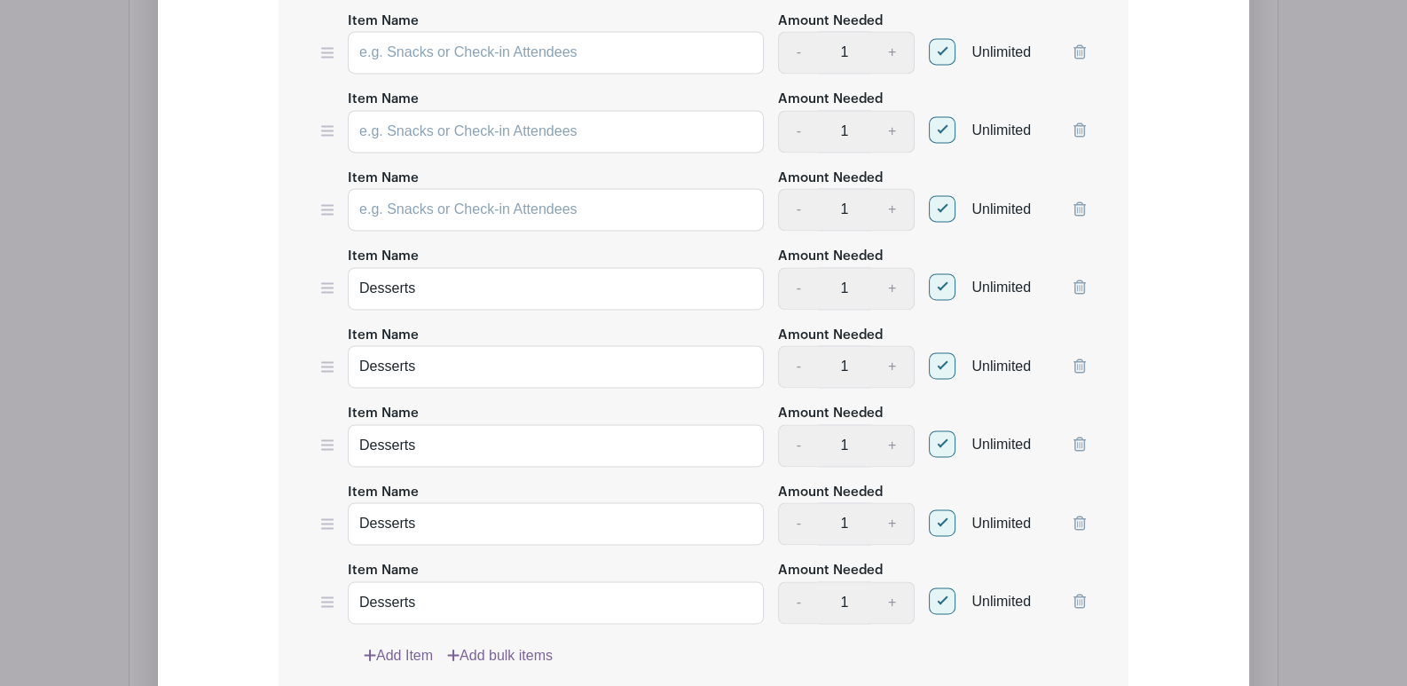
click at [1082, 201] on icon at bounding box center [1080, 208] width 12 height 14
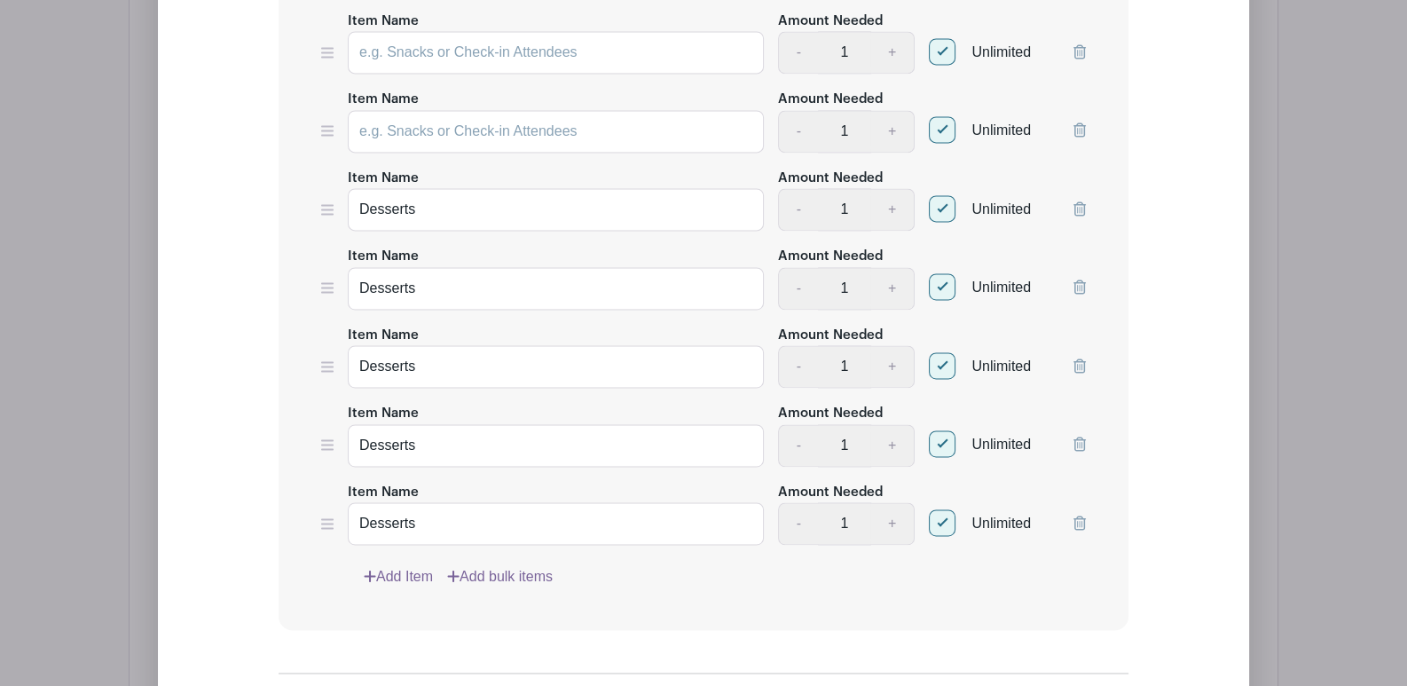
click at [1080, 122] on icon at bounding box center [1080, 129] width 12 height 14
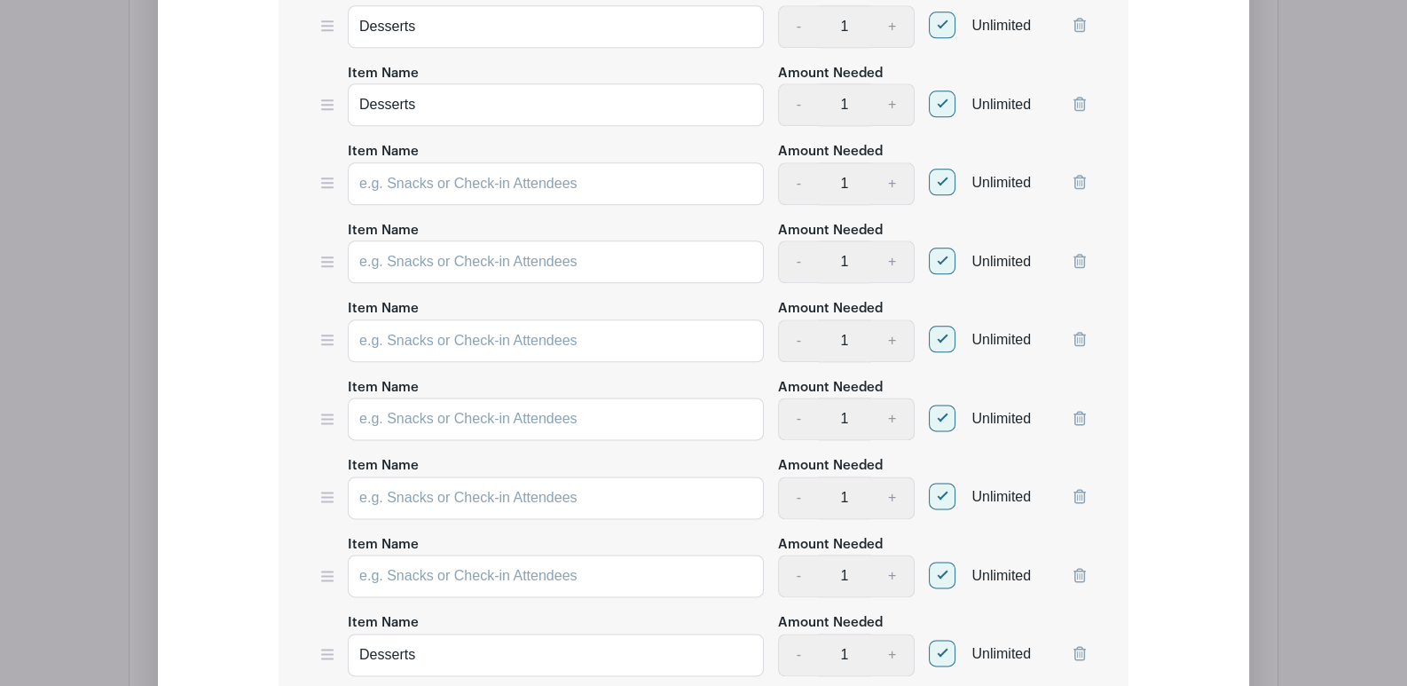
scroll to position [2878, 0]
click at [1082, 488] on icon at bounding box center [1080, 495] width 12 height 14
click at [1080, 410] on div at bounding box center [1080, 411] width 12 height 58
click at [1081, 409] on icon at bounding box center [1080, 416] width 12 height 14
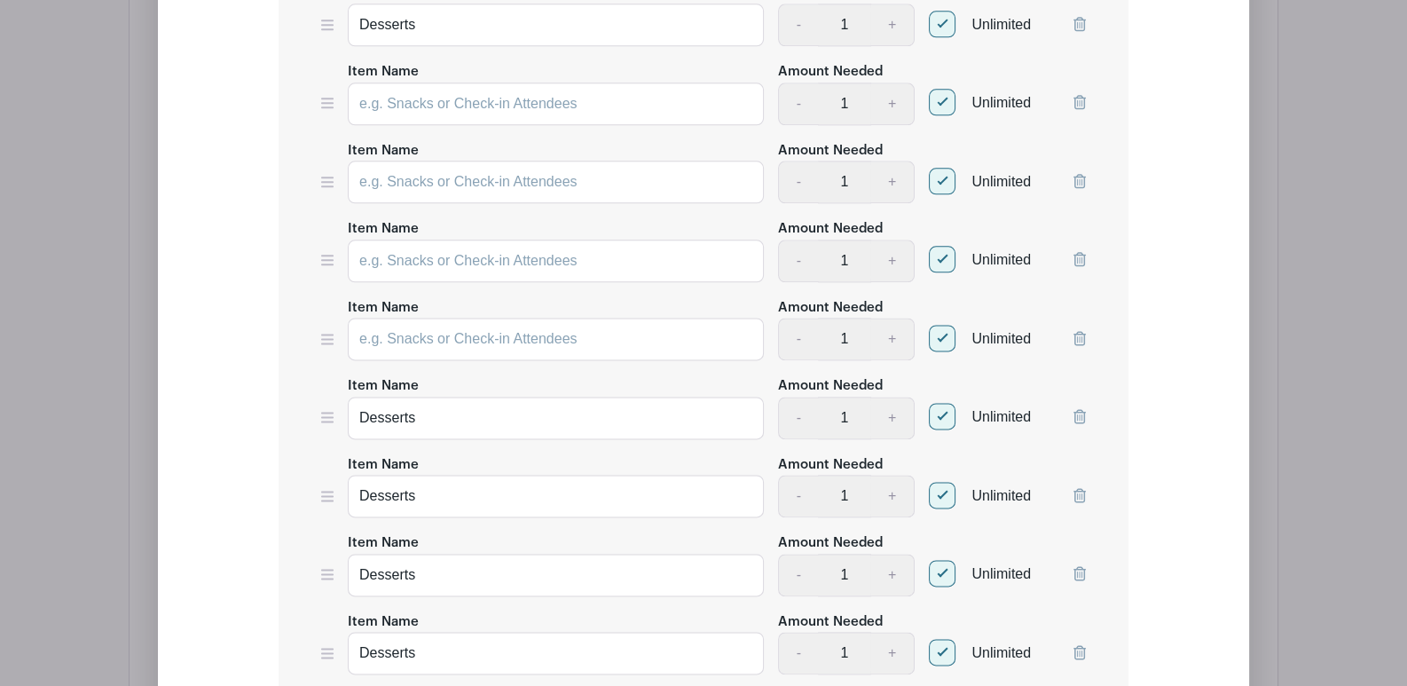
click at [1075, 331] on icon at bounding box center [1080, 338] width 12 height 14
click at [1080, 252] on icon at bounding box center [1080, 259] width 12 height 14
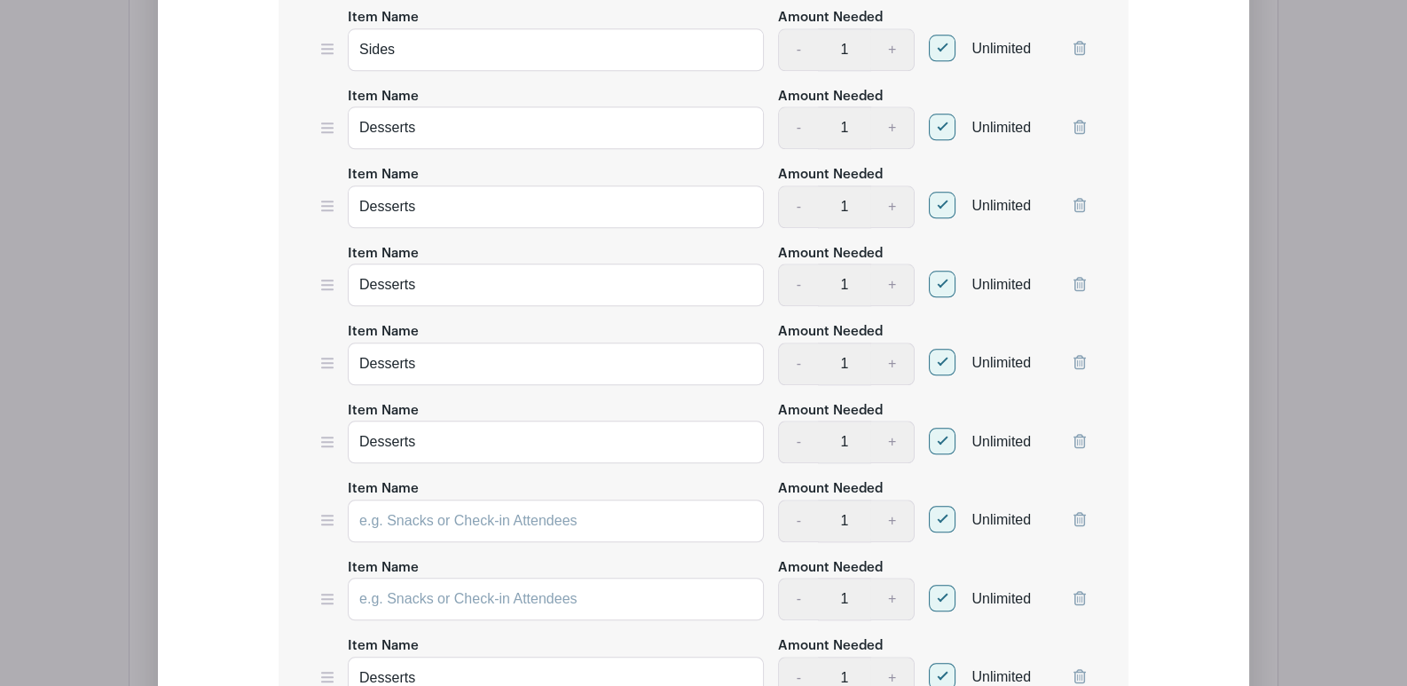
scroll to position [2346, 0]
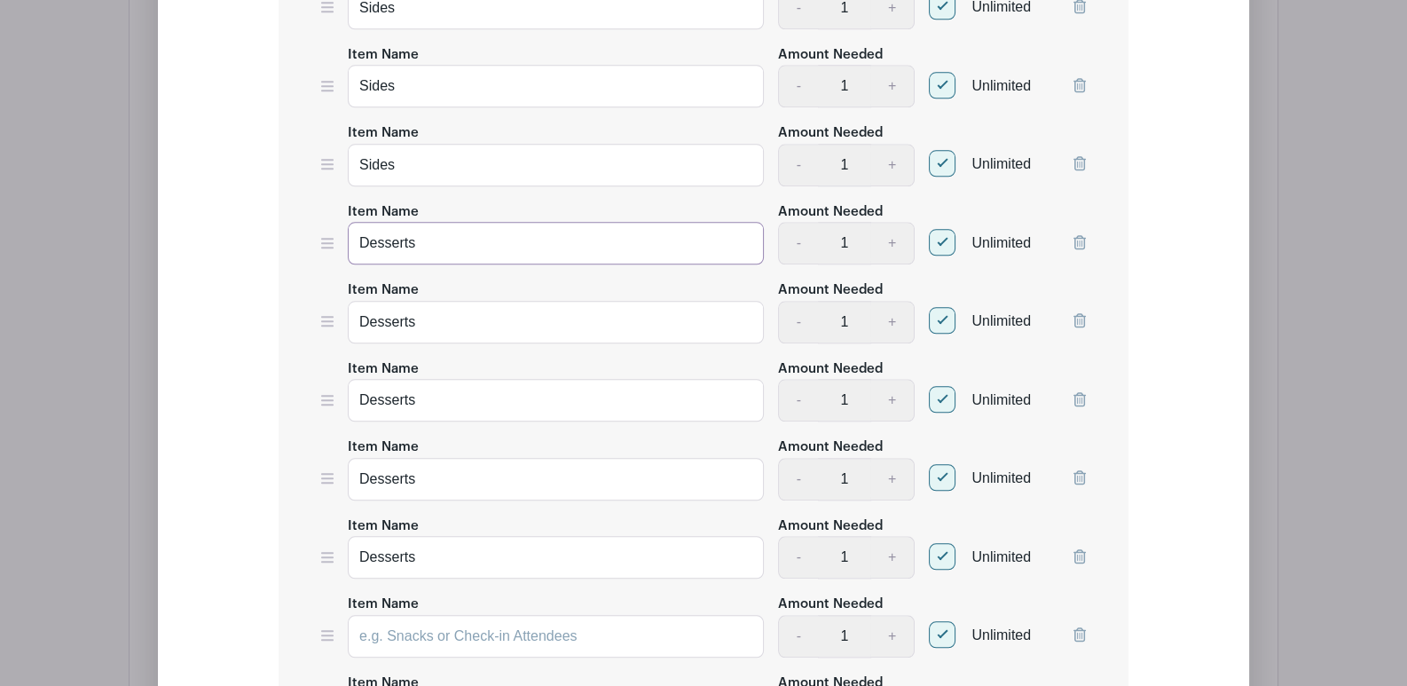
drag, startPoint x: 469, startPoint y: 237, endPoint x: 268, endPoint y: 205, distance: 203.9
click at [272, 206] on form "List Name Signup List List Items Item Name Appetizers Amount Needed - 1 + Unlim…" at bounding box center [703, 340] width 893 height 2262
type input "Sides"
drag, startPoint x: 414, startPoint y: 304, endPoint x: 234, endPoint y: 302, distance: 180.1
click at [234, 302] on div "Add Simple Signup List List Name Signup List List Items Item Name Appetizers Am…" at bounding box center [704, 302] width 978 height 2338
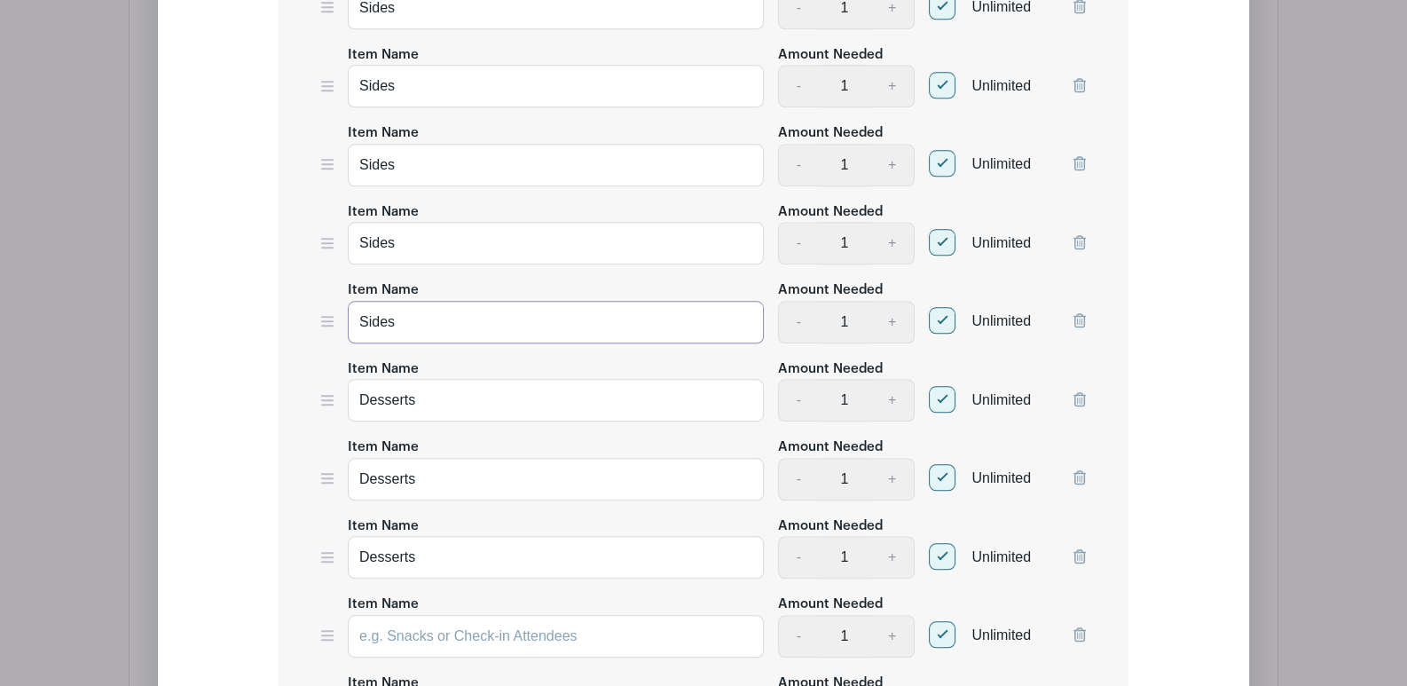
type input "Sides"
drag, startPoint x: 450, startPoint y: 389, endPoint x: 241, endPoint y: 340, distance: 214.1
click at [241, 340] on div "Add Simple Signup List List Name Signup List List Items Item Name Appetizers Am…" at bounding box center [704, 302] width 978 height 2338
type input "Sides"
drag, startPoint x: 461, startPoint y: 472, endPoint x: 337, endPoint y: 452, distance: 125.9
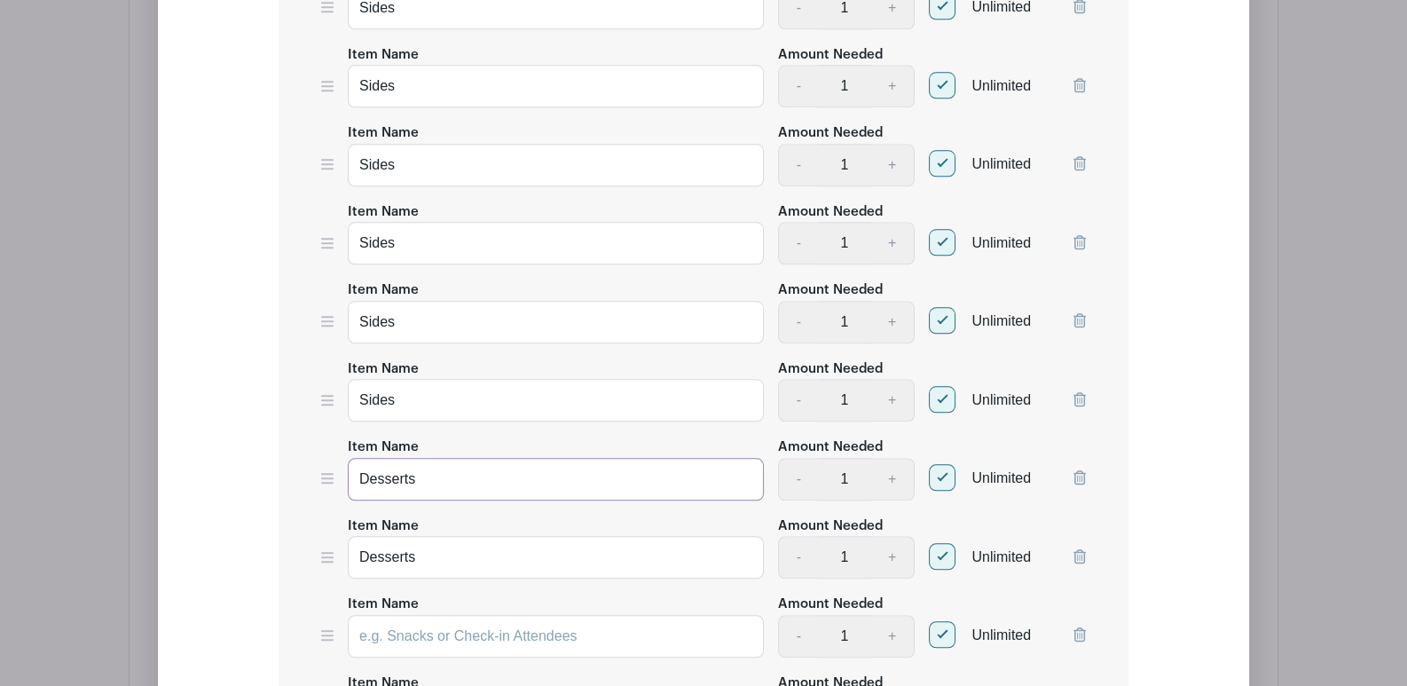
click at [337, 451] on div "Item Name Desserts Amount Needed - 1 + Unlimited" at bounding box center [703, 468] width 765 height 65
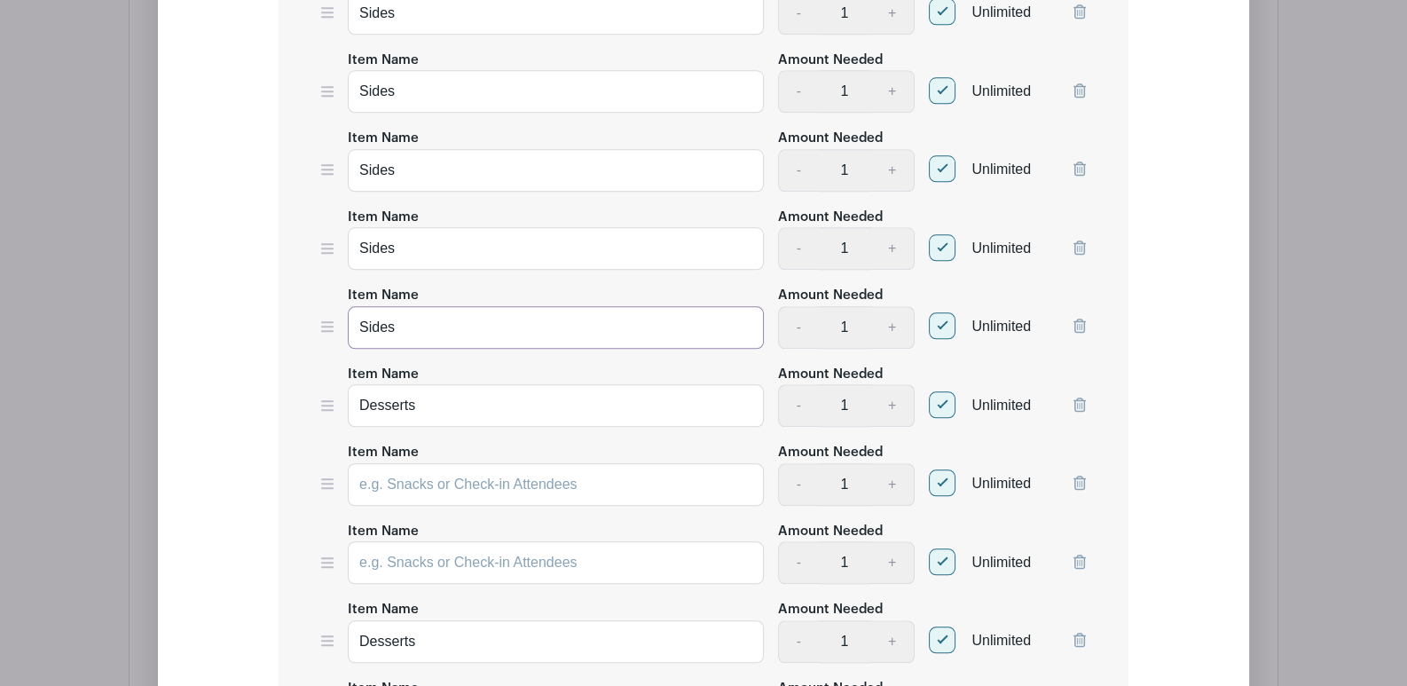
scroll to position [2701, 0]
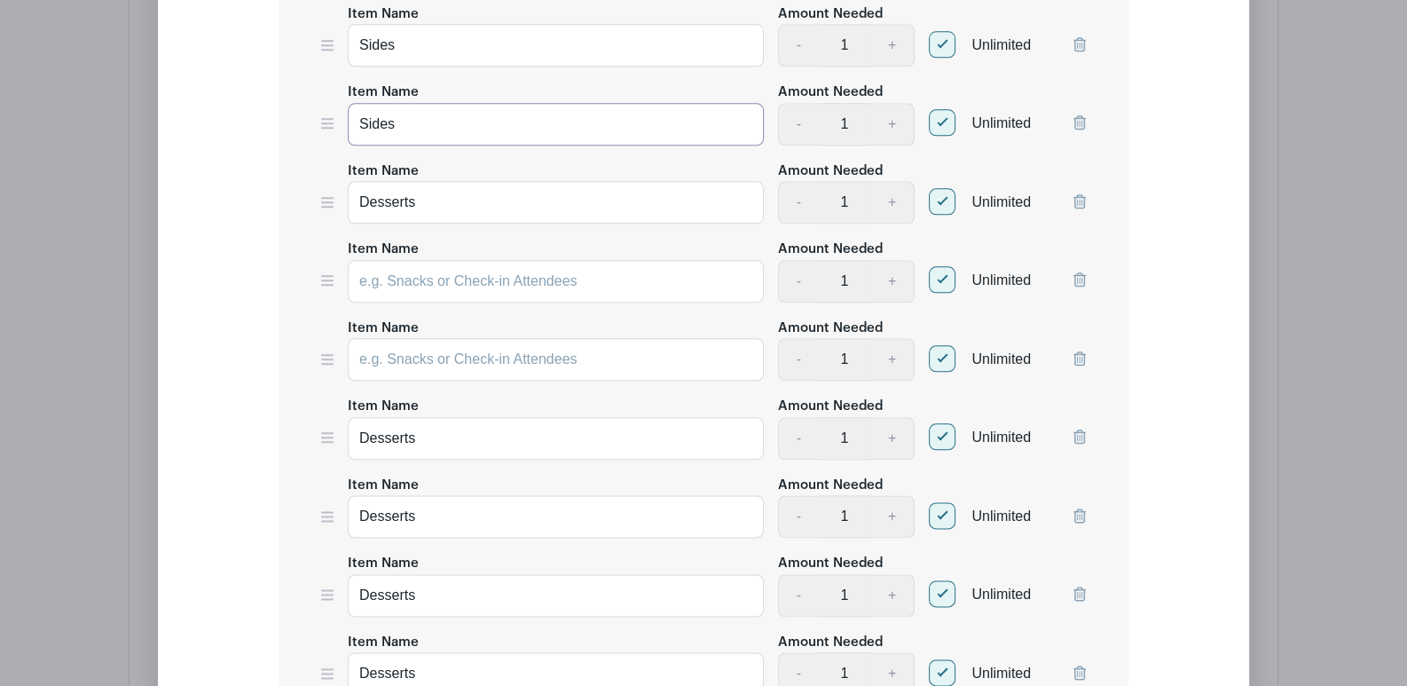
type input "Sides"
drag, startPoint x: 444, startPoint y: 183, endPoint x: 306, endPoint y: 184, distance: 137.5
type input "Condiments"
click at [513, 266] on input "Item Name" at bounding box center [556, 281] width 416 height 43
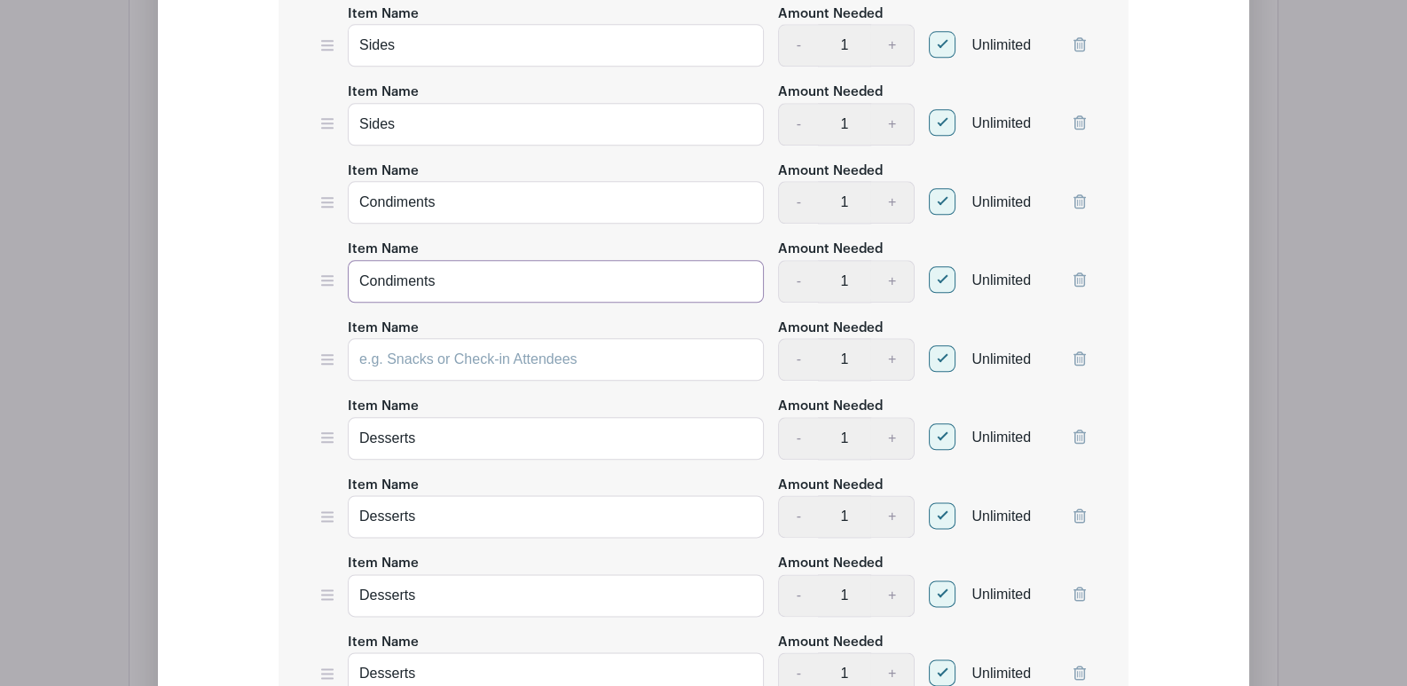
type input "Condiments"
click at [456, 340] on input "Item Name" at bounding box center [556, 359] width 416 height 43
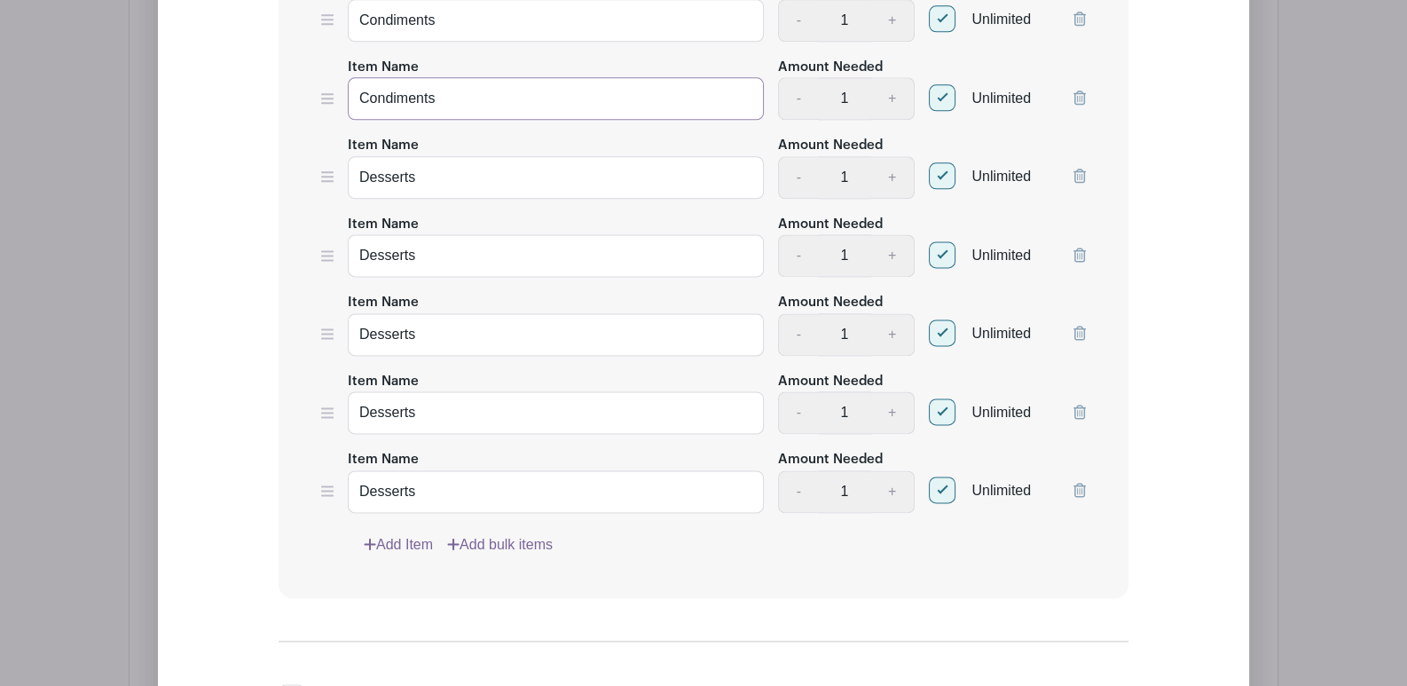
scroll to position [2967, 0]
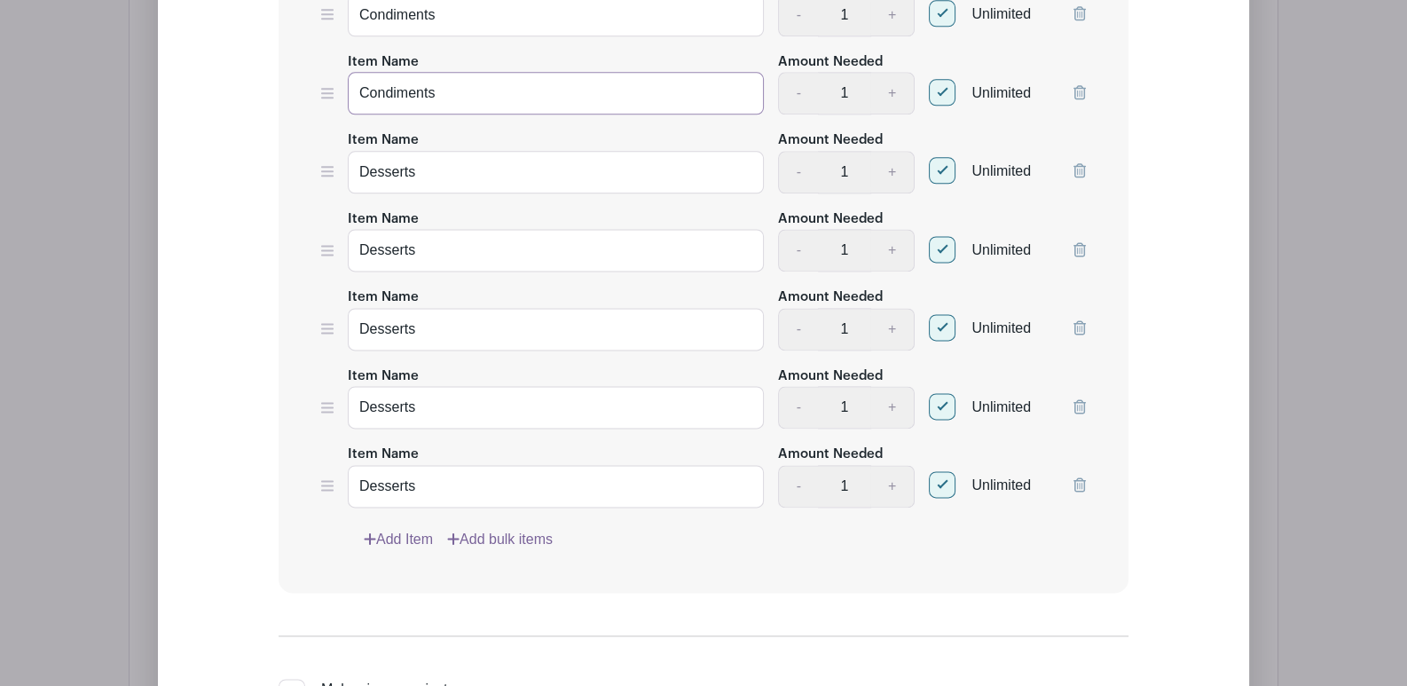
type input "Condiments"
drag, startPoint x: 451, startPoint y: 146, endPoint x: 244, endPoint y: 141, distance: 206.8
type input "Condiments"
click at [409, 529] on link "Add Item" at bounding box center [398, 539] width 69 height 21
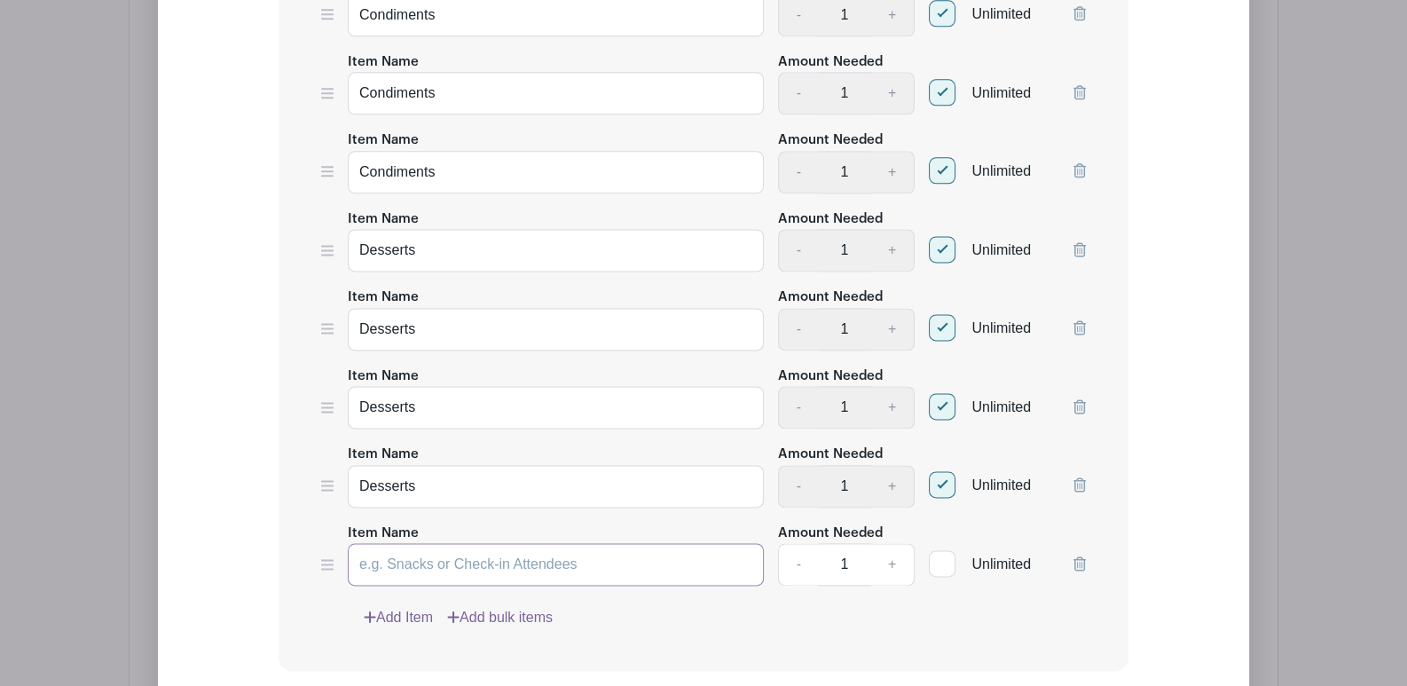
click at [435, 556] on input "Item Name" at bounding box center [556, 564] width 416 height 43
type input "Desserts"
click at [980, 556] on span "Unlimited" at bounding box center [1001, 563] width 59 height 15
click at [941, 554] on input "Unlimited" at bounding box center [935, 560] width 12 height 12
checkbox input "true"
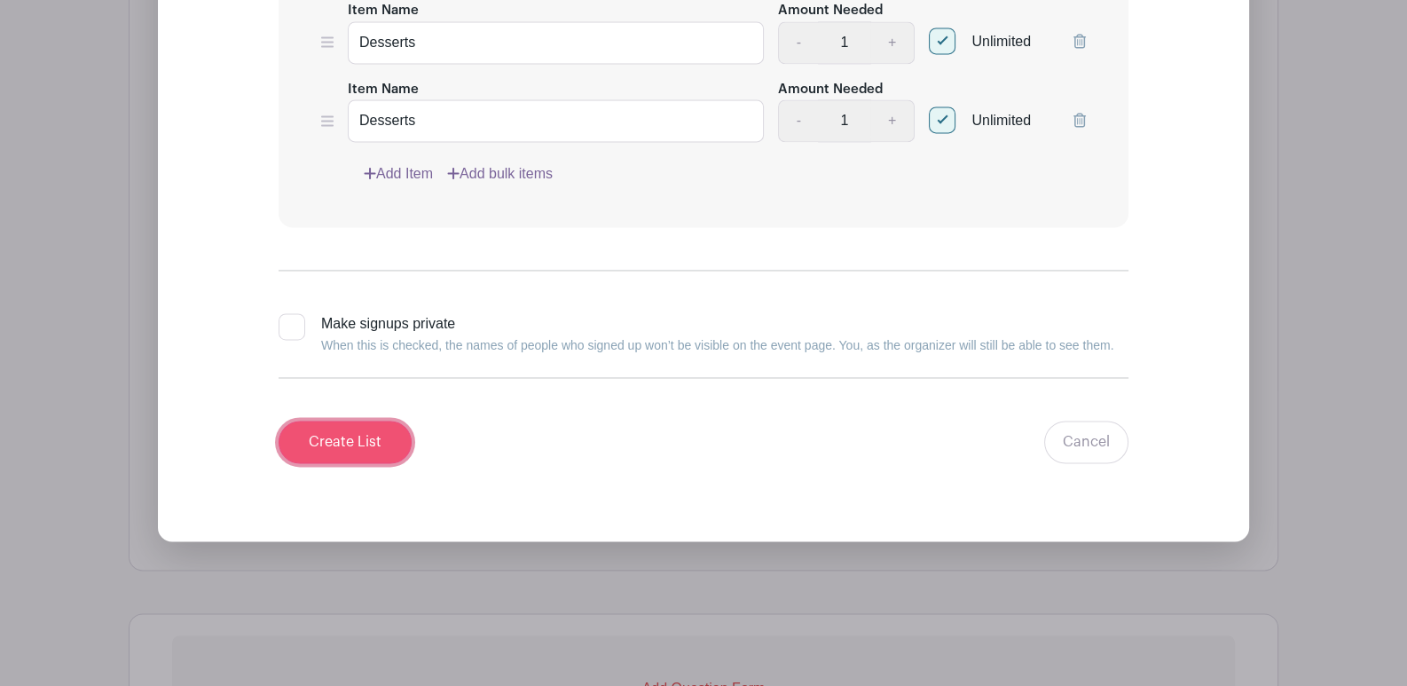
click at [358, 426] on input "Create List" at bounding box center [345, 442] width 133 height 43
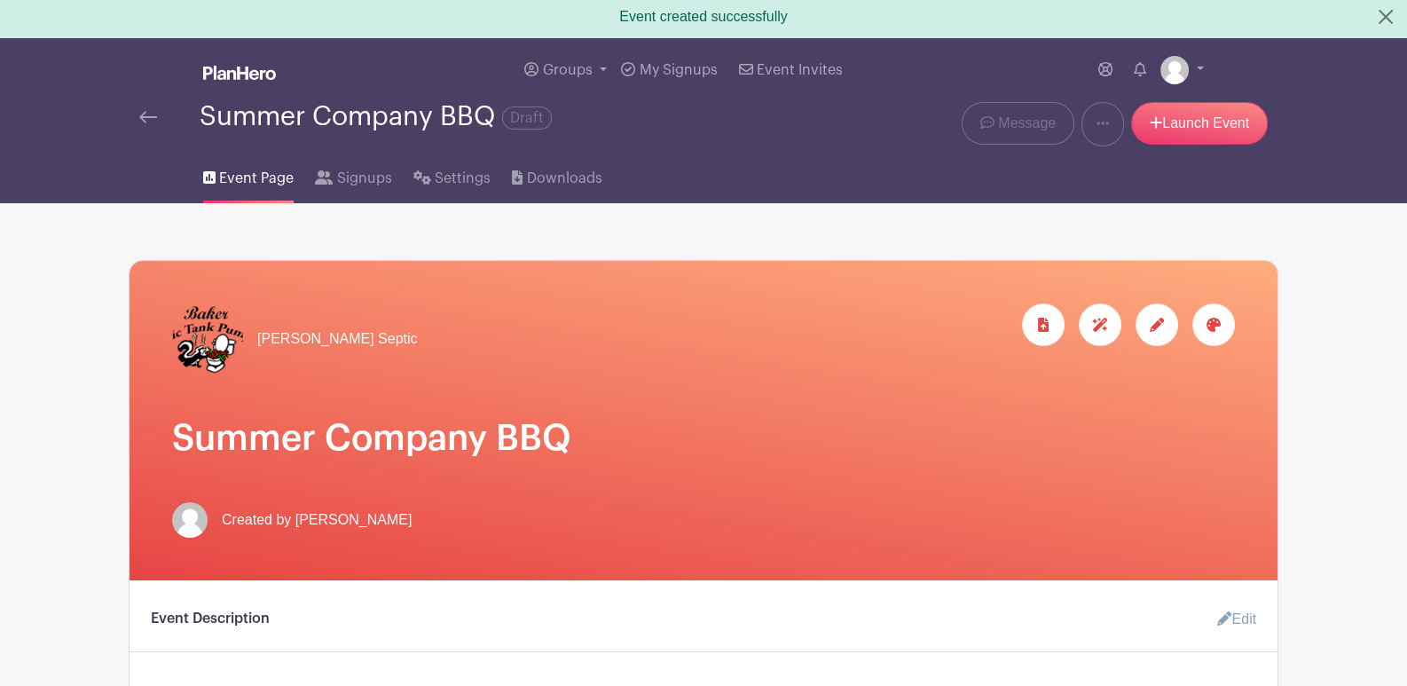
scroll to position [0, 0]
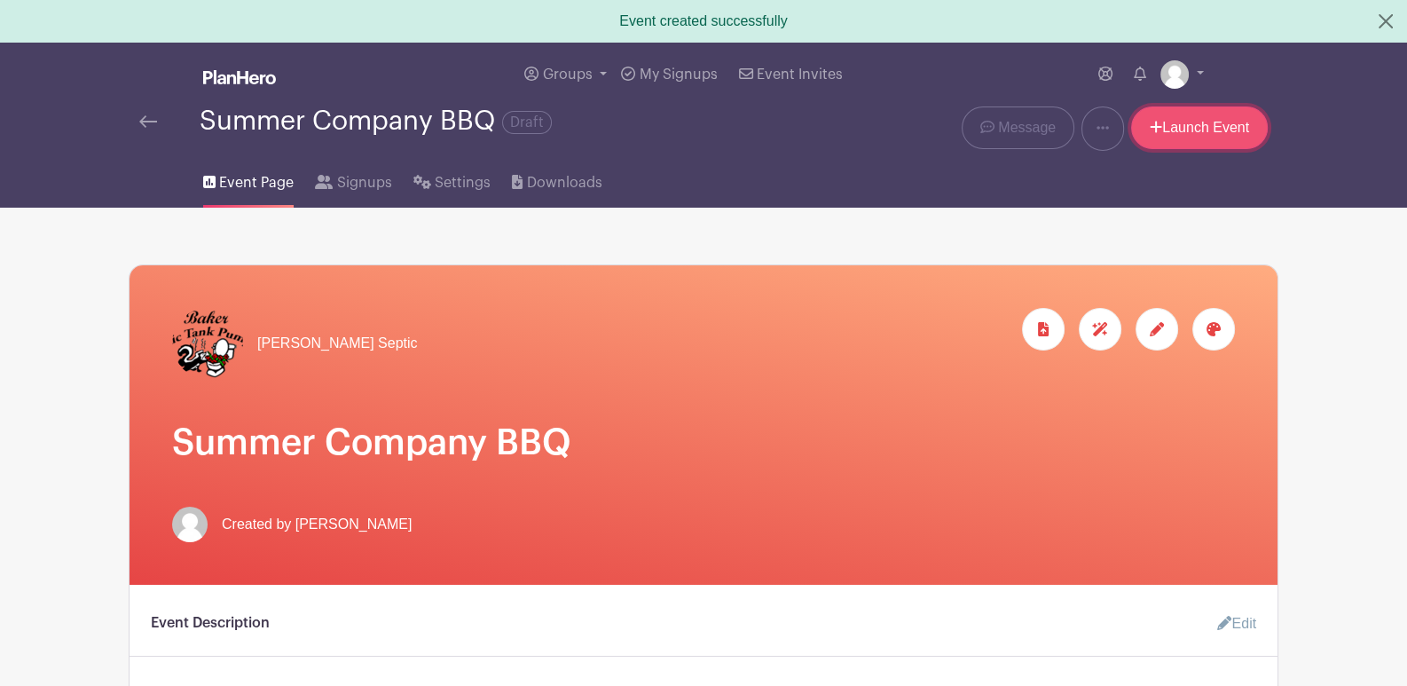
click at [1189, 134] on link "Launch Event" at bounding box center [1199, 127] width 137 height 43
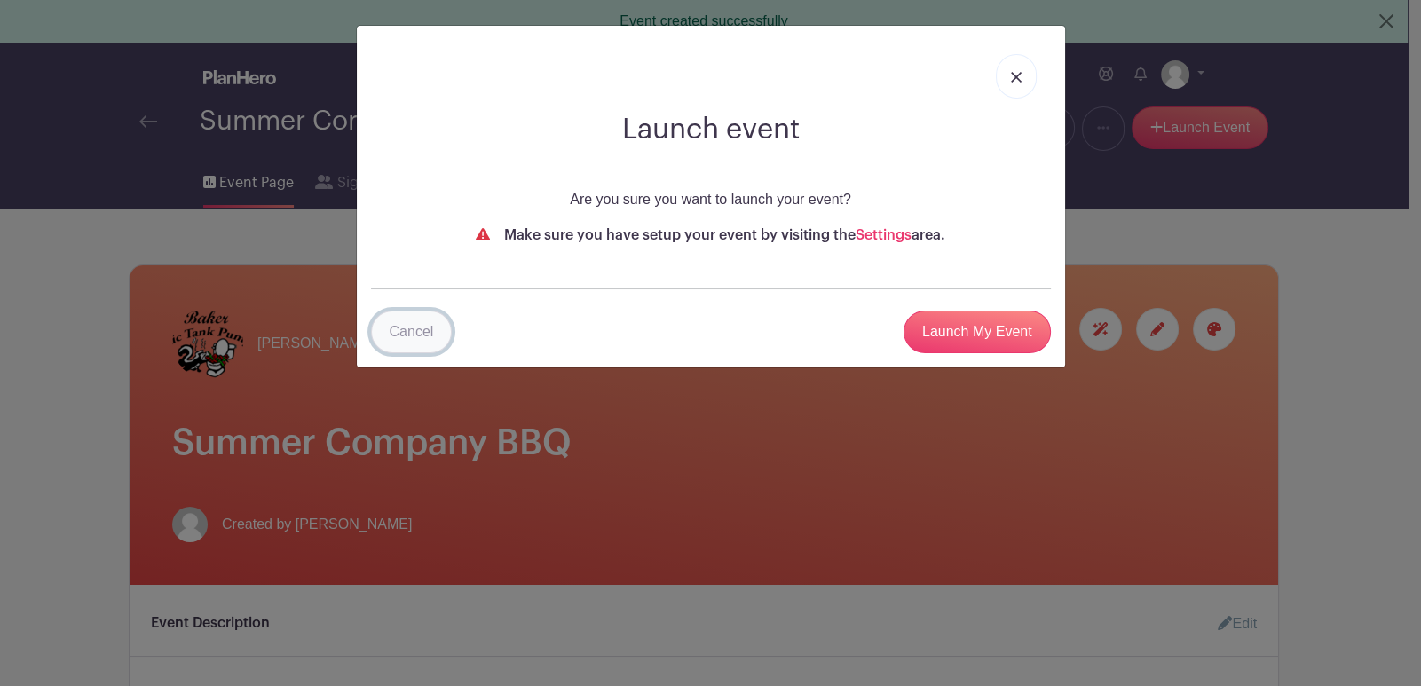
click at [419, 335] on link "Cancel" at bounding box center [412, 332] width 82 height 43
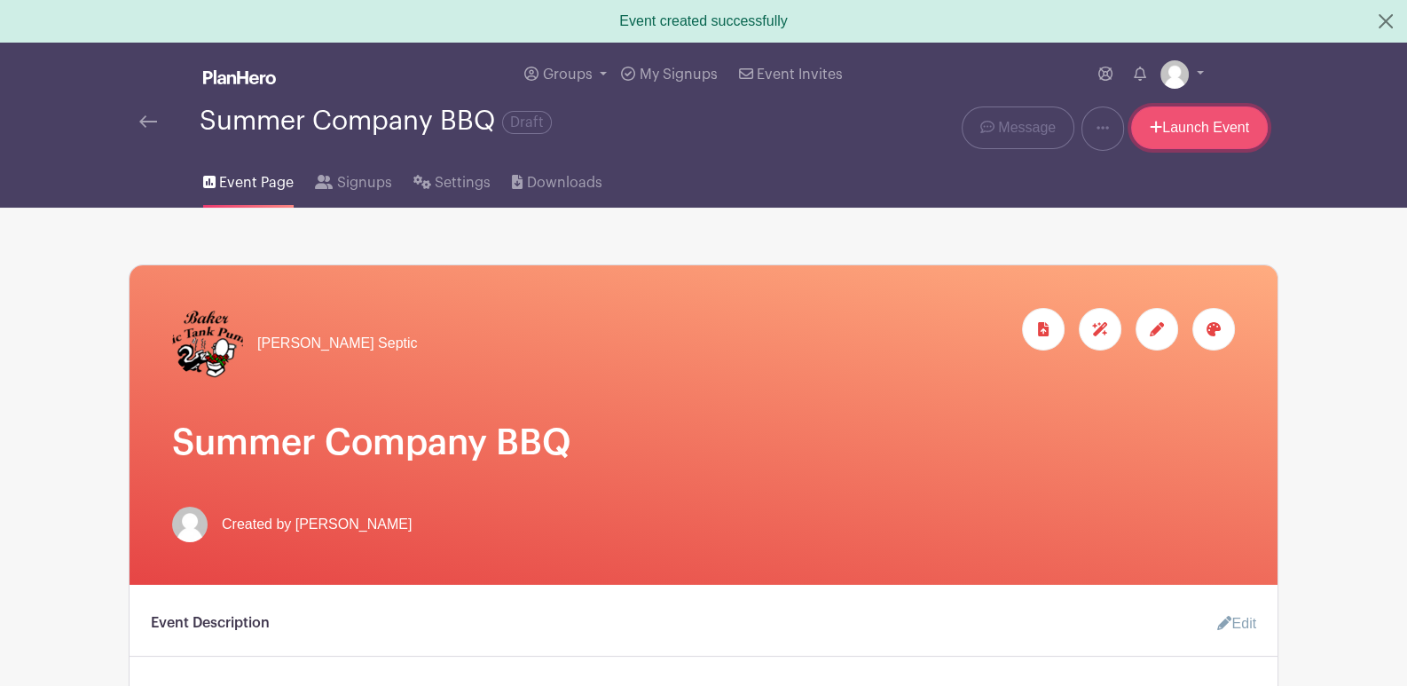
click at [1218, 135] on link "Launch Event" at bounding box center [1199, 127] width 137 height 43
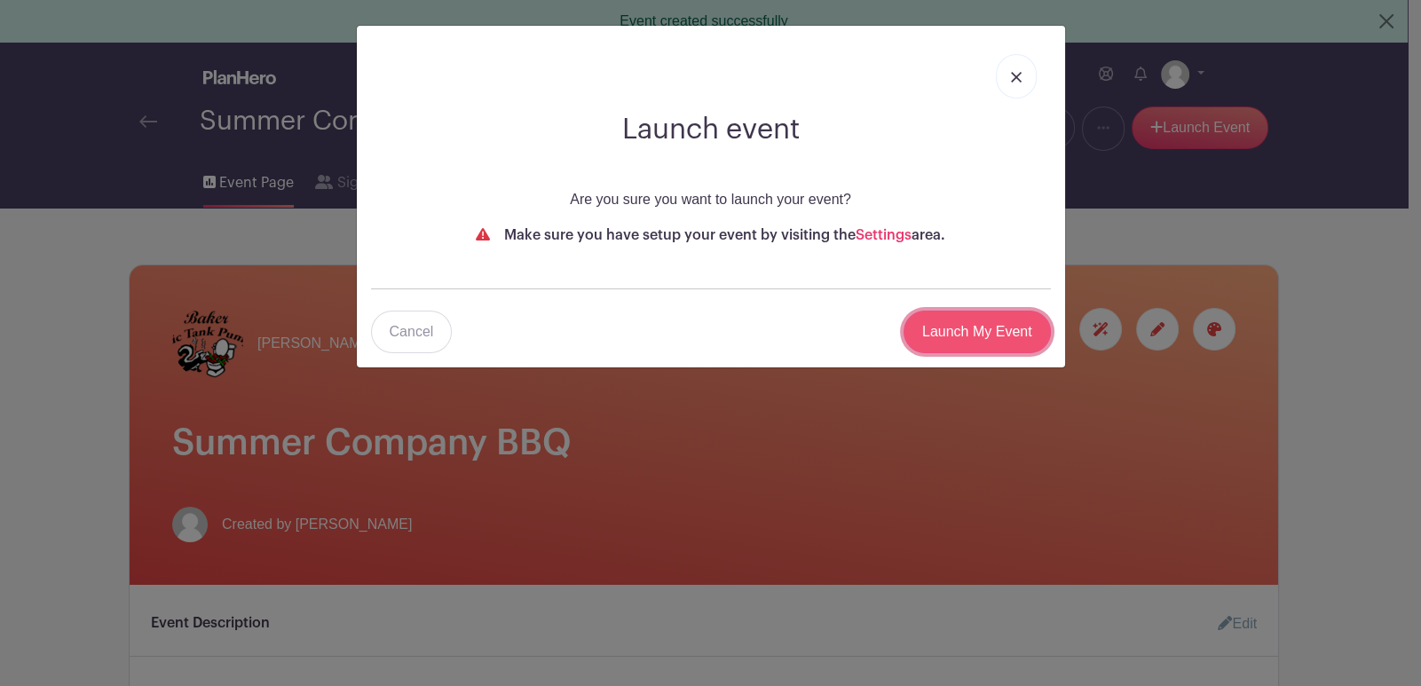
click at [986, 335] on input "Launch My Event" at bounding box center [976, 332] width 147 height 43
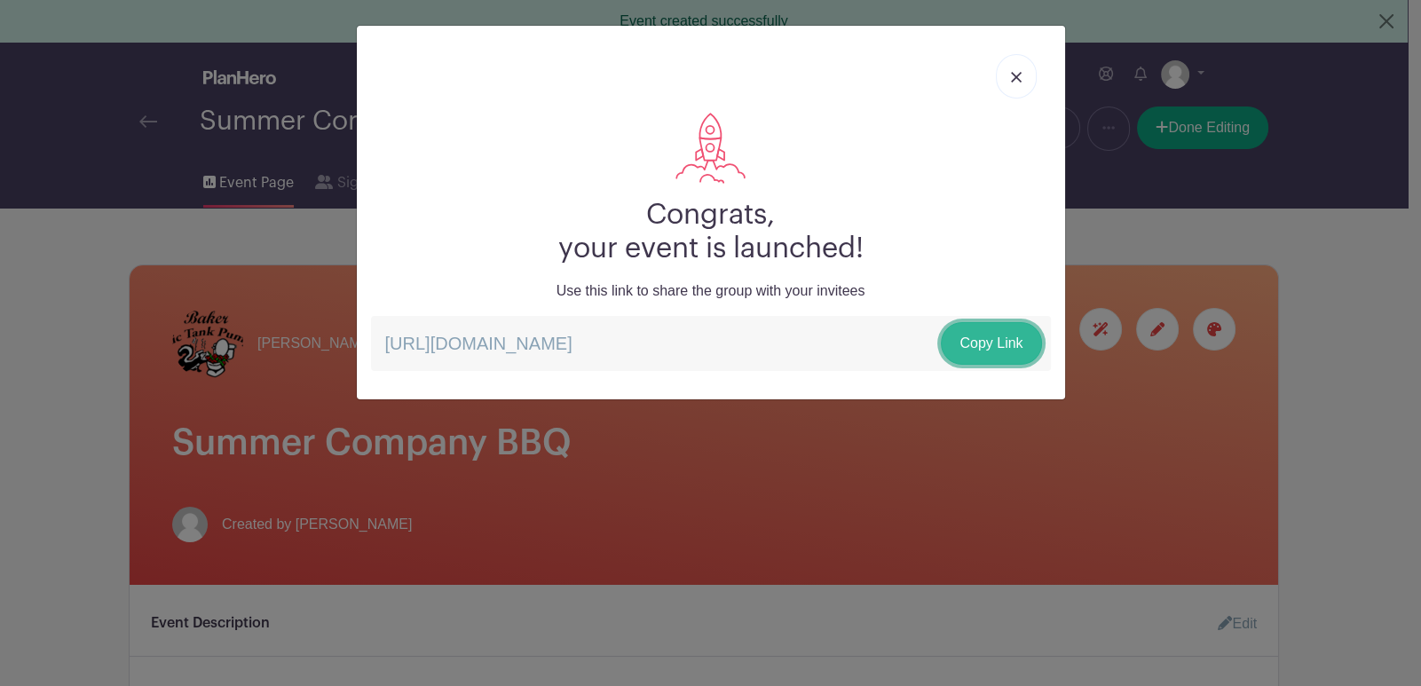
click at [1012, 335] on link "Copy Link" at bounding box center [991, 343] width 100 height 43
click at [1022, 72] on link at bounding box center [1016, 76] width 41 height 44
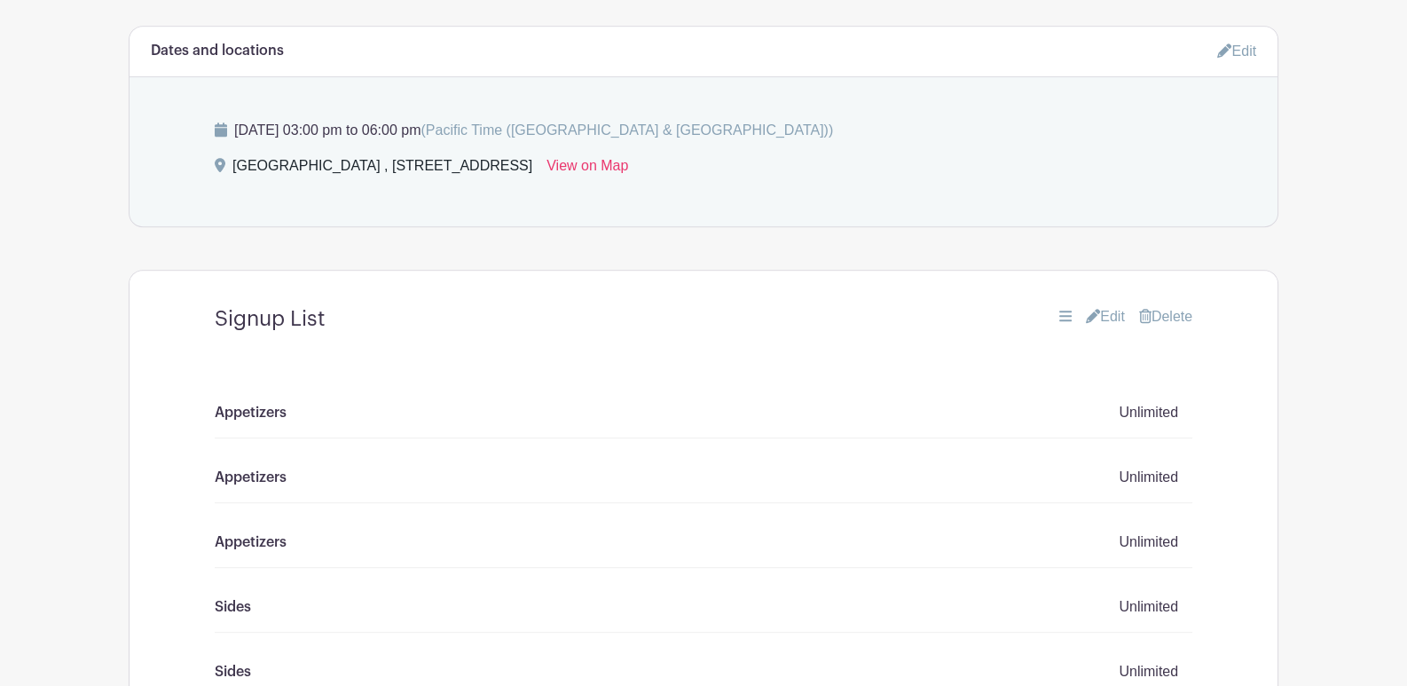
scroll to position [1065, 0]
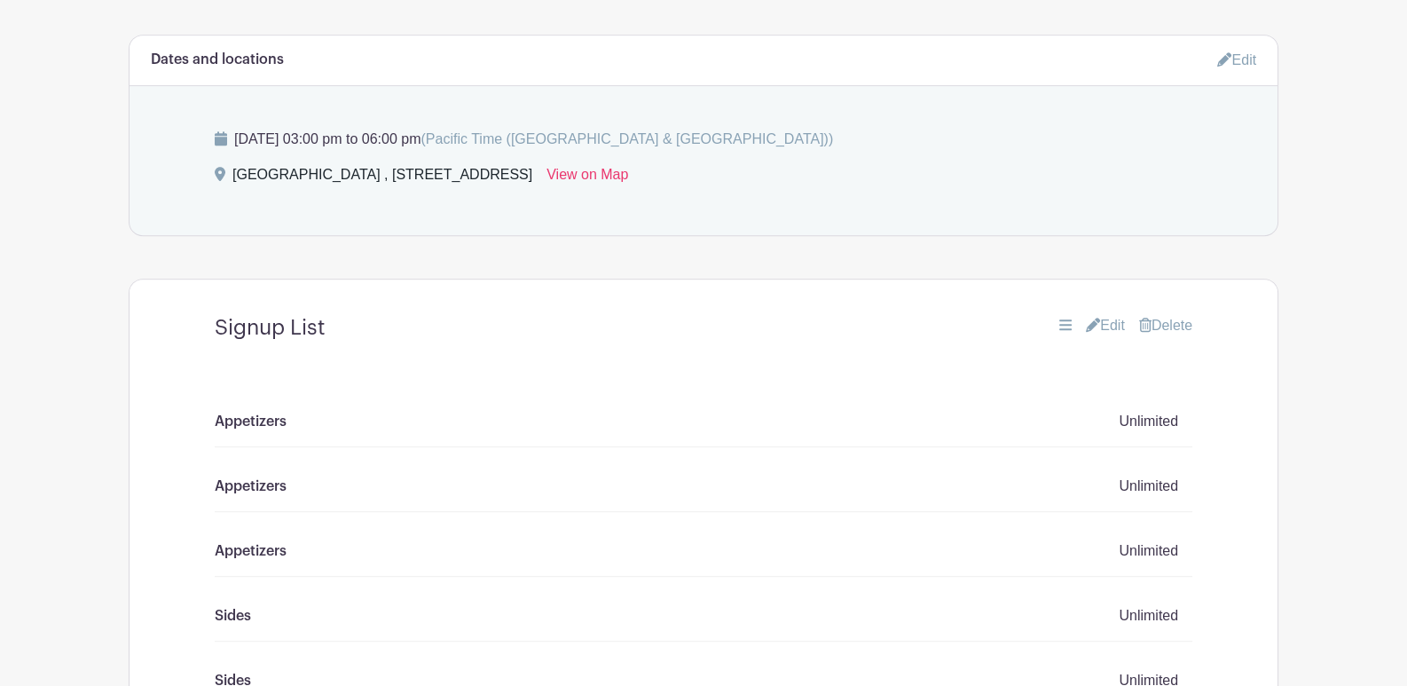
click at [1105, 310] on div "Signup List Edit Delete" at bounding box center [703, 328] width 1063 height 54
click at [1105, 315] on link "Edit" at bounding box center [1105, 325] width 39 height 21
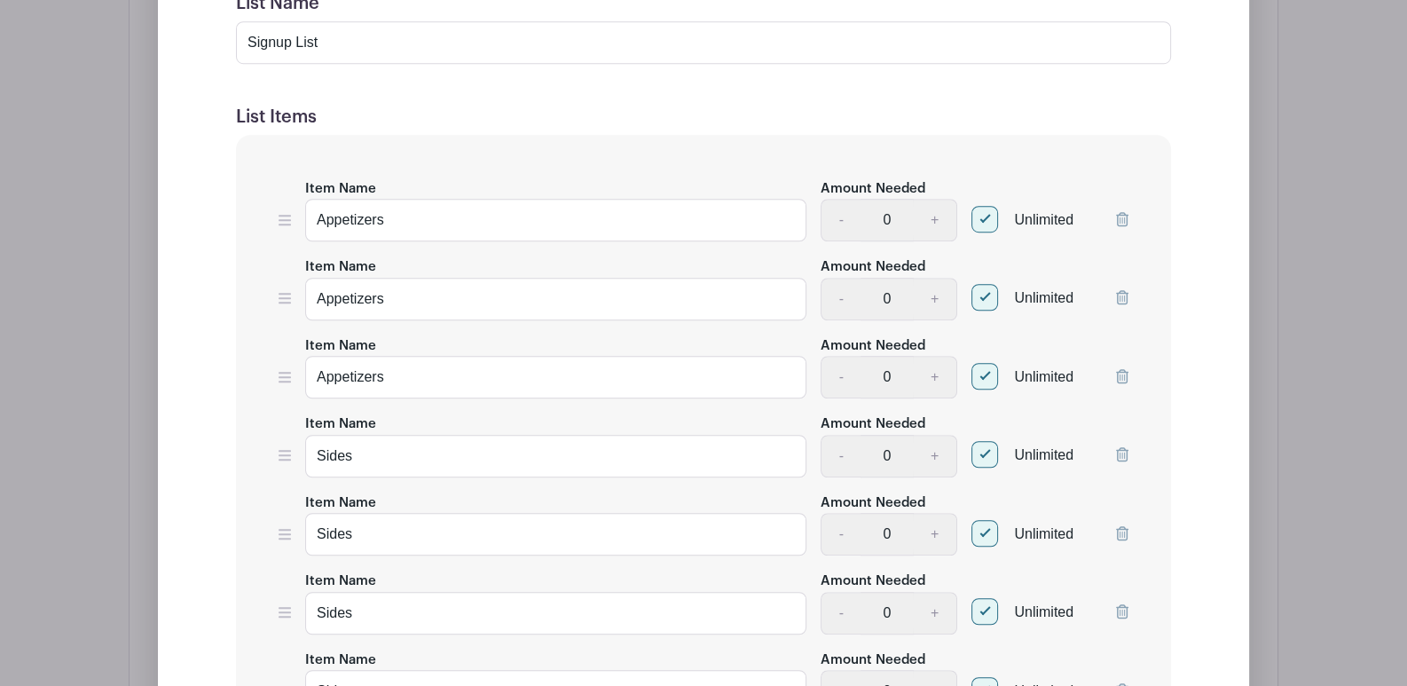
scroll to position [1596, 0]
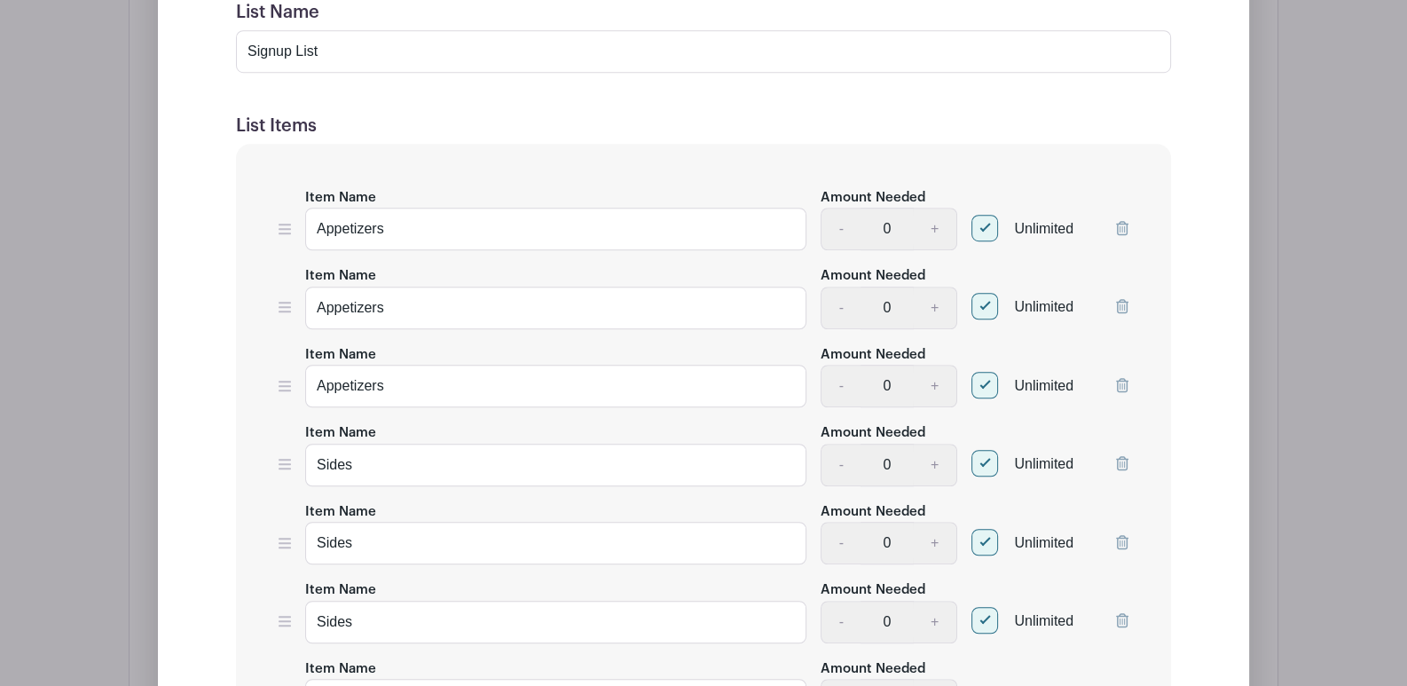
click at [1125, 304] on icon at bounding box center [1122, 306] width 12 height 14
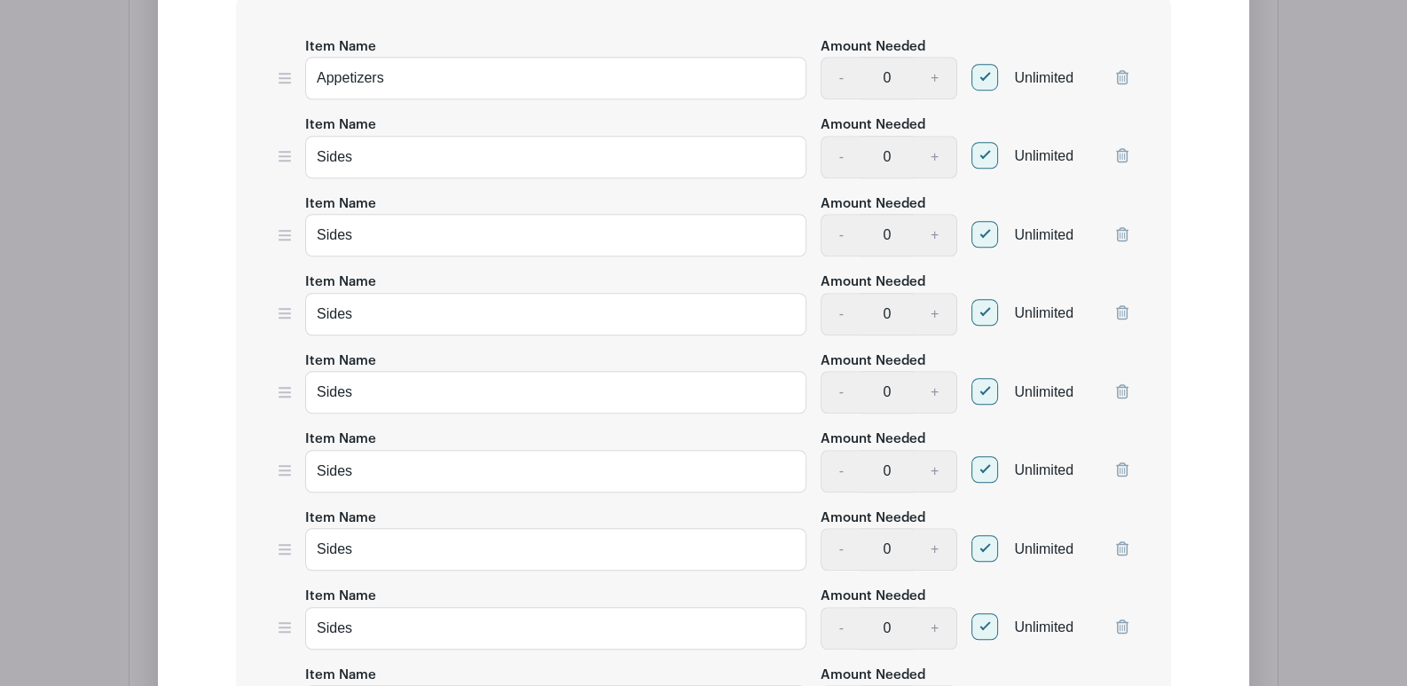
scroll to position [1774, 0]
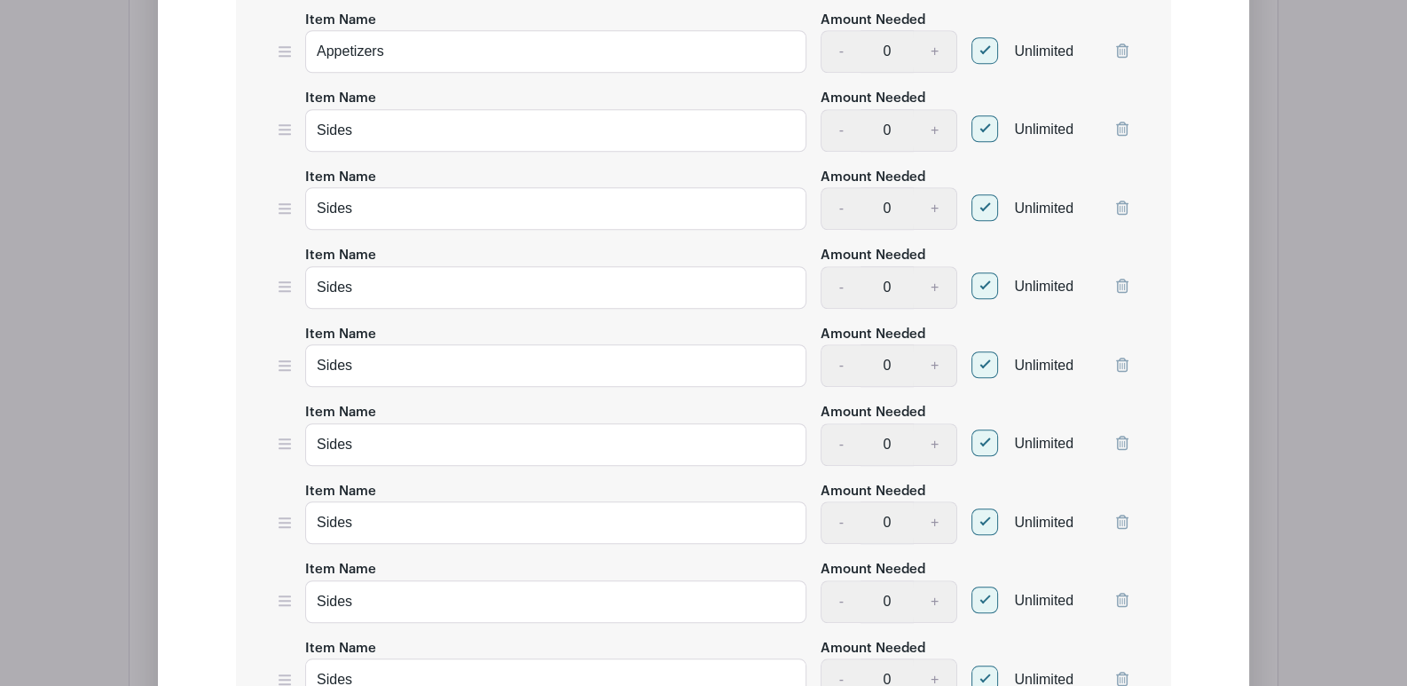
click at [1127, 206] on icon at bounding box center [1122, 208] width 12 height 14
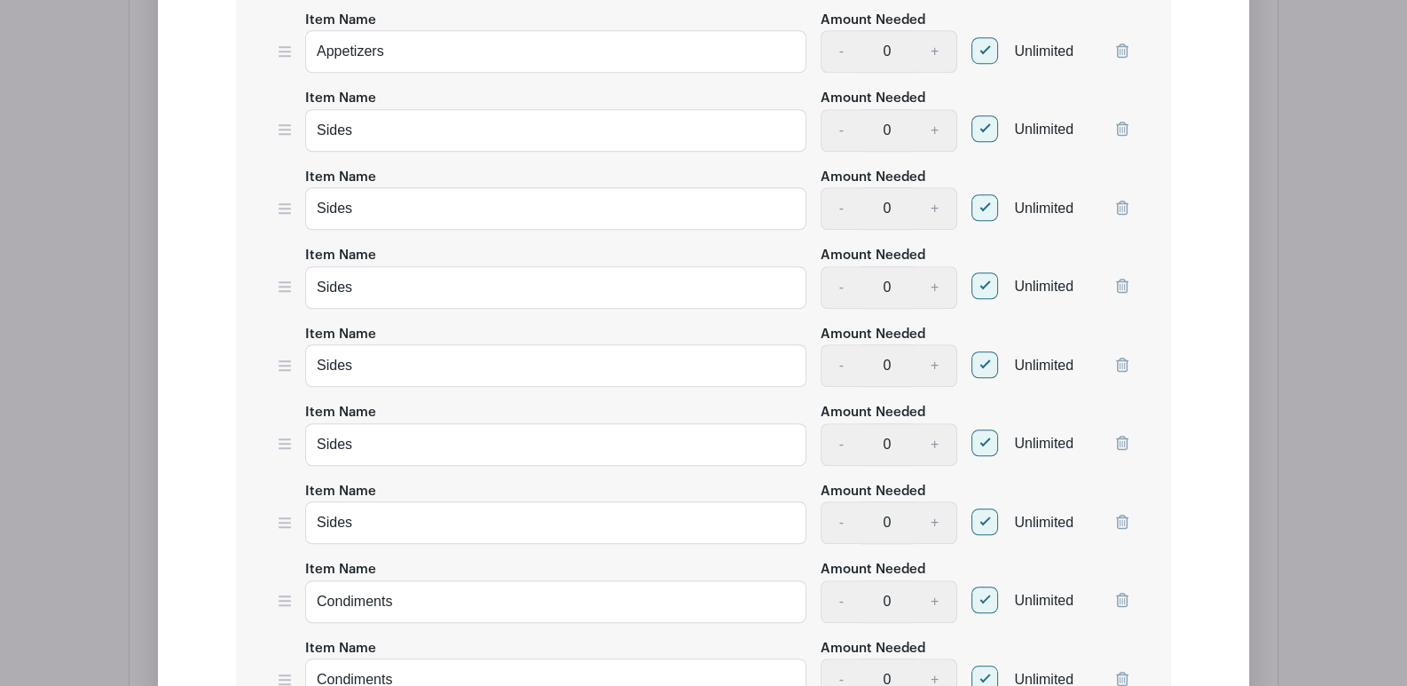
click at [1127, 206] on icon at bounding box center [1122, 208] width 12 height 14
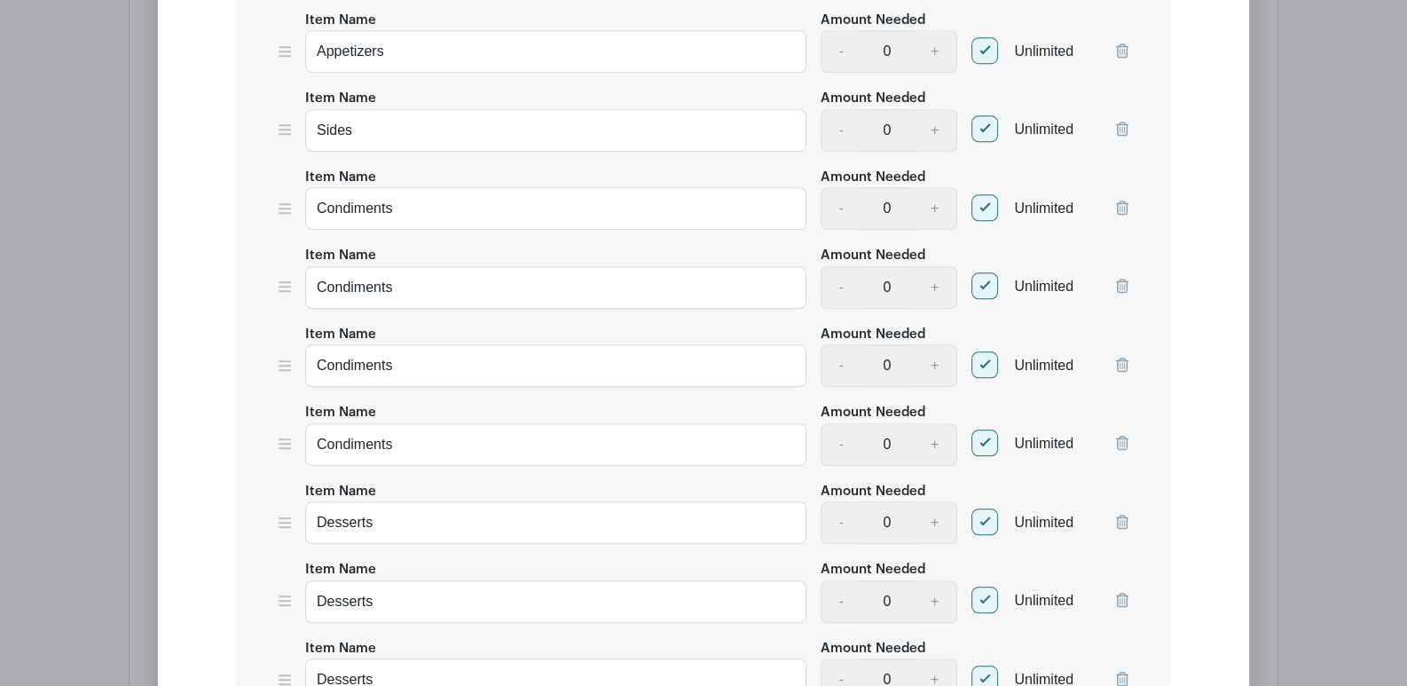
click at [1126, 282] on icon at bounding box center [1122, 286] width 12 height 14
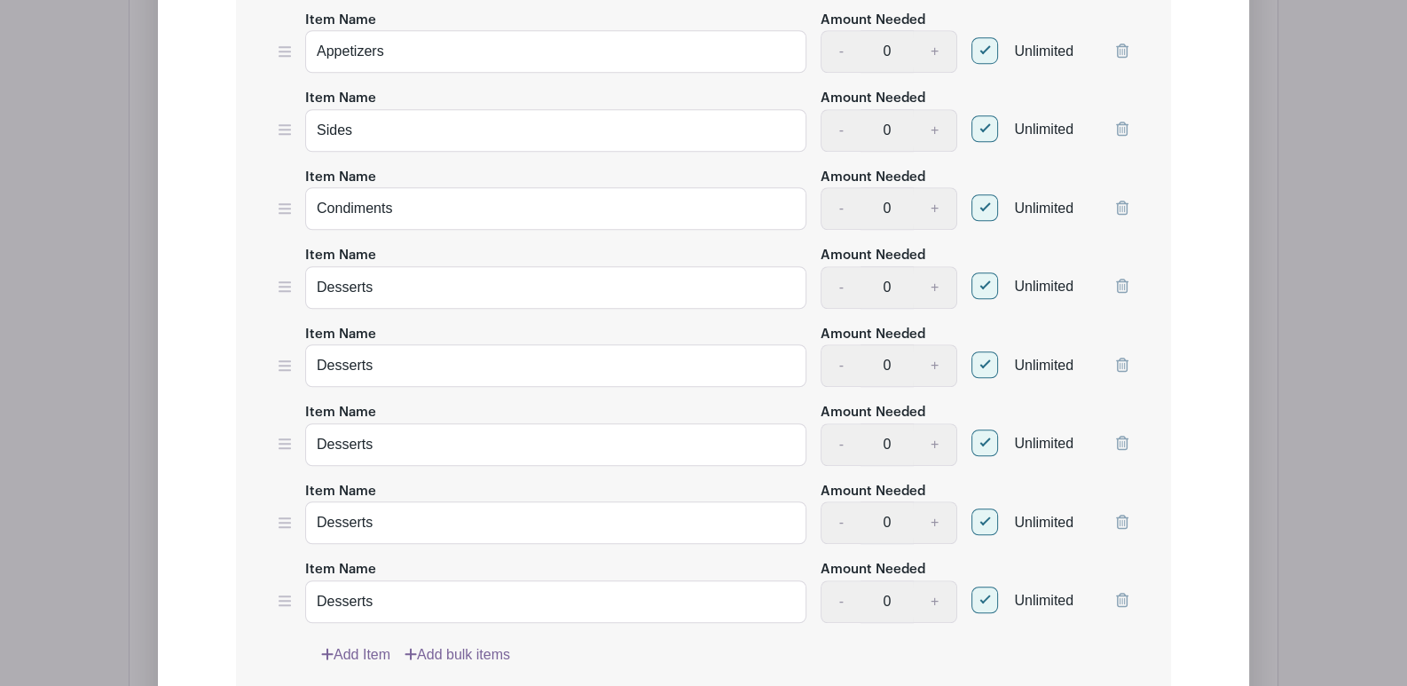
click at [1126, 282] on icon at bounding box center [1122, 286] width 12 height 14
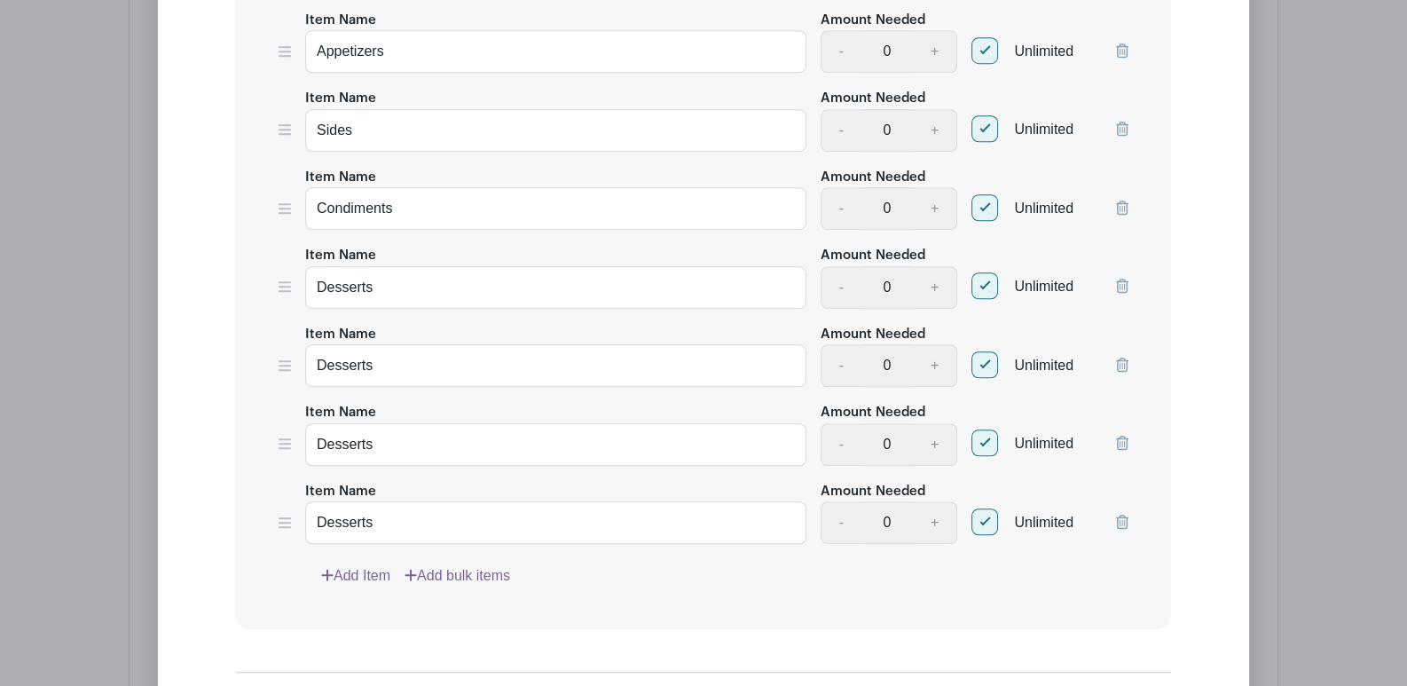
click at [1126, 282] on icon at bounding box center [1122, 286] width 12 height 14
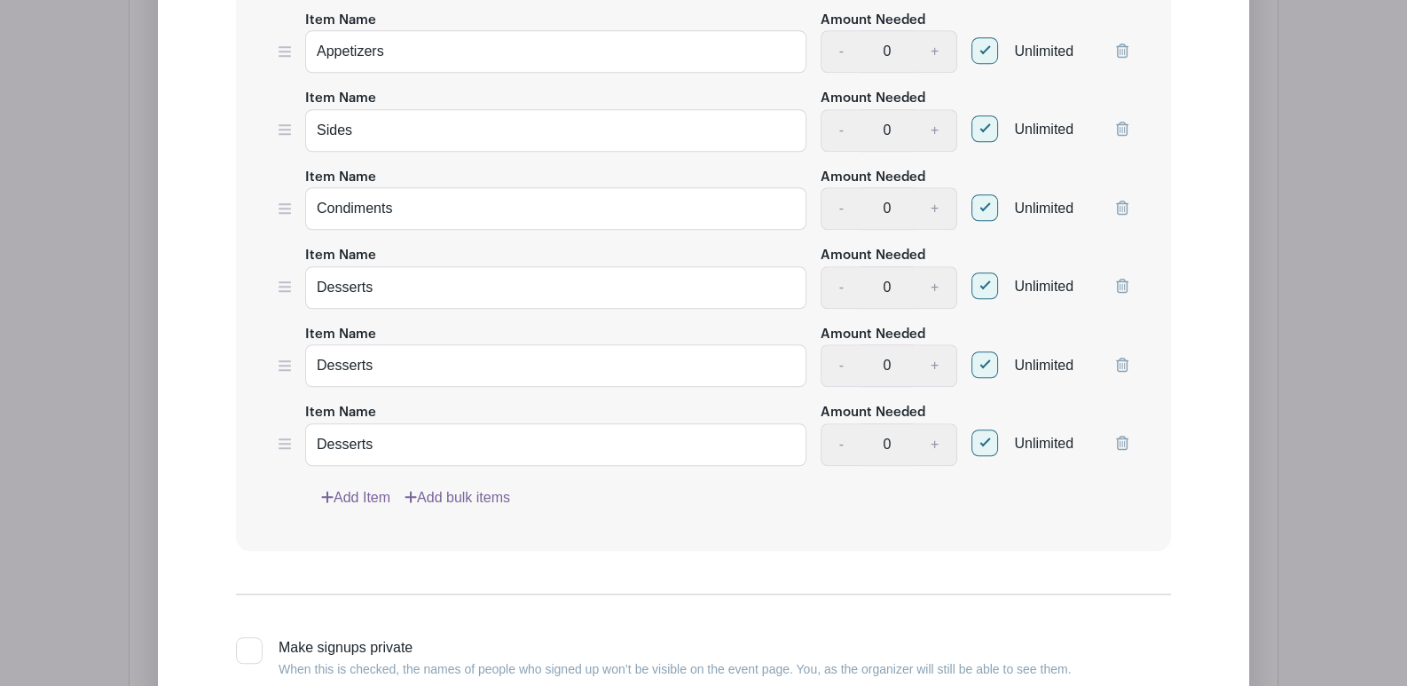
click at [1122, 359] on icon at bounding box center [1122, 365] width 12 height 14
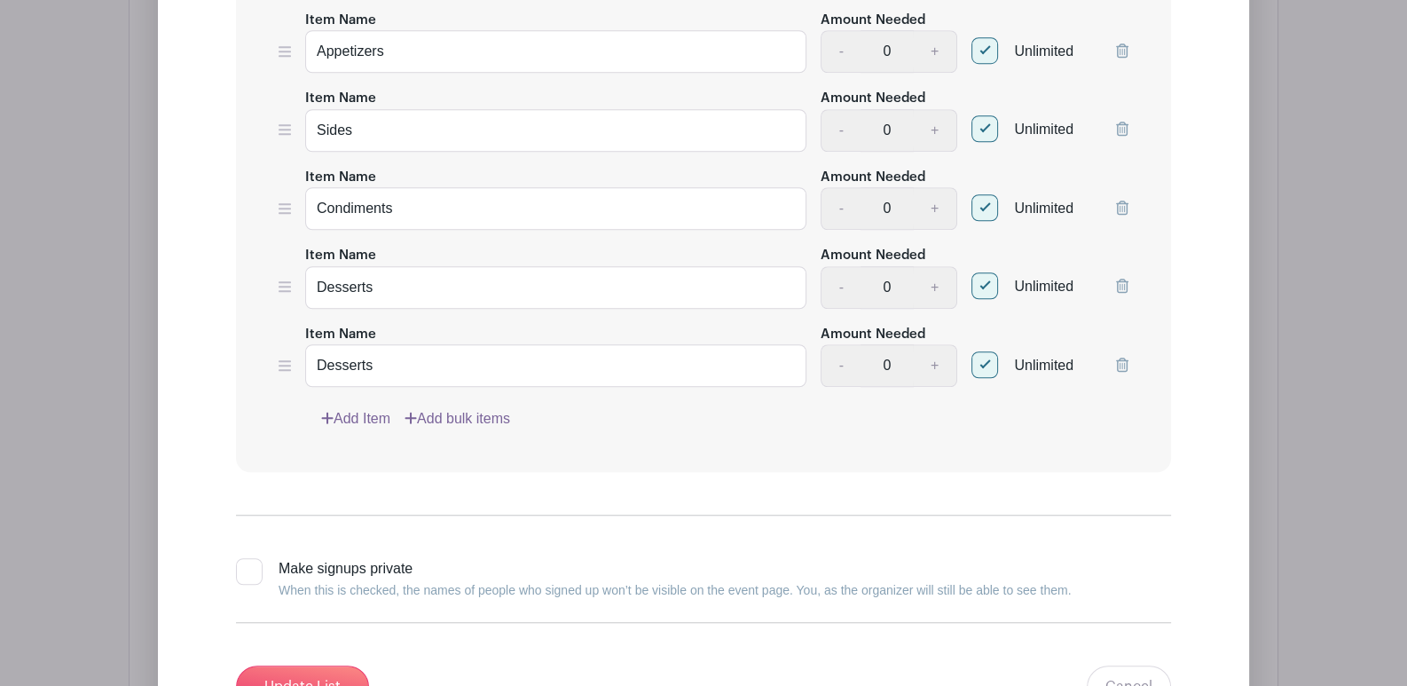
click at [1122, 359] on icon at bounding box center [1122, 365] width 12 height 14
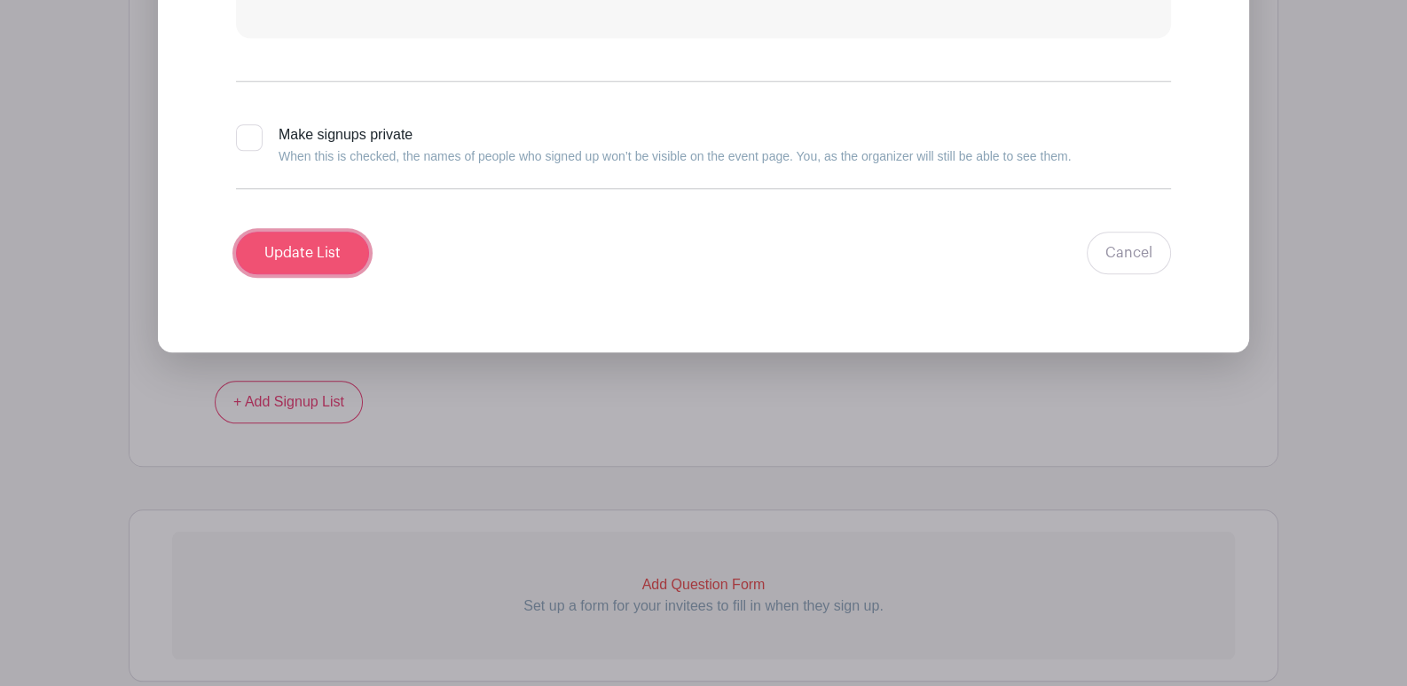
click at [309, 248] on input "Update List" at bounding box center [302, 253] width 133 height 43
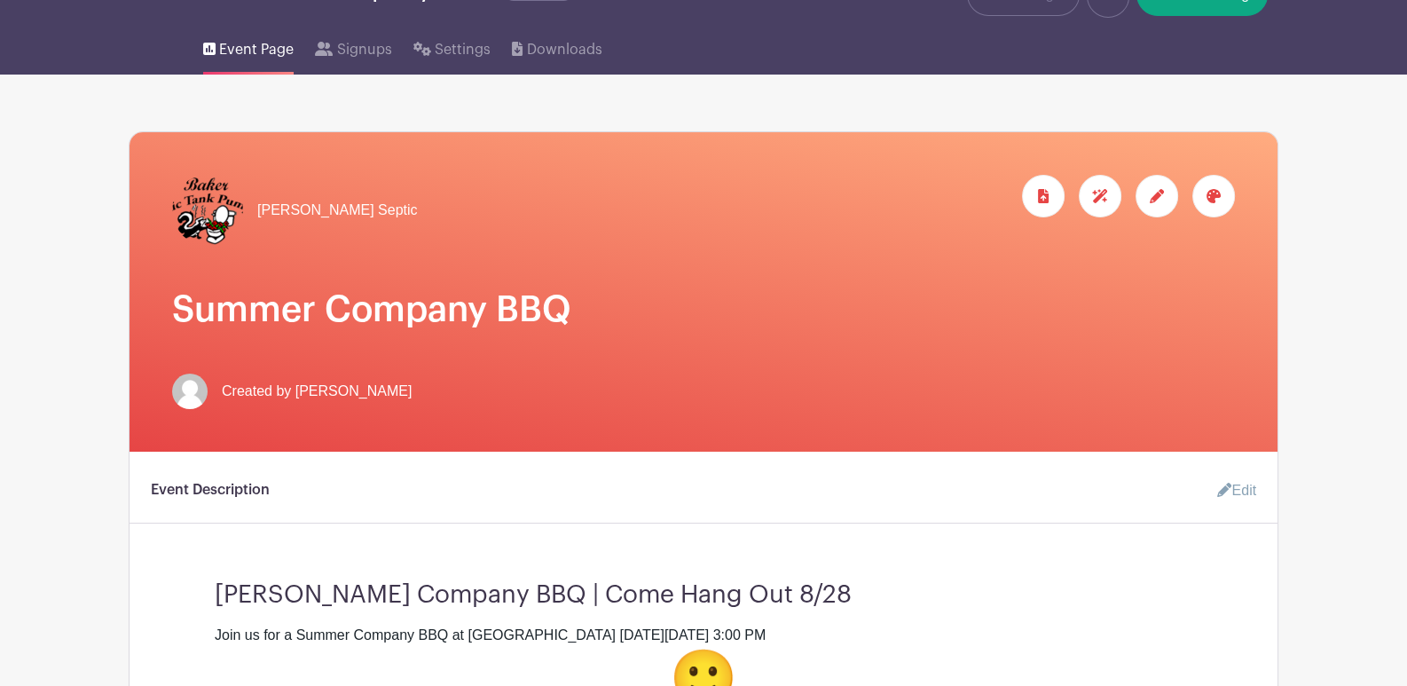
scroll to position [0, 0]
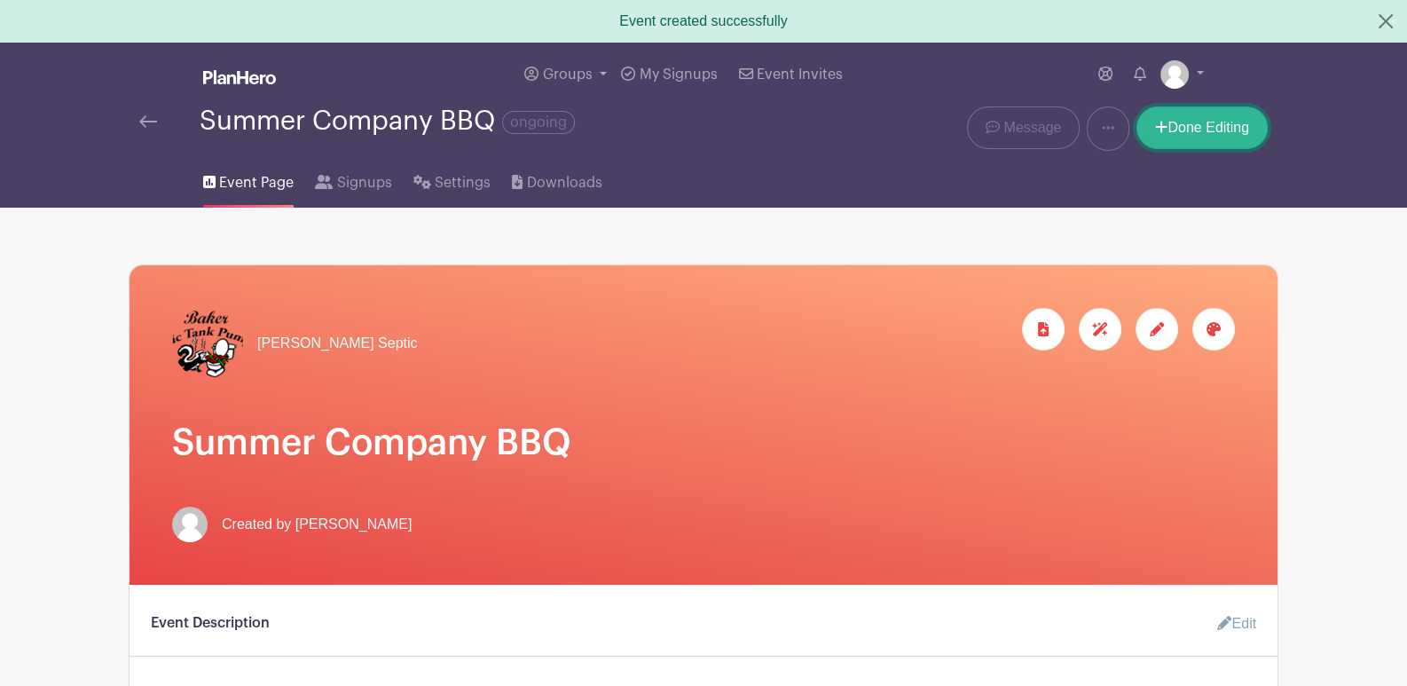
click at [1184, 132] on link "Done Editing" at bounding box center [1202, 127] width 131 height 43
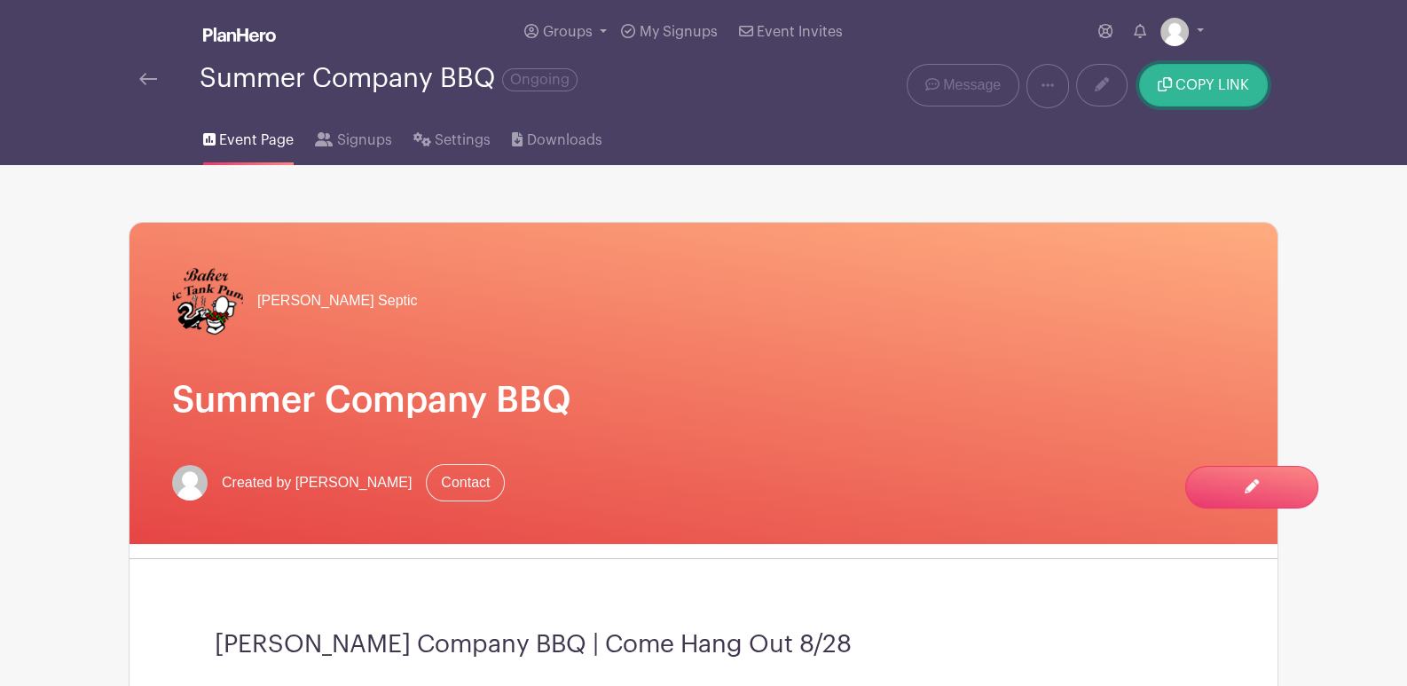
click at [1200, 74] on button "COPY LINK" at bounding box center [1203, 85] width 129 height 43
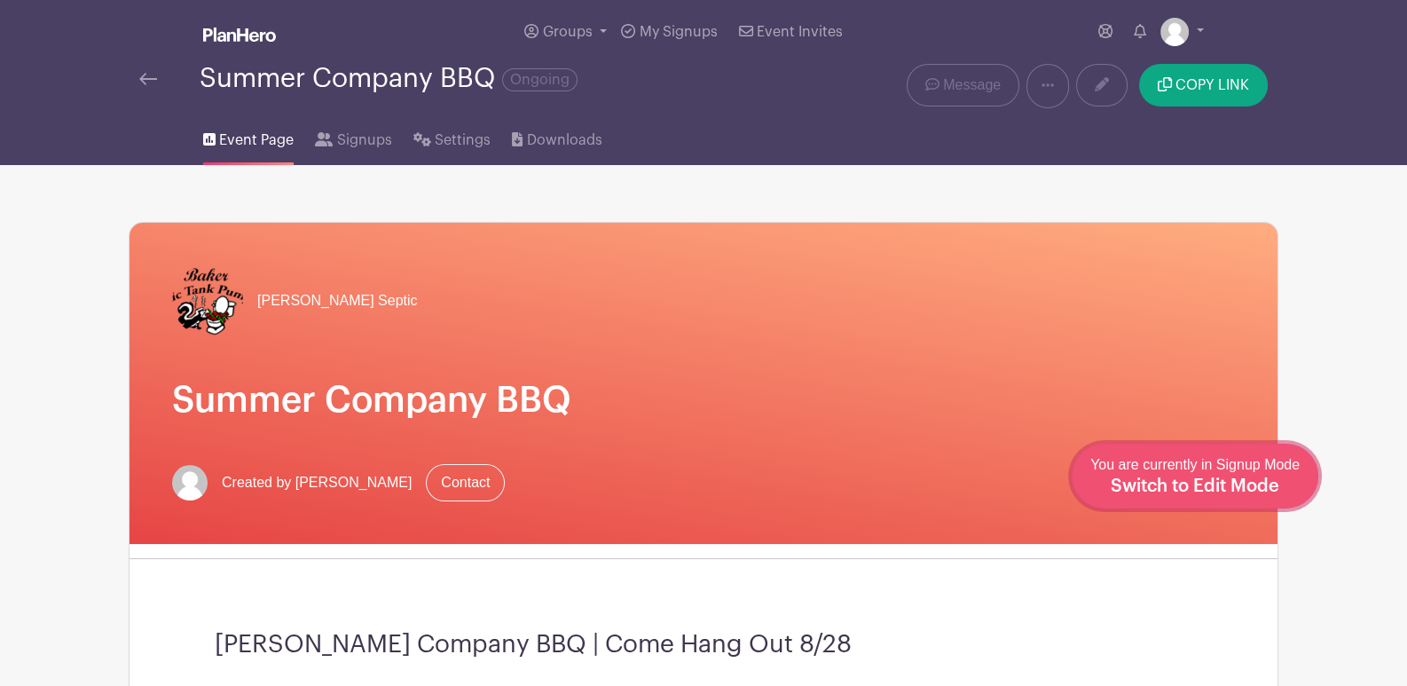
click at [1251, 483] on span "Switch to Edit Mode" at bounding box center [1195, 486] width 169 height 18
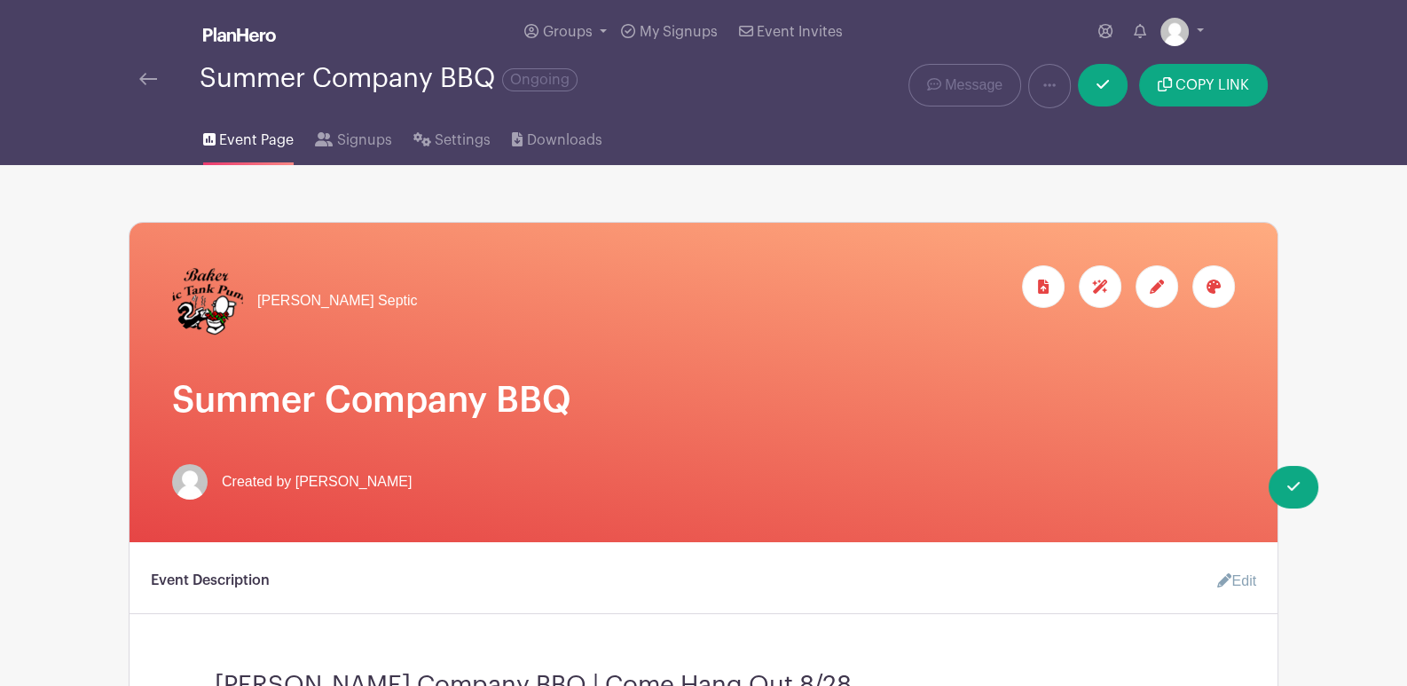
click at [1219, 287] on icon at bounding box center [1214, 286] width 14 height 14
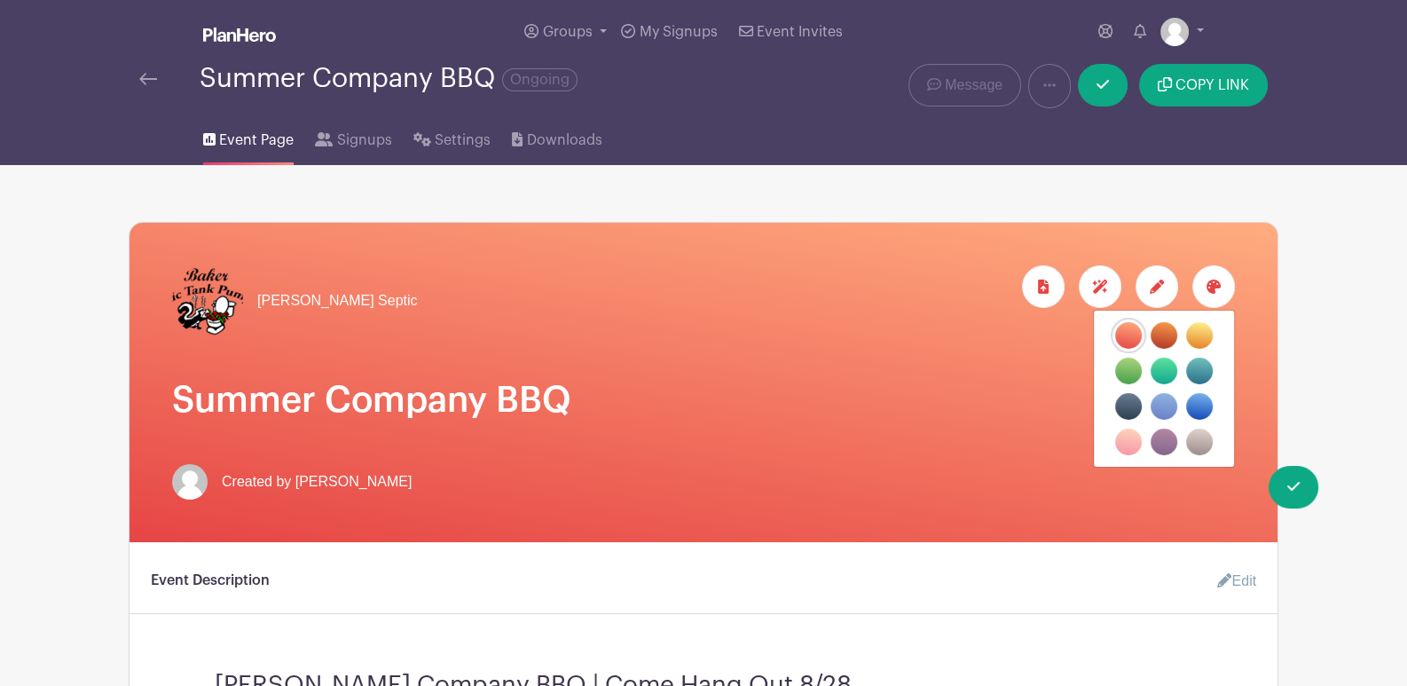
click at [1202, 408] on label "filters" at bounding box center [1199, 406] width 27 height 27
click at [0, 0] on input "filters" at bounding box center [0, 0] width 0 height 0
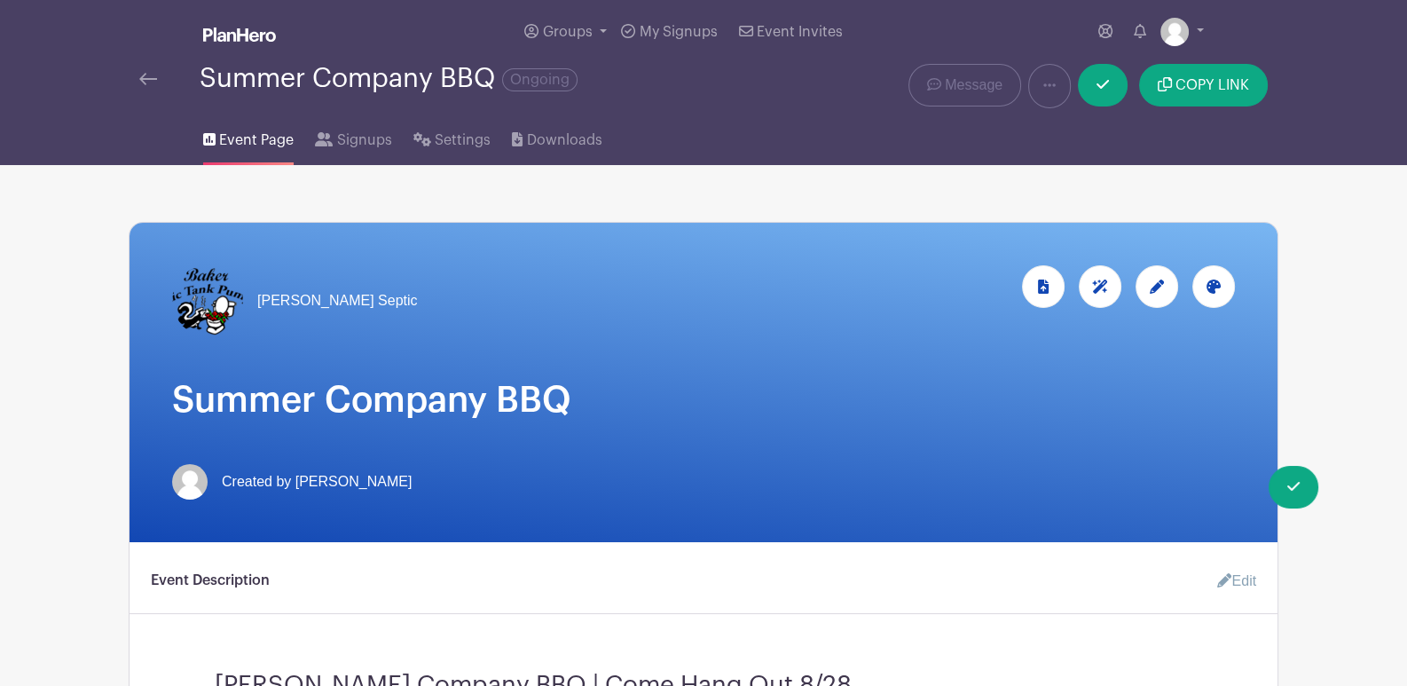
click at [1201, 282] on div at bounding box center [1214, 286] width 43 height 43
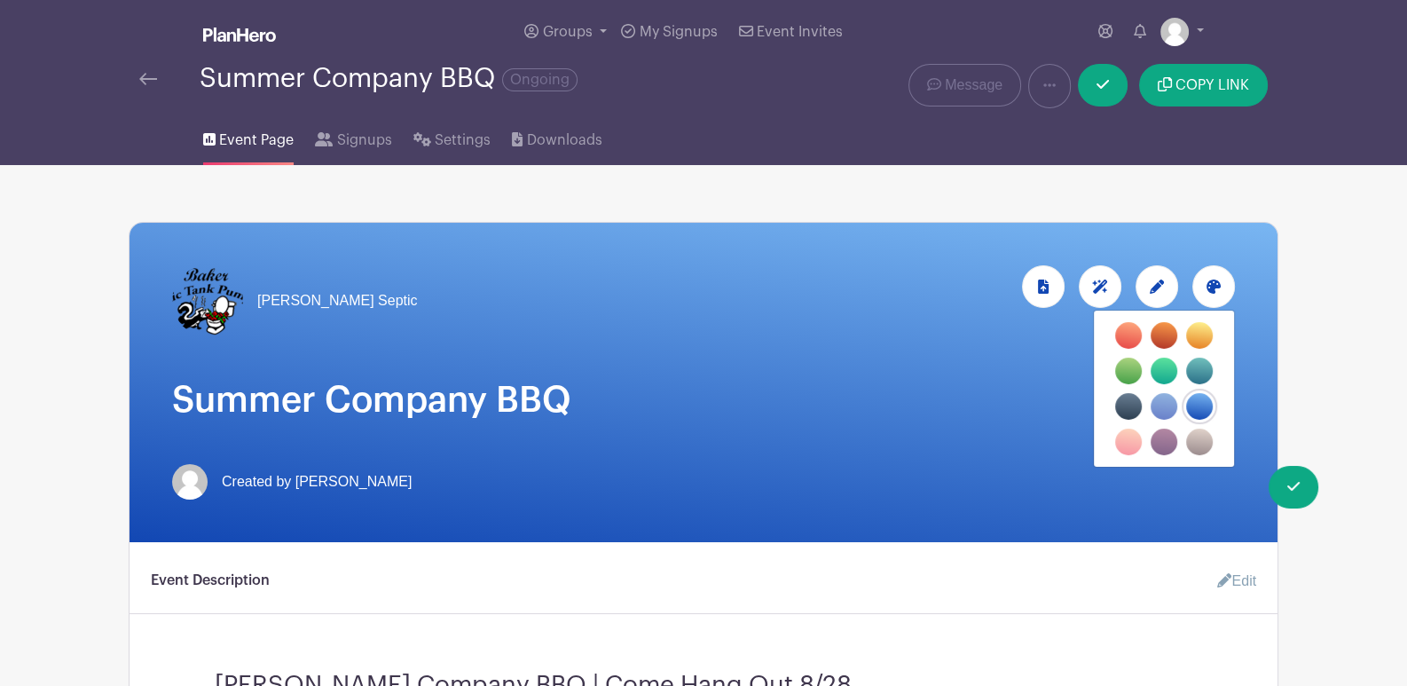
click at [1167, 335] on label "filters" at bounding box center [1164, 335] width 27 height 27
click at [0, 0] on input "filters" at bounding box center [0, 0] width 0 height 0
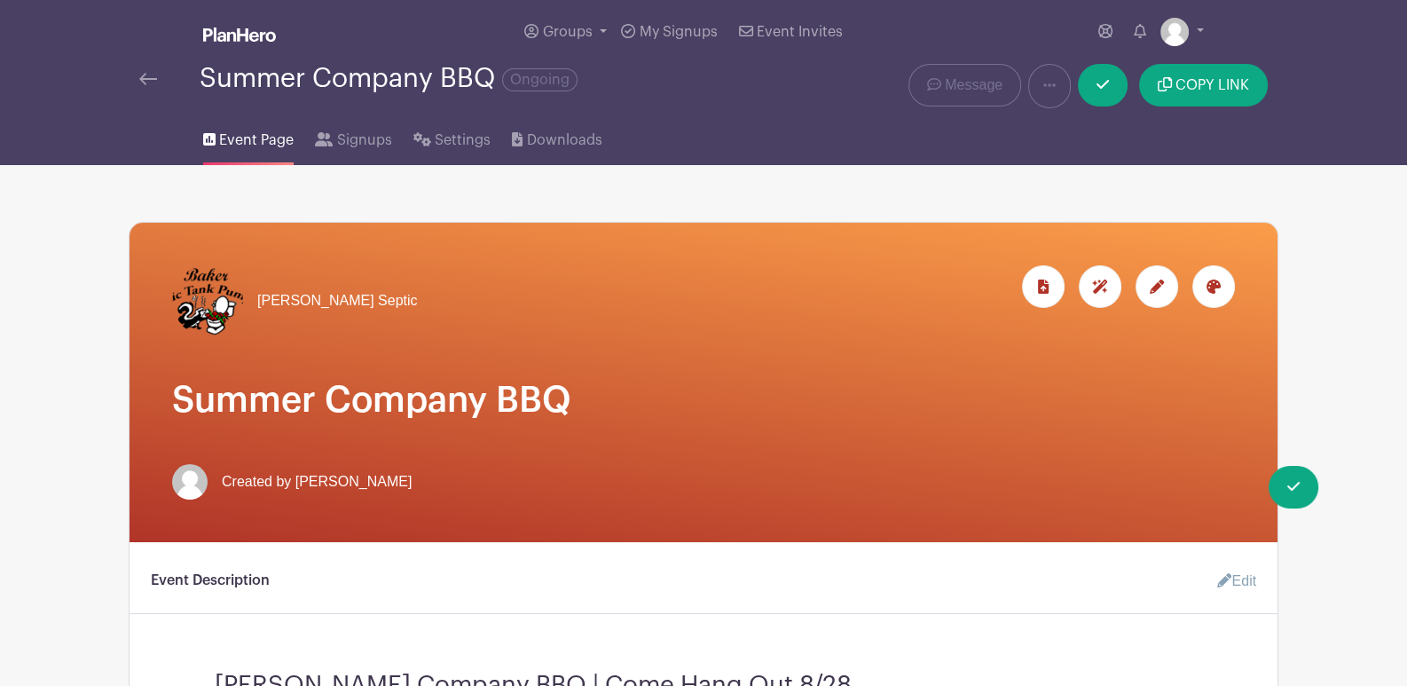
click at [1226, 283] on div at bounding box center [1214, 286] width 43 height 43
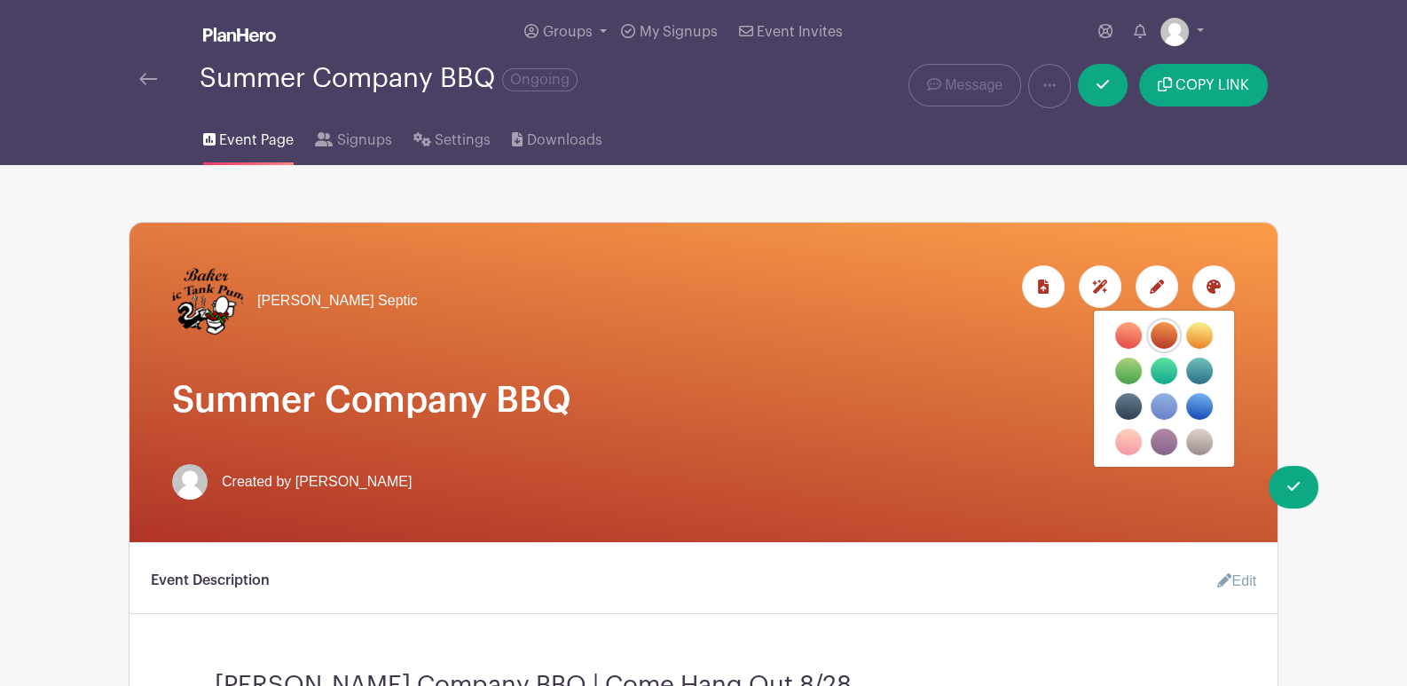
click at [1193, 337] on label "filters" at bounding box center [1199, 335] width 27 height 27
click at [0, 0] on input "filters" at bounding box center [0, 0] width 0 height 0
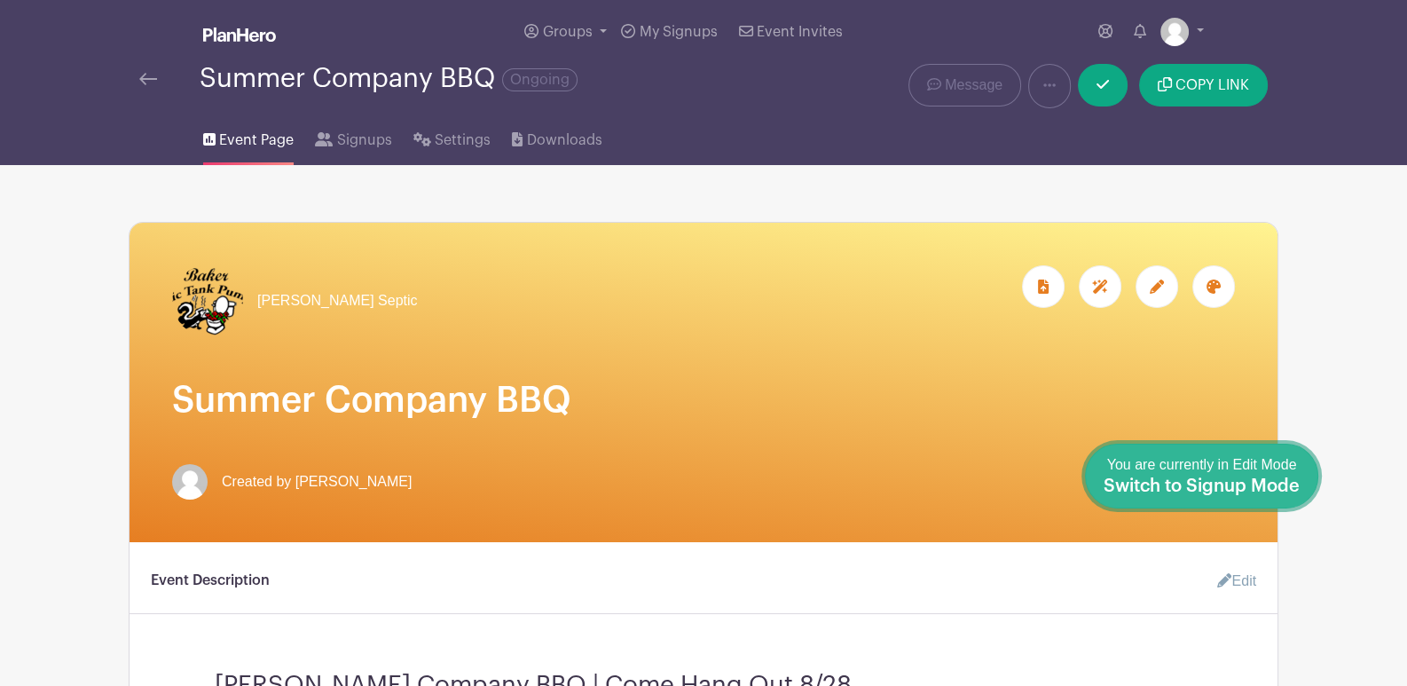
click at [1308, 489] on link "Done Editing You are currently in Edit Mode Switch to Signup Mode" at bounding box center [1201, 476] width 233 height 65
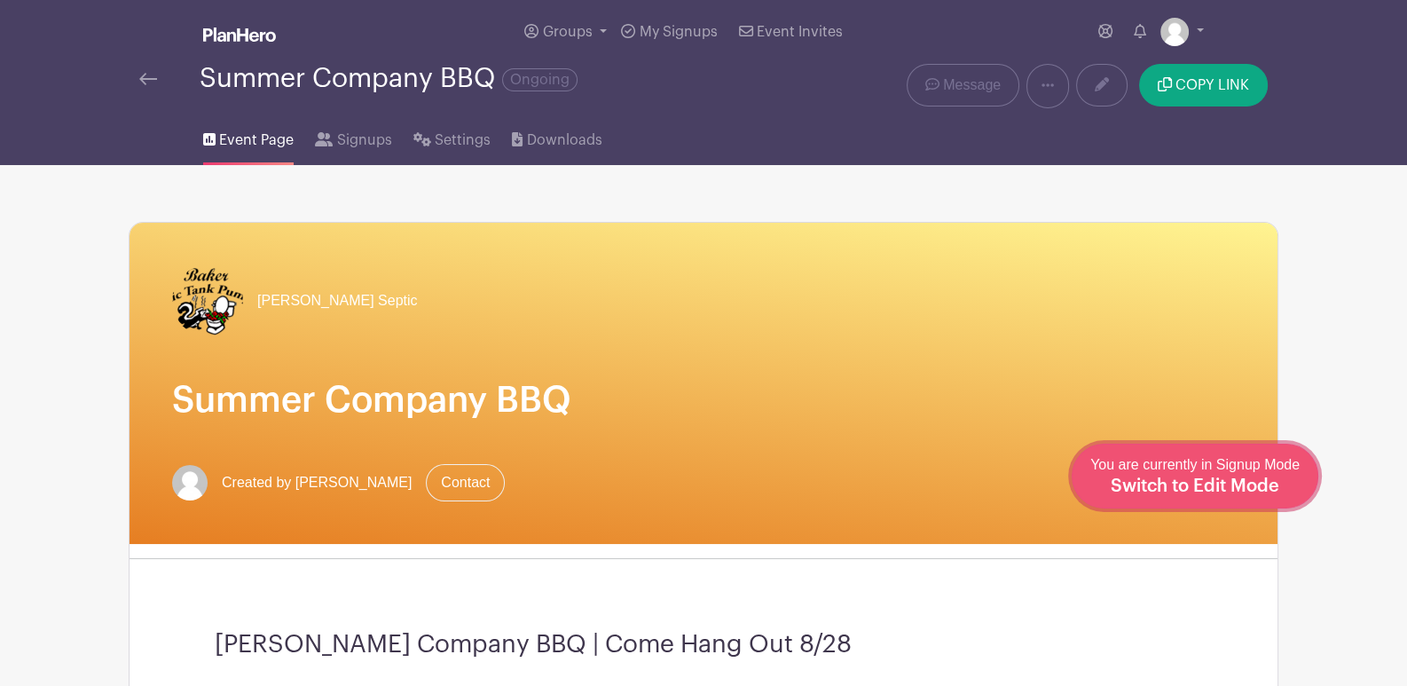
click at [1261, 491] on span "Switch to Edit Mode" at bounding box center [1195, 486] width 169 height 18
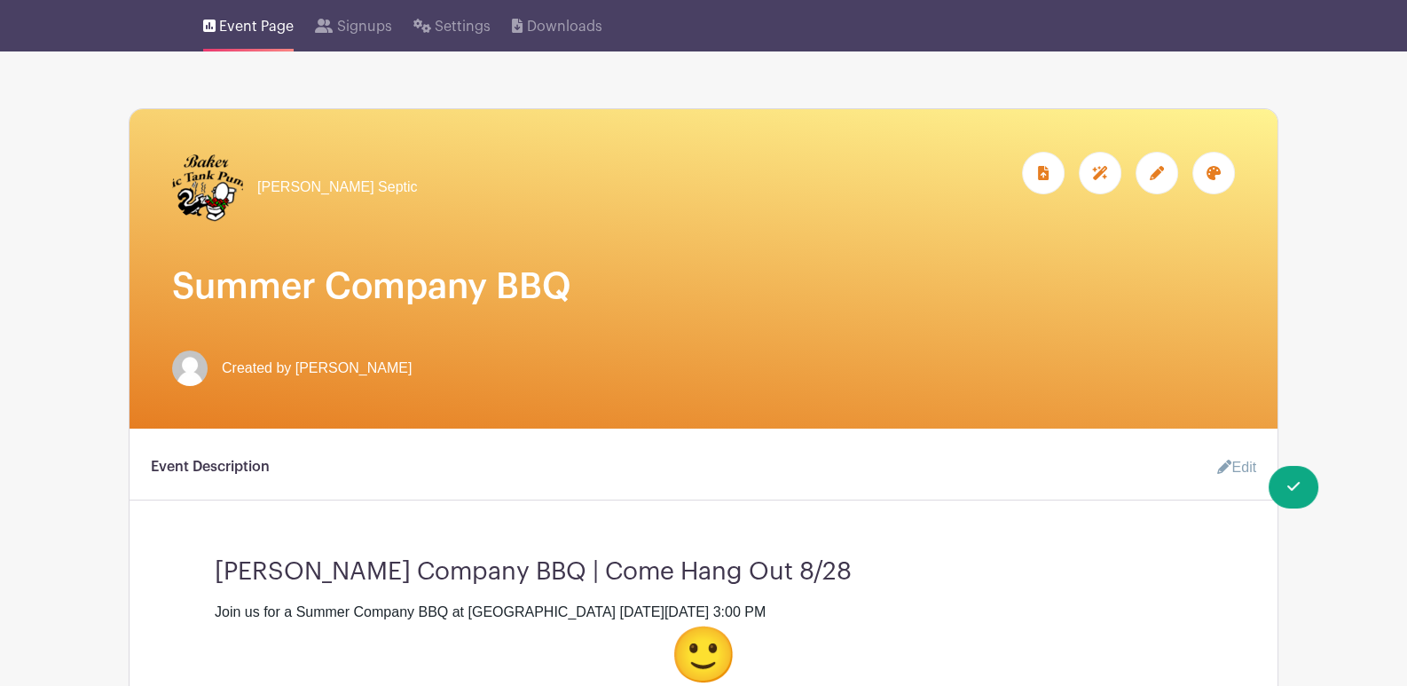
scroll to position [443, 0]
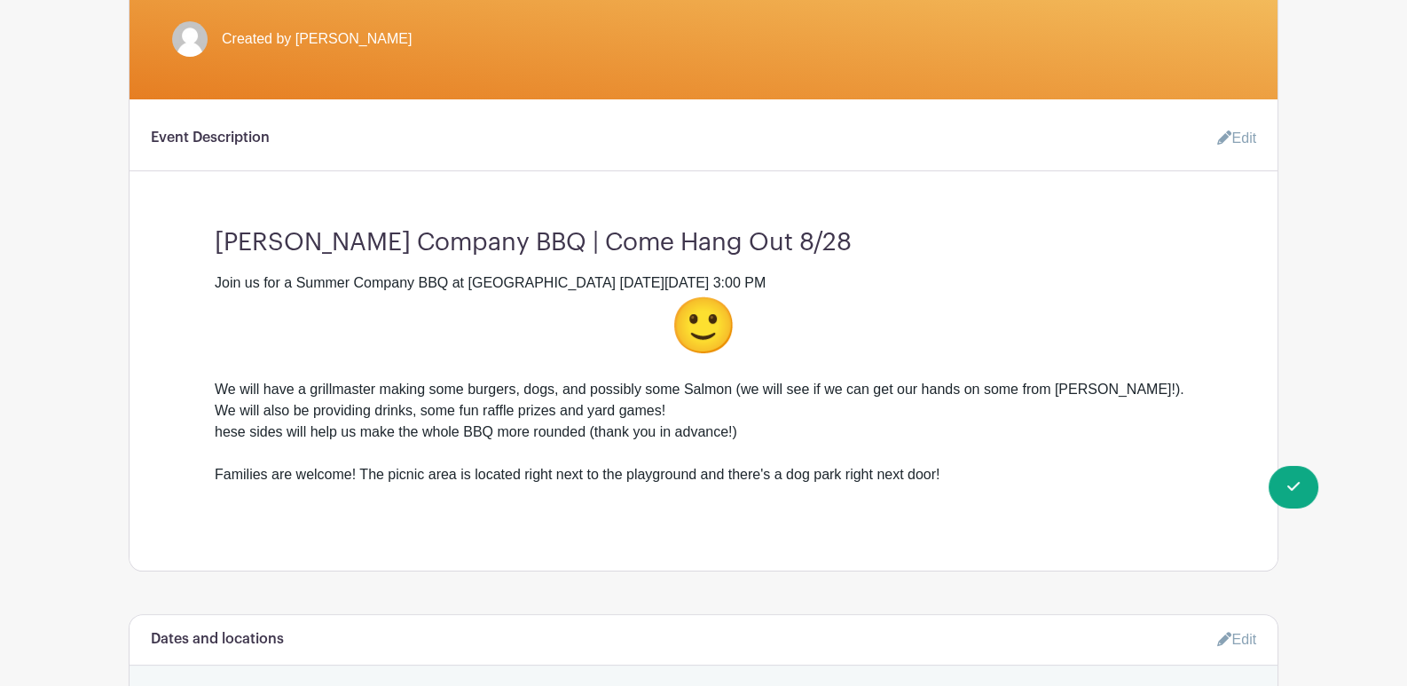
click at [810, 481] on div "Families are welcome! The picnic area is located right next to the playground a…" at bounding box center [704, 485] width 978 height 43
click at [1236, 139] on link "Edit" at bounding box center [1229, 138] width 53 height 35
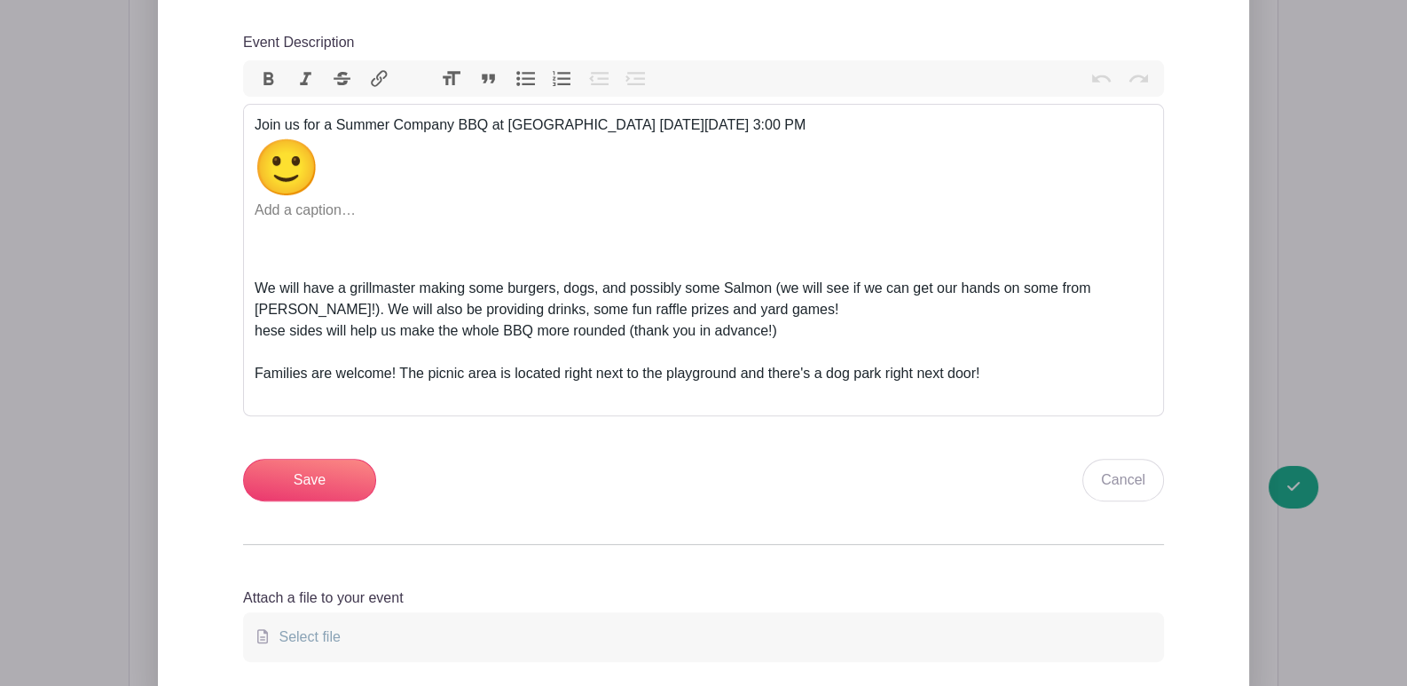
scroll to position [798, 0]
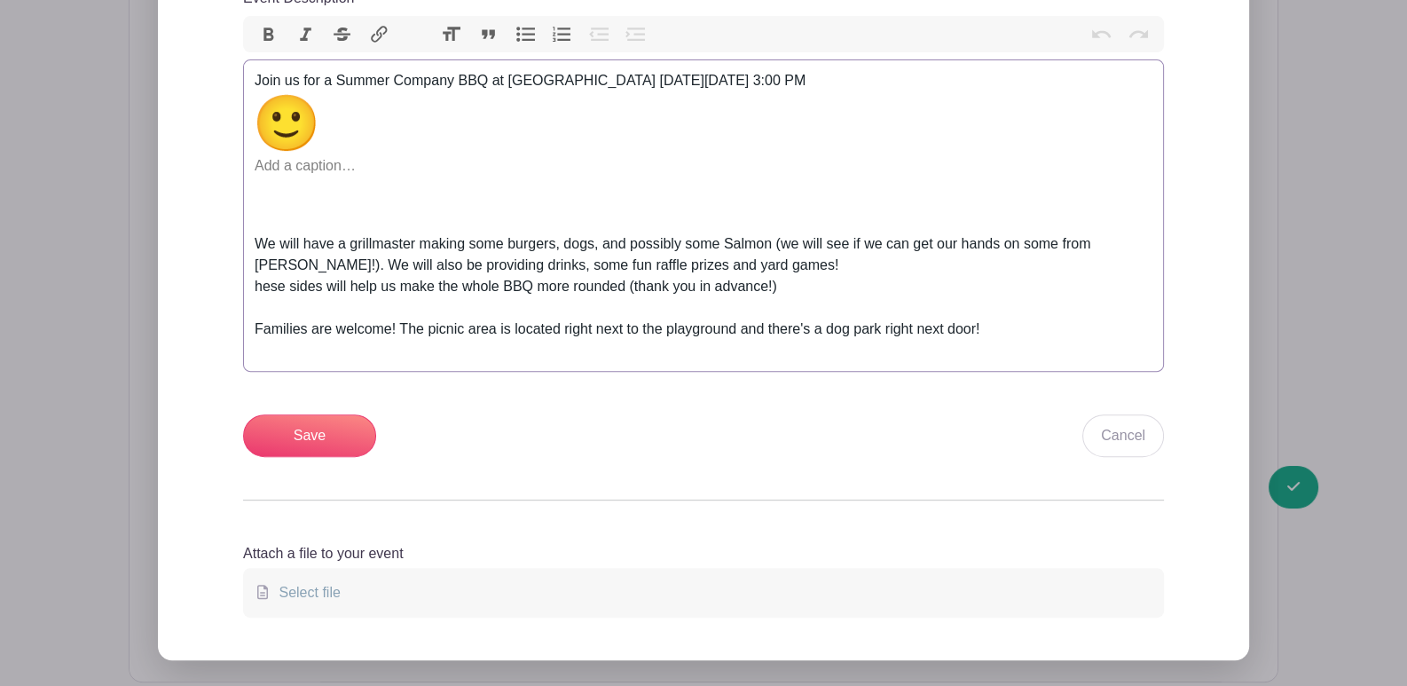
click at [988, 329] on div "Families are welcome! The picnic area is located right next to the playground a…" at bounding box center [704, 340] width 898 height 43
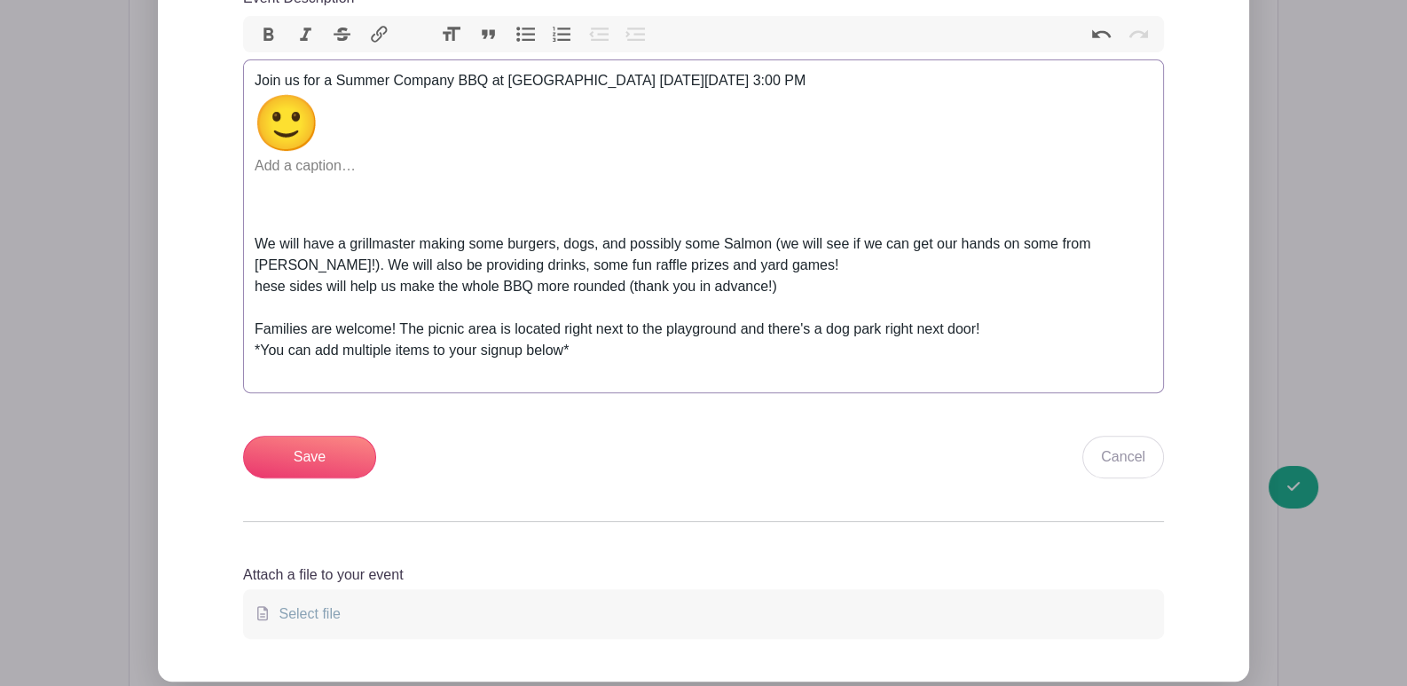
type trix-editor "<div>Join us for a Summer Company BBQ at Squalicum Creek Park on Thursday, Augu…"
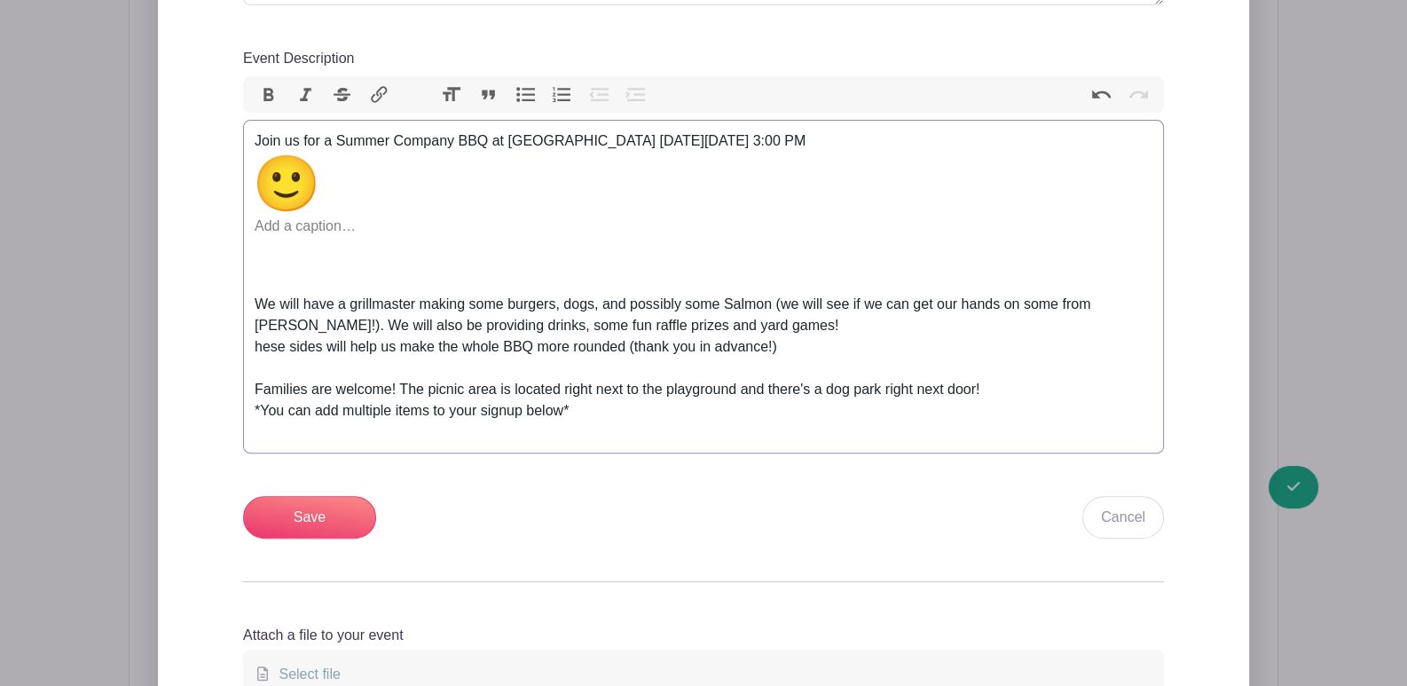
scroll to position [709, 0]
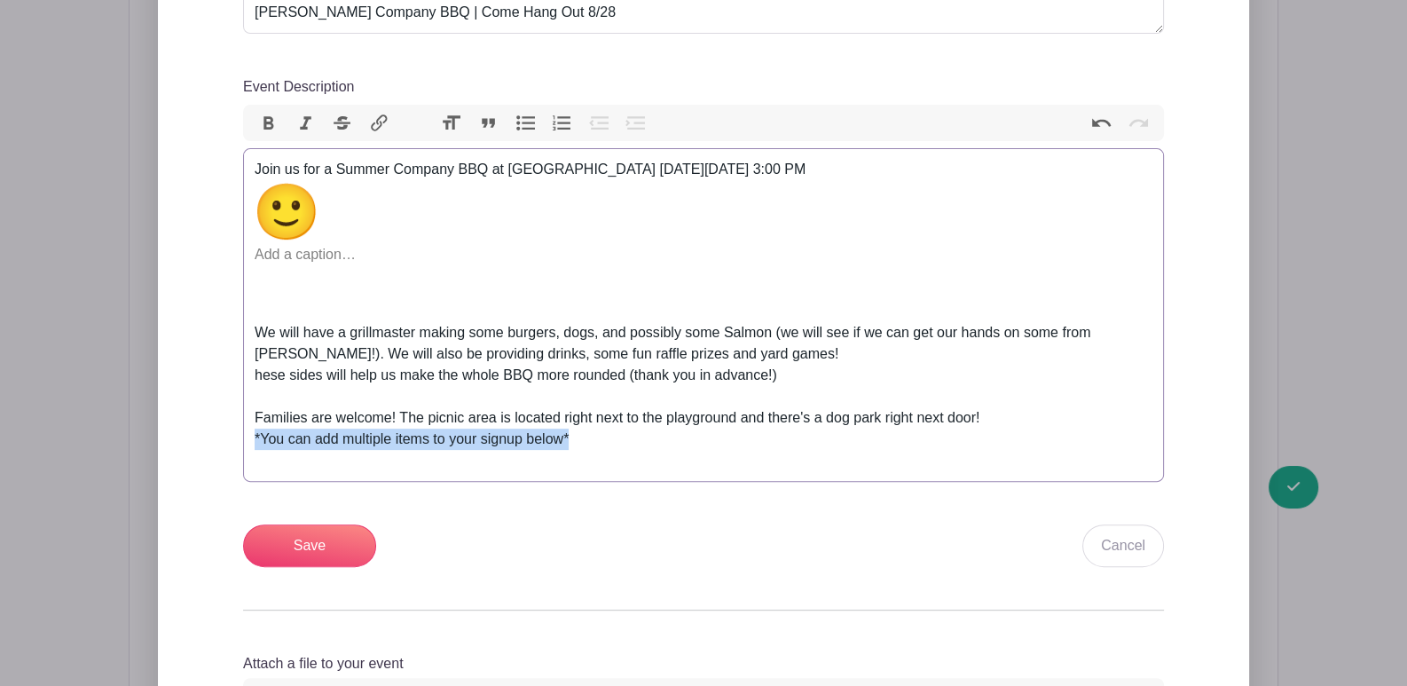
drag, startPoint x: 577, startPoint y: 433, endPoint x: 255, endPoint y: 435, distance: 322.1
click at [255, 435] on div "Families are welcome! The picnic area is located right next to the playground a…" at bounding box center [704, 439] width 898 height 64
click at [272, 120] on button "Bold" at bounding box center [268, 123] width 37 height 23
click at [742, 438] on div "Families are welcome! The picnic area is located right next to the playground a…" at bounding box center [704, 439] width 898 height 64
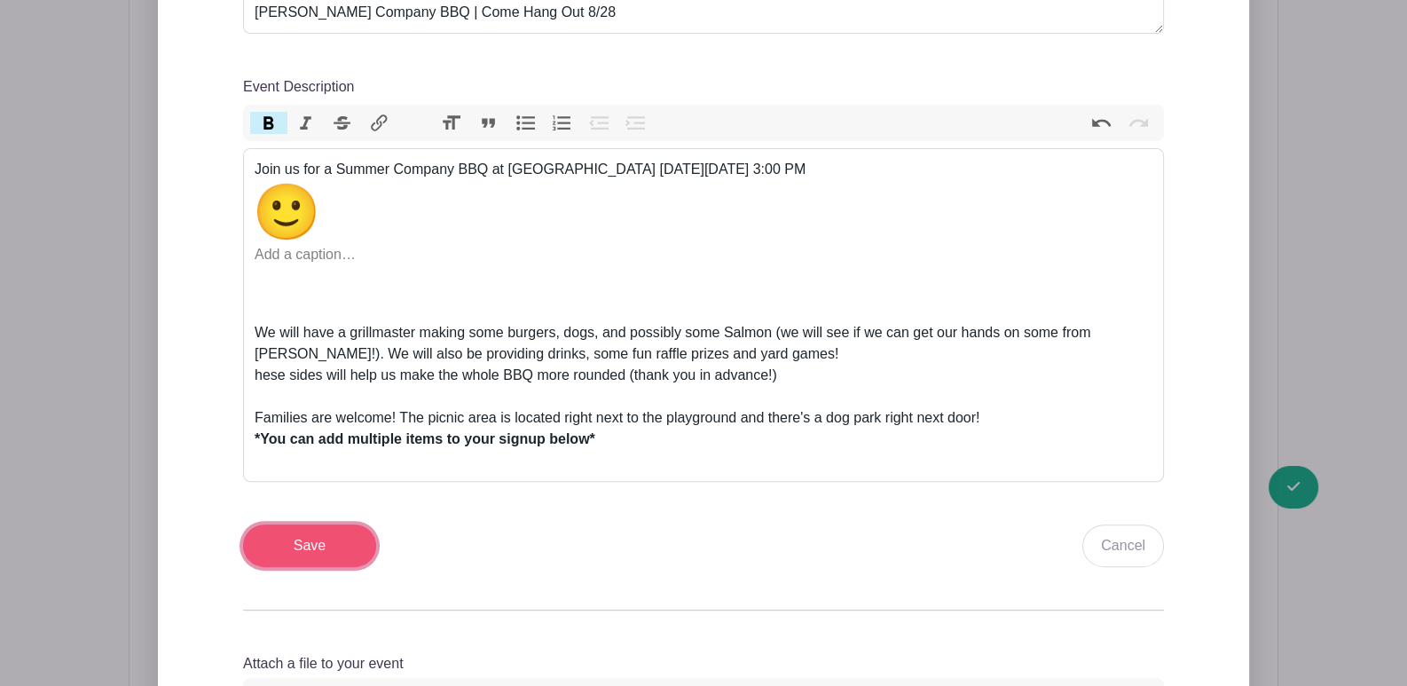
click at [338, 545] on input "Save" at bounding box center [309, 545] width 133 height 43
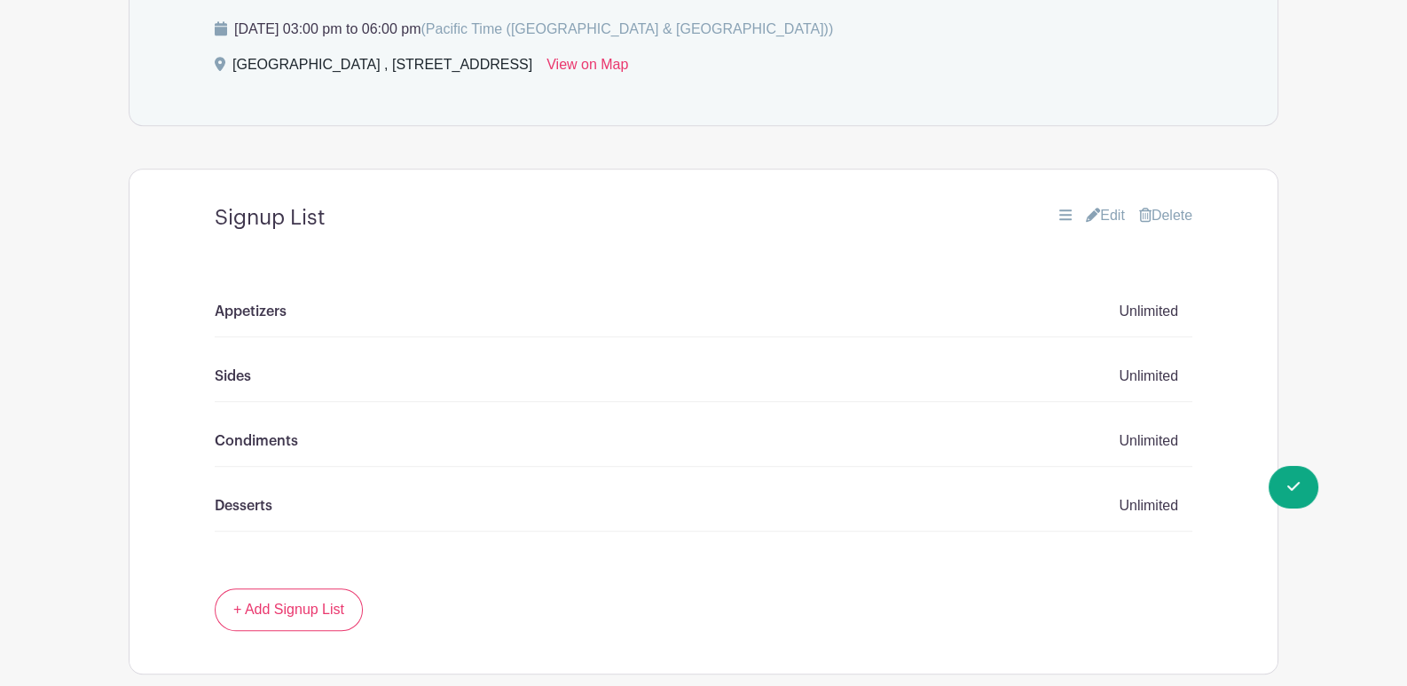
scroll to position [1606, 0]
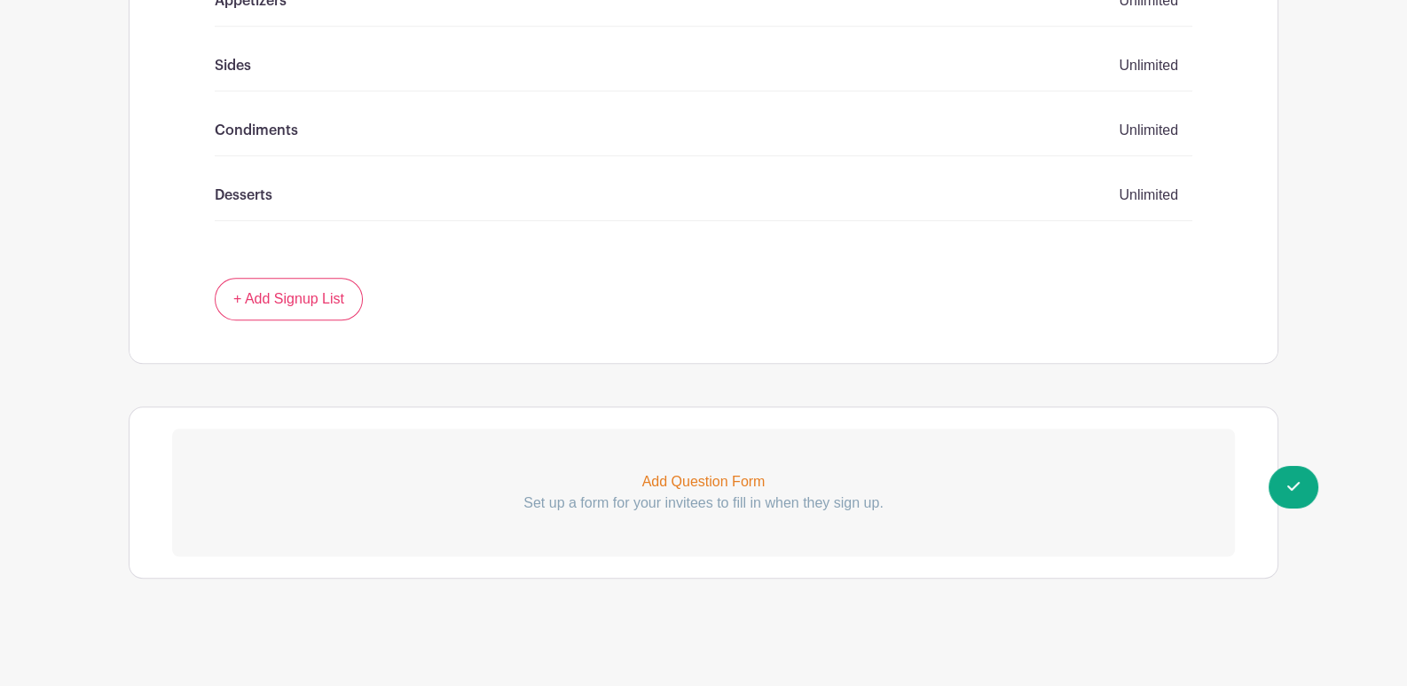
click at [697, 482] on p "Add Question Form" at bounding box center [703, 481] width 1063 height 21
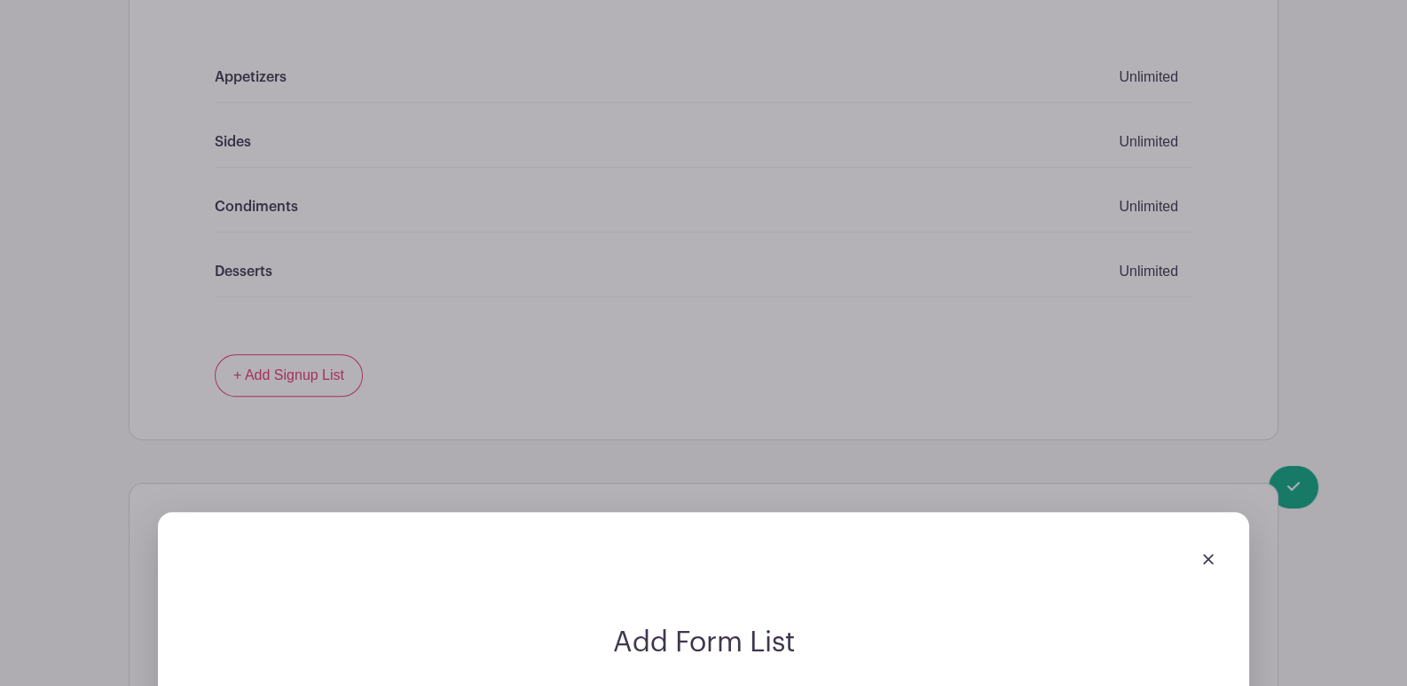
scroll to position [1517, 0]
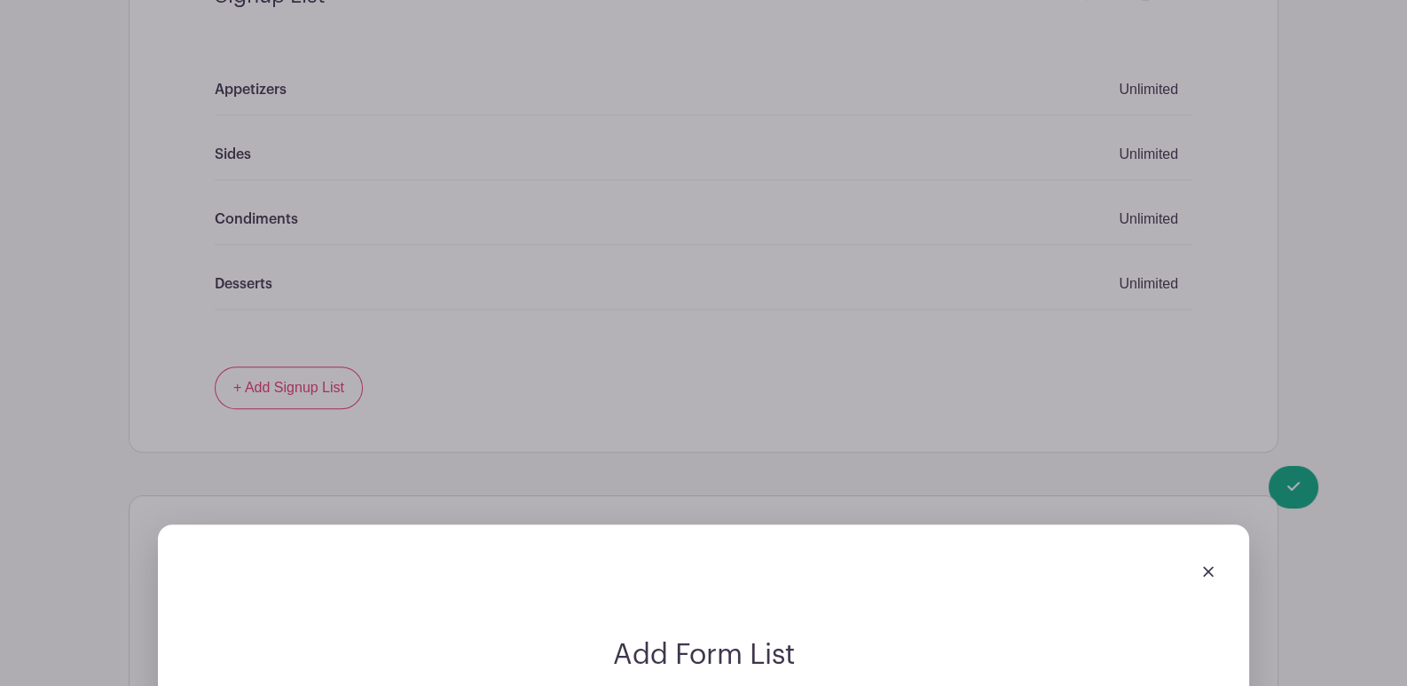
click at [1203, 573] on link at bounding box center [1208, 570] width 11 height 15
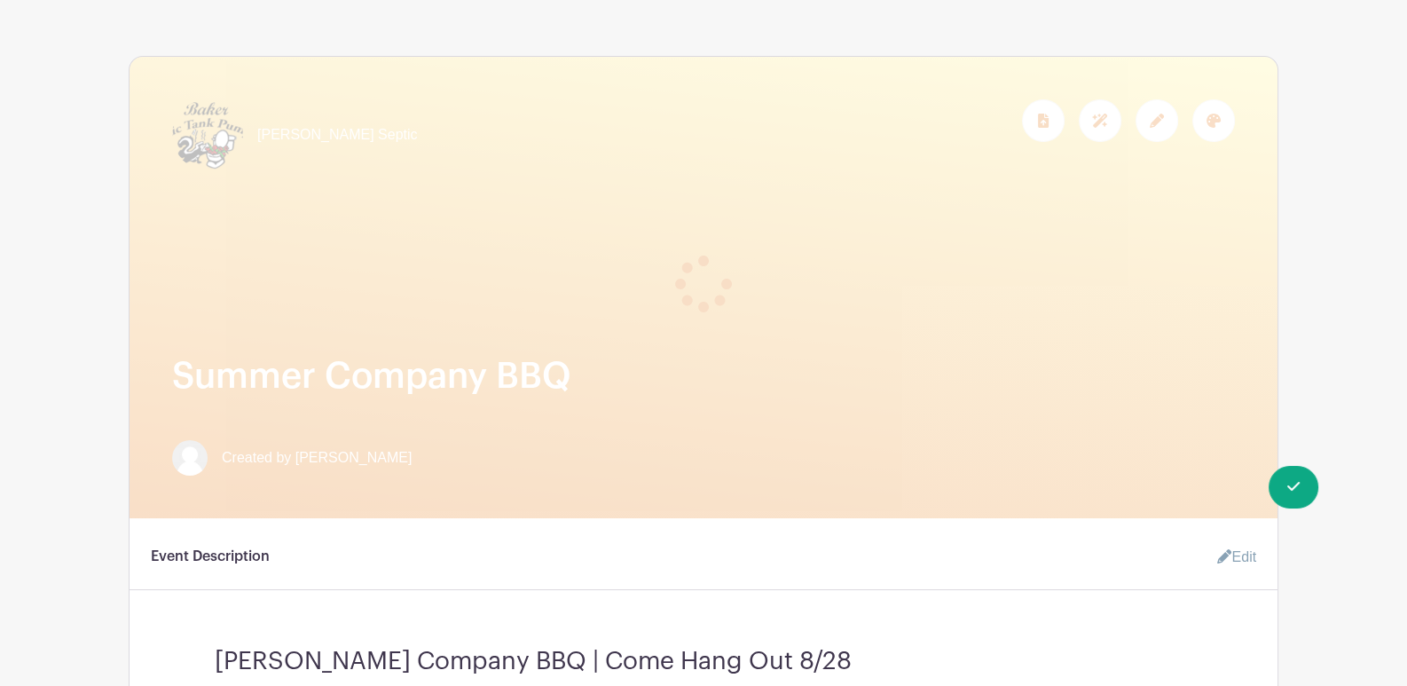
scroll to position [0, 0]
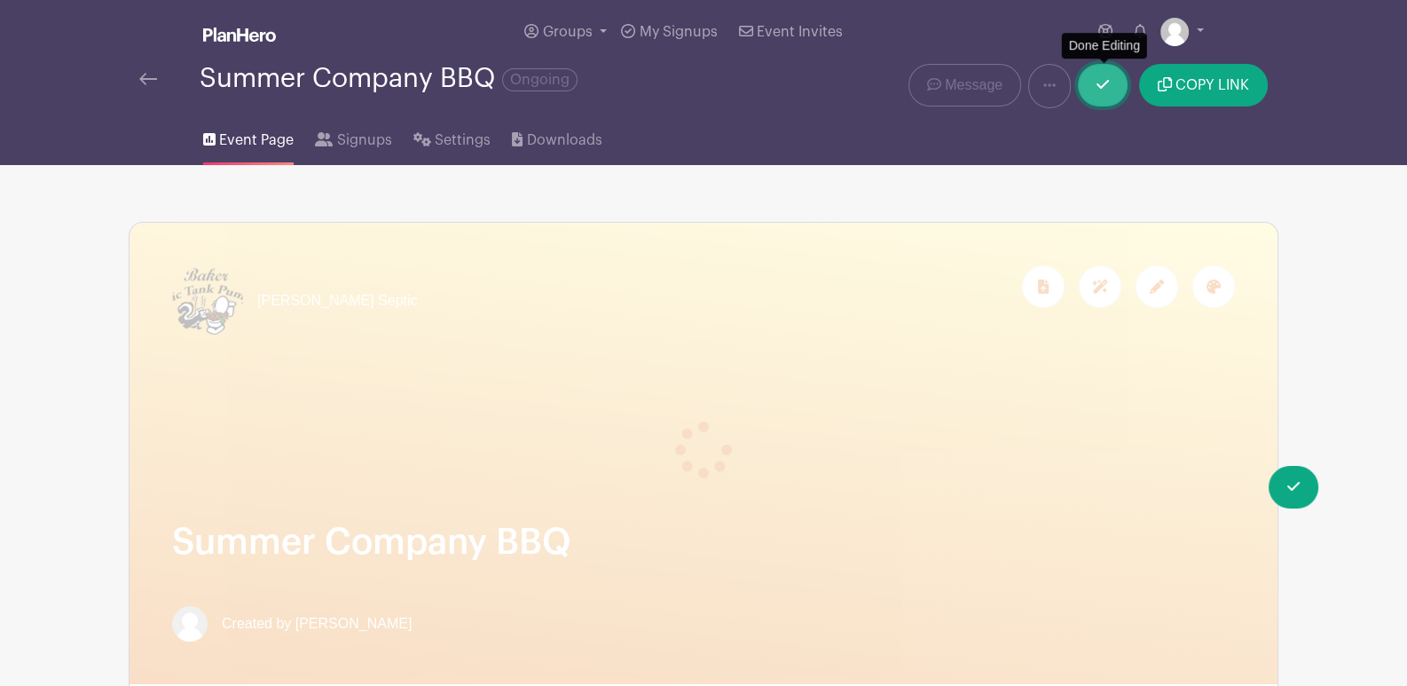
click at [1105, 83] on icon at bounding box center [1103, 84] width 12 height 9
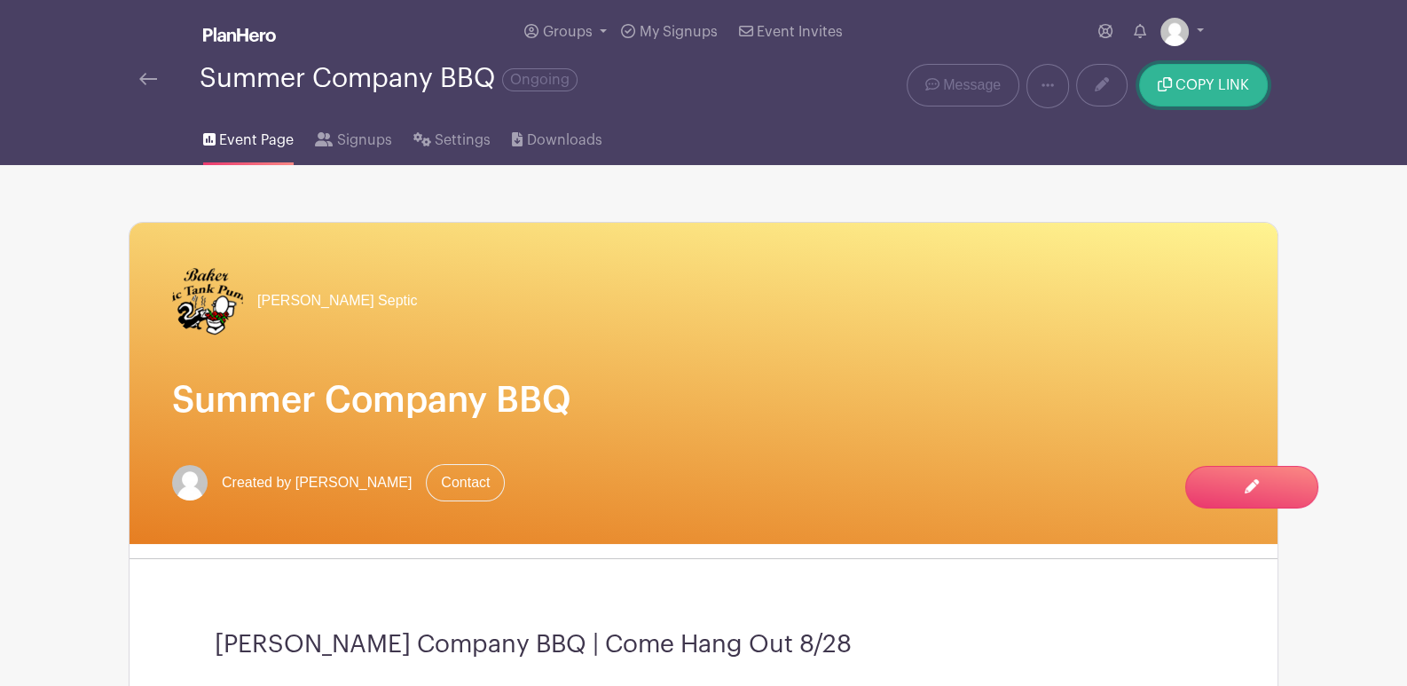
click at [1190, 66] on button "COPY LINK" at bounding box center [1203, 85] width 129 height 43
